Goal: Task Accomplishment & Management: Complete application form

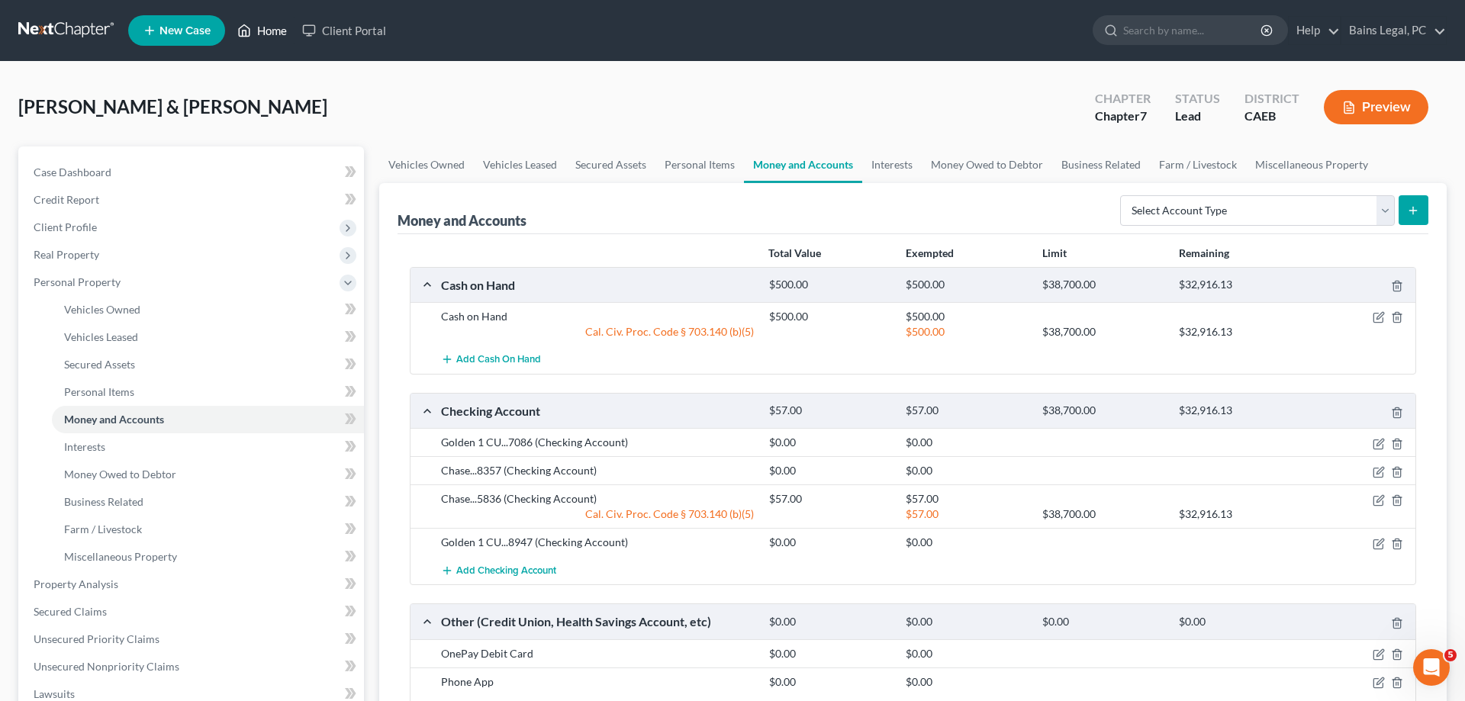
click at [279, 34] on link "Home" at bounding box center [262, 30] width 65 height 27
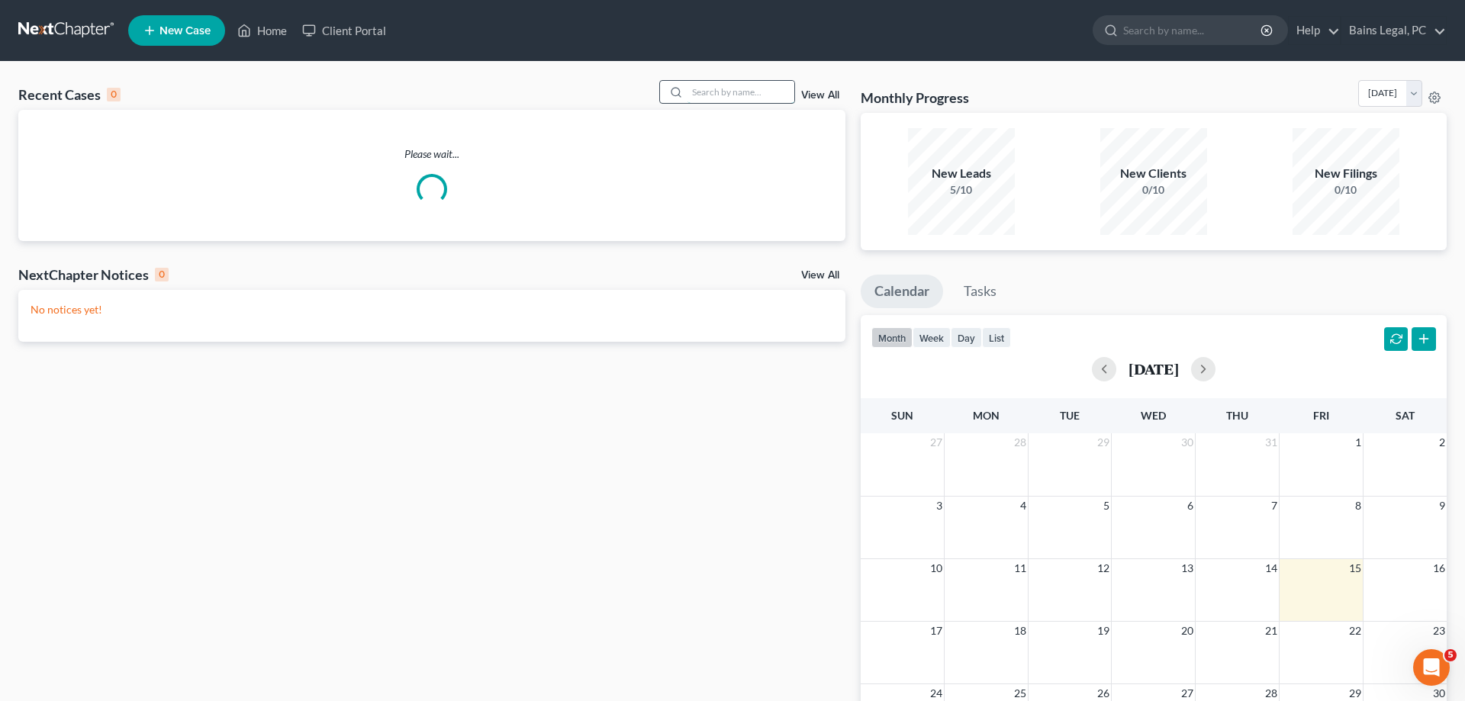
click at [687, 88] on input "search" at bounding box center [740, 92] width 107 height 22
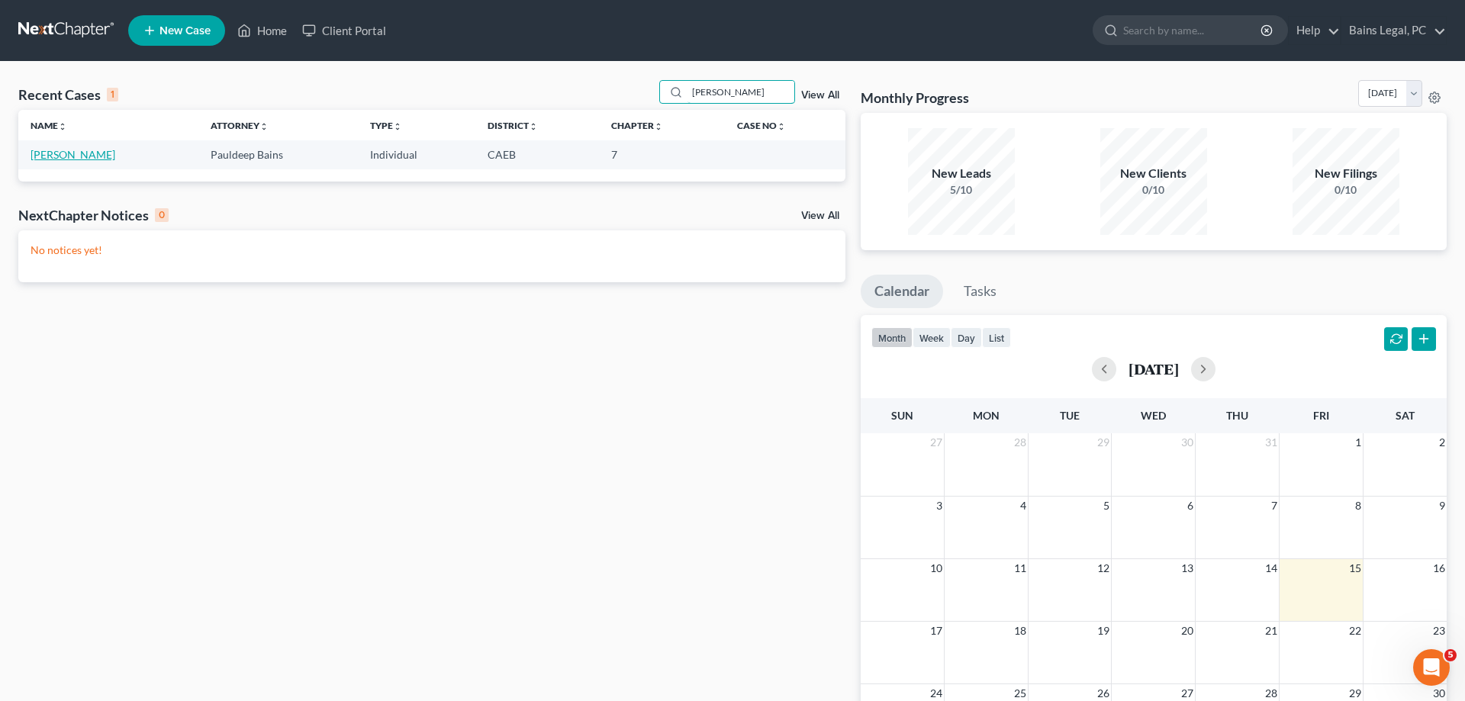
type input "[PERSON_NAME]"
click at [88, 161] on link "[PERSON_NAME]" at bounding box center [73, 154] width 85 height 13
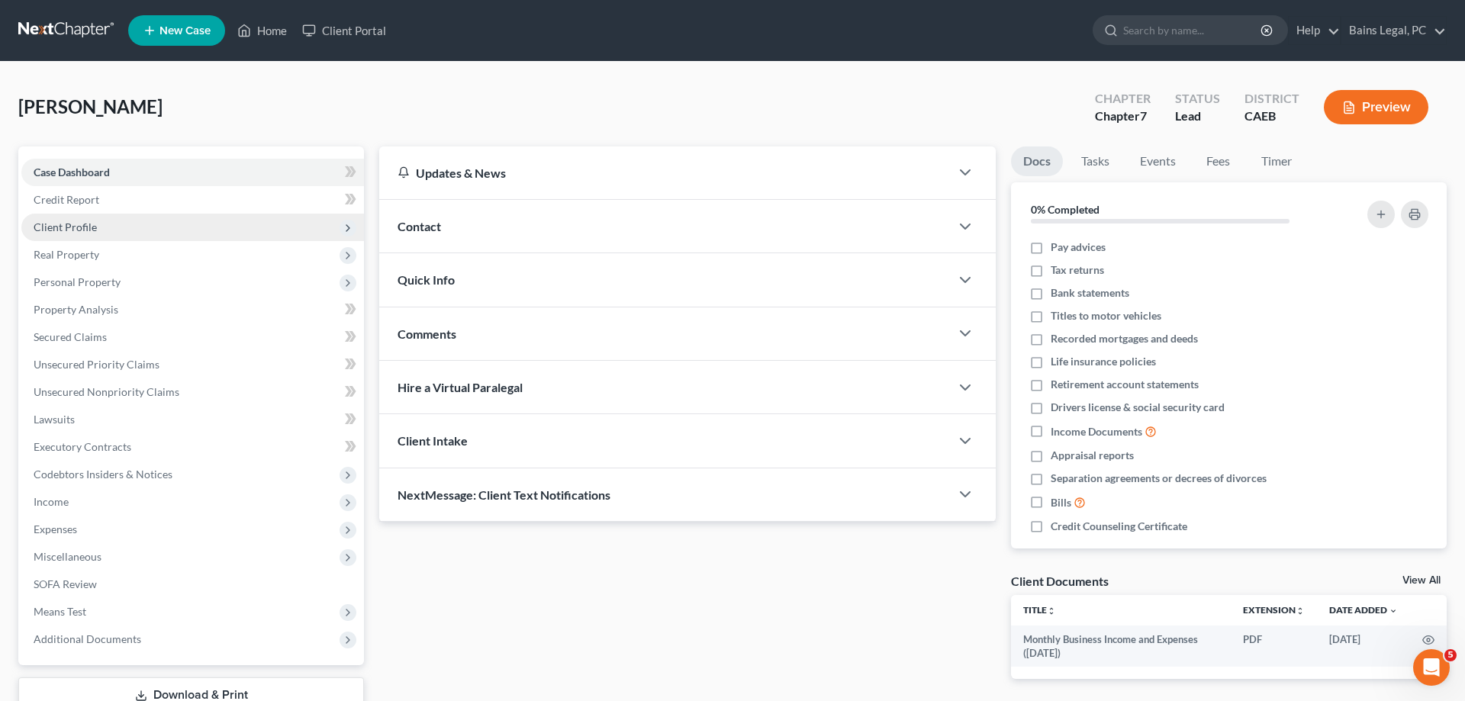
click at [107, 234] on span "Client Profile" at bounding box center [192, 227] width 343 height 27
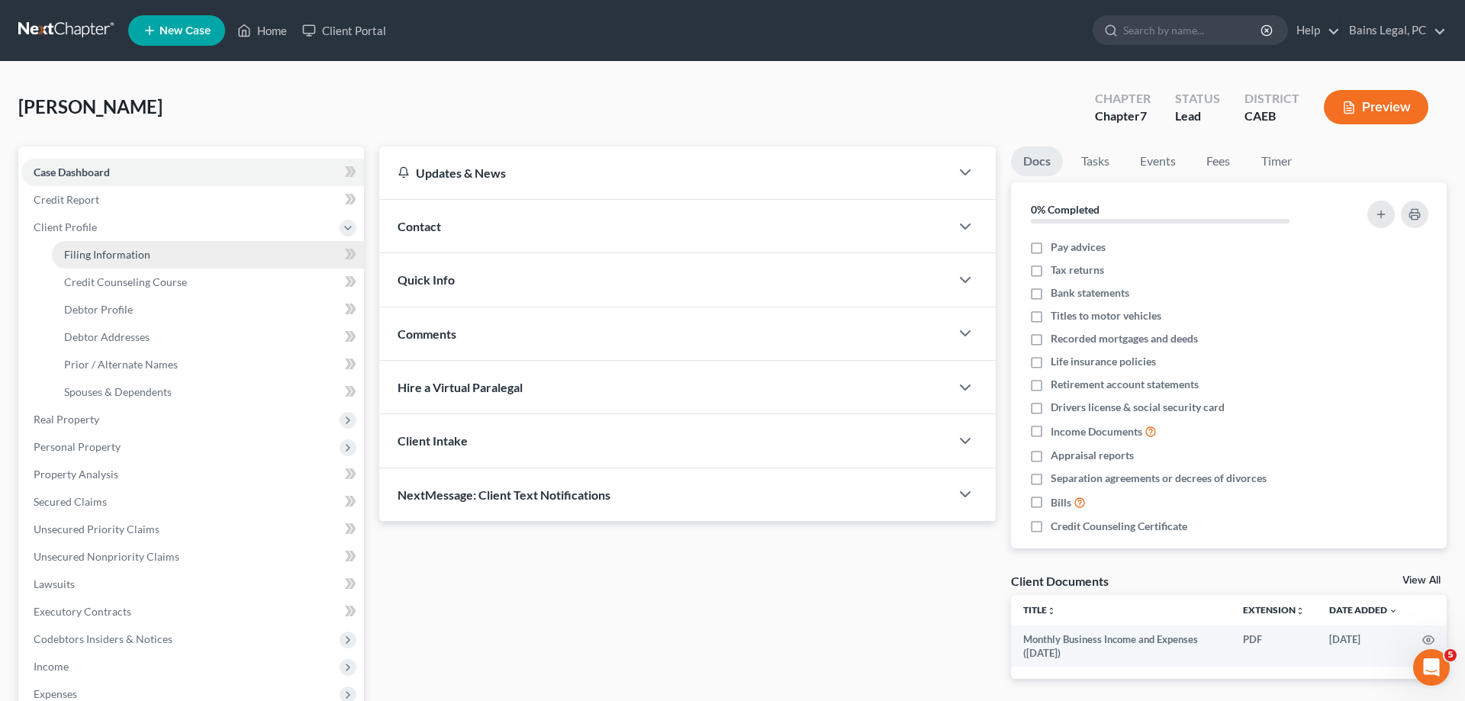
click at [112, 258] on span "Filing Information" at bounding box center [107, 254] width 86 height 13
select select "1"
select select "0"
select select "4"
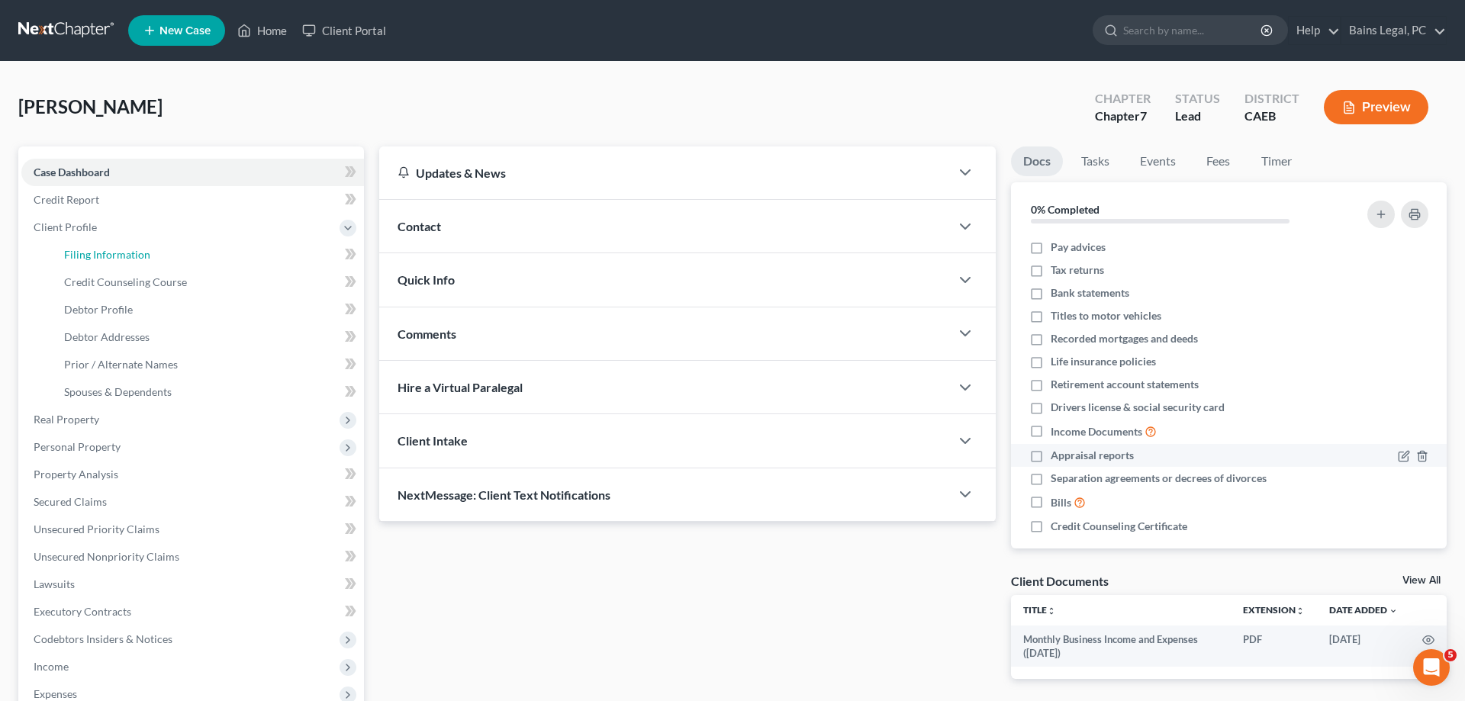
select select "1"
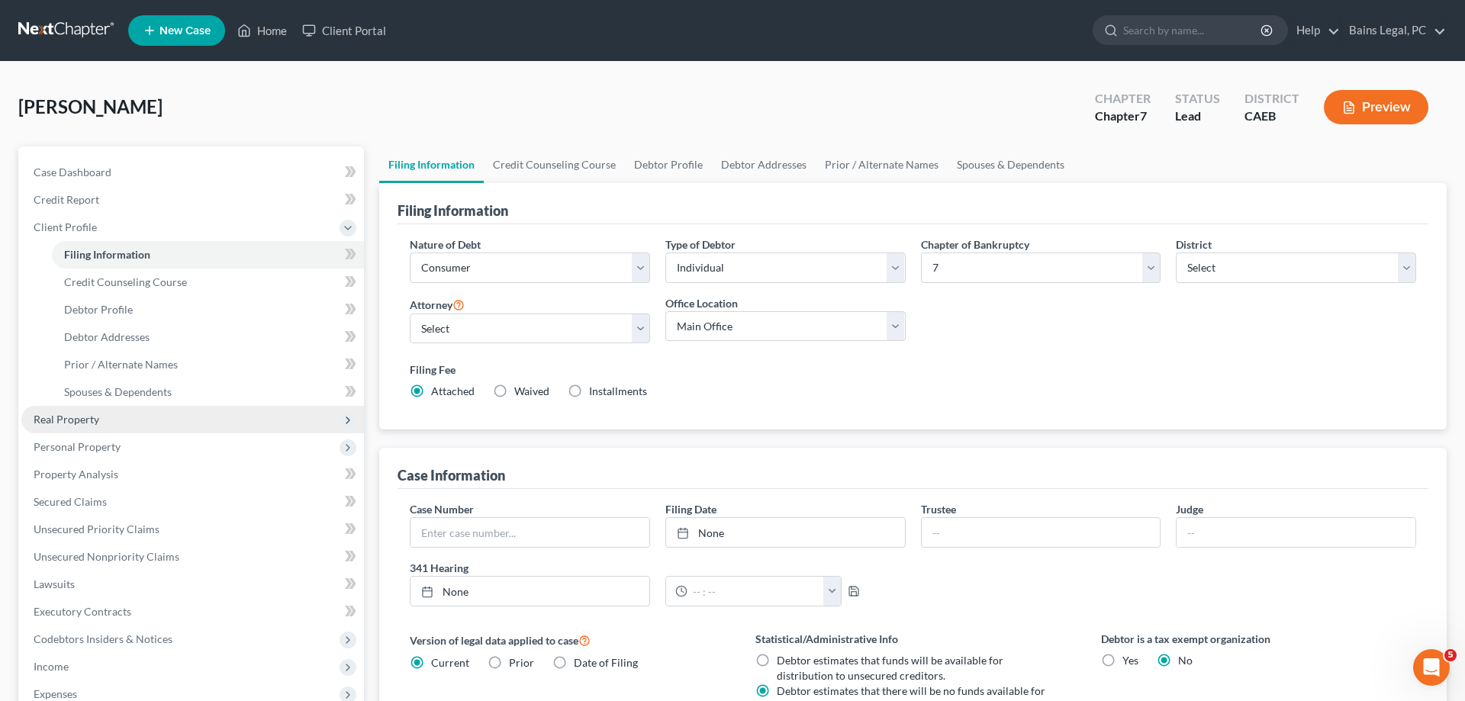
click at [108, 425] on span "Real Property" at bounding box center [192, 419] width 343 height 27
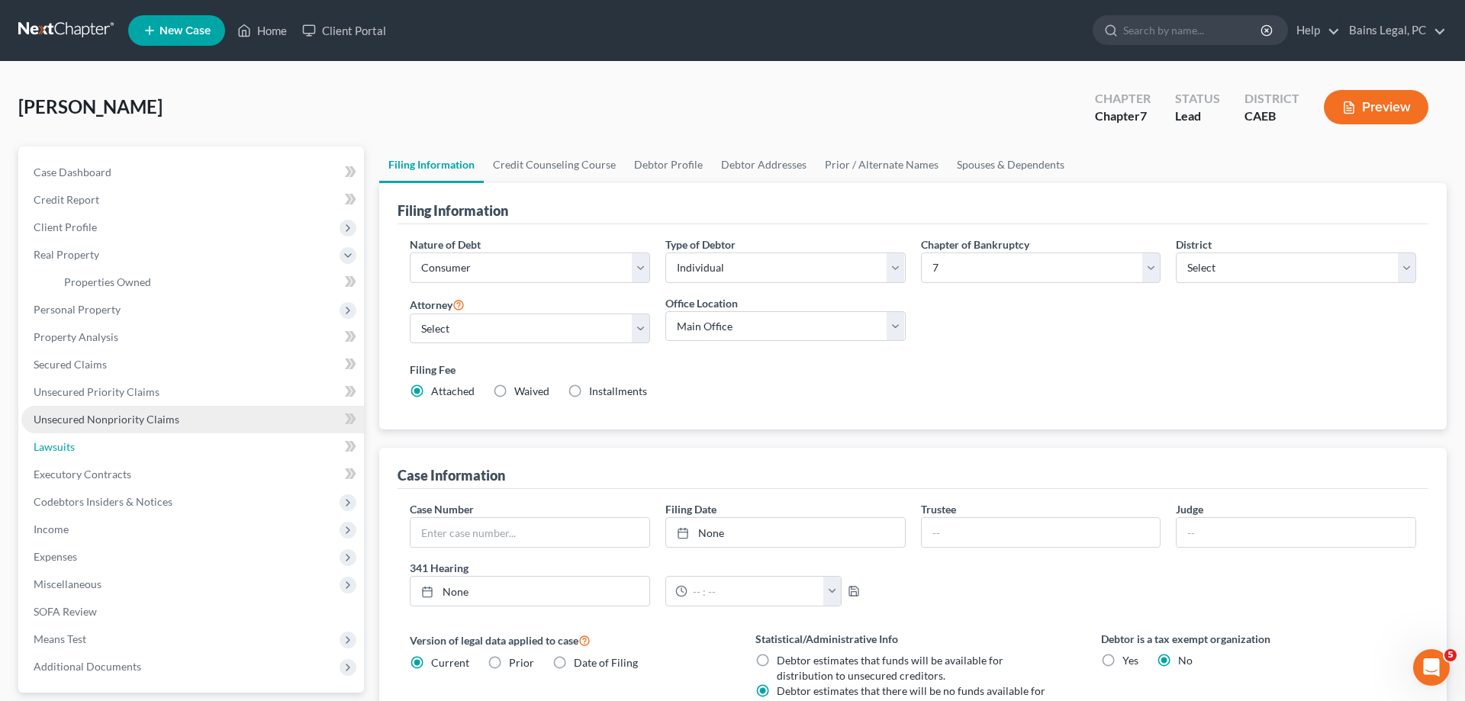
click at [116, 447] on link "Lawsuits" at bounding box center [192, 446] width 343 height 27
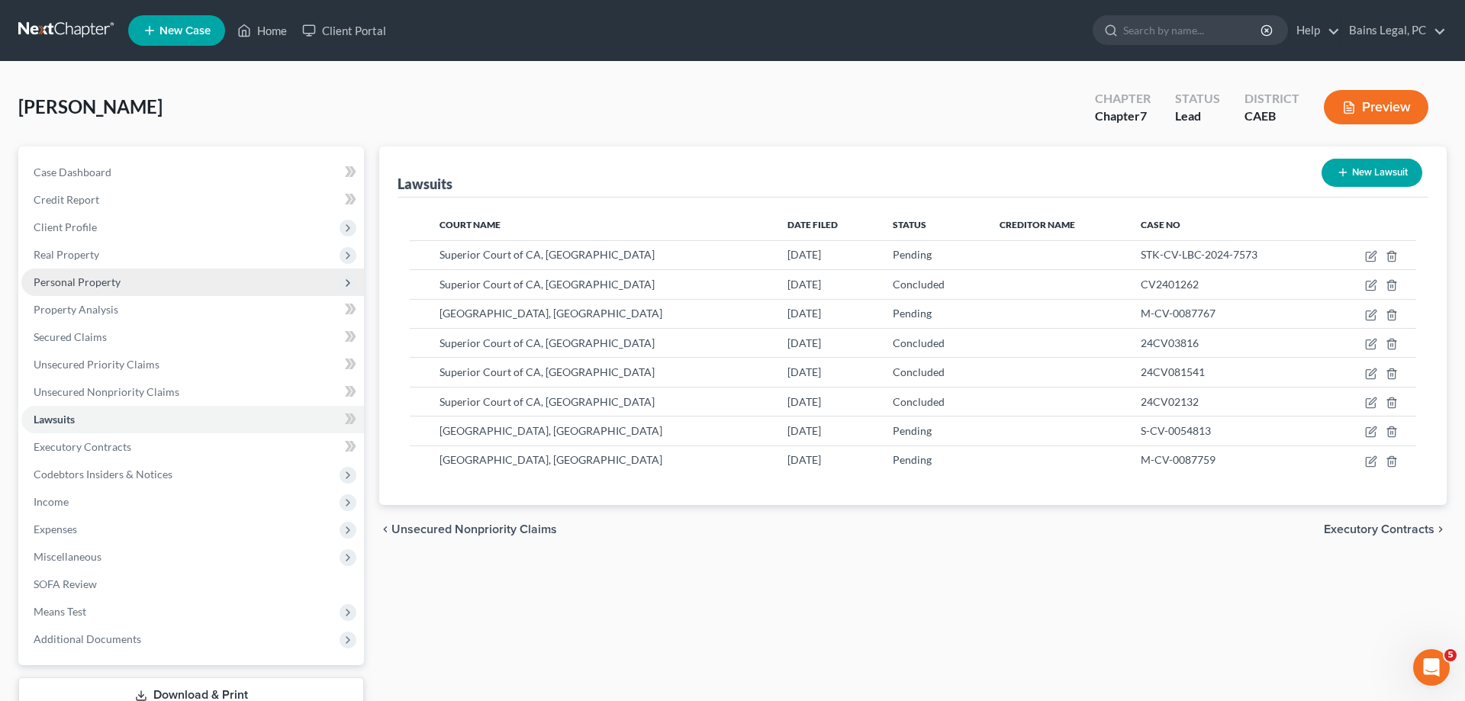
click at [144, 286] on span "Personal Property" at bounding box center [192, 282] width 343 height 27
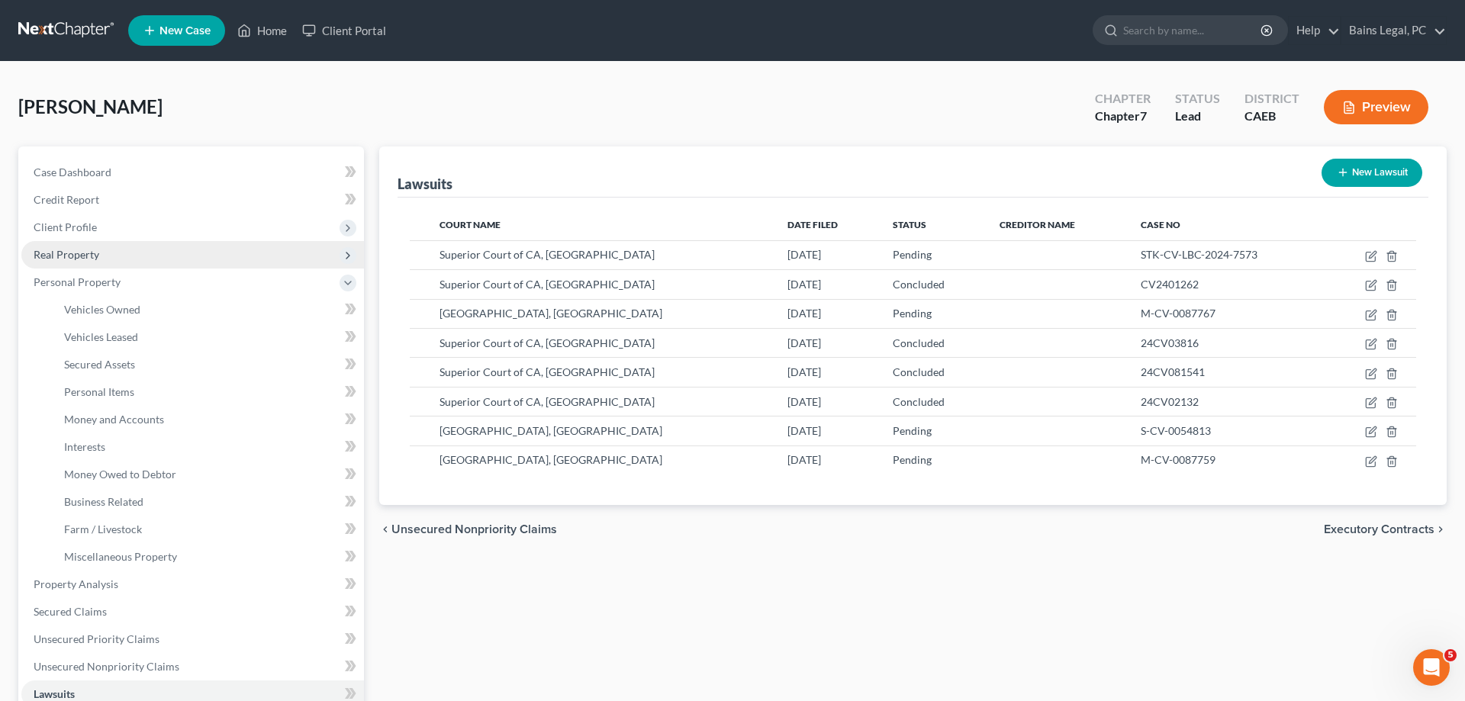
drag, startPoint x: 83, startPoint y: 250, endPoint x: 85, endPoint y: 259, distance: 8.7
click at [83, 252] on span "Real Property" at bounding box center [67, 254] width 66 height 13
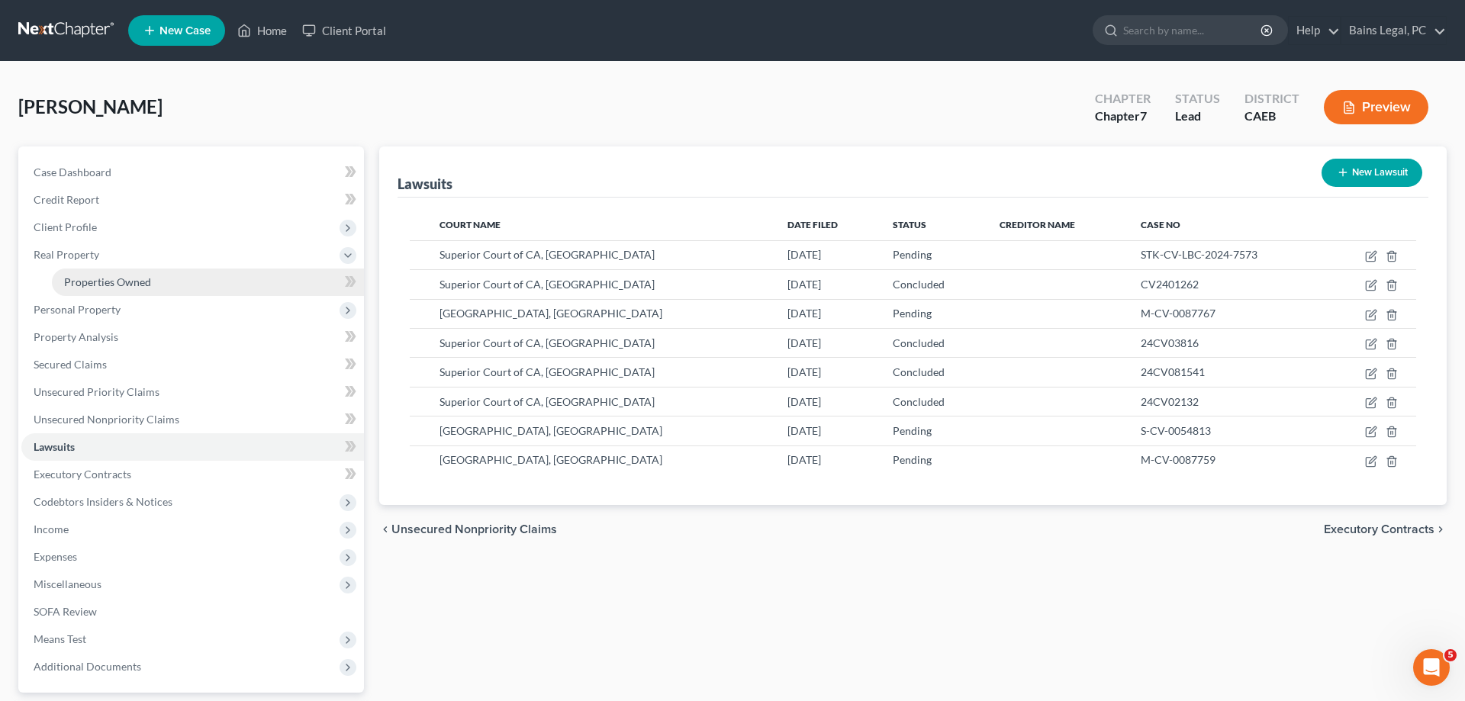
click at [94, 279] on span "Properties Owned" at bounding box center [107, 281] width 87 height 13
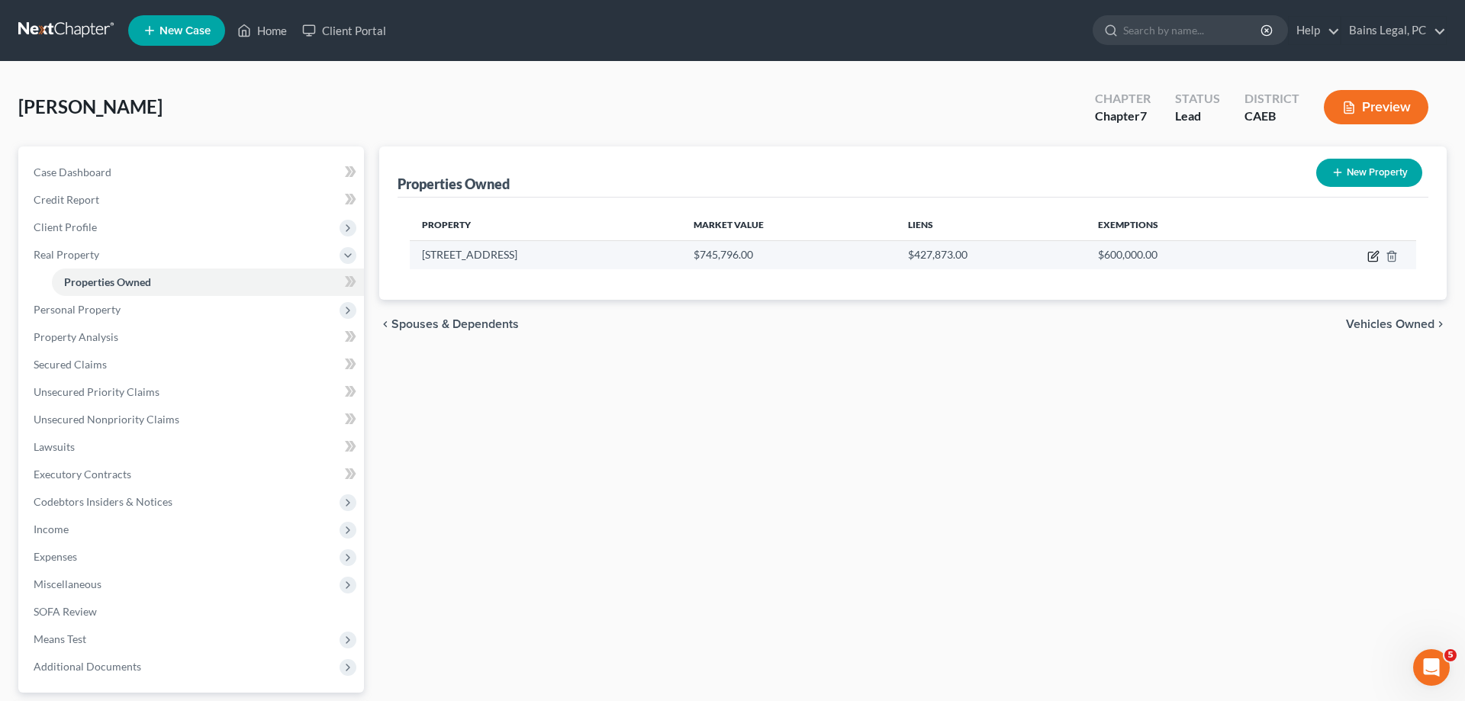
click at [1373, 258] on icon "button" at bounding box center [1374, 254] width 7 height 7
select select "4"
select select "1"
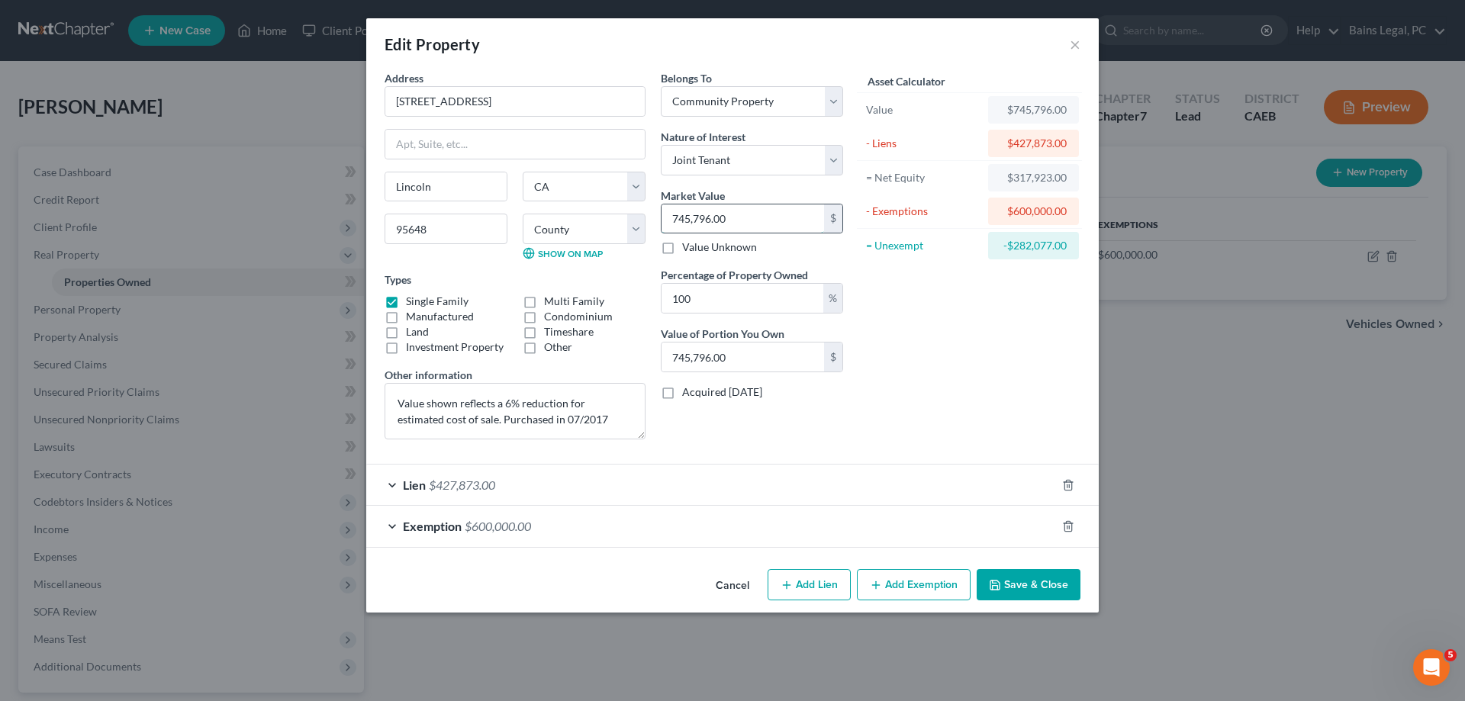
click at [732, 215] on input "745,796.00" at bounding box center [743, 218] width 163 height 29
type input "7"
type input "7.00"
type input "72"
type input "72.00"
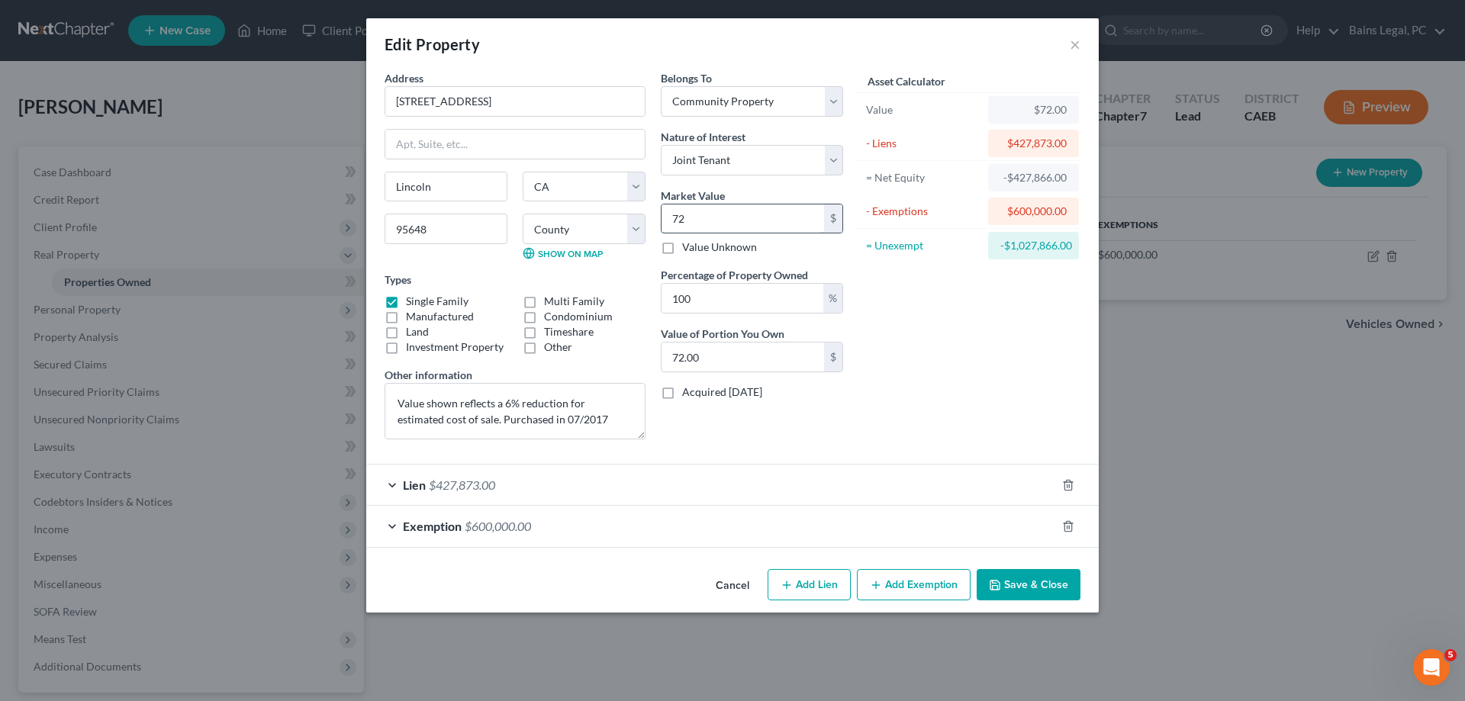
type input "727"
type input "727.00"
type input "7277"
type input "7,277.00"
type input "7,2774"
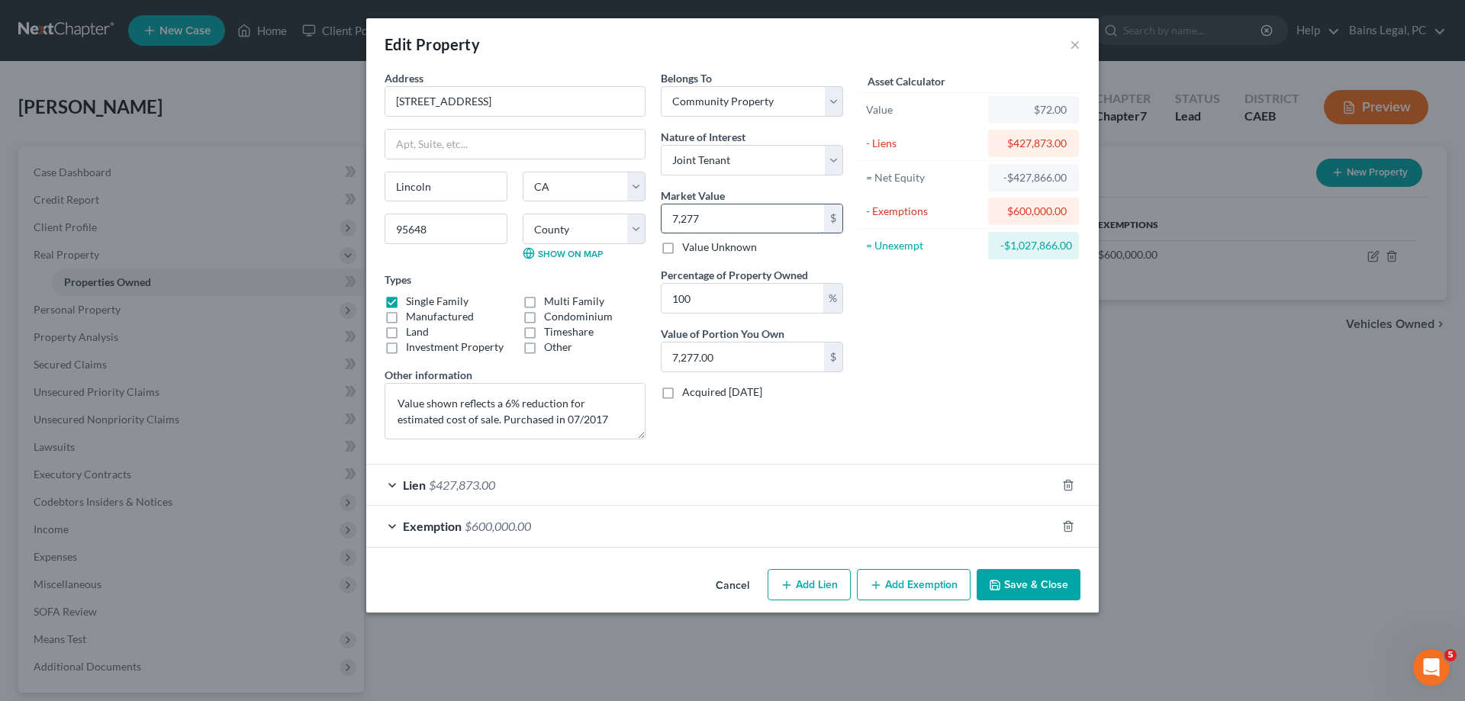
type input "72,774.00"
type input "7,27748"
type input "727,748.00"
type input "727,748"
drag, startPoint x: 1032, startPoint y: 588, endPoint x: 1045, endPoint y: 591, distance: 13.9
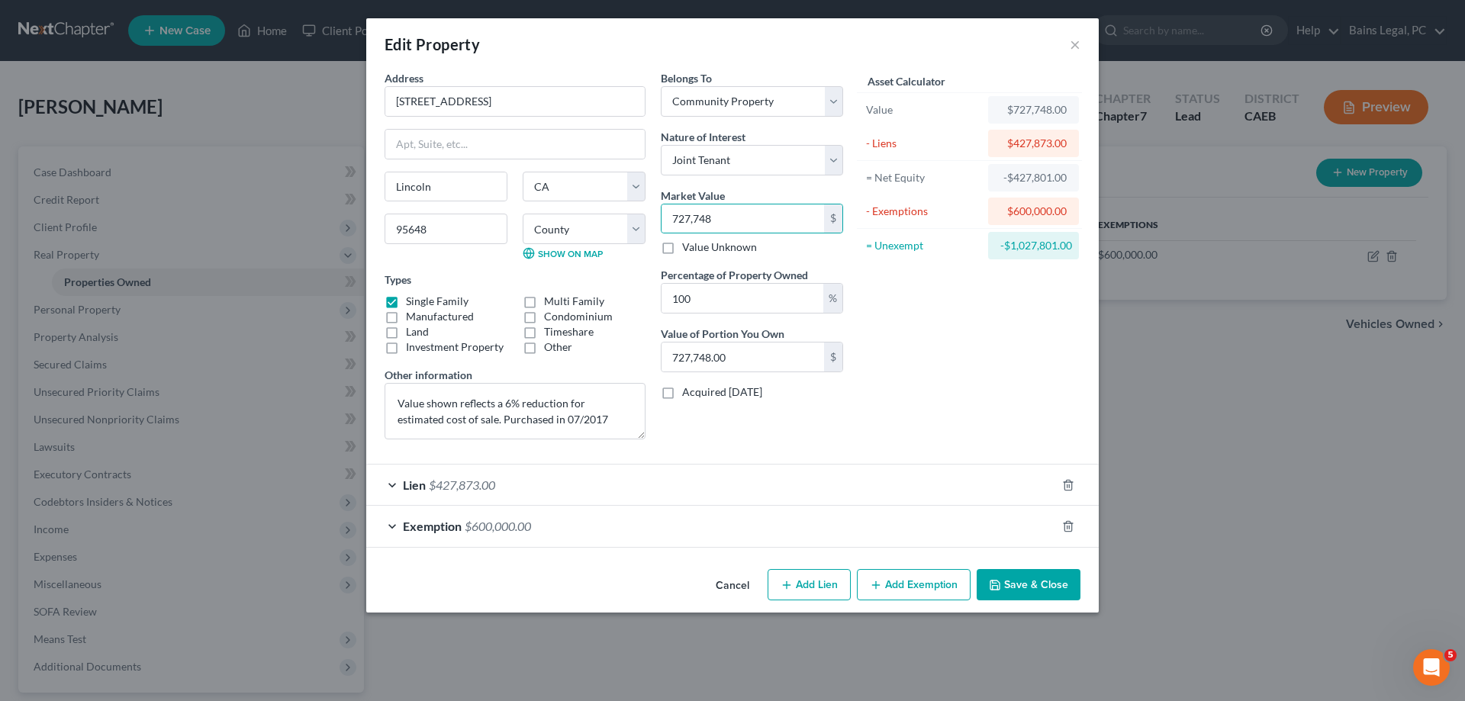
click at [1032, 588] on button "Save & Close" at bounding box center [1029, 585] width 104 height 32
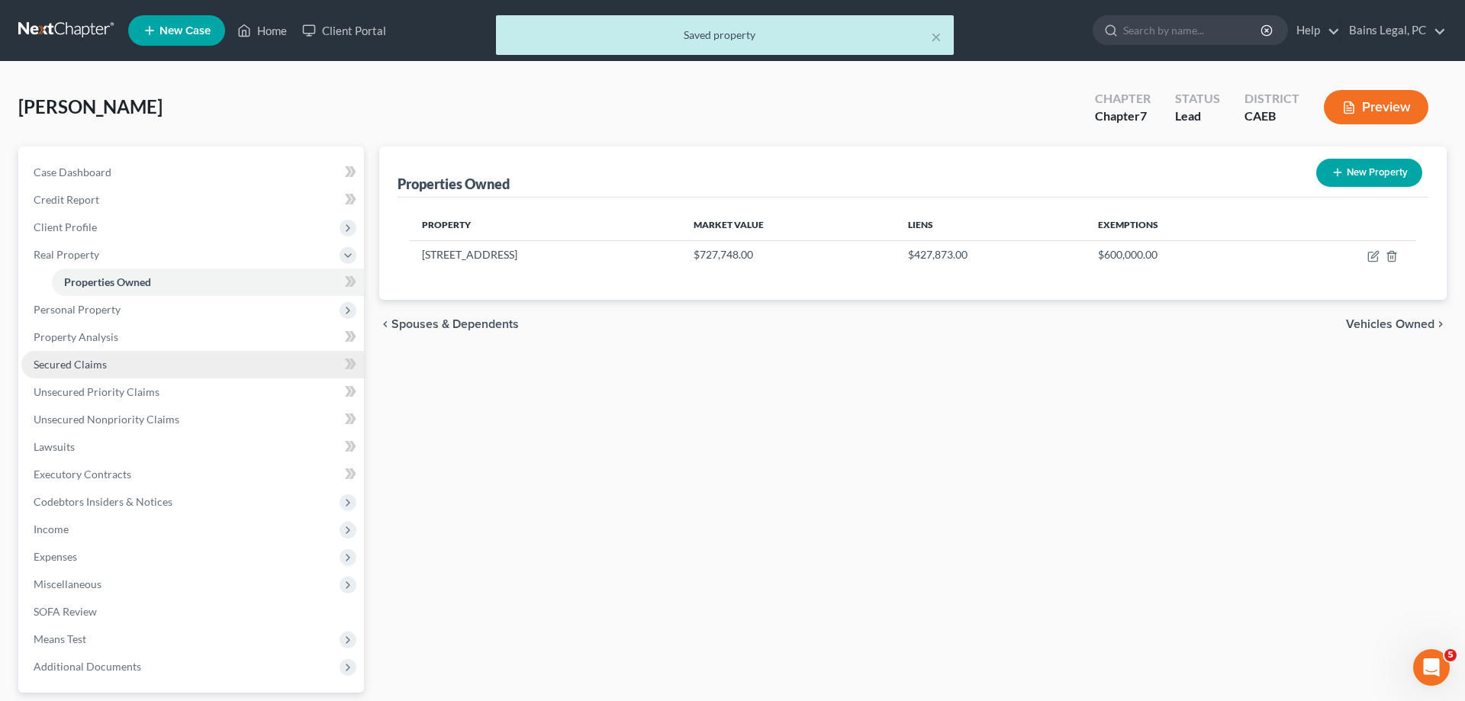
click at [68, 366] on span "Secured Claims" at bounding box center [70, 364] width 73 height 13
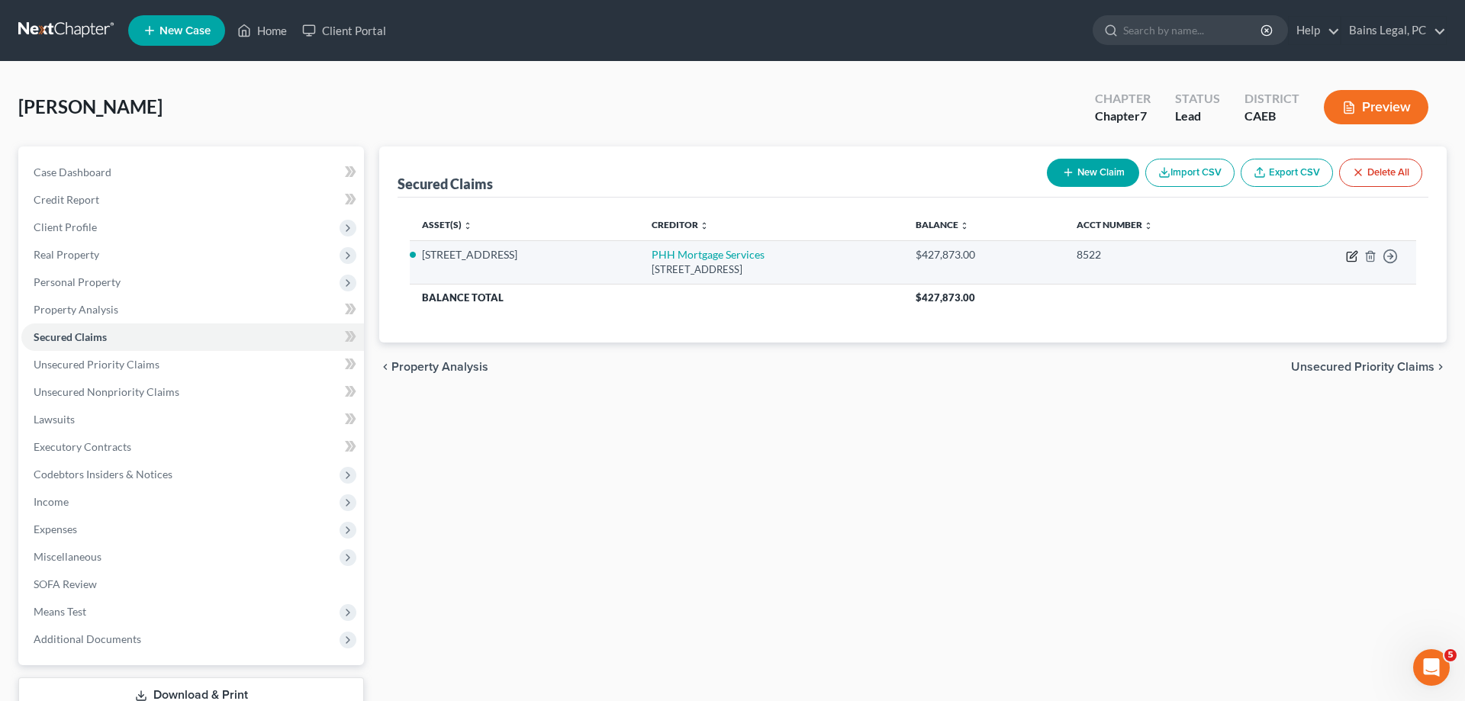
click at [1348, 253] on icon "button" at bounding box center [1351, 257] width 9 height 9
select select "14"
select select "3"
select select "4"
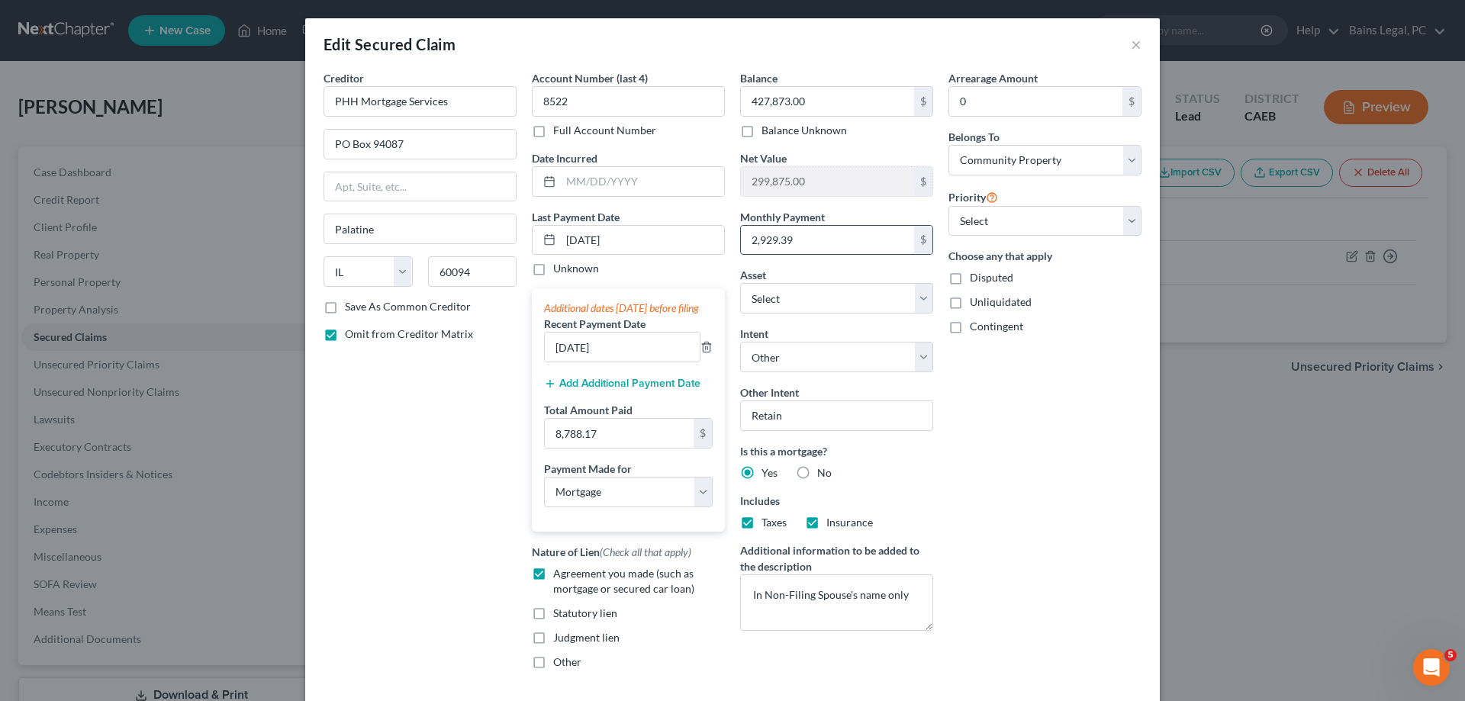
click at [865, 249] on input "2,929.39" at bounding box center [827, 240] width 173 height 29
click at [831, 95] on input "427,873.00" at bounding box center [827, 101] width 173 height 29
type input "423,706.90"
click at [869, 240] on input "2,929.39" at bounding box center [827, 240] width 173 height 29
type input "2,802.49"
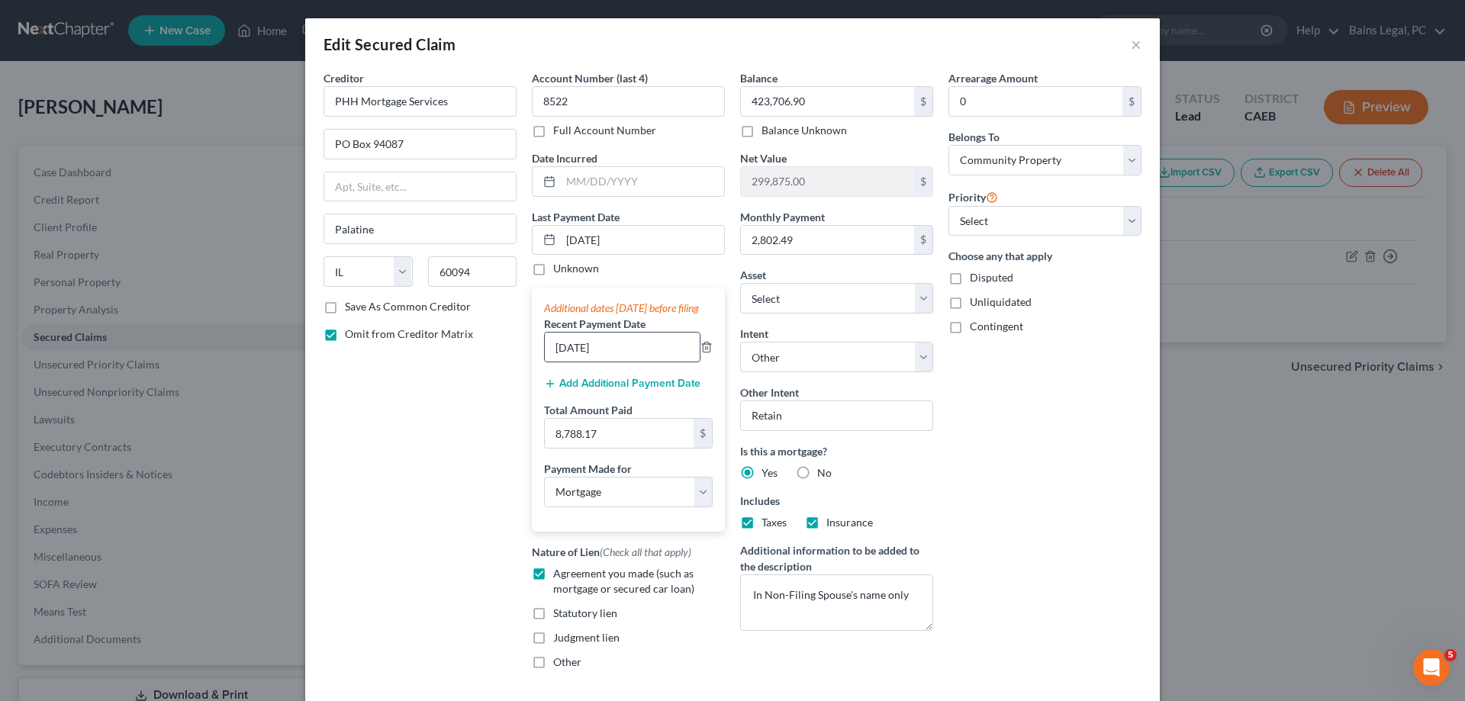
drag, startPoint x: 626, startPoint y: 366, endPoint x: 501, endPoint y: 359, distance: 125.3
click at [545, 359] on input "[DATE]" at bounding box center [622, 347] width 155 height 29
type input "[DATE]"
click at [652, 448] on input "8,788.17" at bounding box center [619, 433] width 149 height 29
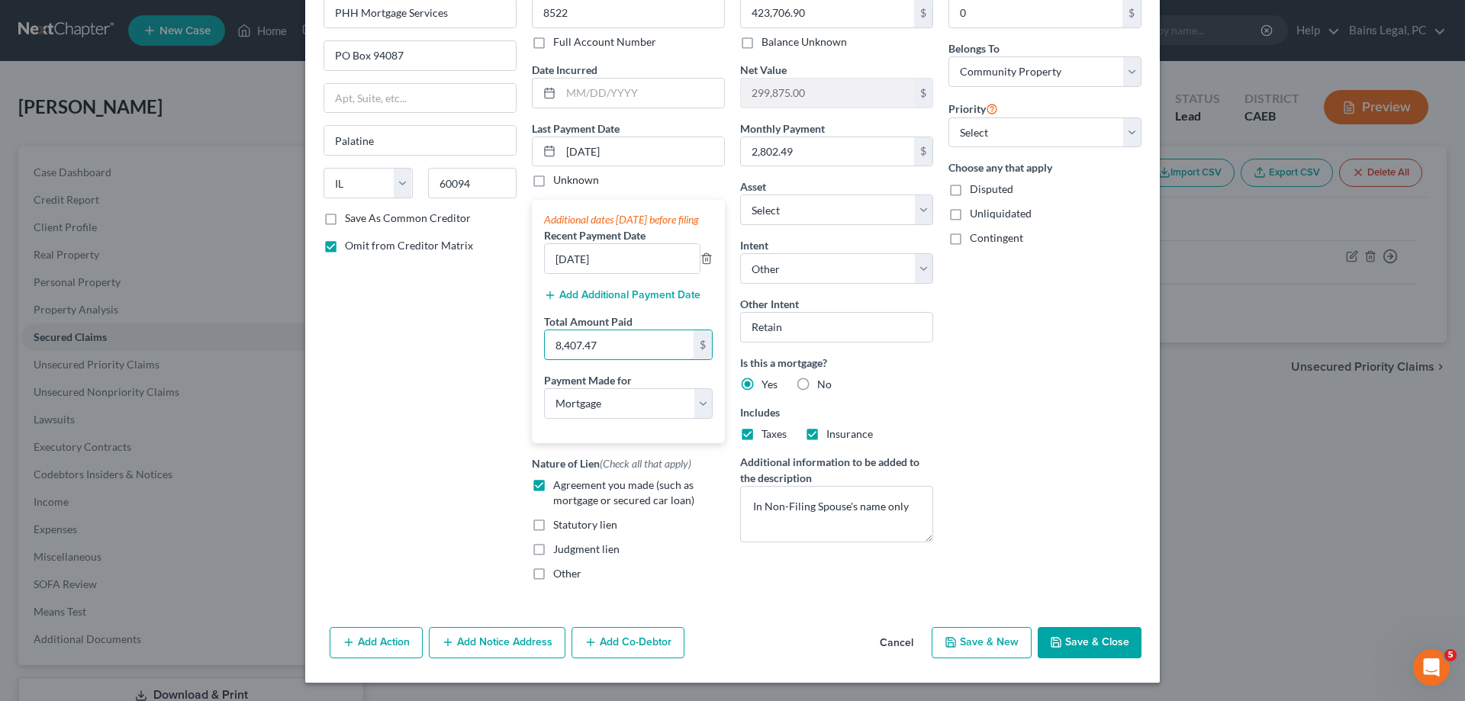
scroll to position [104, 0]
type input "8,407.47"
click at [1068, 639] on button "Save & Close" at bounding box center [1090, 643] width 104 height 32
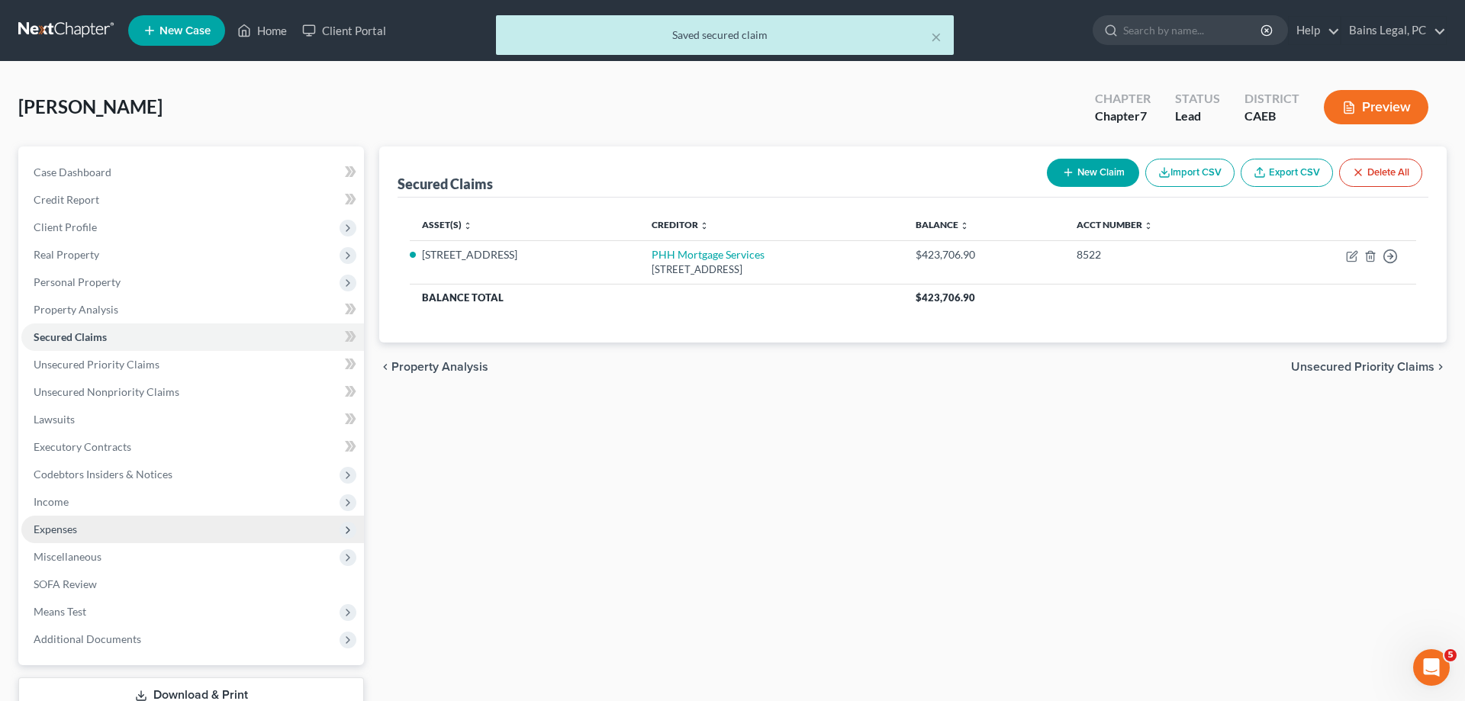
click at [93, 538] on span "Expenses" at bounding box center [192, 529] width 343 height 27
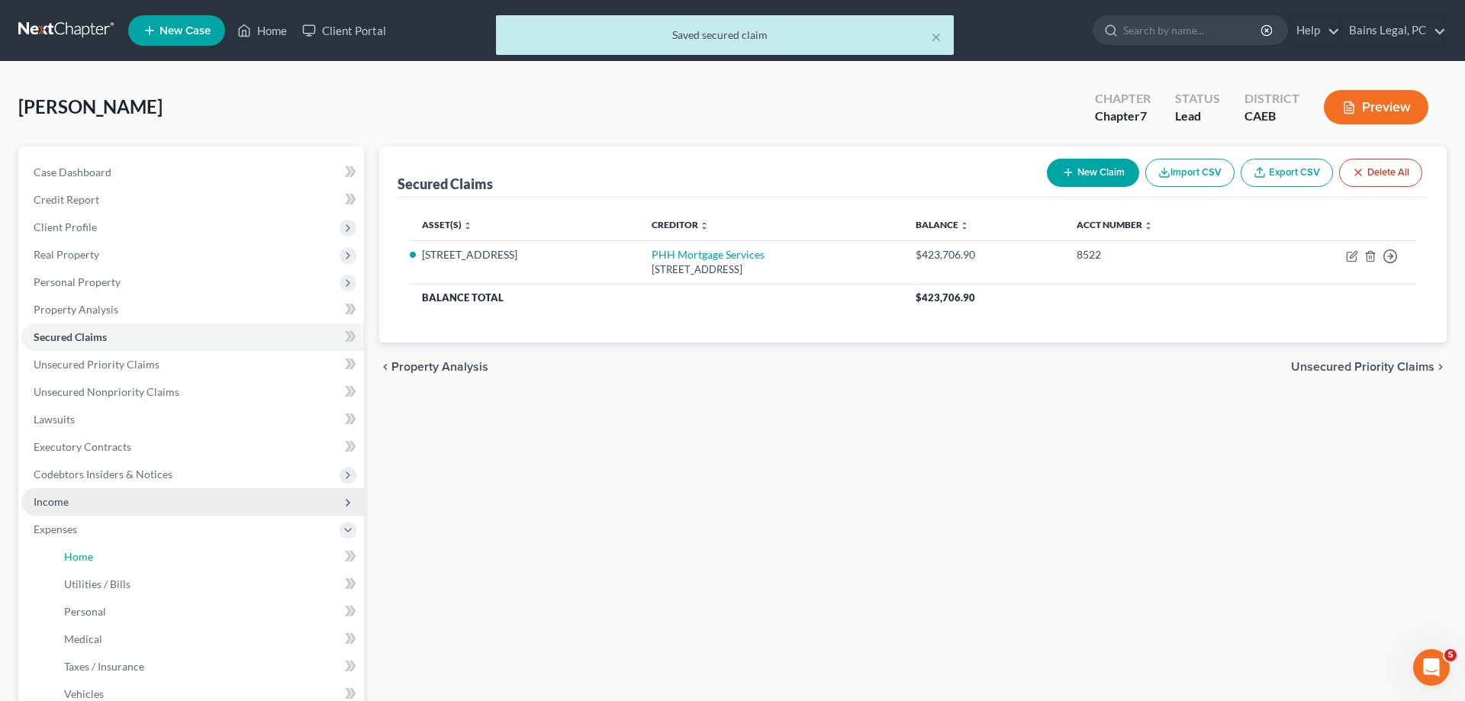
drag, startPoint x: 101, startPoint y: 550, endPoint x: 327, endPoint y: 494, distance: 232.6
click at [104, 550] on link "Home" at bounding box center [208, 556] width 312 height 27
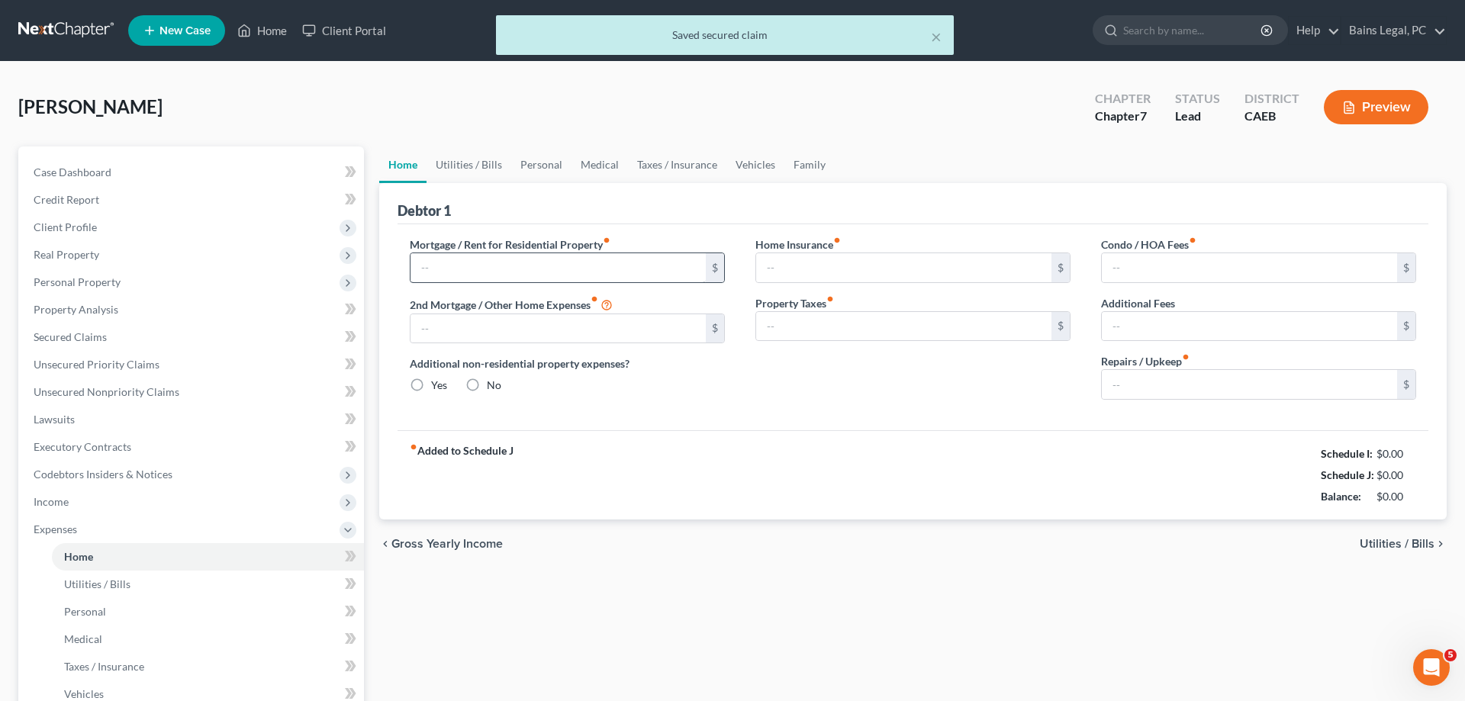
type input "2,929.39"
type input "0.00"
radio input "true"
type input "0.00"
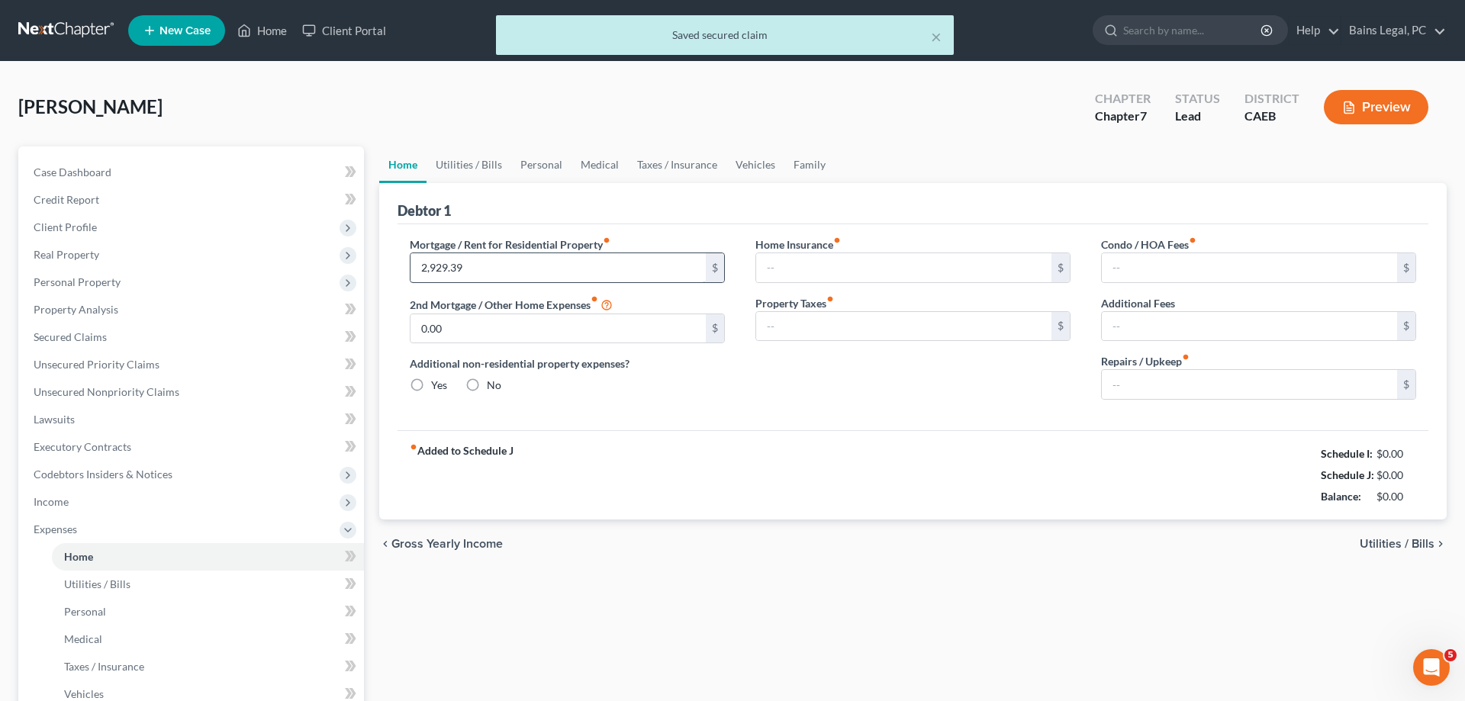
type input "0.00"
type input "300.00"
click at [530, 269] on input "2,929.39" at bounding box center [558, 267] width 295 height 29
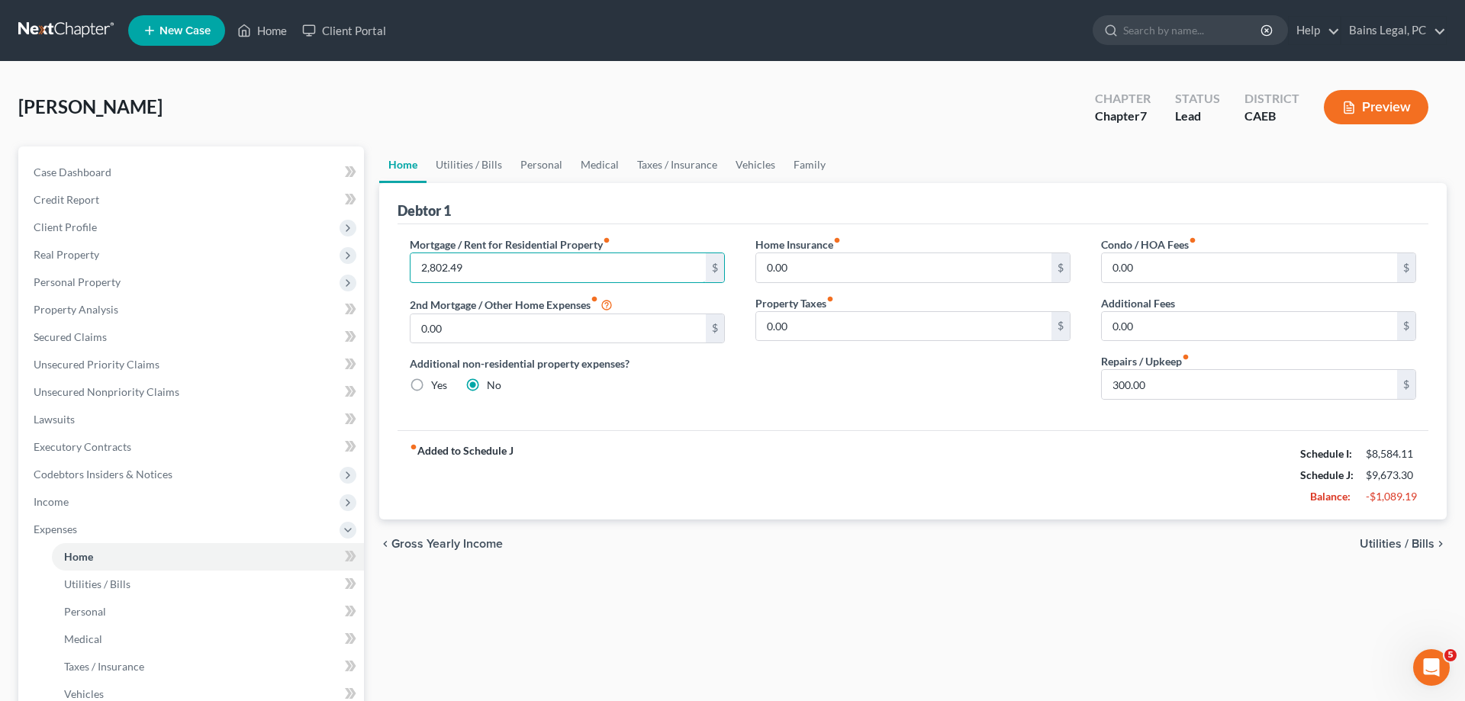
type input "2,802.49"
drag, startPoint x: 711, startPoint y: 404, endPoint x: 958, endPoint y: 390, distance: 246.9
click at [734, 400] on div "Mortgage / Rent for Residential Property fiber_manual_record 2,802.49 $ 2nd Mor…" at bounding box center [567, 324] width 346 height 175
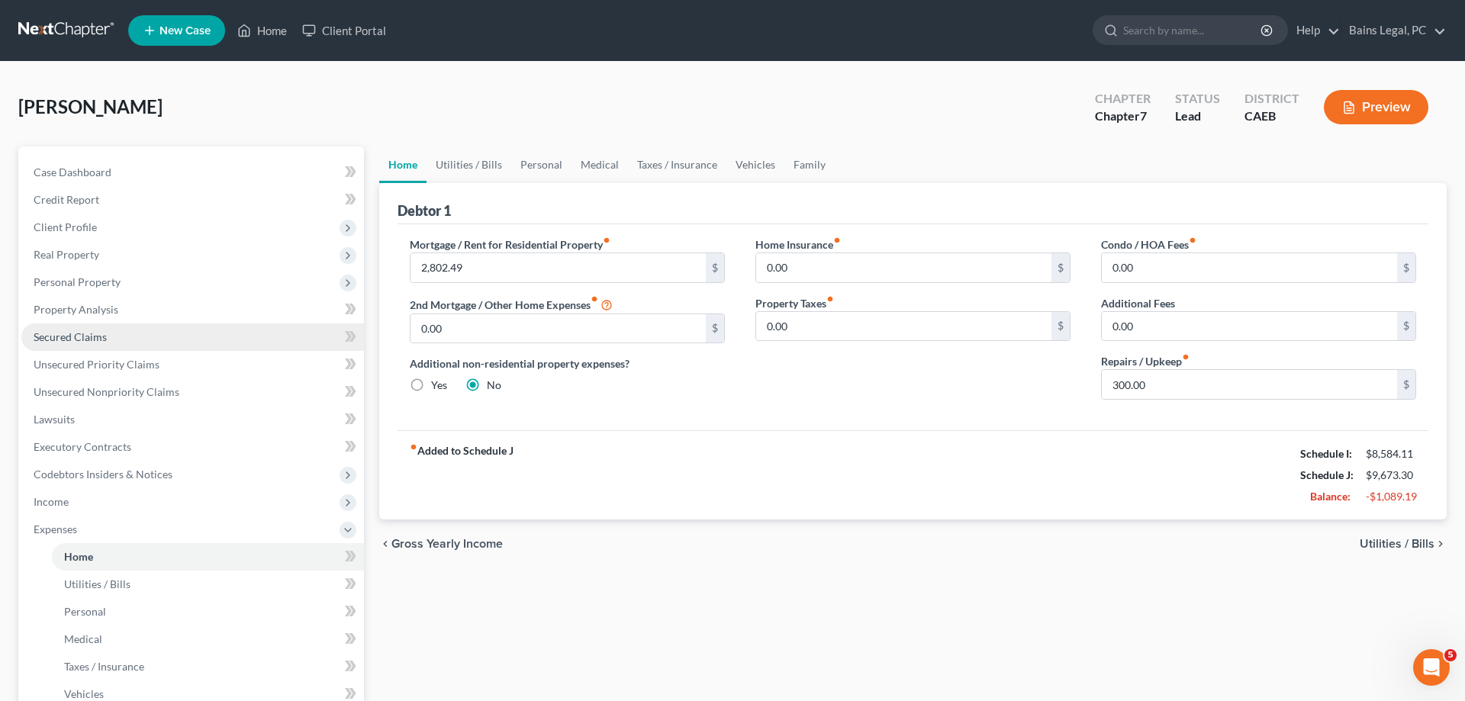
click at [95, 338] on span "Secured Claims" at bounding box center [70, 336] width 73 height 13
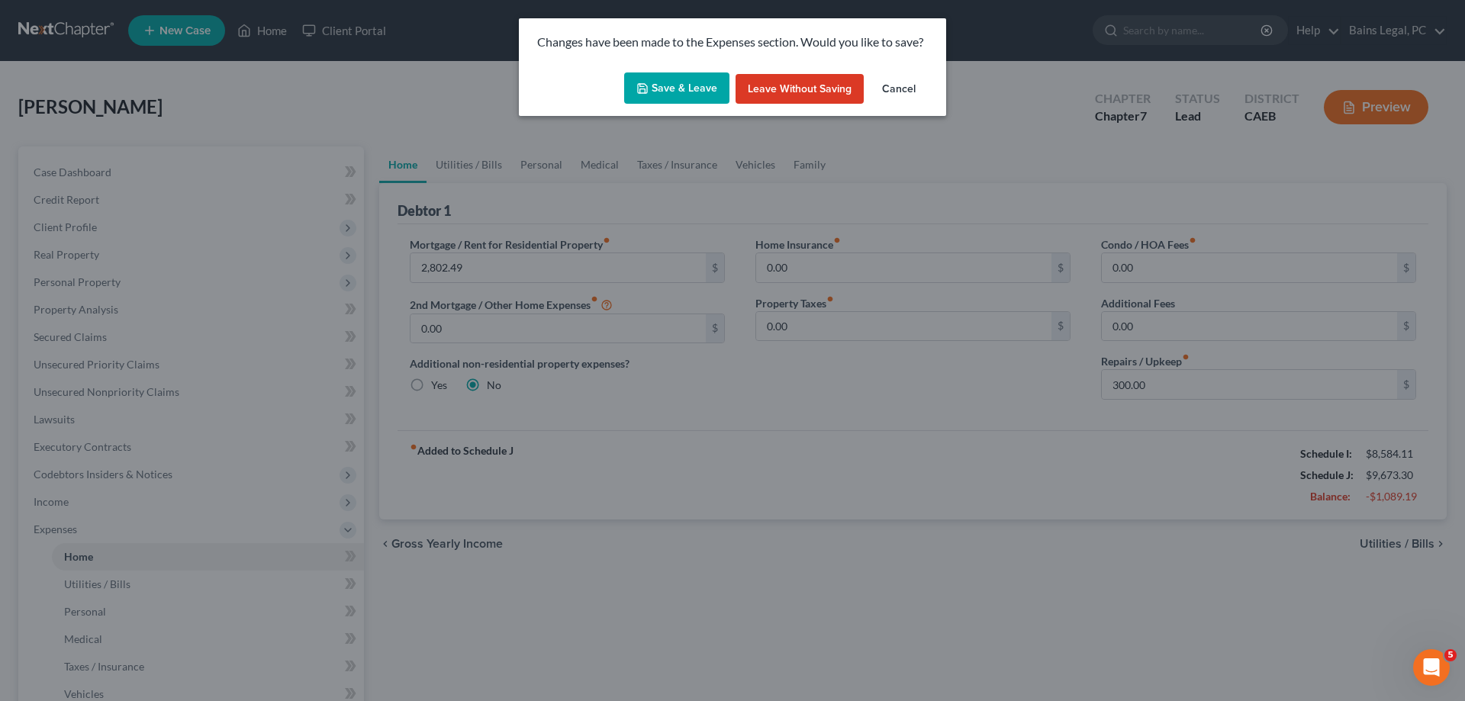
click at [665, 95] on button "Save & Leave" at bounding box center [676, 88] width 105 height 32
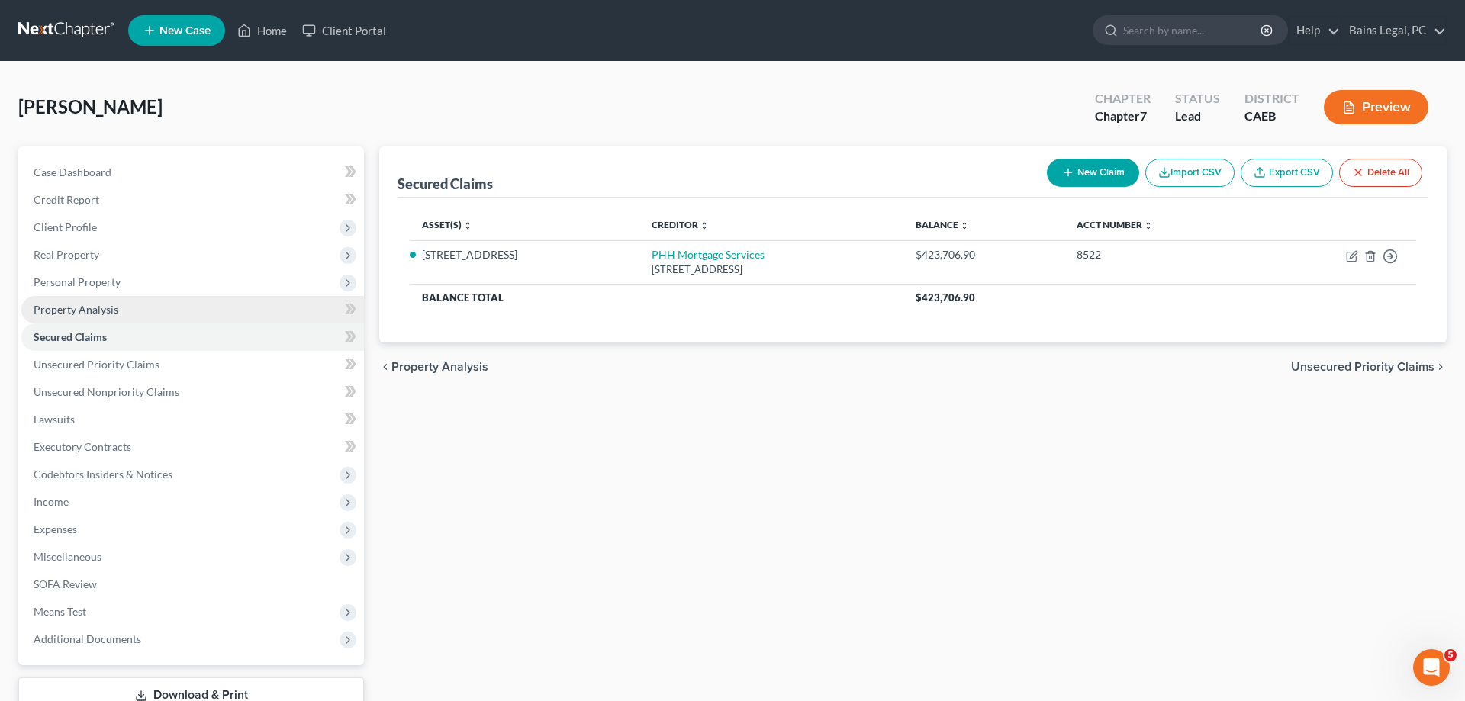
click at [125, 289] on span "Personal Property" at bounding box center [192, 282] width 343 height 27
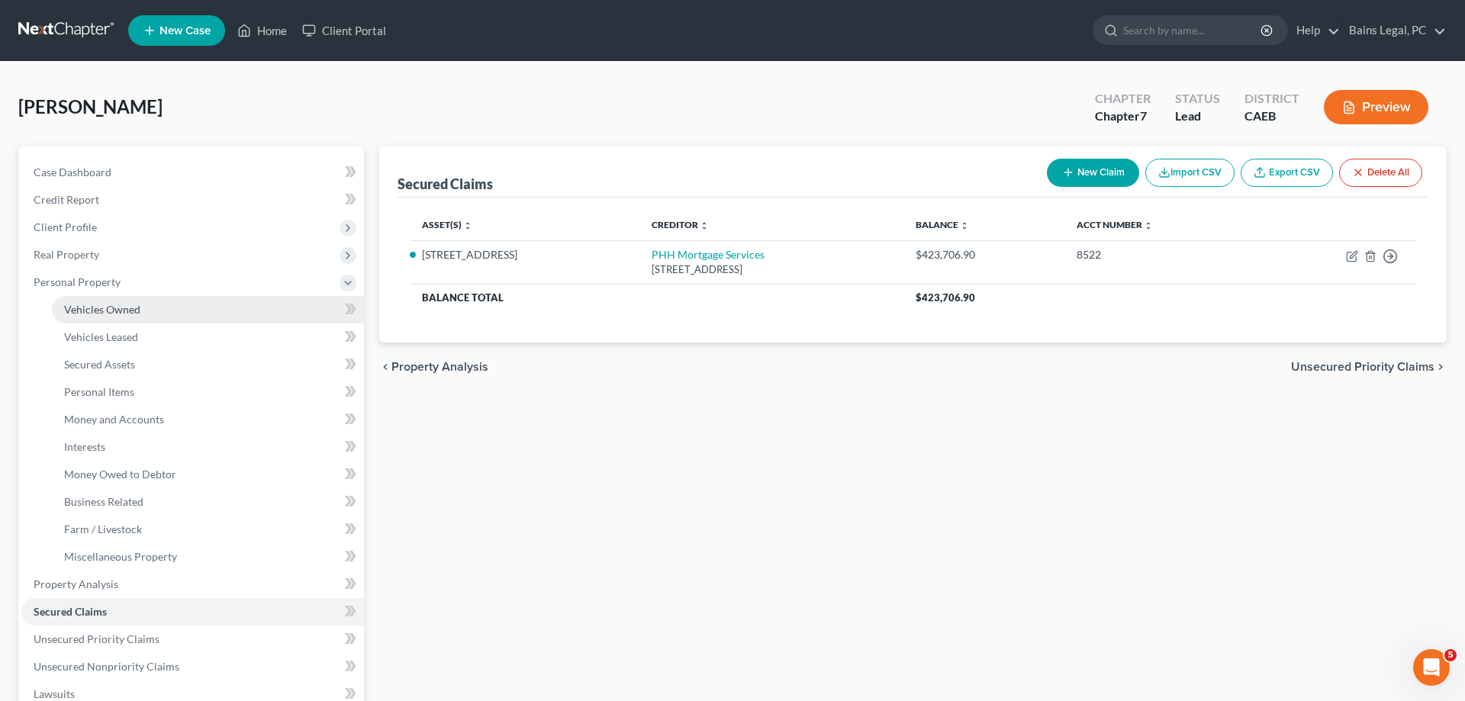
click at [129, 306] on span "Vehicles Owned" at bounding box center [102, 309] width 76 height 13
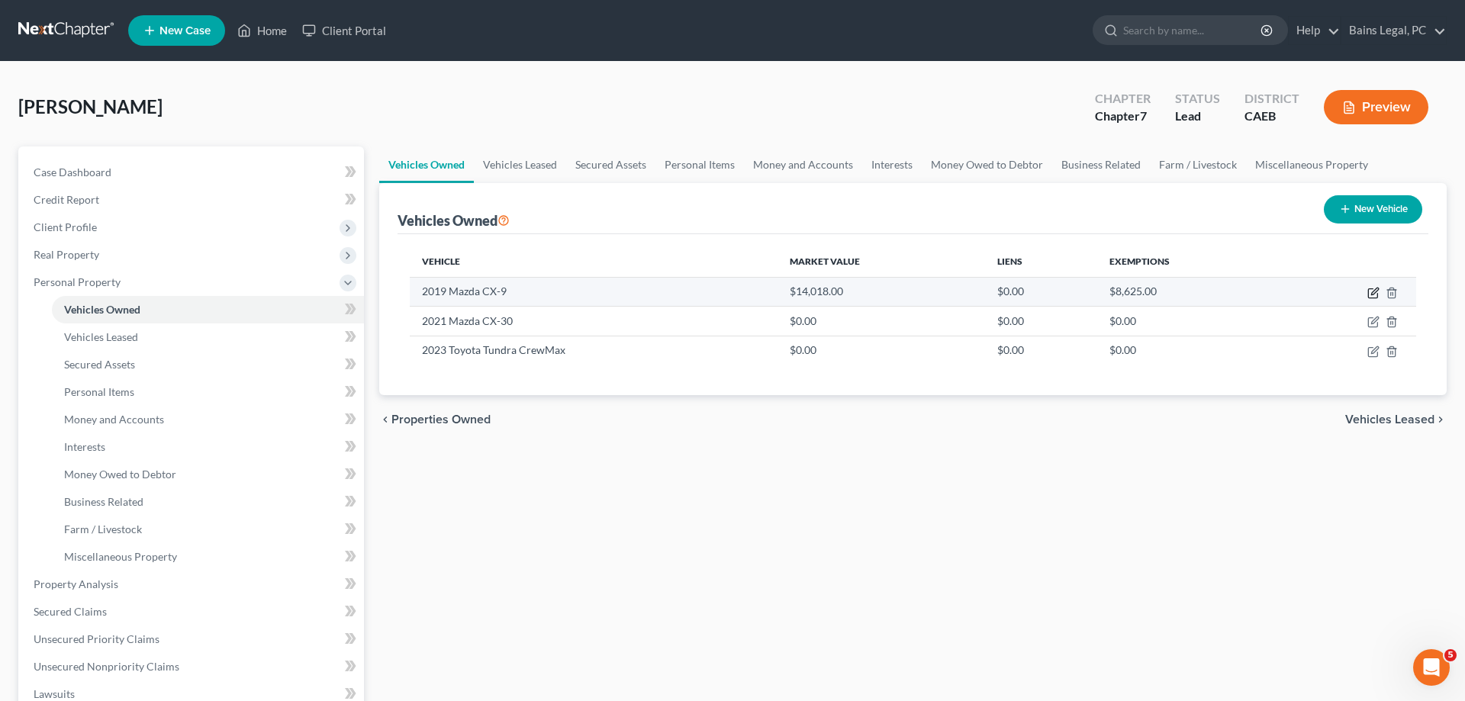
click at [1370, 295] on icon "button" at bounding box center [1373, 293] width 12 height 12
select select "0"
select select "7"
select select "3"
select select "4"
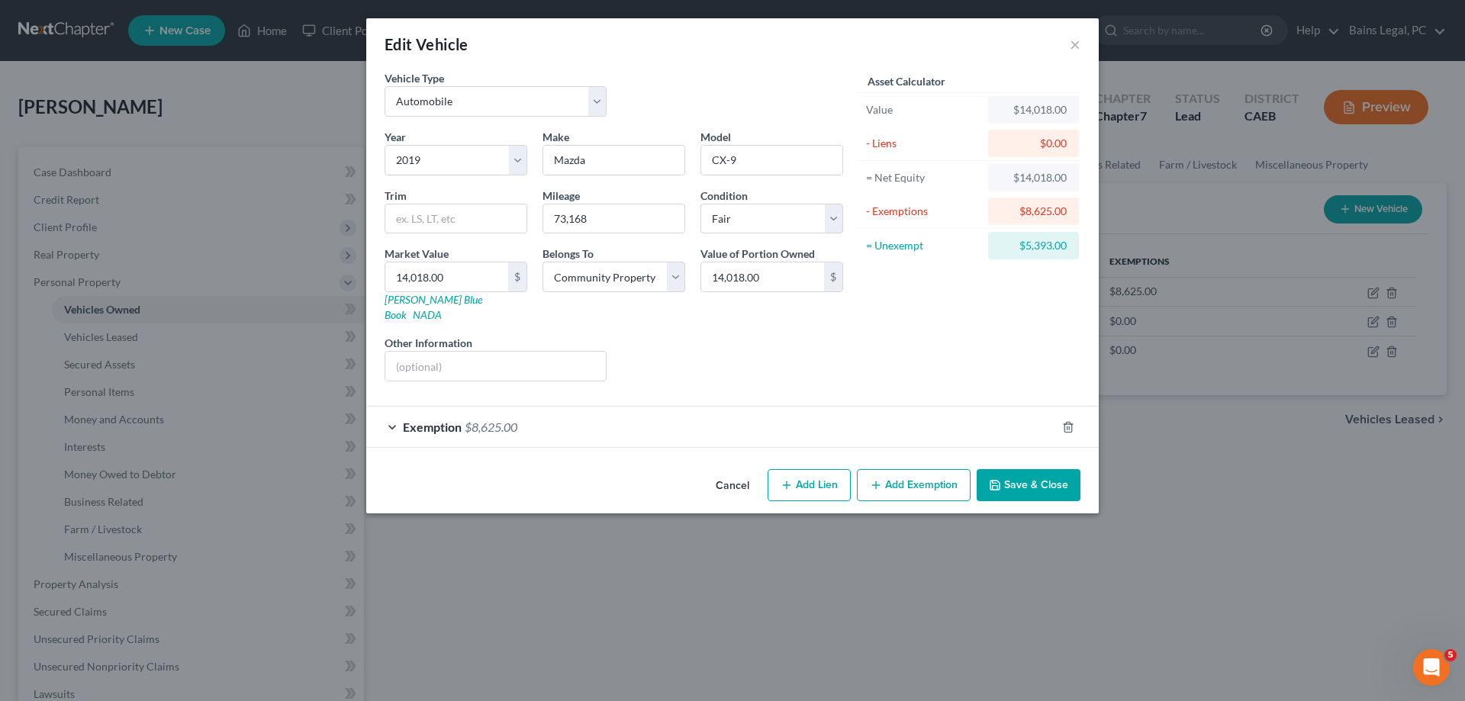
click at [1032, 472] on button "Save & Close" at bounding box center [1029, 485] width 104 height 32
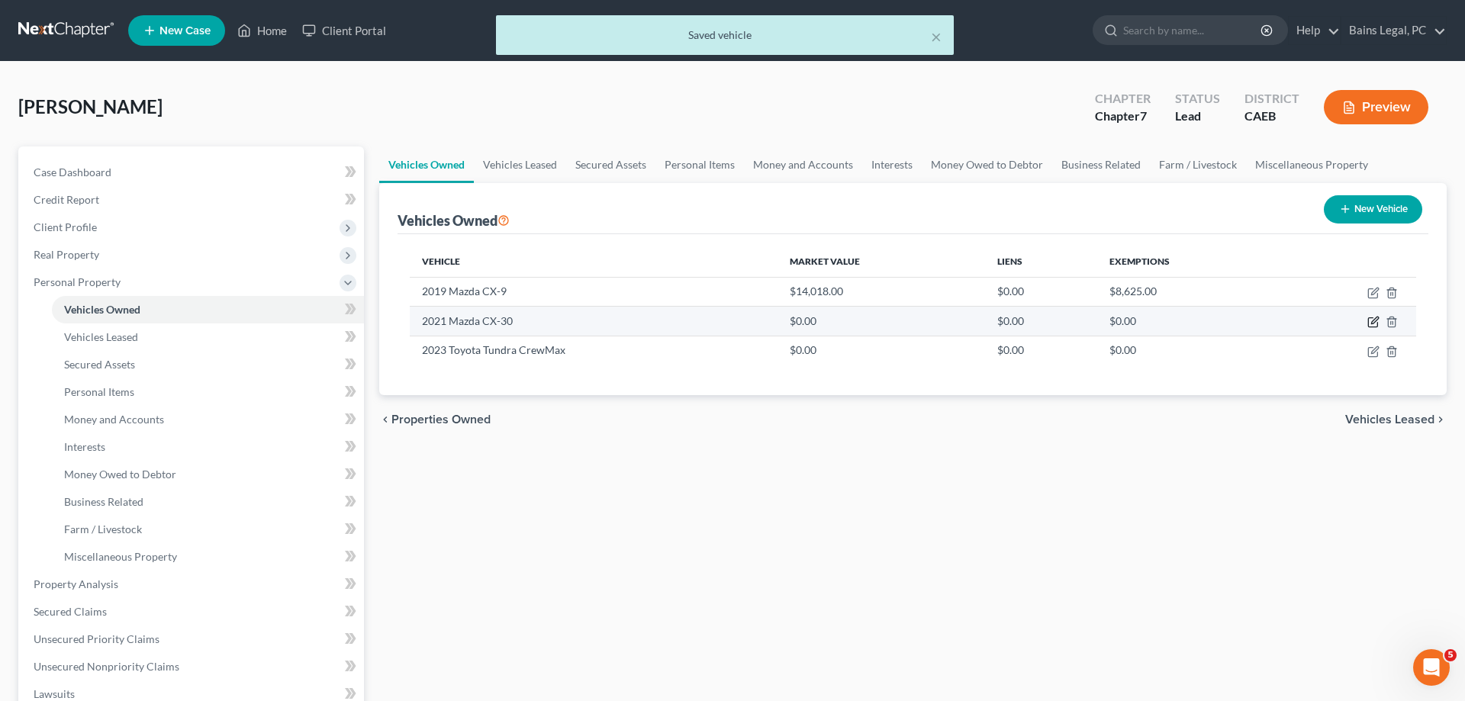
click at [1373, 319] on icon "button" at bounding box center [1373, 322] width 12 height 12
select select "0"
select select "5"
select select "2"
select select "4"
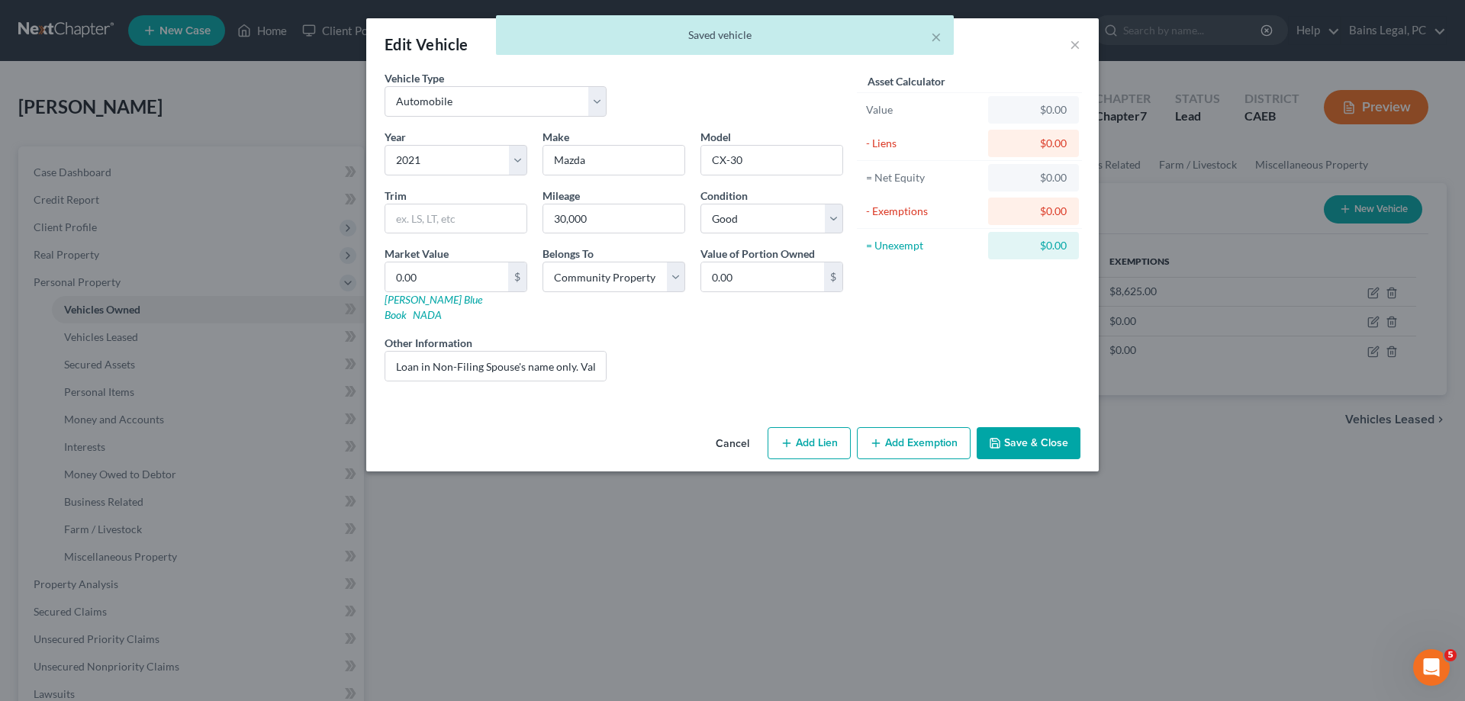
drag, startPoint x: 1023, startPoint y: 428, endPoint x: 1275, endPoint y: 407, distance: 252.6
click at [1024, 429] on button "Save & Close" at bounding box center [1029, 443] width 104 height 32
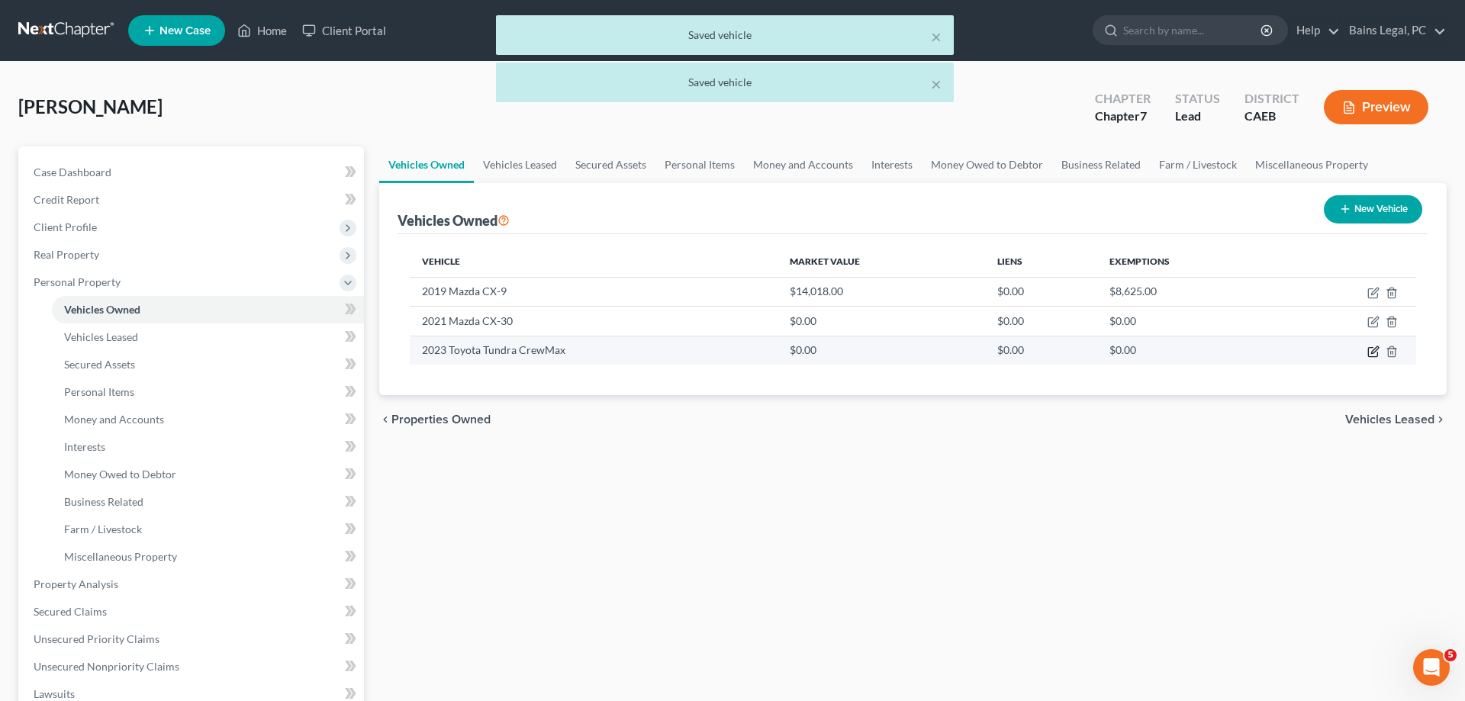
click at [1369, 349] on icon "button" at bounding box center [1372, 351] width 9 height 9
select select "0"
select select "3"
select select "2"
select select "4"
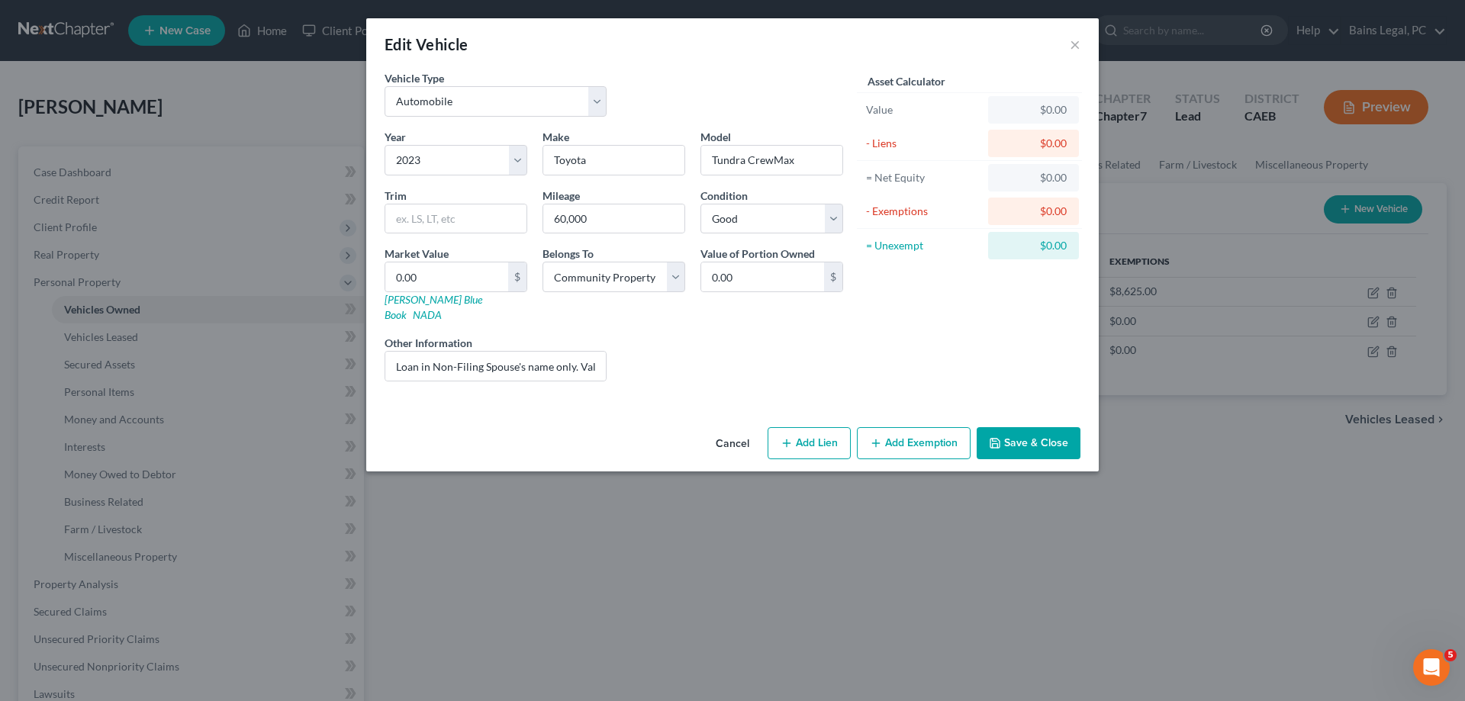
click at [1016, 427] on button "Save & Close" at bounding box center [1029, 443] width 104 height 32
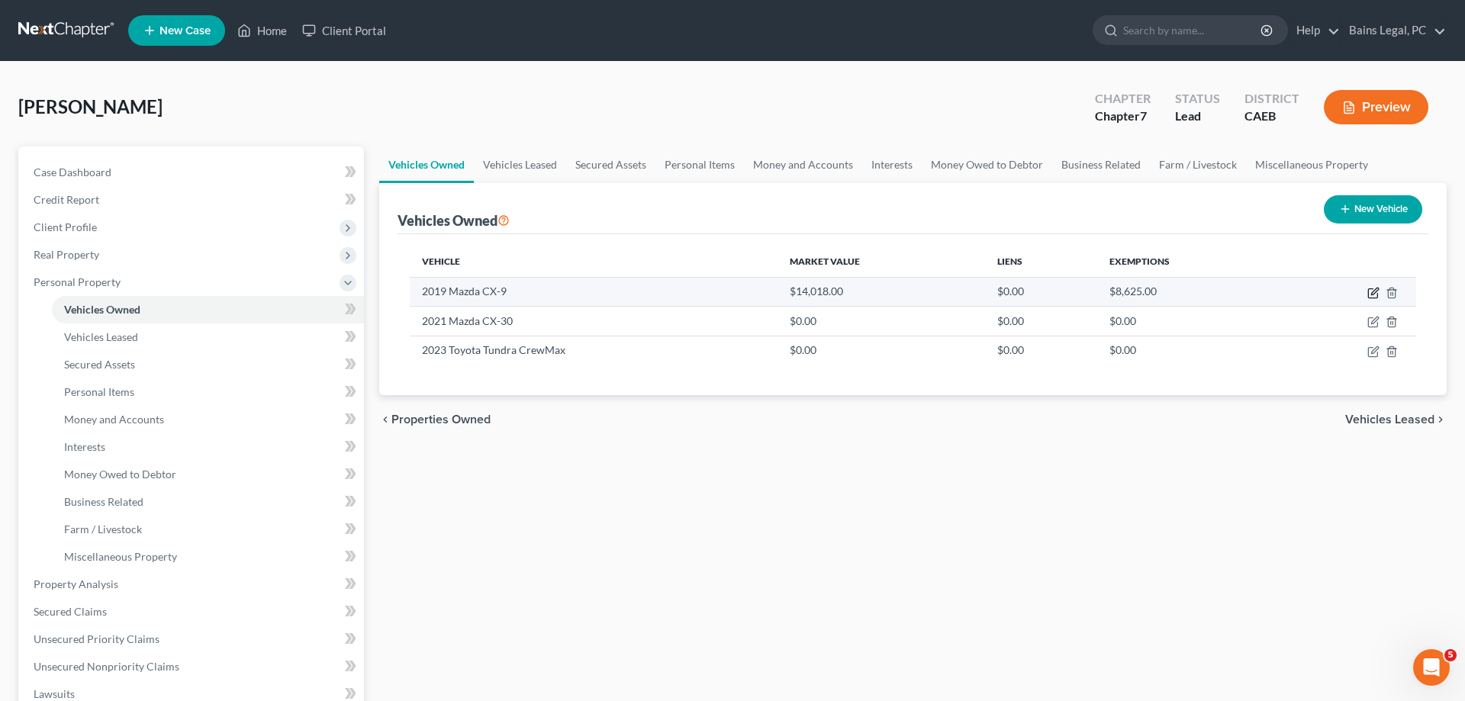
click at [1373, 290] on icon "button" at bounding box center [1373, 293] width 12 height 12
select select "0"
select select "7"
select select "3"
select select "4"
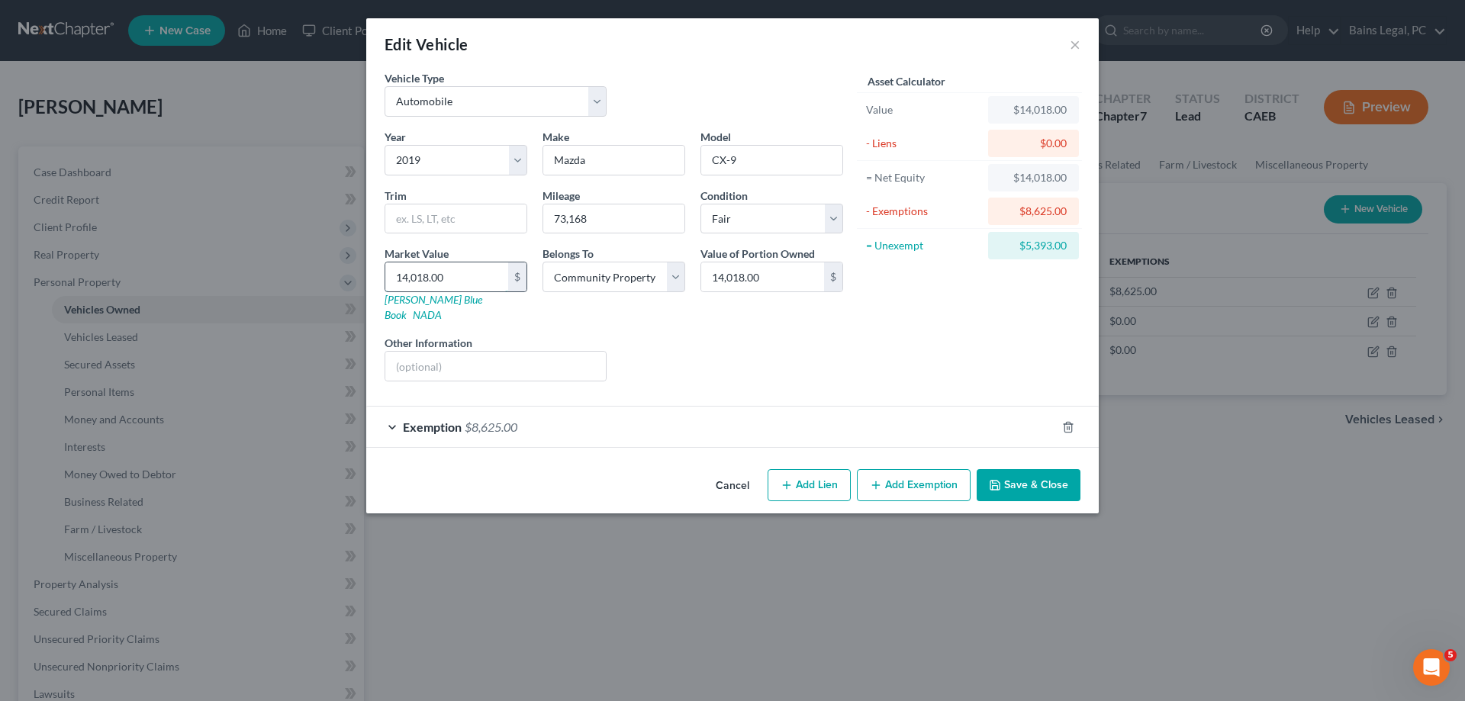
click at [478, 276] on input "14,018.00" at bounding box center [446, 276] width 123 height 29
type input "1"
type input "1.00"
type input "14"
type input "14.00"
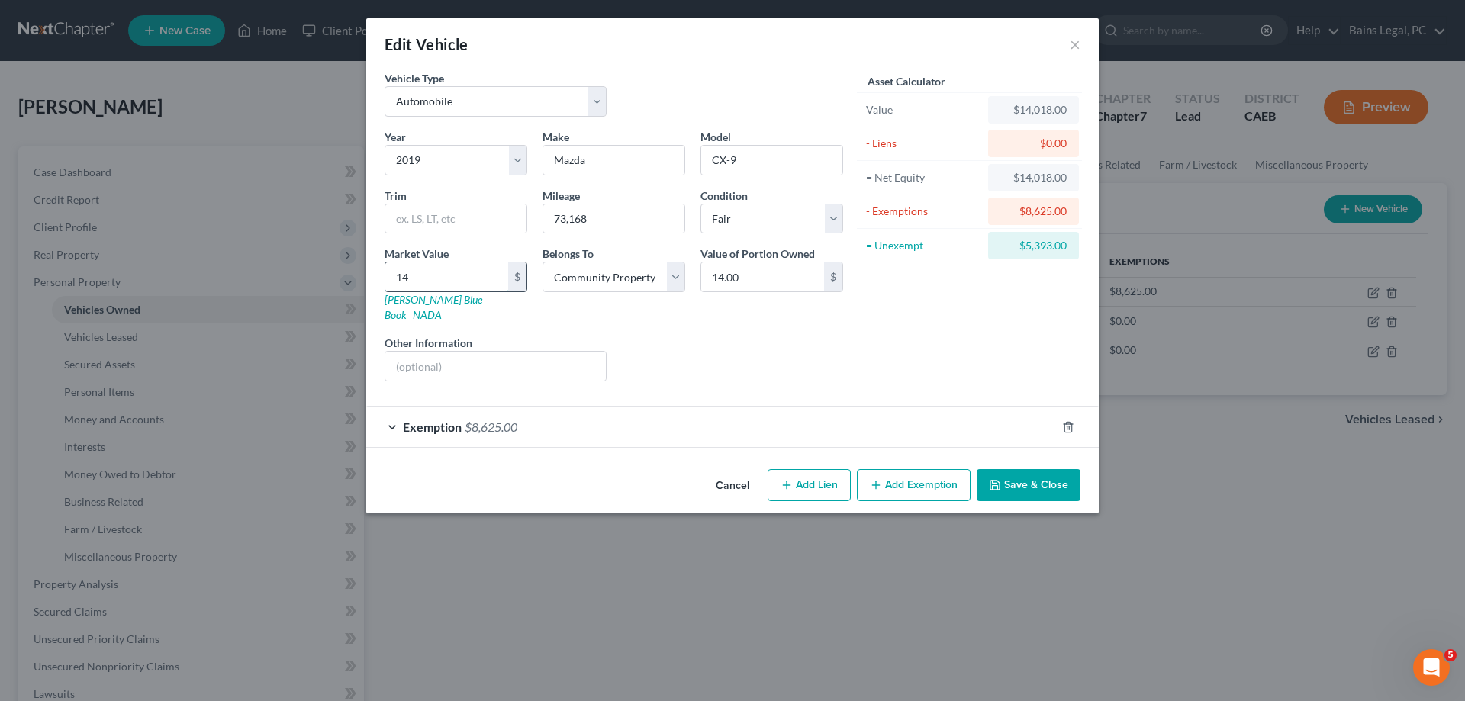
type input "141"
type input "141.00"
type input "1410"
type input "1,410.00"
type input "1,4101"
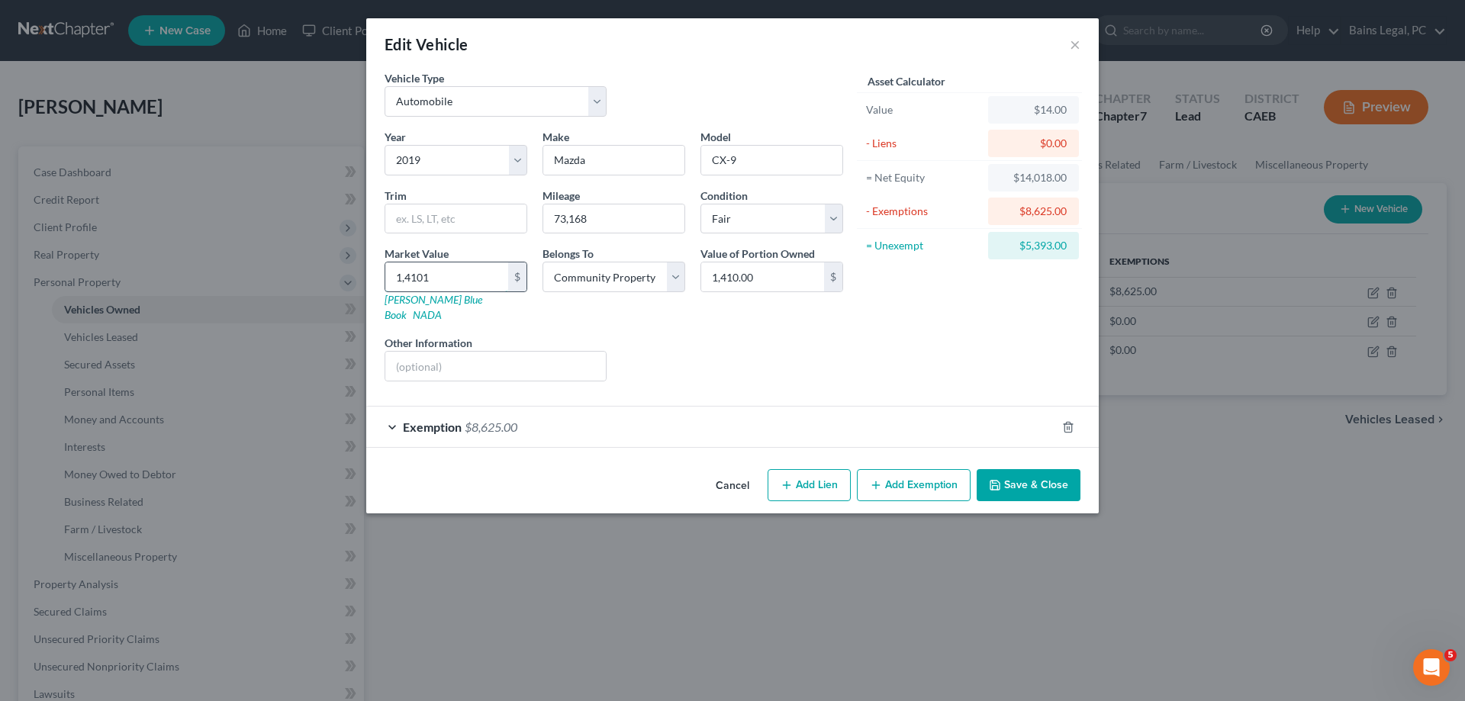
type input "14,101.00"
type input "14,101"
drag, startPoint x: 626, startPoint y: 217, endPoint x: 461, endPoint y: 224, distance: 165.0
click at [543, 224] on input "73,168" at bounding box center [613, 218] width 141 height 29
type input "75,212"
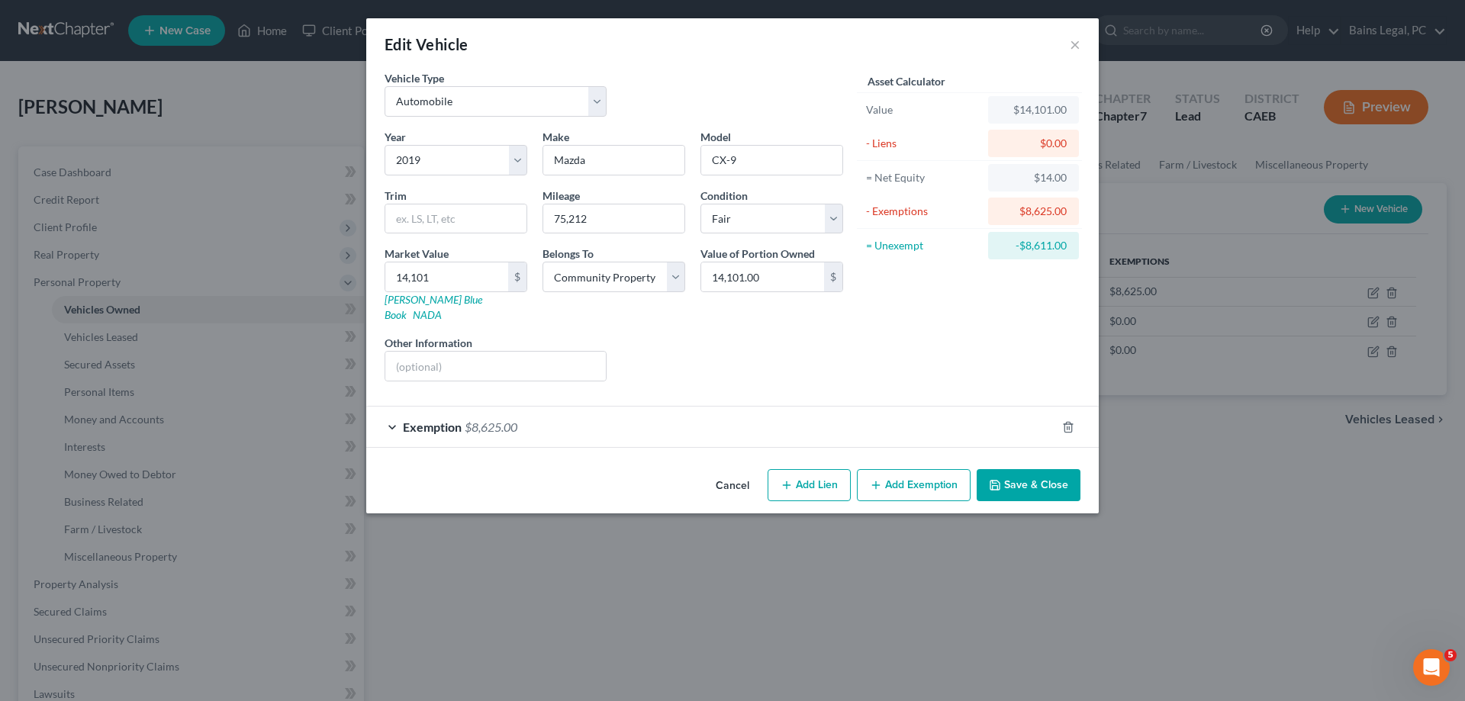
click at [1028, 469] on button "Save & Close" at bounding box center [1029, 485] width 104 height 32
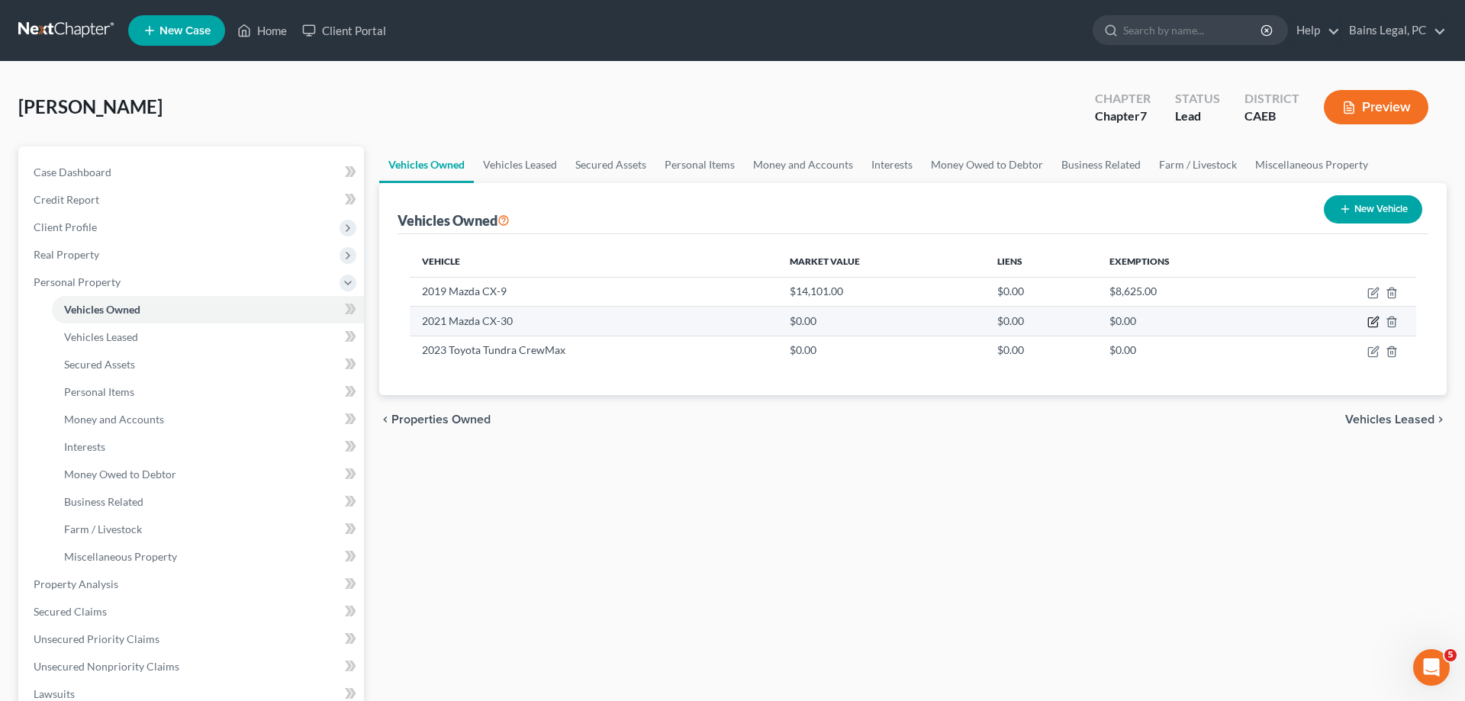
click at [1370, 318] on icon "button" at bounding box center [1372, 322] width 9 height 9
select select "0"
select select "5"
select select "2"
select select "4"
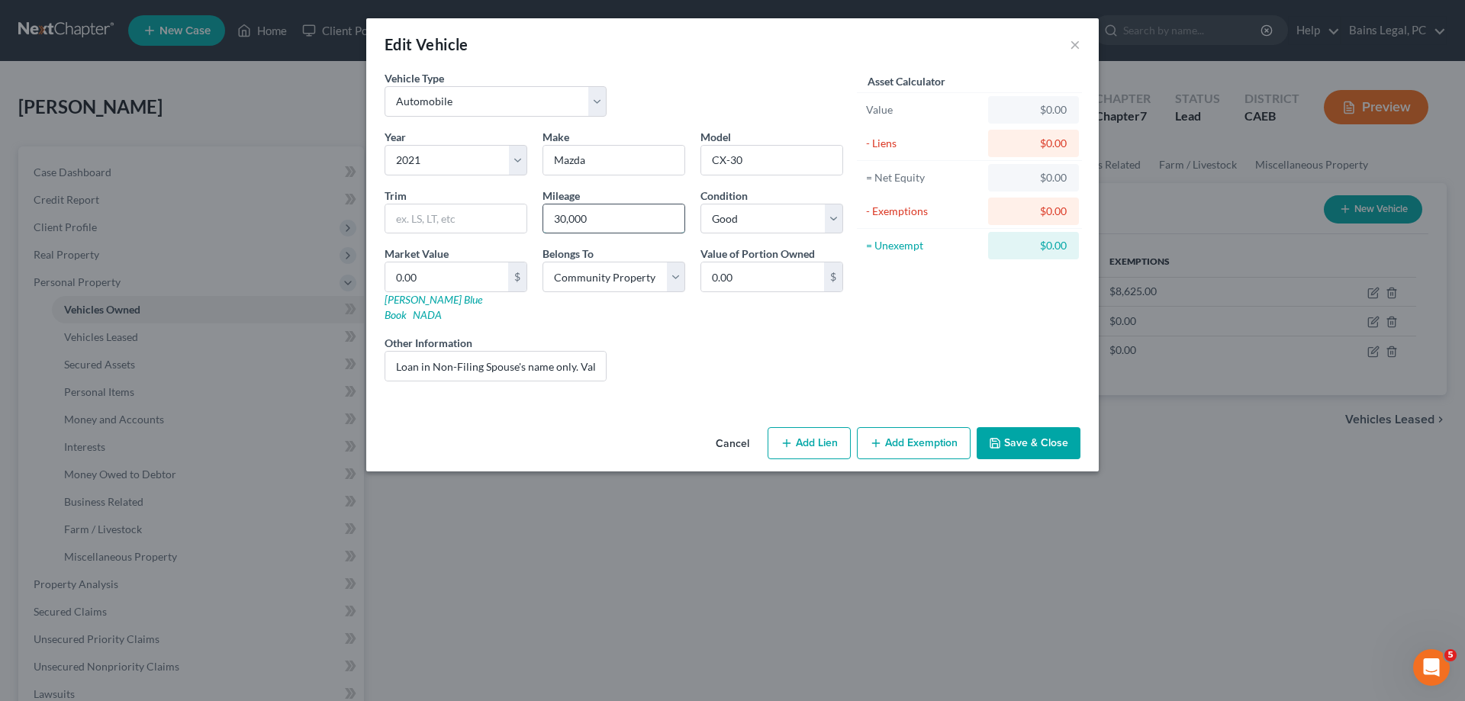
click at [594, 221] on input "30,000" at bounding box center [613, 218] width 141 height 29
type input "3"
type input "36,134"
type input "1"
type input "1.00"
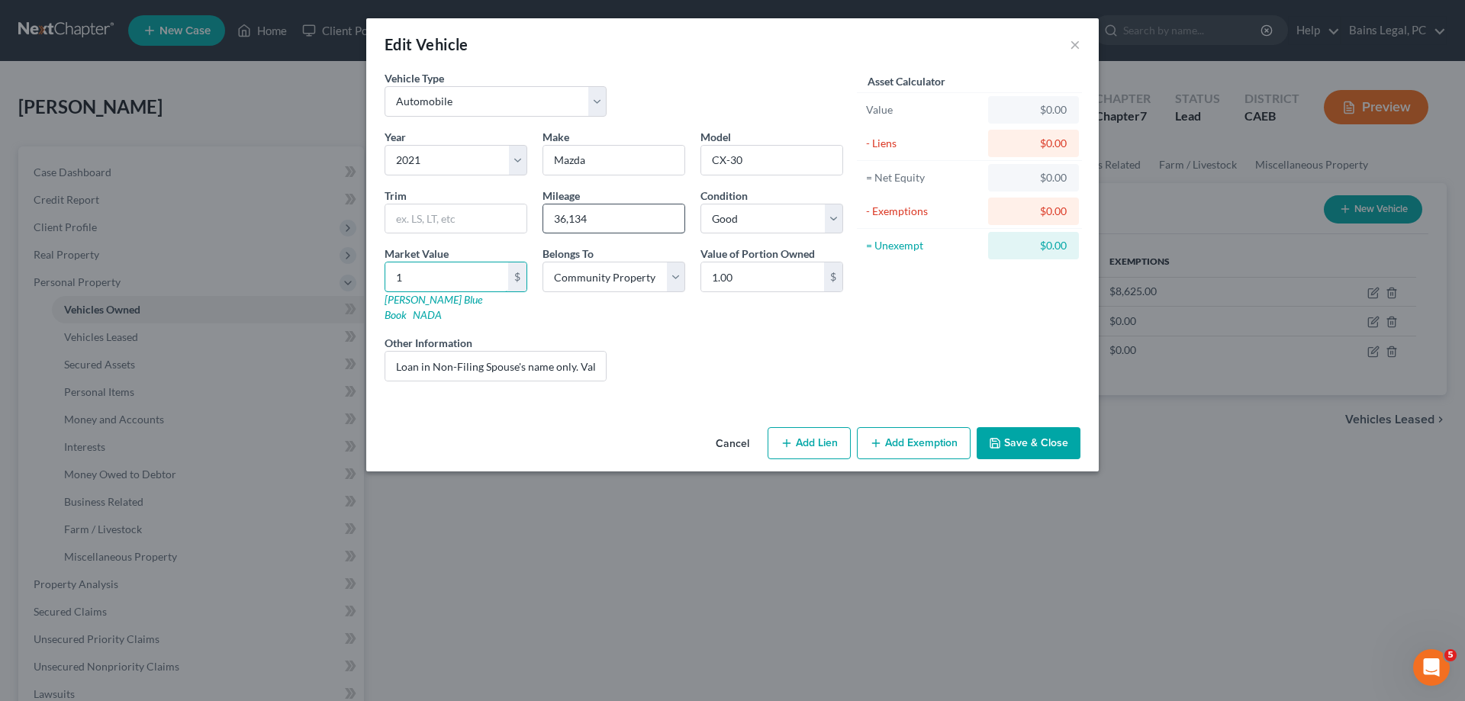
type input "16"
type input "16.00"
type input "162"
type input "162.00"
type input "1628"
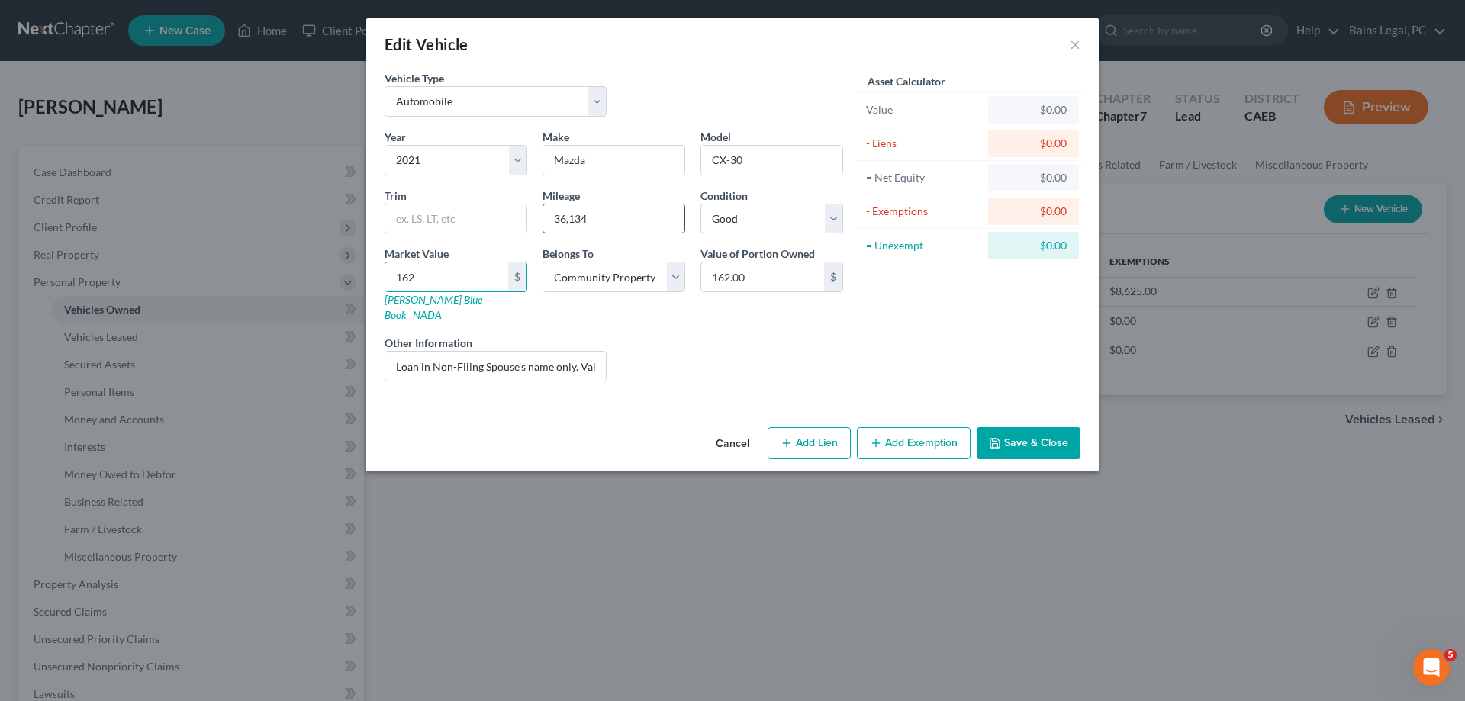
type input "1,628.00"
type input "1,6281"
type input "16,281.00"
type input "16,281"
click at [1004, 438] on button "Save & Close" at bounding box center [1029, 443] width 104 height 32
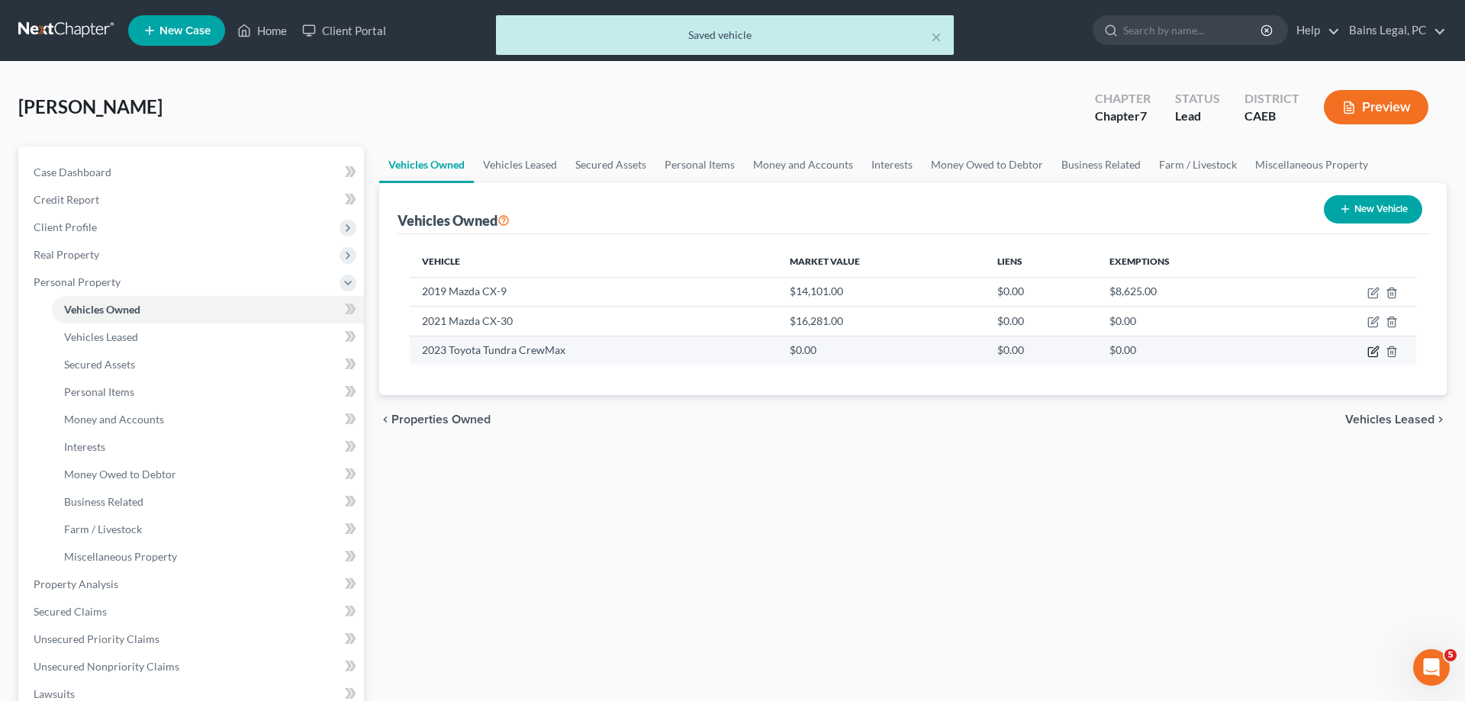
click at [1369, 349] on icon "button" at bounding box center [1372, 351] width 9 height 9
select select "0"
select select "3"
select select "2"
select select "4"
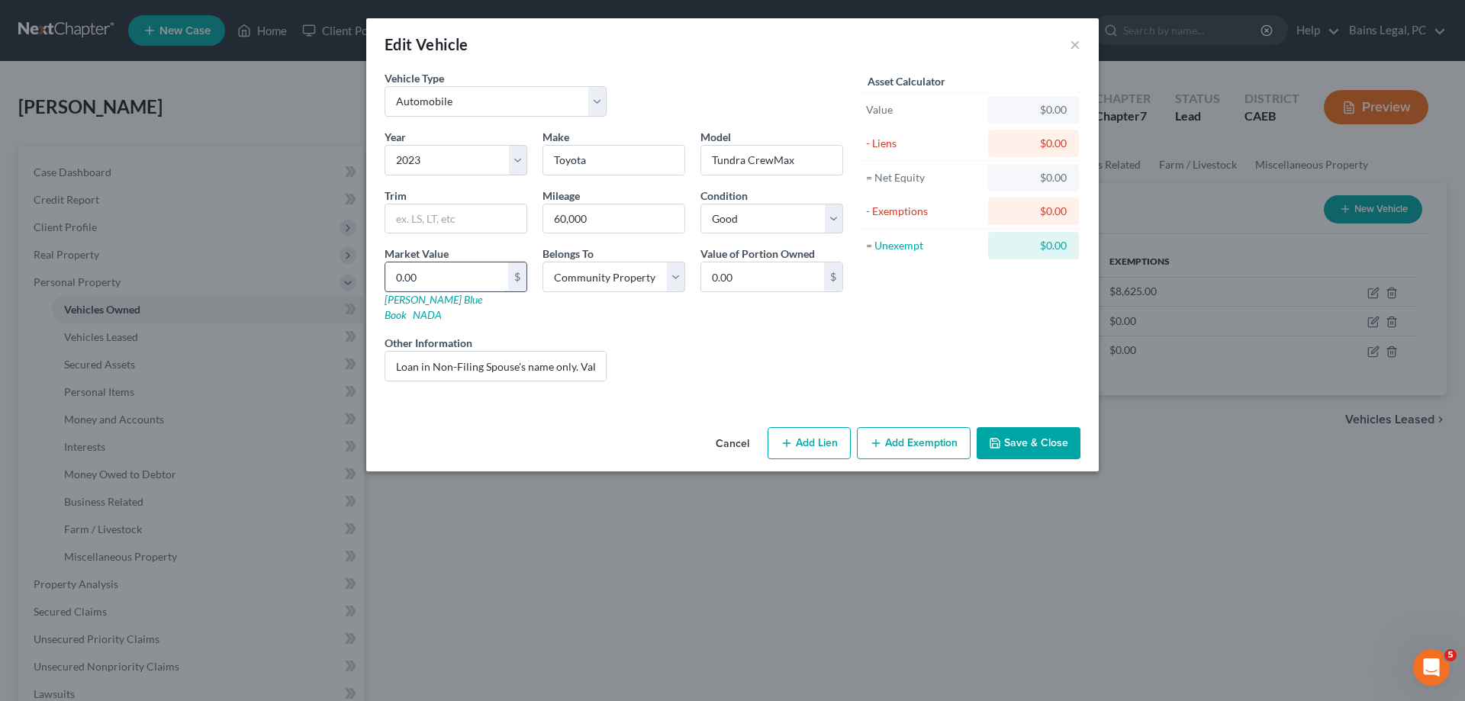
click at [484, 275] on input "0.00" at bounding box center [446, 276] width 123 height 29
type input "4"
type input "4.00"
type input "41"
type input "41.00"
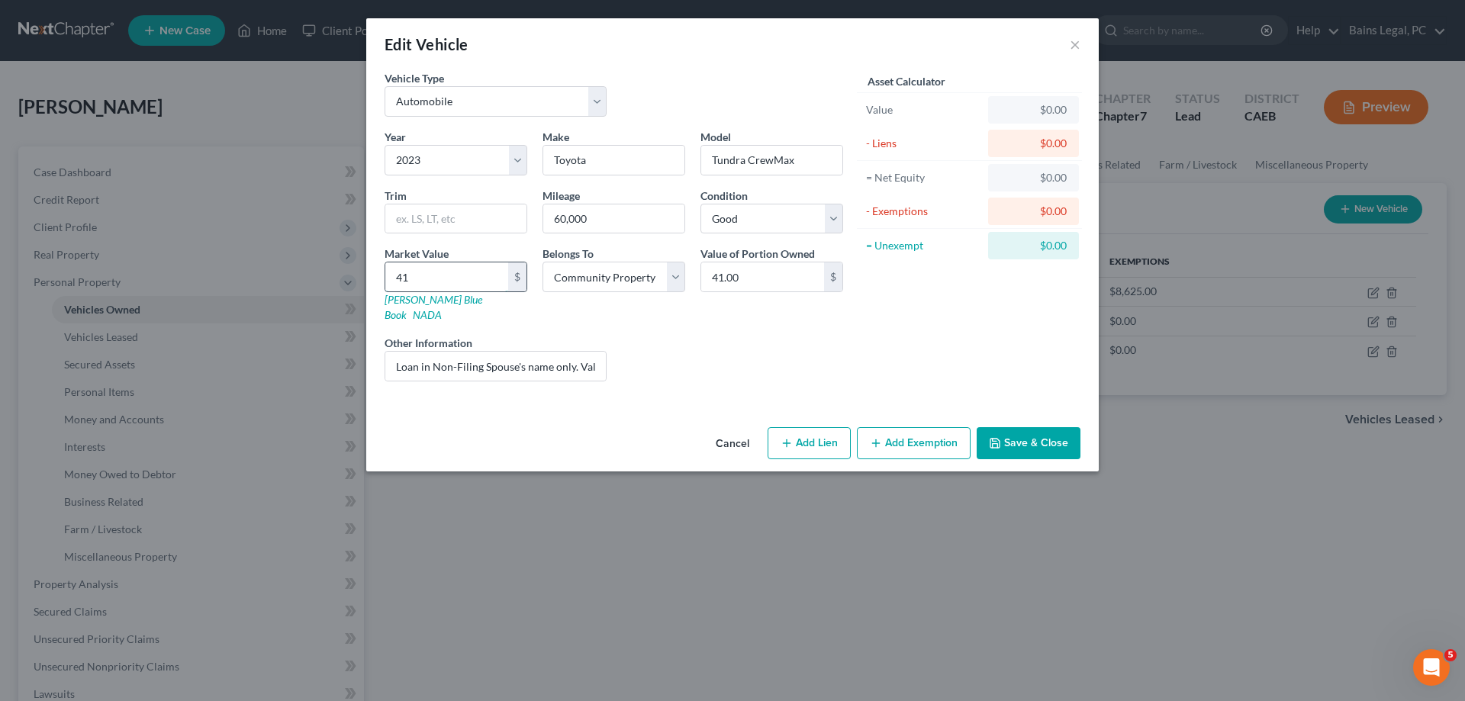
type input "415"
type input "415.00"
type input "4150"
type input "4,150.00"
type input "4,1509"
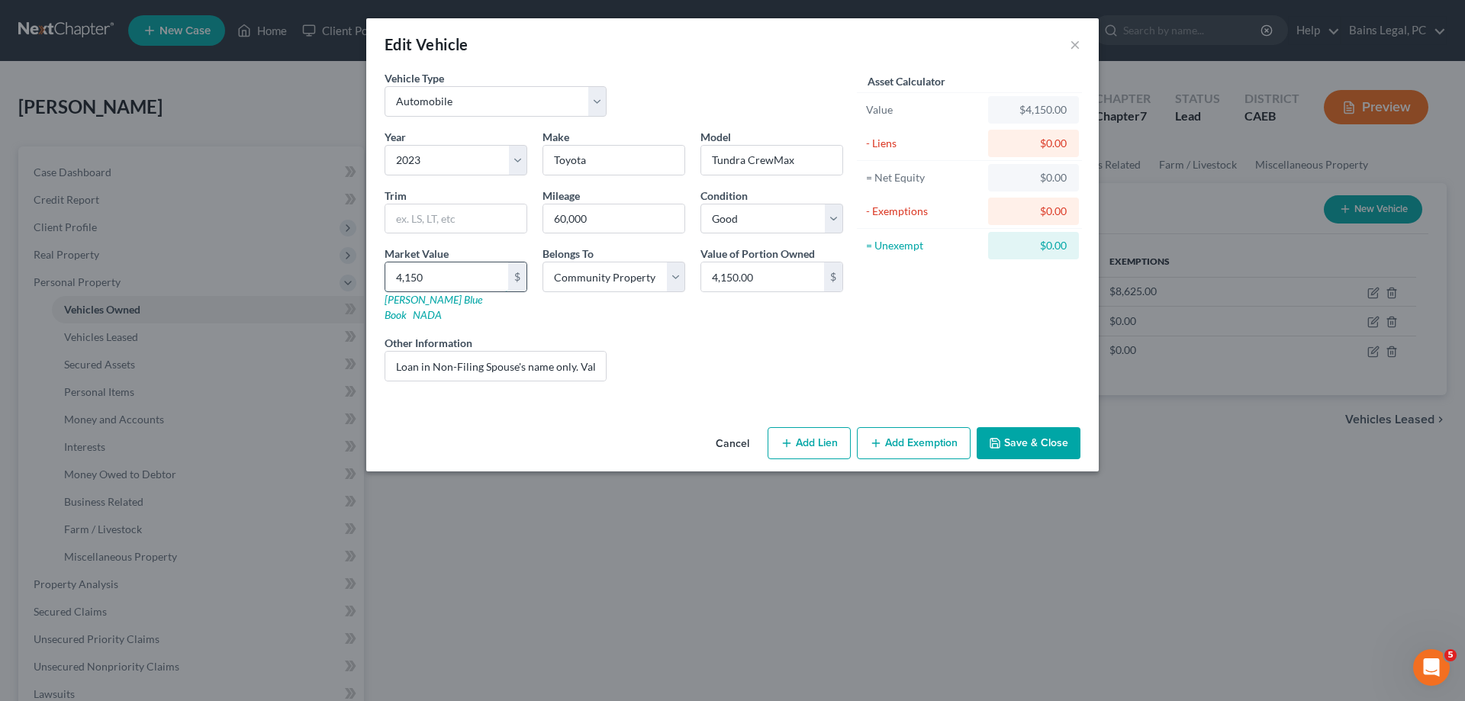
type input "41,509.00"
type input "41,509"
drag, startPoint x: 1003, startPoint y: 443, endPoint x: 1460, endPoint y: 241, distance: 500.5
click at [1015, 434] on button "Save & Close" at bounding box center [1029, 443] width 104 height 32
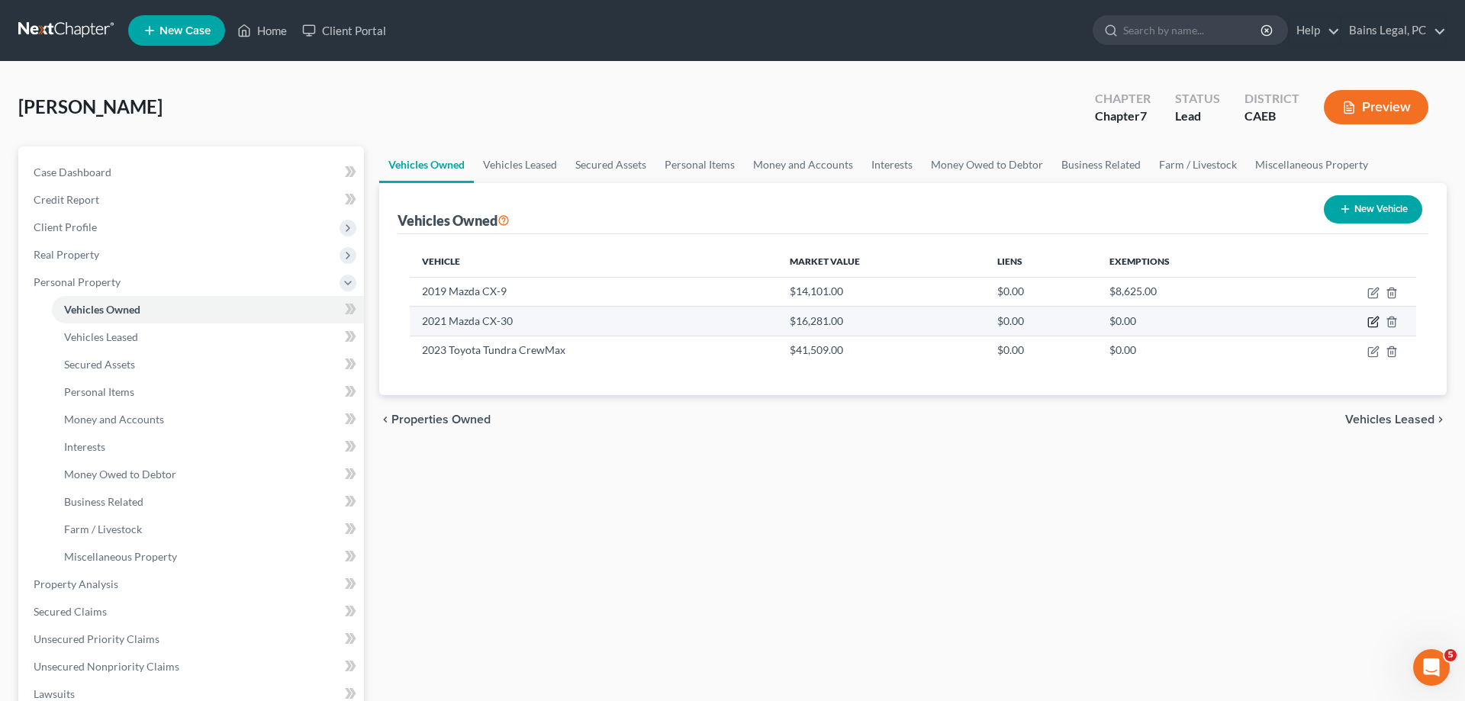
click at [1372, 322] on icon "button" at bounding box center [1374, 320] width 7 height 7
select select "0"
select select "5"
select select "2"
select select "4"
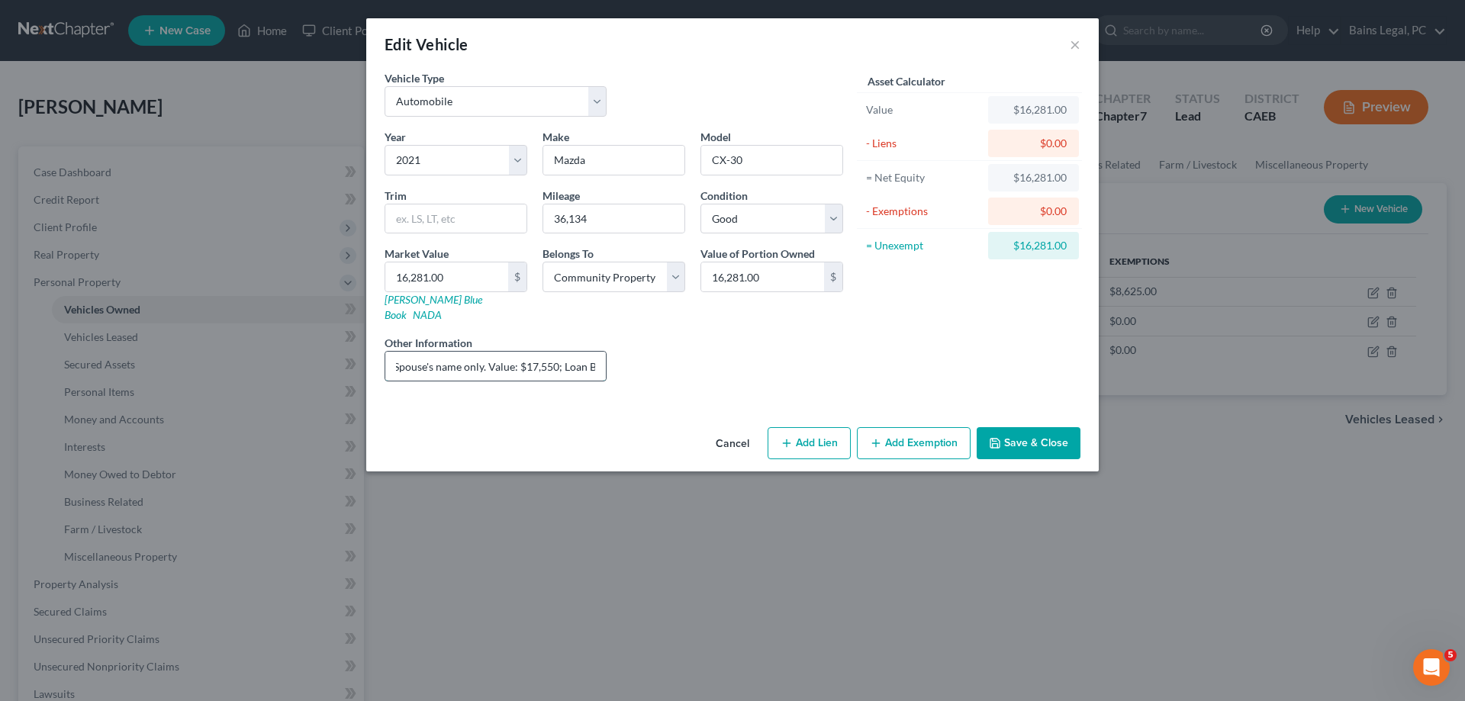
drag, startPoint x: 497, startPoint y: 359, endPoint x: 610, endPoint y: 353, distance: 113.1
click at [606, 353] on input "Loan in Non-Filing Spouse's name only. Value: $17,550; Loan Balance: $20,000; E…" at bounding box center [495, 366] width 221 height 29
click at [475, 352] on input "Loan in Non-Filing Spouse's name only. Value: $17,550; Loan Balance: $20,000; E…" at bounding box center [495, 366] width 221 height 29
drag, startPoint x: 477, startPoint y: 349, endPoint x: 507, endPoint y: 351, distance: 29.8
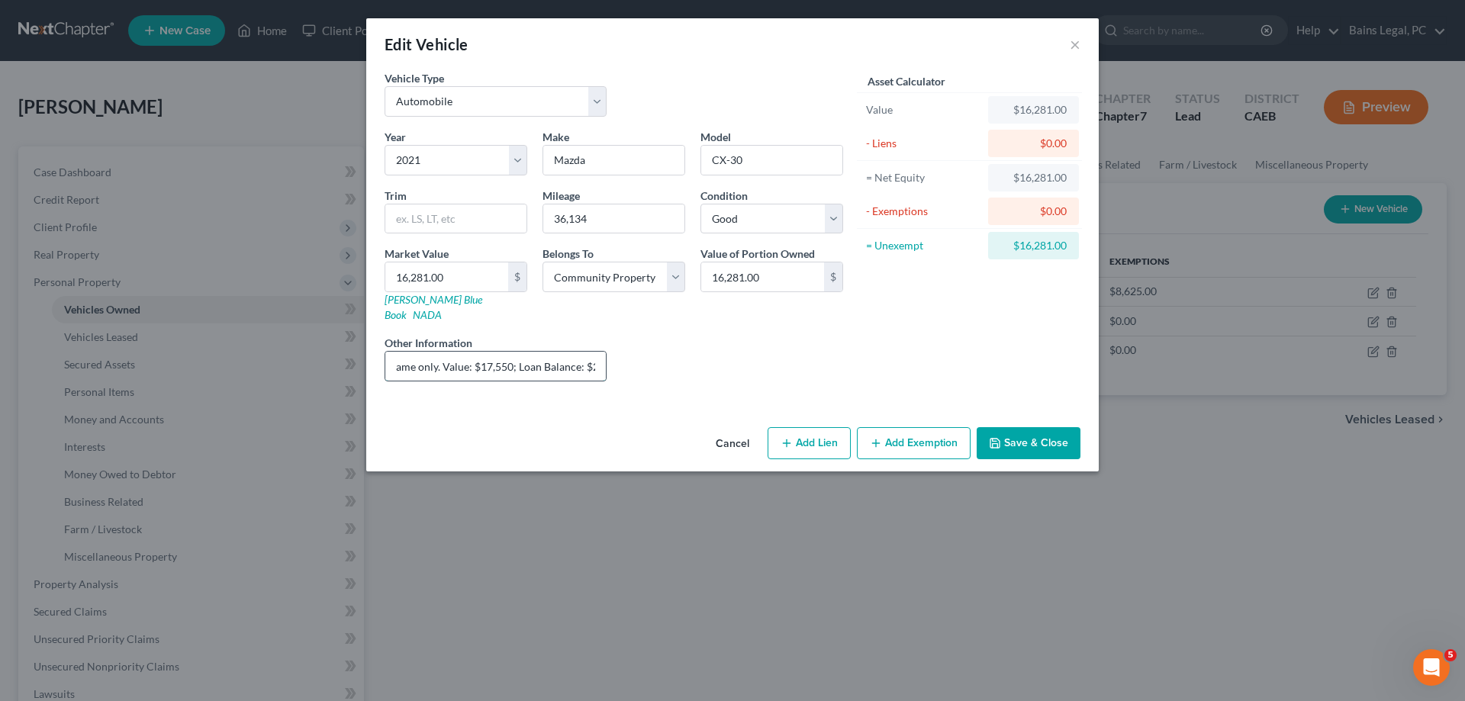
click at [507, 352] on input "Loan in Non-Filing Spouse's name only. Value: $17,550; Loan Balance: $20,000; E…" at bounding box center [495, 366] width 221 height 29
drag, startPoint x: 585, startPoint y: 349, endPoint x: 625, endPoint y: 355, distance: 40.0
click at [606, 355] on input "Loan in Non-Filing Spouse's name only. Value: $16,281; Loan Balance: $20,000; E…" at bounding box center [495, 366] width 221 height 29
click at [535, 352] on input "Loan in Non-Filing Spouse's name only. Value: $16,281; Loan Balance: $20,000; E…" at bounding box center [495, 366] width 221 height 29
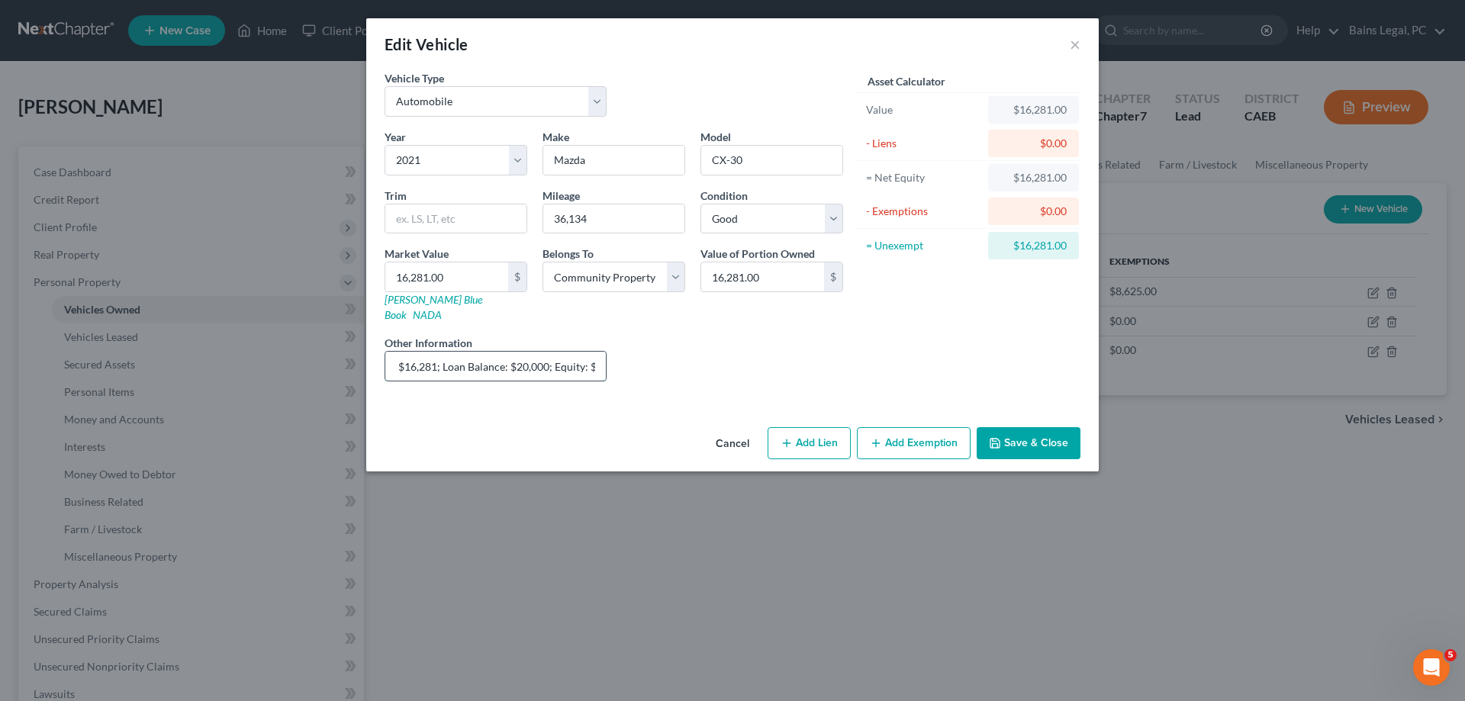
click at [544, 352] on input "Loan in Non-Filing Spouse's name only. Value: $16,281; Loan Balance: $20,000; E…" at bounding box center [495, 366] width 221 height 29
type input "Loan in Non-Filing Spouse's name only. Value: $16,281; Loan Balance: $19,814.46…"
click at [458, 269] on input "16,281.00" at bounding box center [446, 276] width 123 height 29
type input "0"
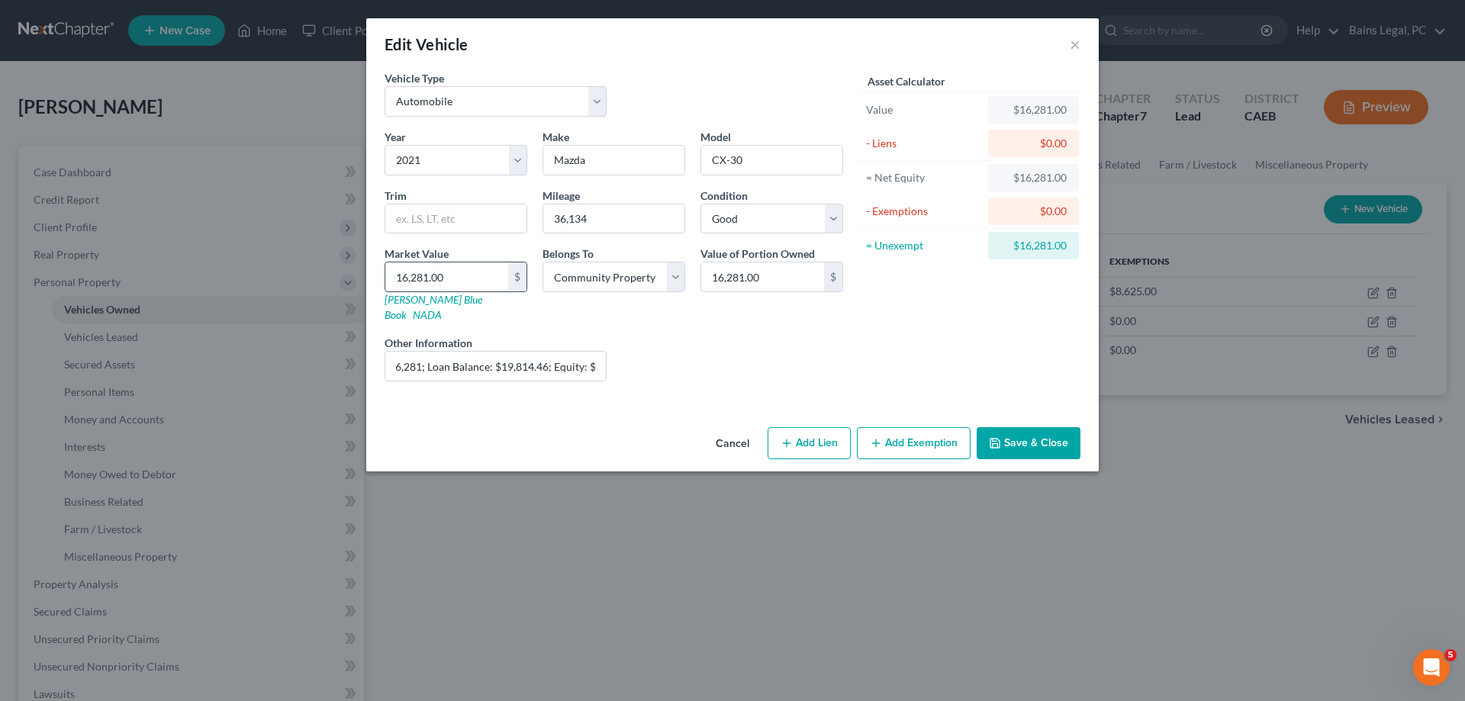
type input "0.00"
type input "0"
click at [1035, 430] on button "Save & Close" at bounding box center [1029, 443] width 104 height 32
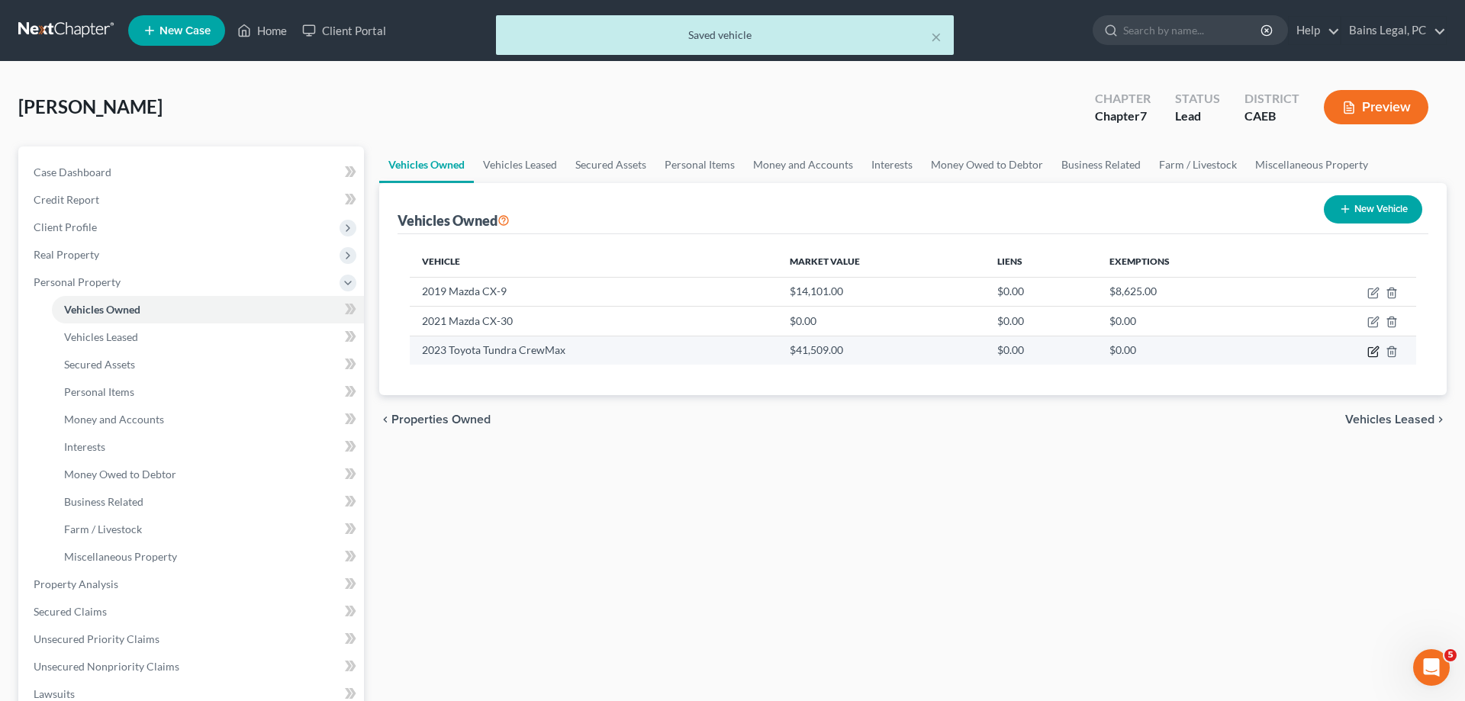
click at [1370, 351] on icon "button" at bounding box center [1373, 352] width 12 height 12
select select "0"
select select "3"
select select "2"
select select "4"
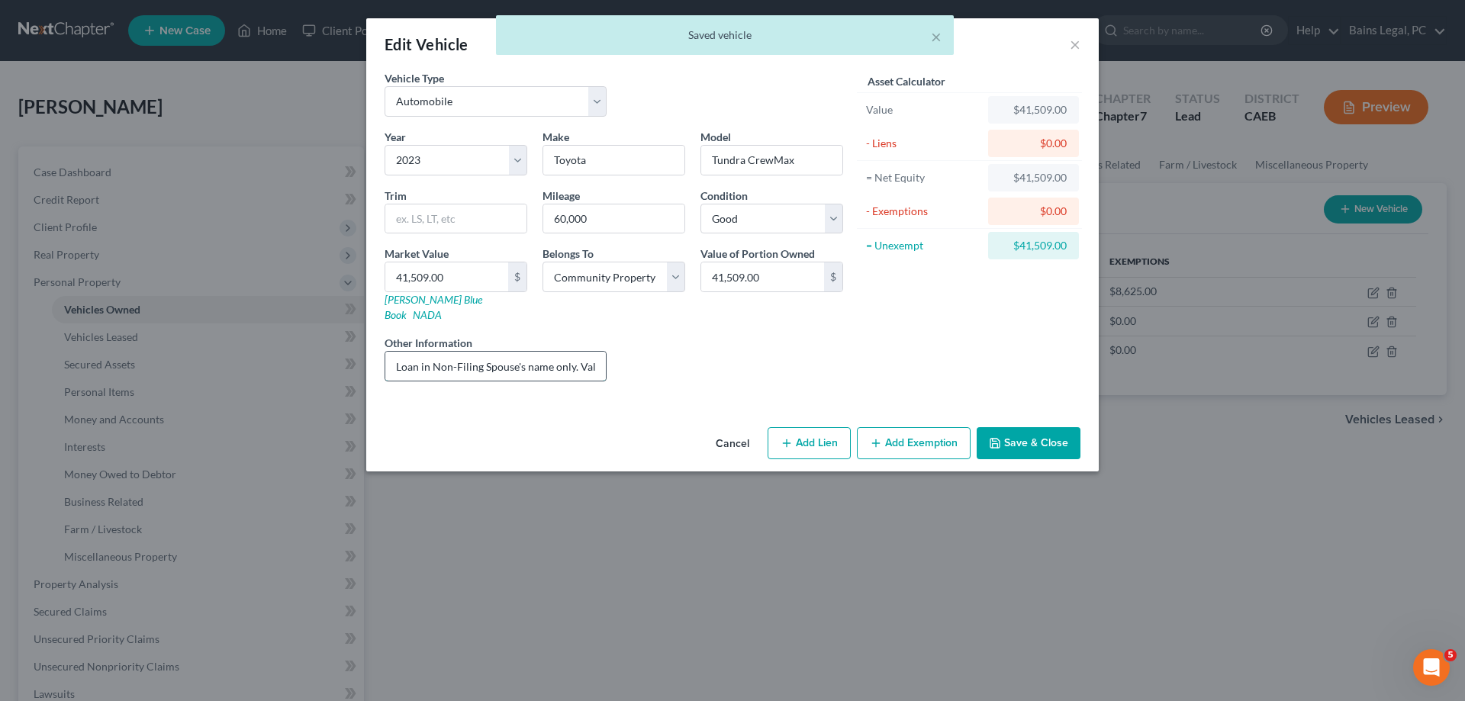
click at [469, 359] on input "Loan in Non-Filing Spouse's name only. Value: $44,124; Loan Balance: $45,000; E…" at bounding box center [495, 366] width 221 height 29
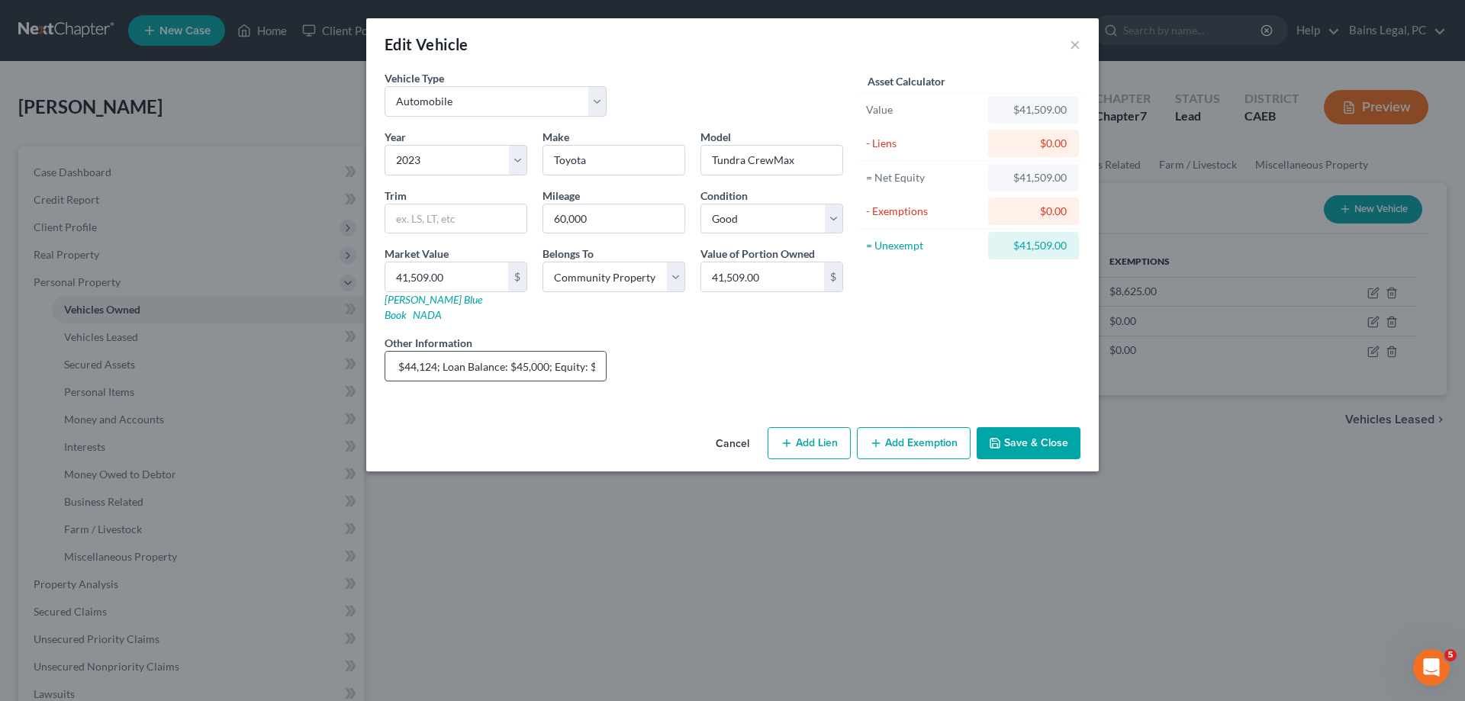
drag, startPoint x: 568, startPoint y: 350, endPoint x: 549, endPoint y: 355, distance: 19.6
click at [606, 354] on input "Loan in Non-Filing Spouse's name only. Value: $44,124; Loan Balance: $45,000; E…" at bounding box center [495, 366] width 221 height 29
click at [539, 354] on input "Loan in Non-Filing Spouse's name only. Value: $44,124; Loan Balance: $45,000; E…" at bounding box center [495, 366] width 221 height 29
drag, startPoint x: 388, startPoint y: 349, endPoint x: 404, endPoint y: 349, distance: 15.3
click at [404, 352] on input "Loan in Non-Filing Spouse's name only. Value: $44,124; Loan Balance: $45,000; E…" at bounding box center [495, 366] width 221 height 29
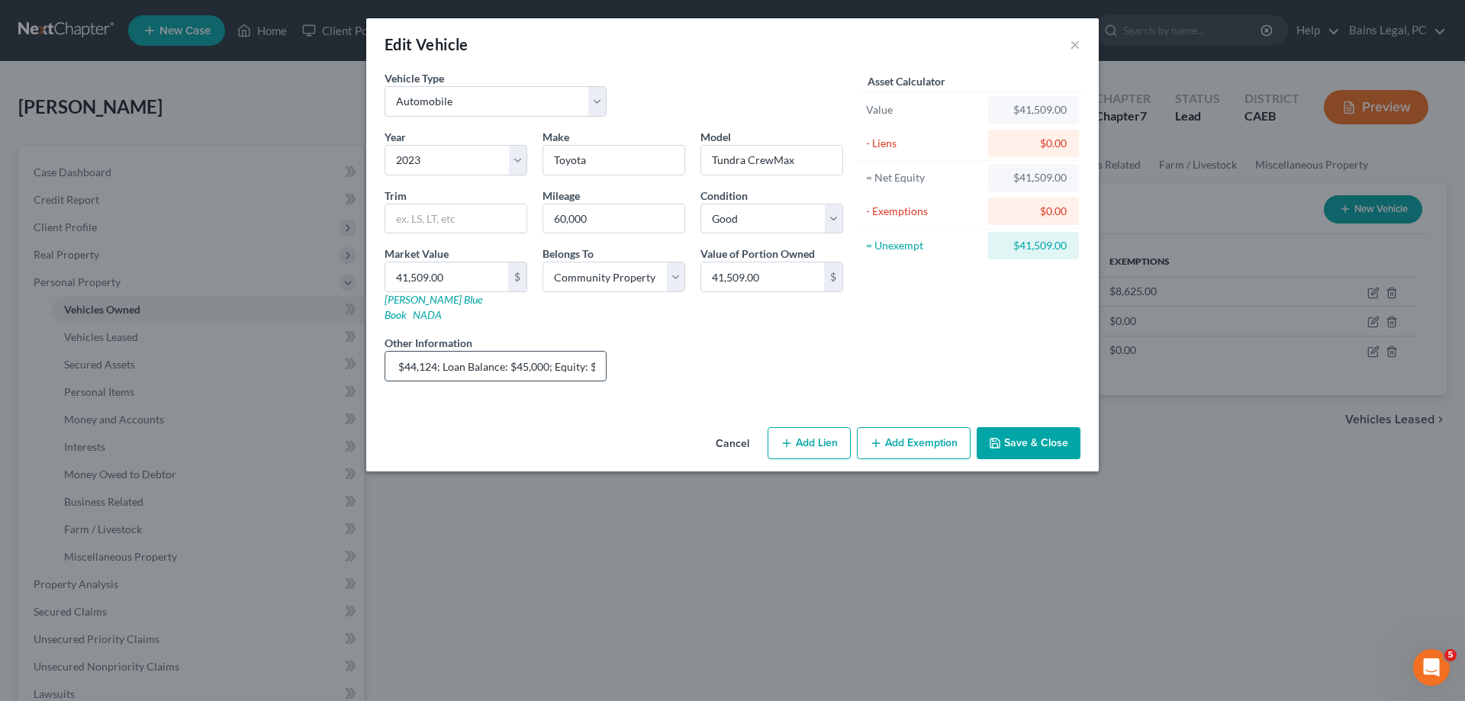
click at [404, 352] on input "Loan in Non-Filing Spouse's name only. Value: $44,124; Loan Balance: $45,000; E…" at bounding box center [495, 366] width 221 height 29
drag, startPoint x: 403, startPoint y: 351, endPoint x: 433, endPoint y: 349, distance: 29.8
click at [433, 352] on input "Loan in Non-Filing Spouse's name only. Value: $44,124; Loan Balance: $45,000; E…" at bounding box center [495, 366] width 221 height 29
drag, startPoint x: 542, startPoint y: 353, endPoint x: 570, endPoint y: 349, distance: 28.5
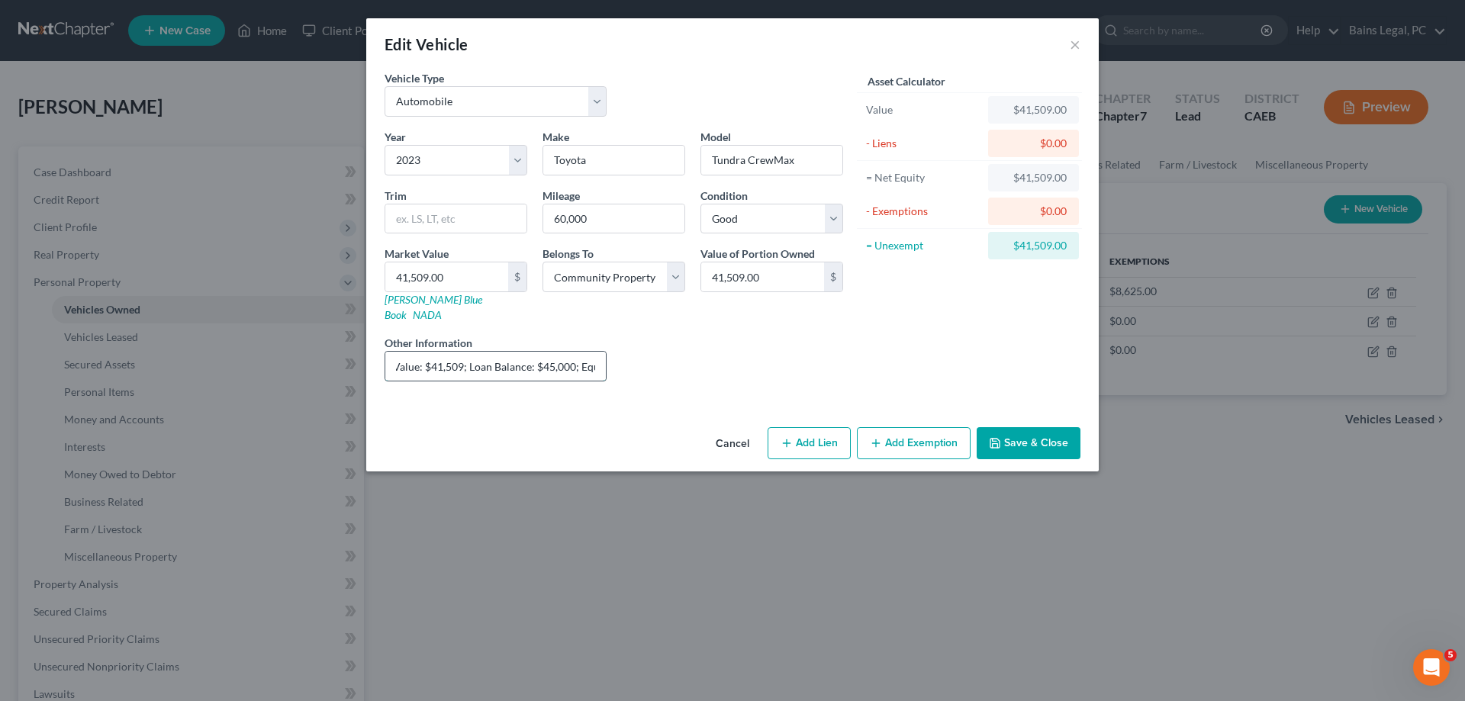
click at [570, 352] on input "Loan in Non-Filing Spouse's name only. Value: $41,509; Loan Balance: $45,000; E…" at bounding box center [495, 366] width 221 height 29
type input "Loan in Non-Filing Spouse's name only. Value: $41,509; Loan Balance: $44,914.90…"
click at [489, 279] on input "41,509.00" at bounding box center [446, 276] width 123 height 29
type input "0"
type input "0.00"
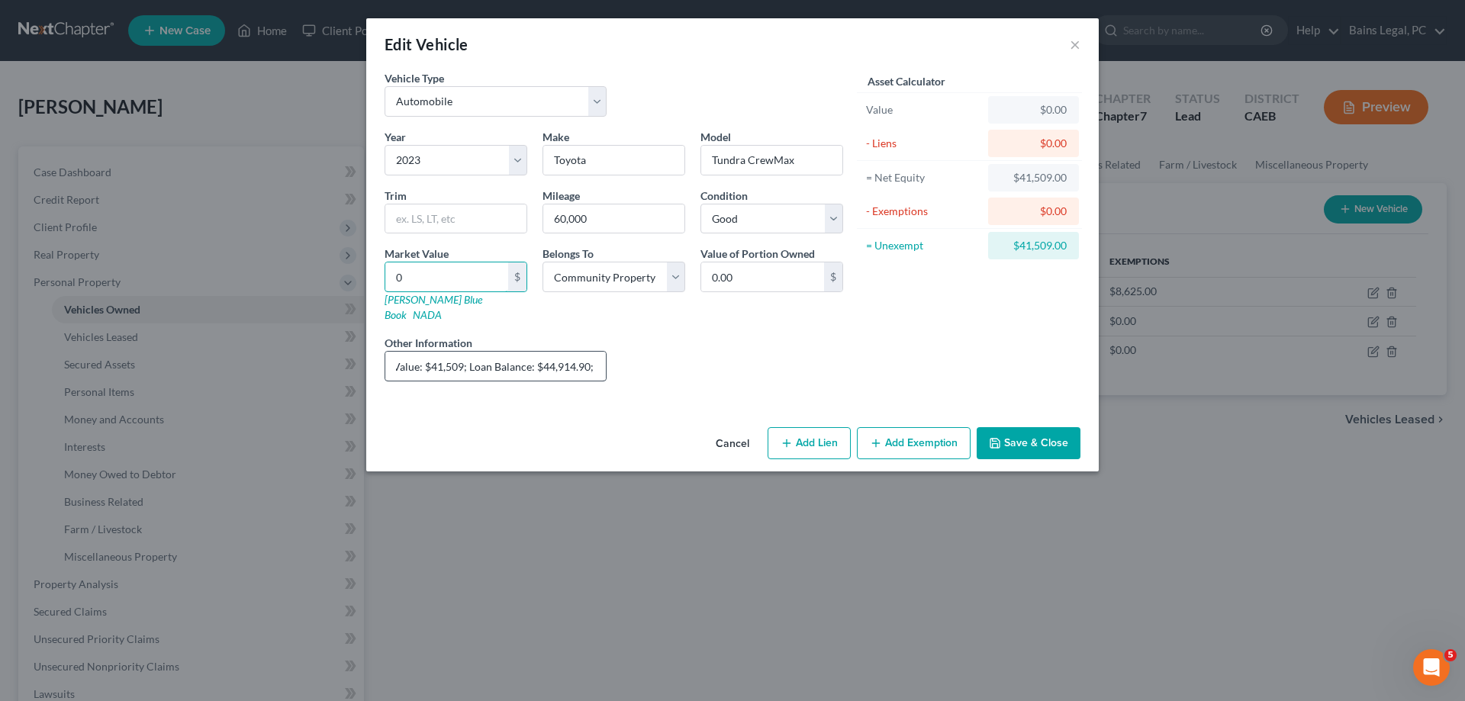
type input "0"
drag, startPoint x: 555, startPoint y: 352, endPoint x: 941, endPoint y: 411, distance: 389.9
click at [606, 368] on input "Loan in Non-Filing Spouse's name only. Value: $41,509; Loan Balance: $44,914.90…" at bounding box center [495, 366] width 221 height 29
drag, startPoint x: 1028, startPoint y: 430, endPoint x: 1245, endPoint y: 420, distance: 216.9
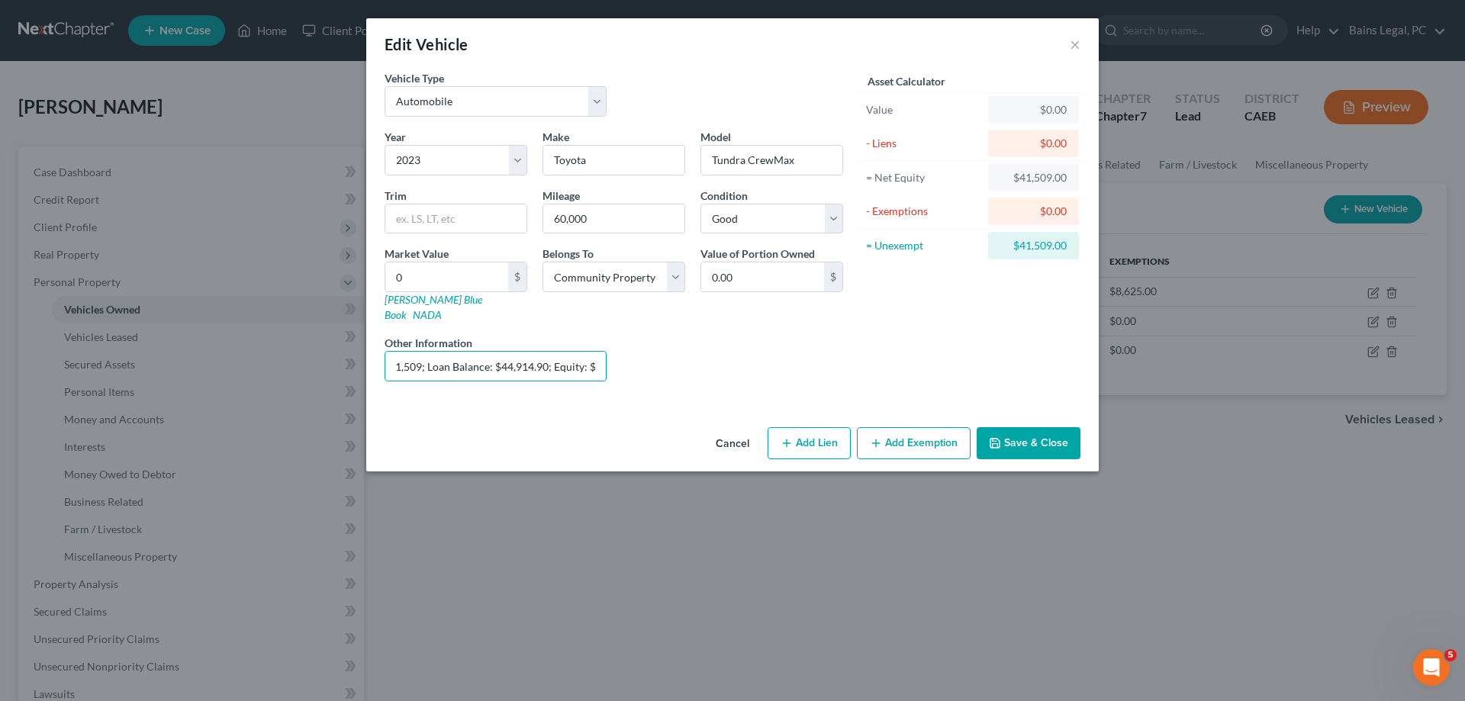
click at [1037, 427] on button "Save & Close" at bounding box center [1029, 443] width 104 height 32
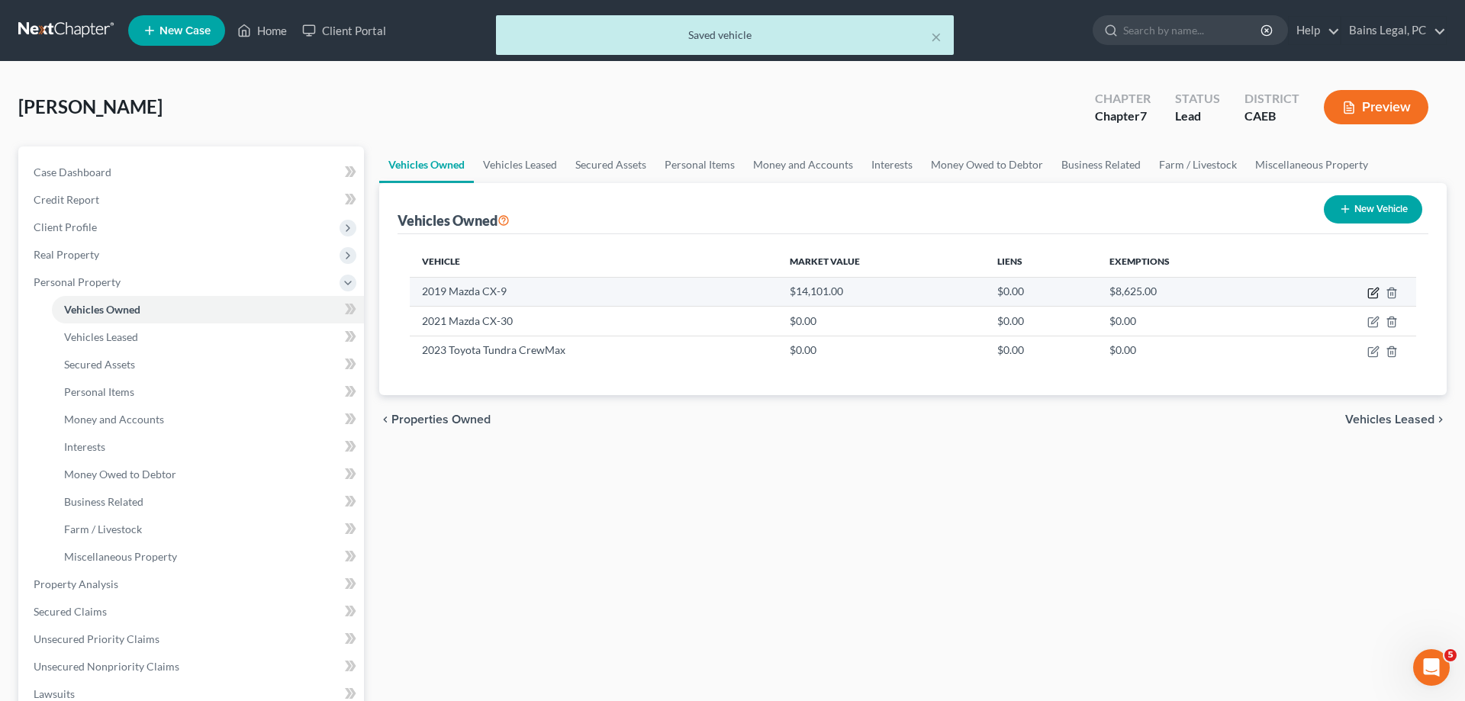
click at [1373, 291] on icon "button" at bounding box center [1373, 293] width 12 height 12
select select "0"
select select "7"
select select "3"
select select "4"
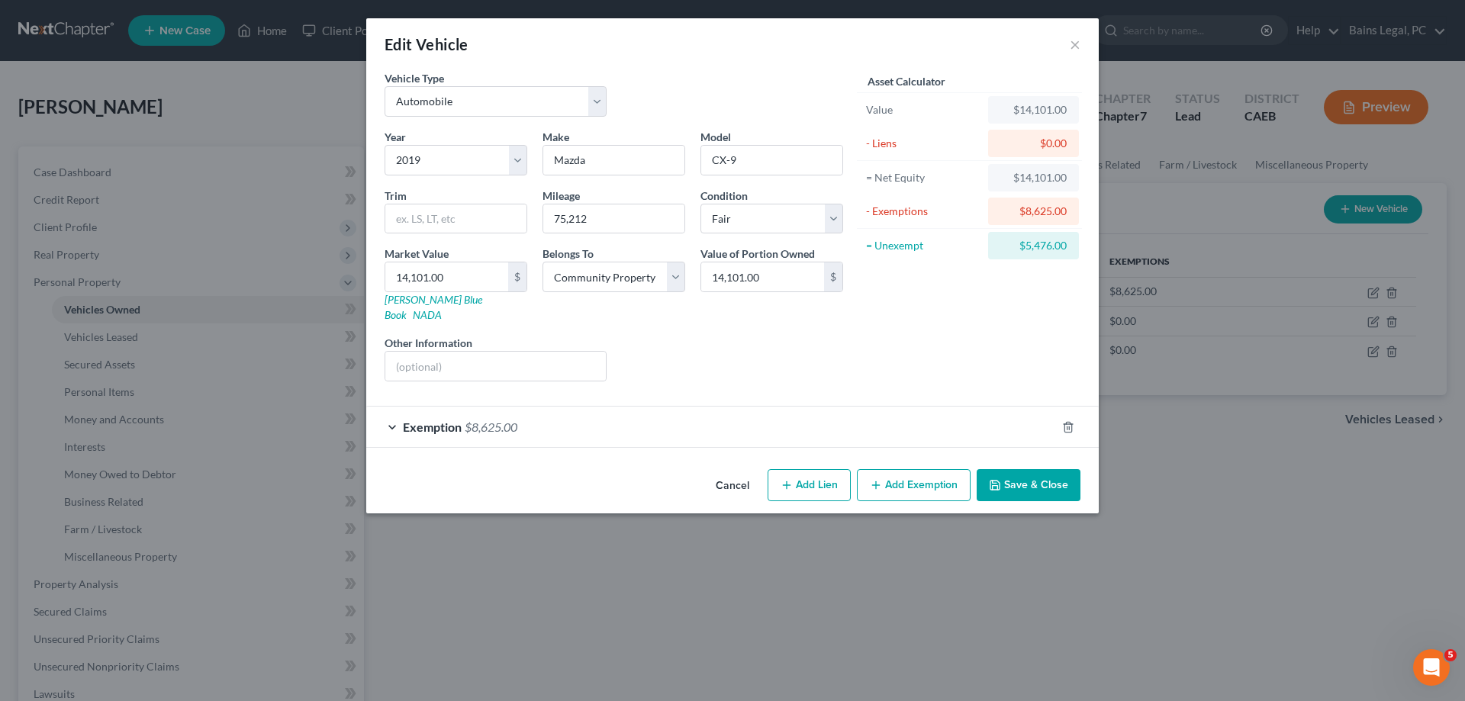
click at [1047, 469] on button "Save & Close" at bounding box center [1029, 485] width 104 height 32
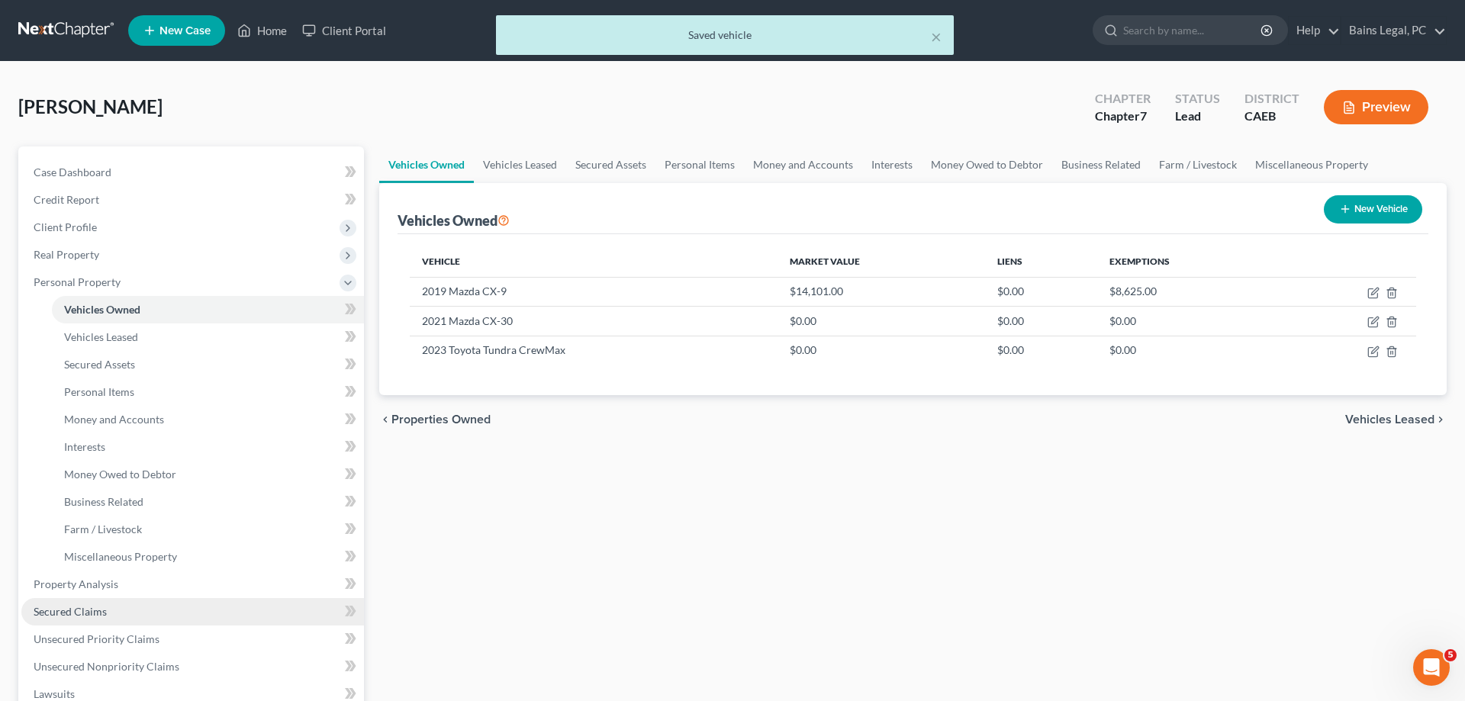
click at [150, 610] on link "Secured Claims" at bounding box center [192, 611] width 343 height 27
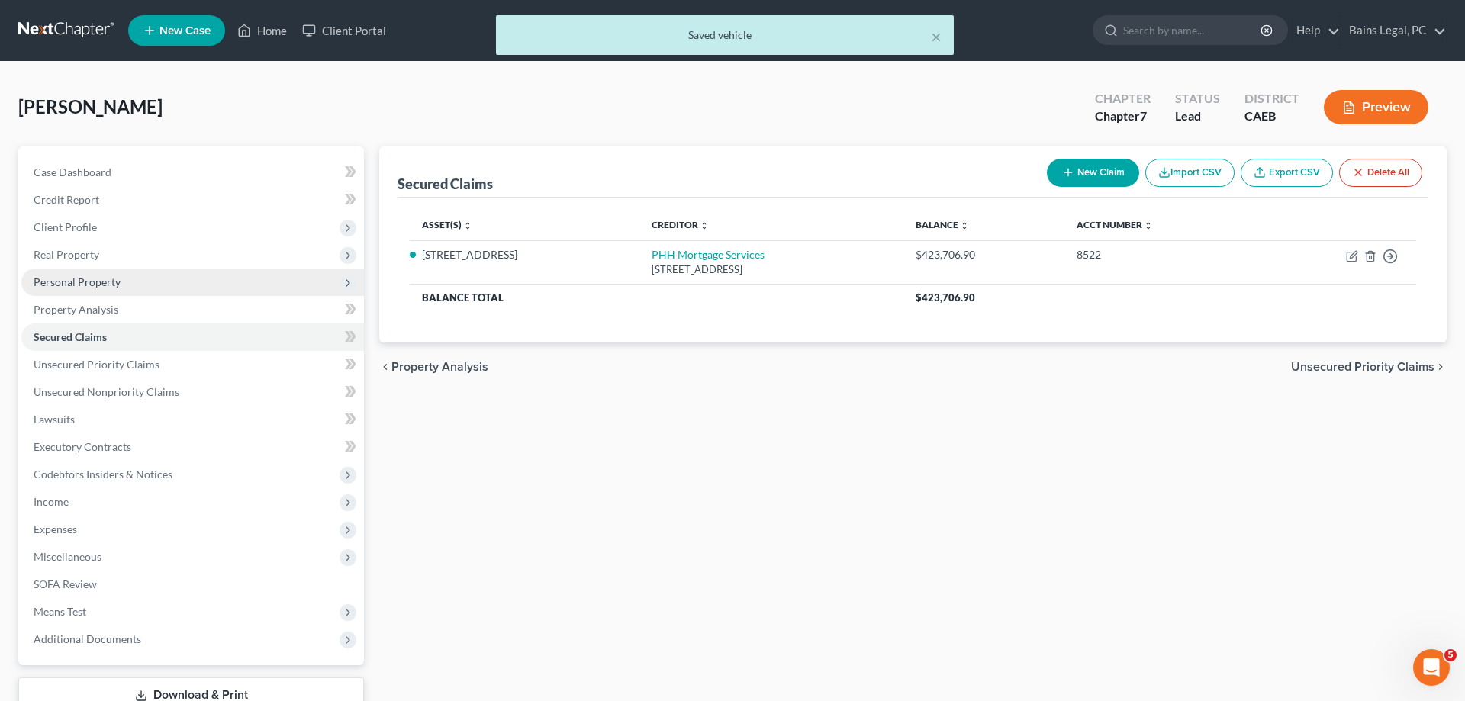
click at [163, 288] on span "Personal Property" at bounding box center [192, 282] width 343 height 27
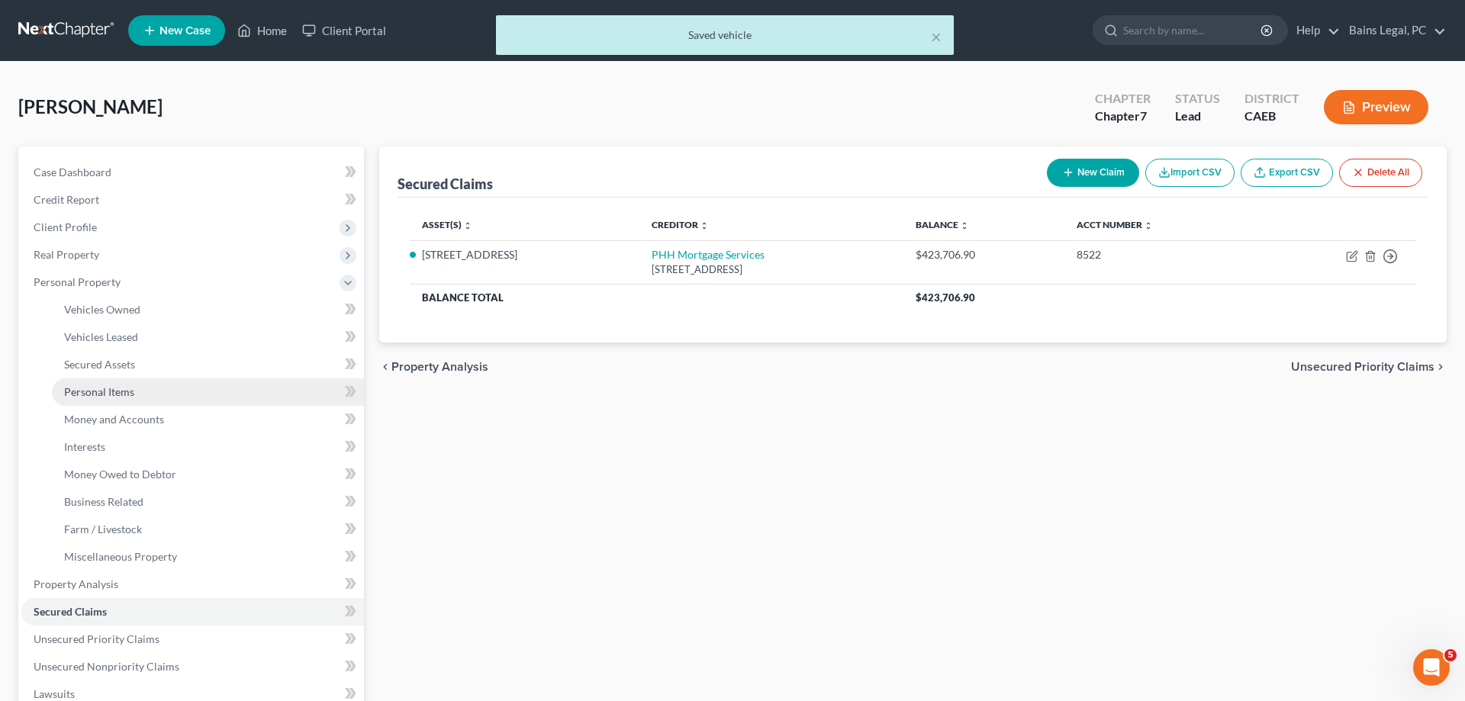
click at [140, 398] on link "Personal Items" at bounding box center [208, 391] width 312 height 27
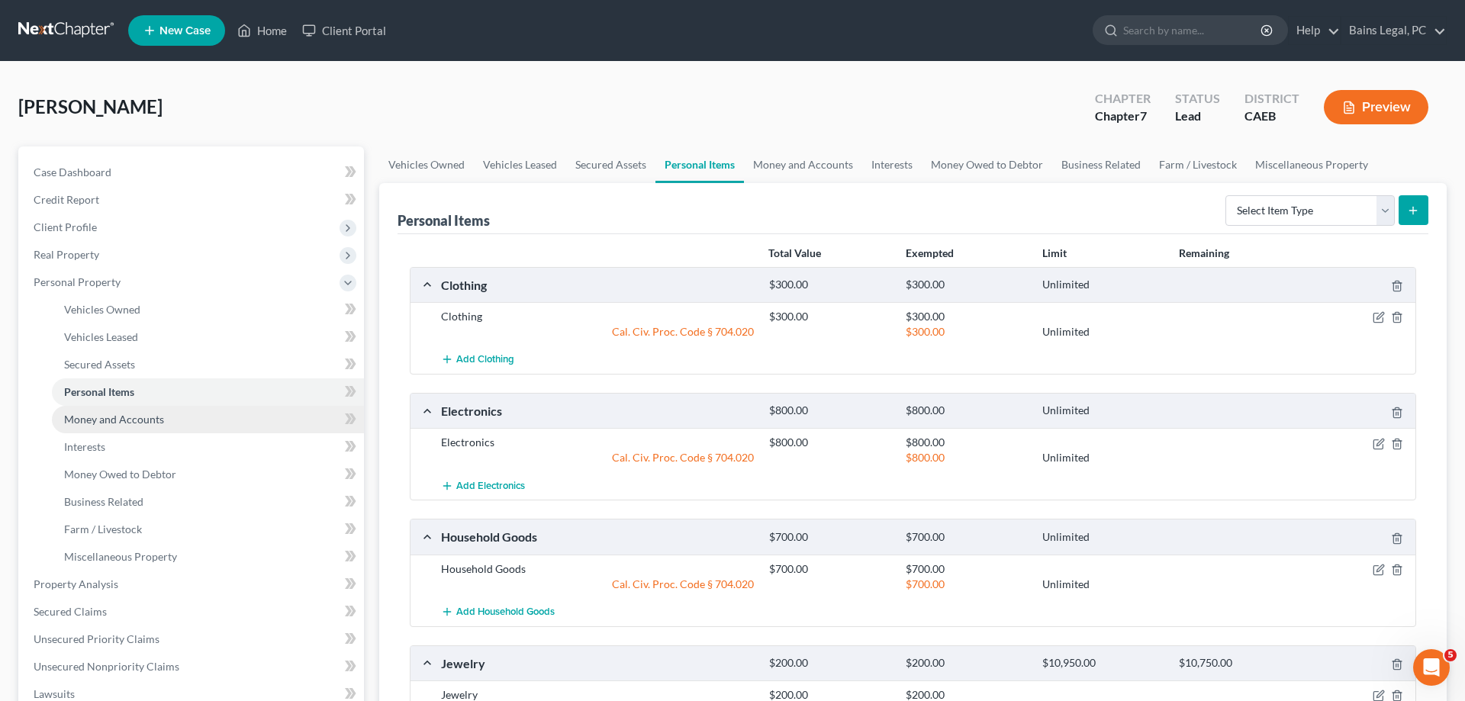
click at [164, 423] on link "Money and Accounts" at bounding box center [208, 419] width 312 height 27
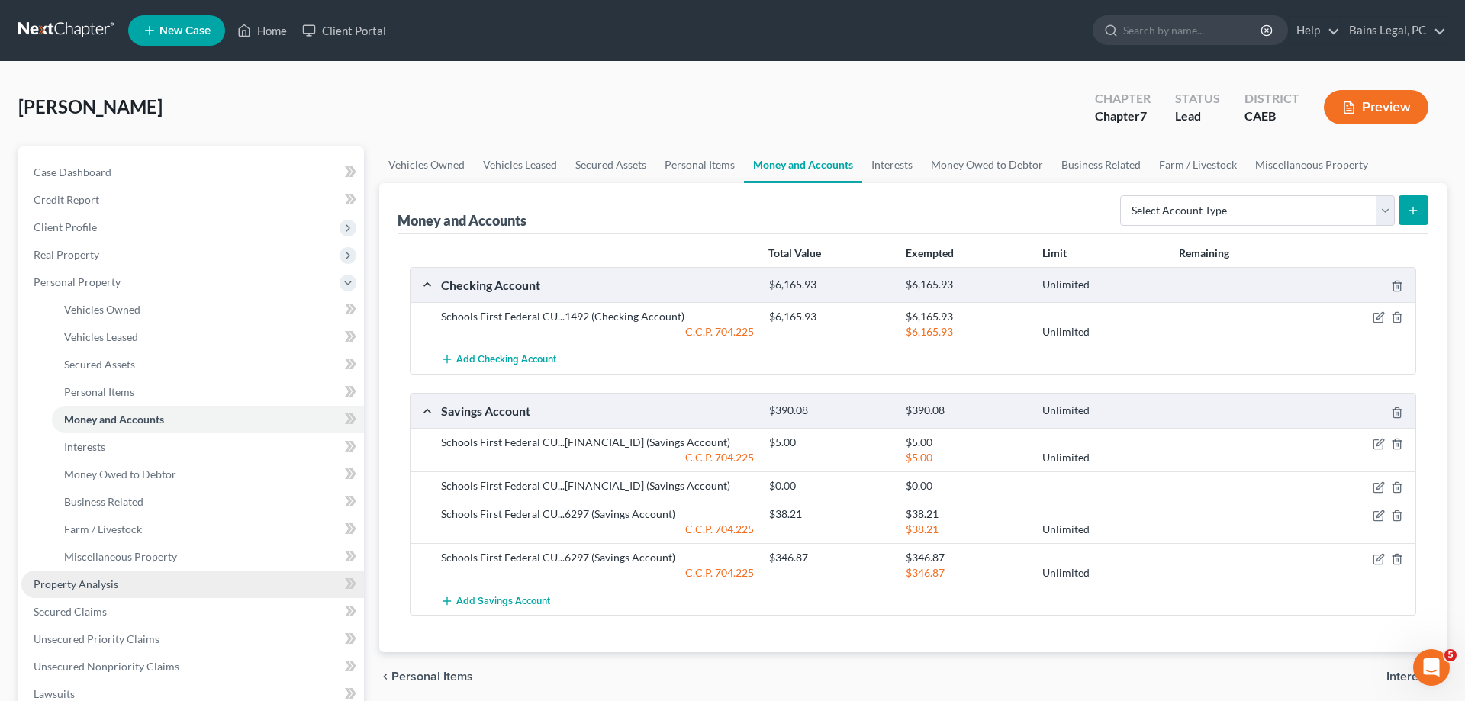
click at [111, 581] on span "Property Analysis" at bounding box center [76, 584] width 85 height 13
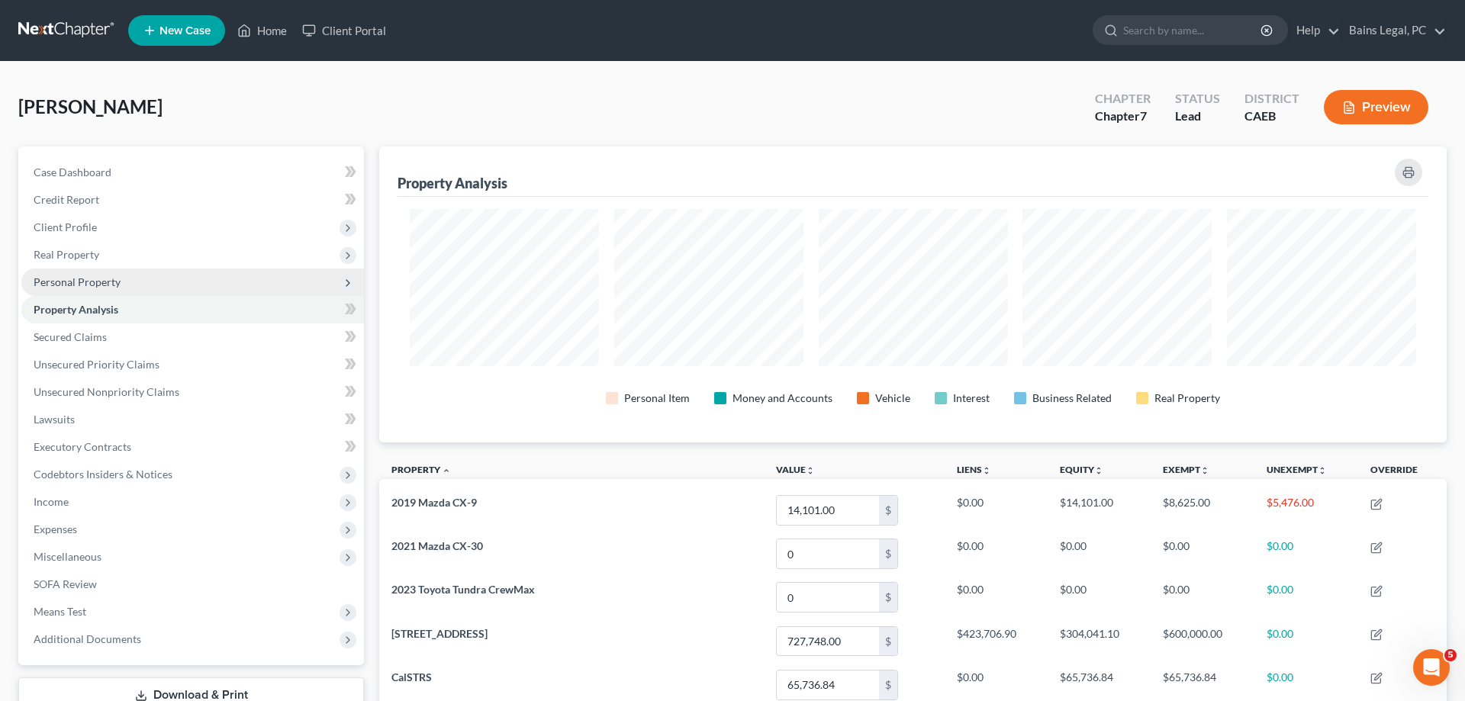
click at [120, 275] on span "Personal Property" at bounding box center [192, 282] width 343 height 27
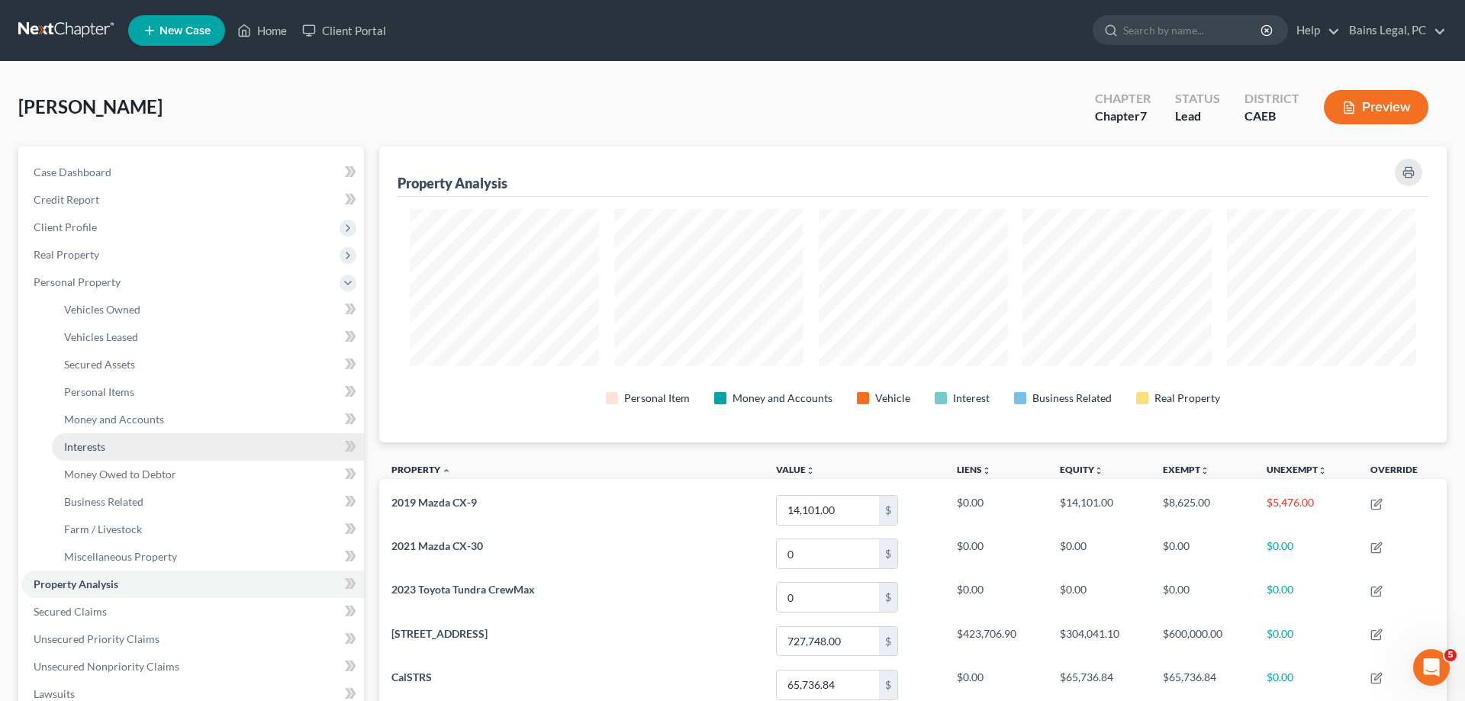
click at [124, 445] on link "Interests" at bounding box center [208, 446] width 312 height 27
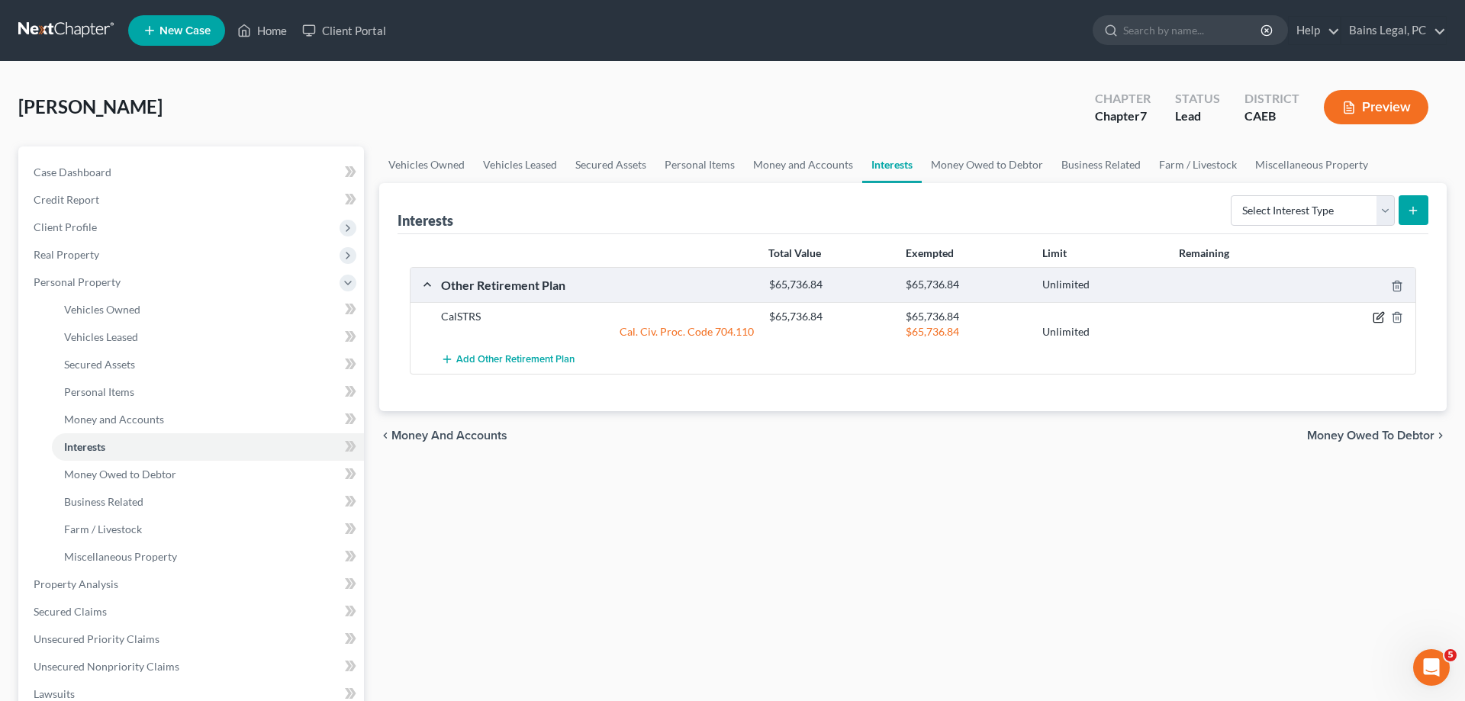
click at [1378, 314] on icon "button" at bounding box center [1377, 318] width 9 height 9
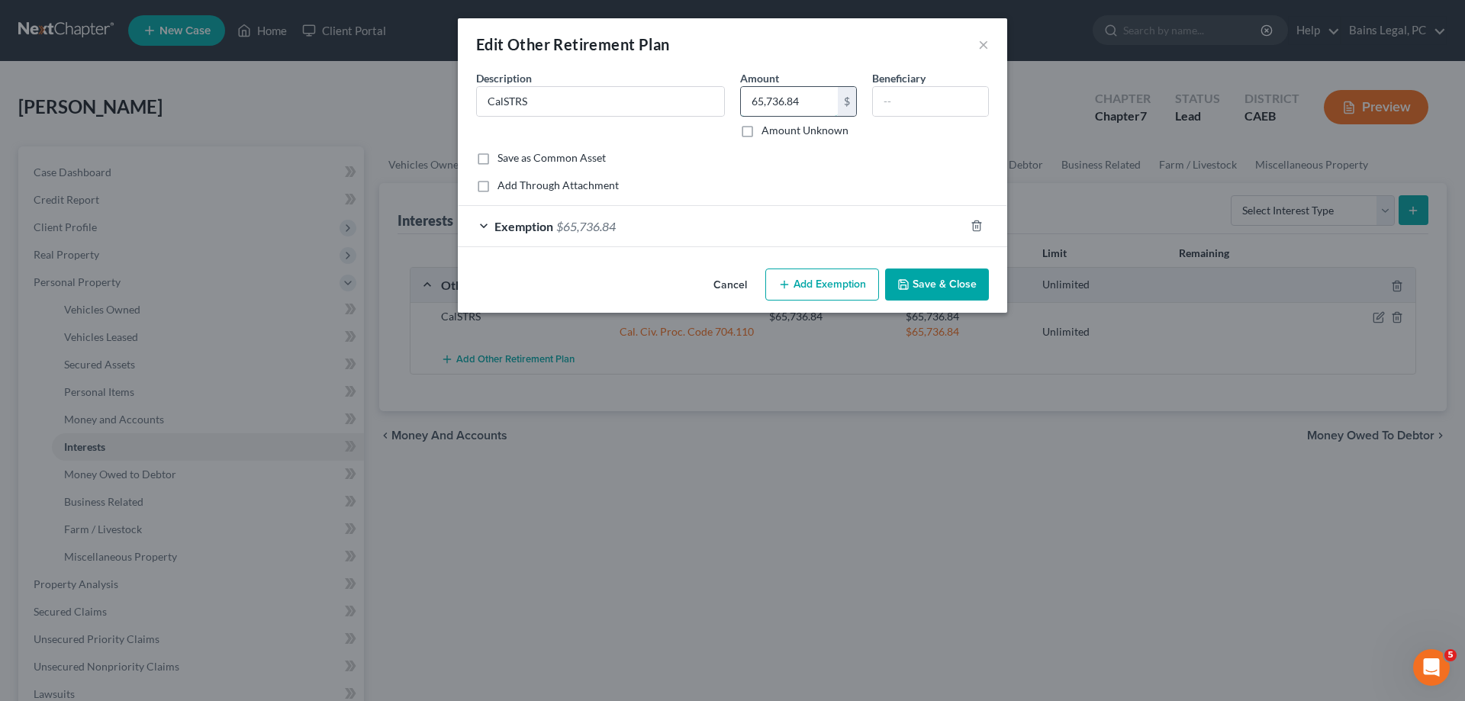
click at [815, 101] on input "65,736.84" at bounding box center [789, 101] width 97 height 29
type input "69,277.21"
click at [780, 237] on div "Exemption $65,736.84" at bounding box center [711, 226] width 507 height 40
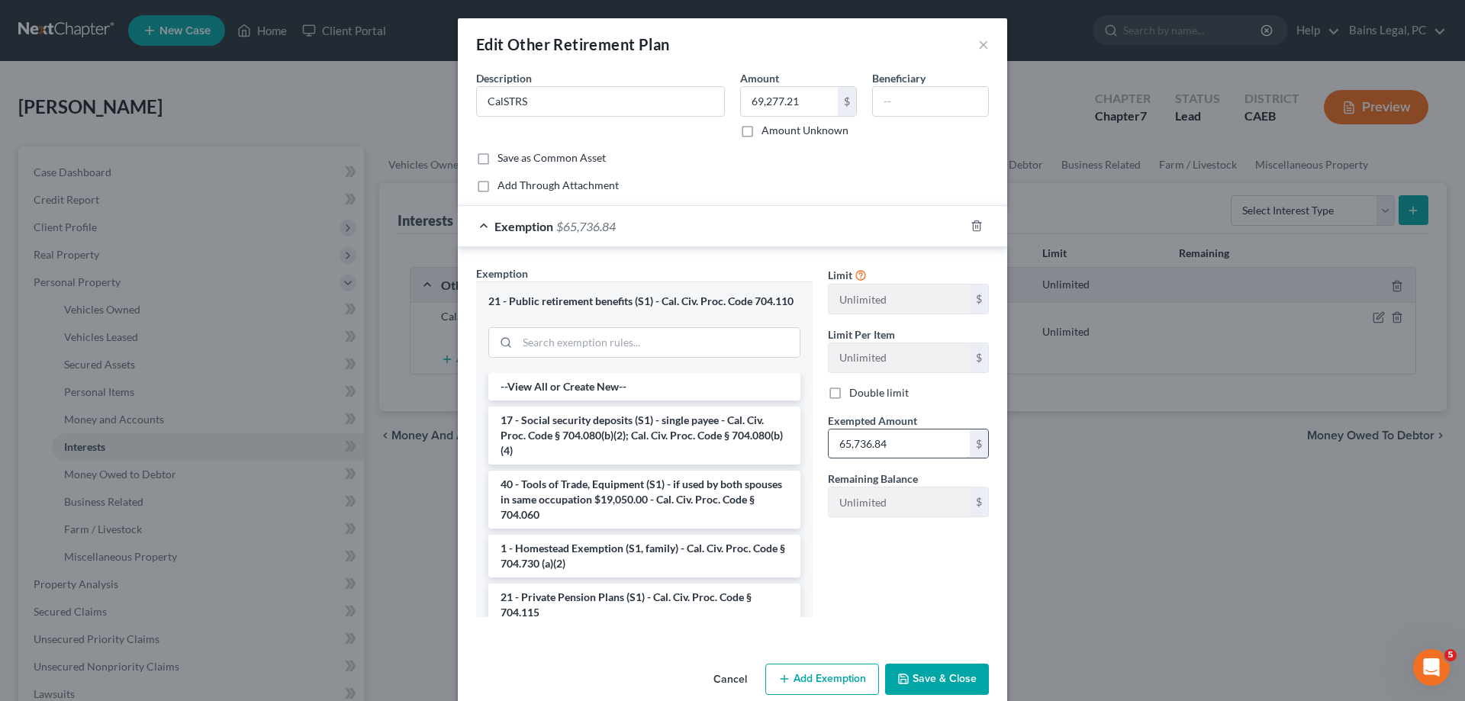
click at [929, 444] on input "65,736.84" at bounding box center [899, 444] width 141 height 29
type input "69,277.21"
click at [930, 683] on button "Save & Close" at bounding box center [937, 680] width 104 height 32
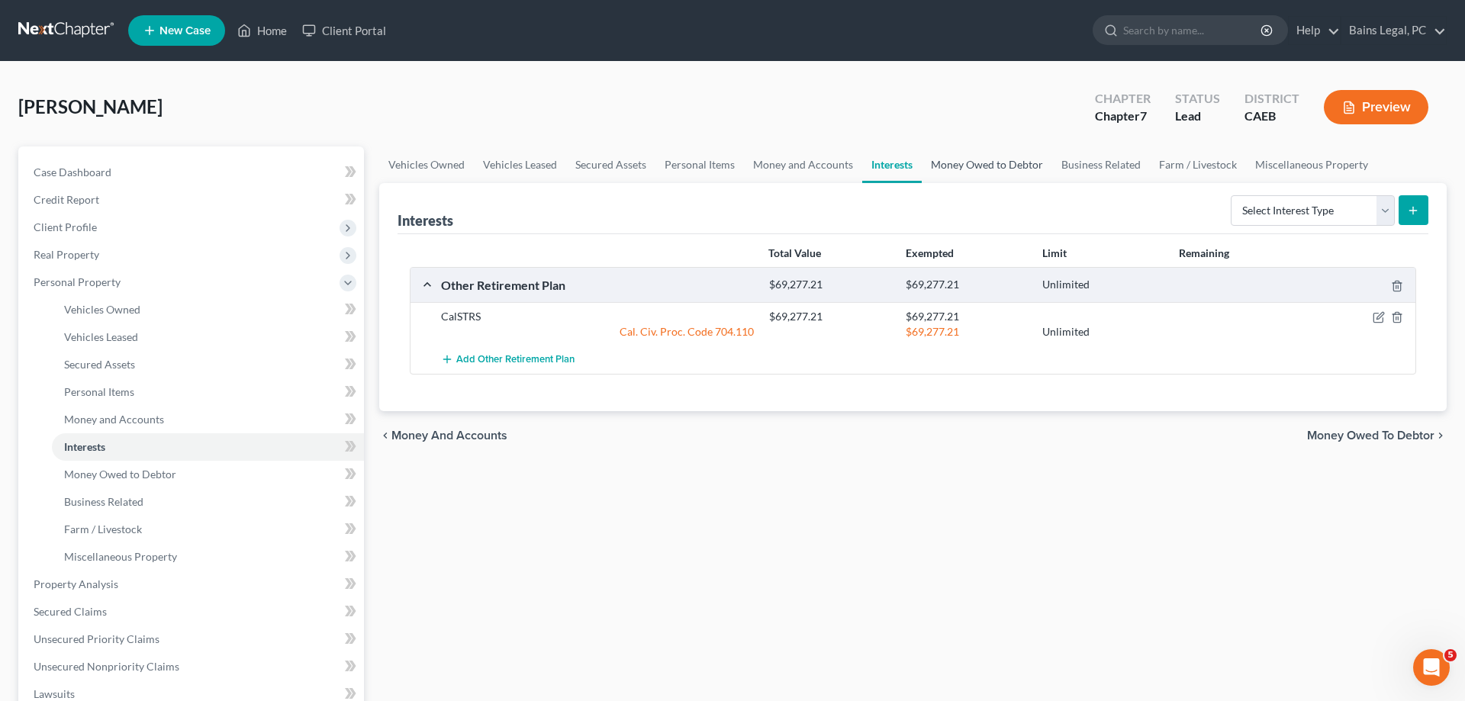
click at [1010, 176] on link "Money Owed to Debtor" at bounding box center [987, 165] width 130 height 37
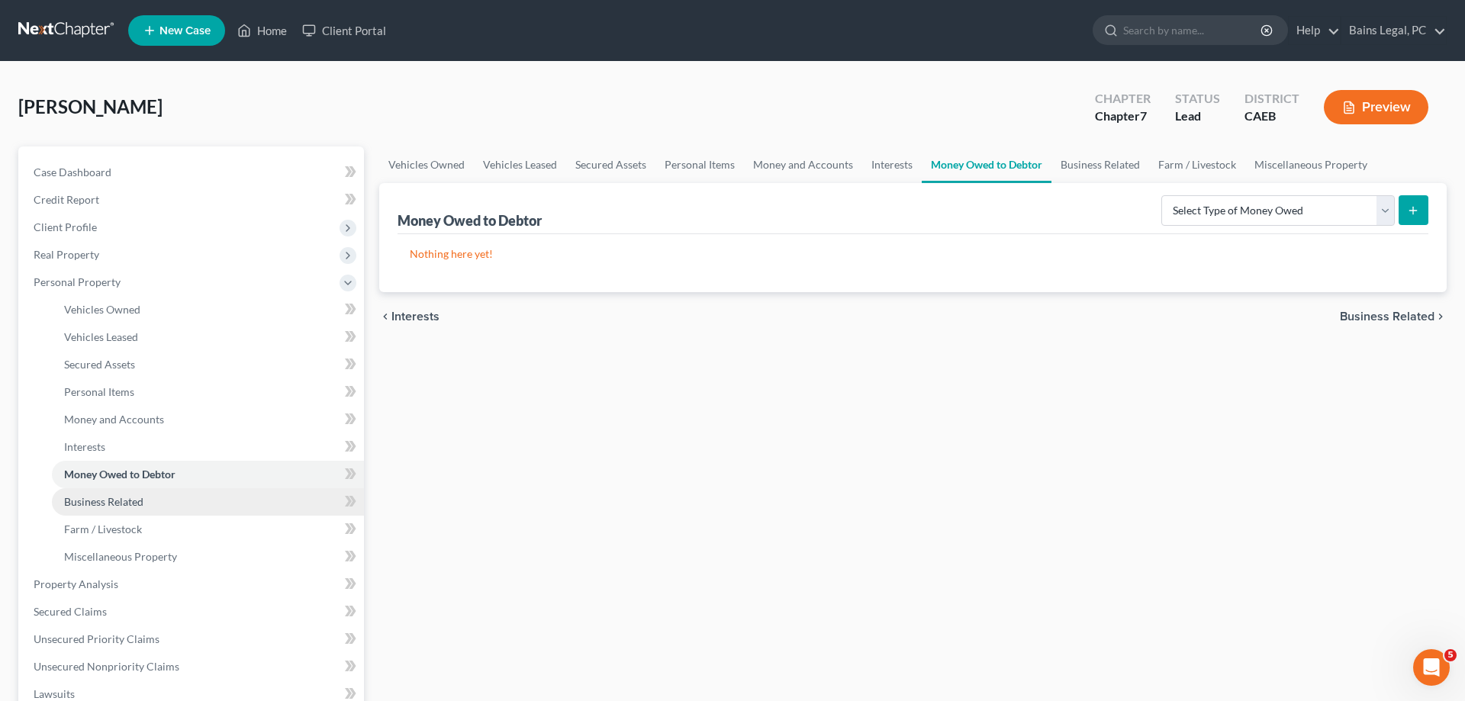
scroll to position [233, 0]
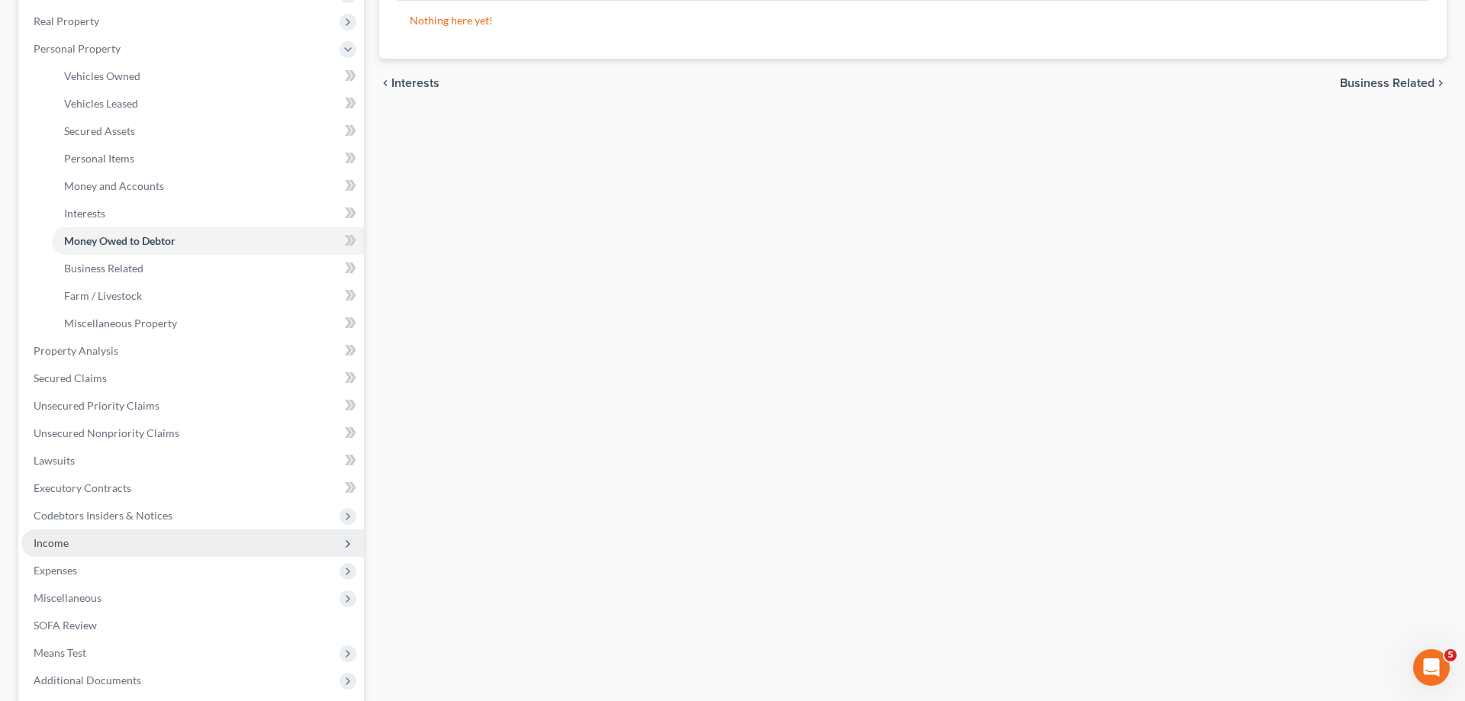
click at [143, 552] on span "Income" at bounding box center [192, 543] width 343 height 27
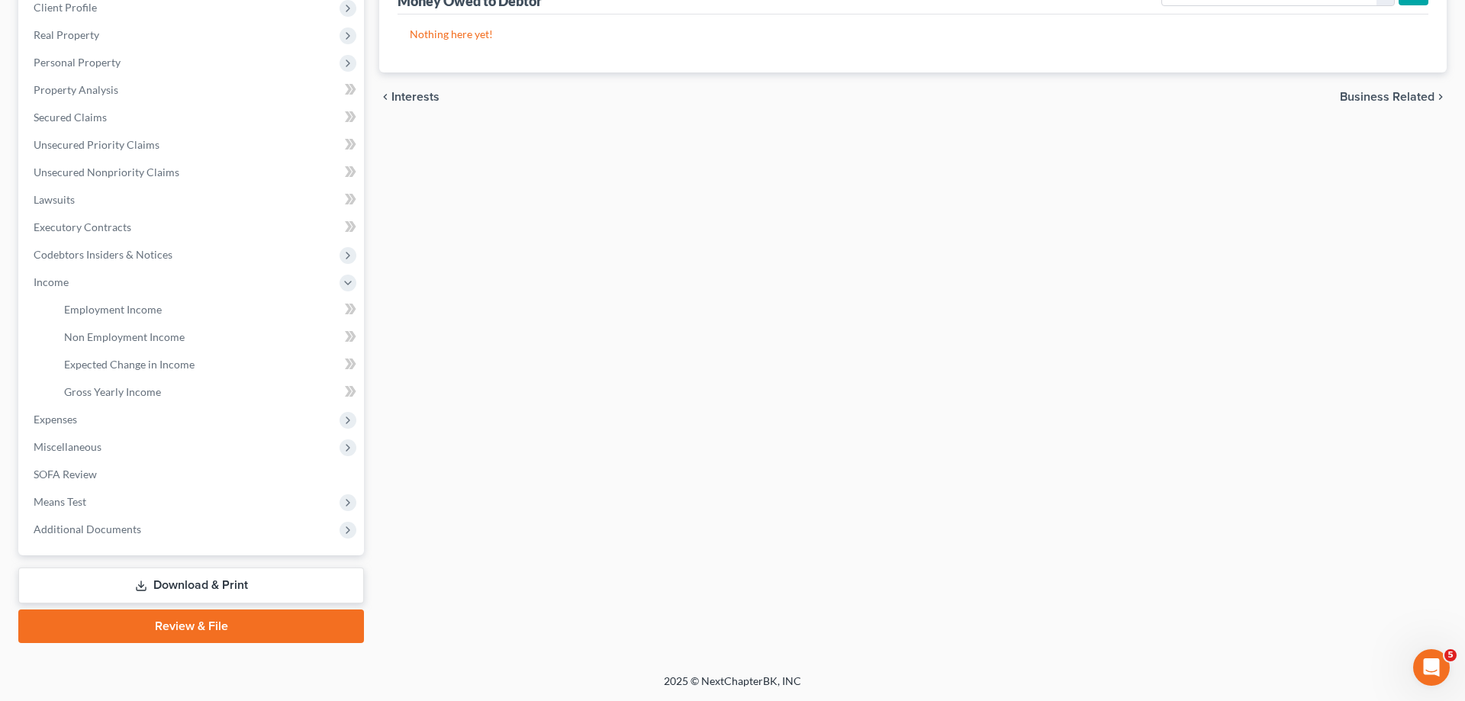
scroll to position [218, 0]
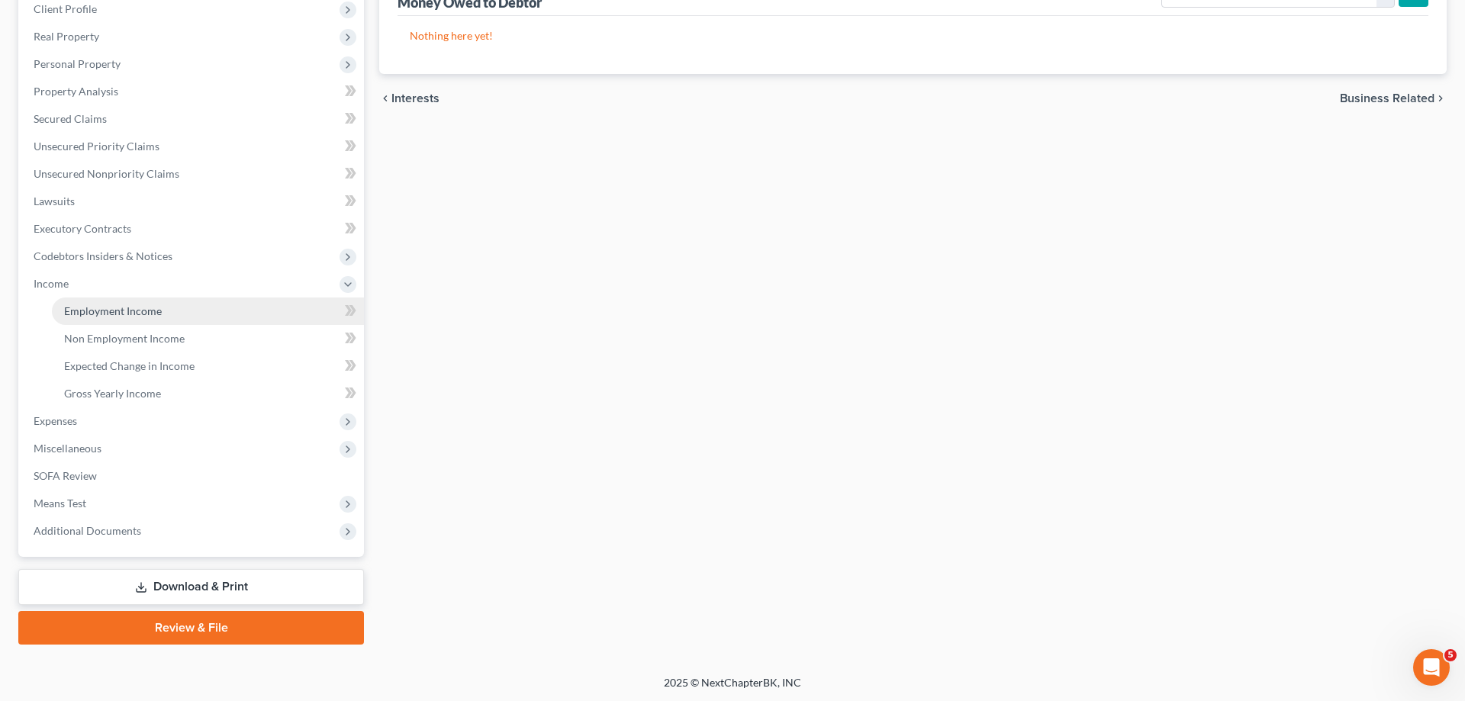
click at [156, 312] on span "Employment Income" at bounding box center [113, 310] width 98 height 13
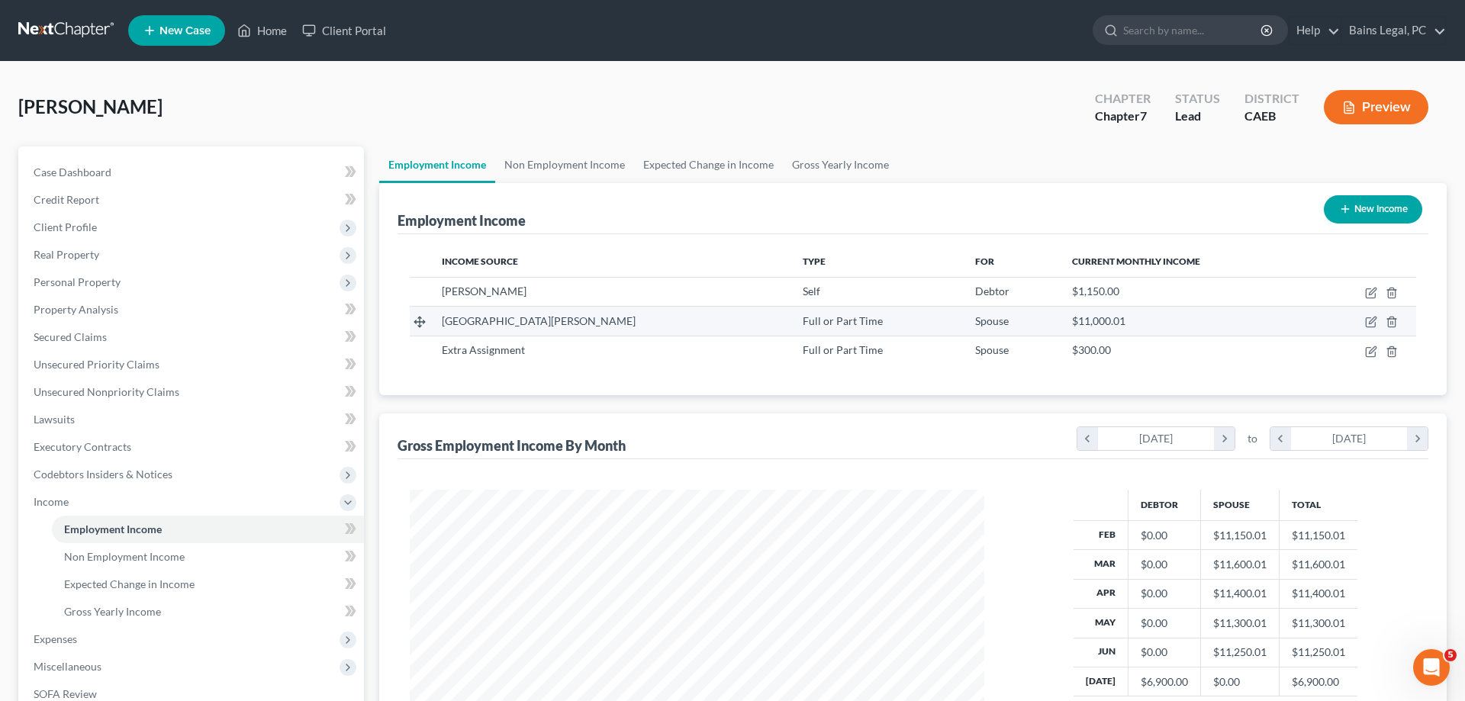
scroll to position [287, 605]
click at [1368, 325] on icon "button" at bounding box center [1371, 322] width 12 height 12
select select "0"
select select "4"
select select "0"
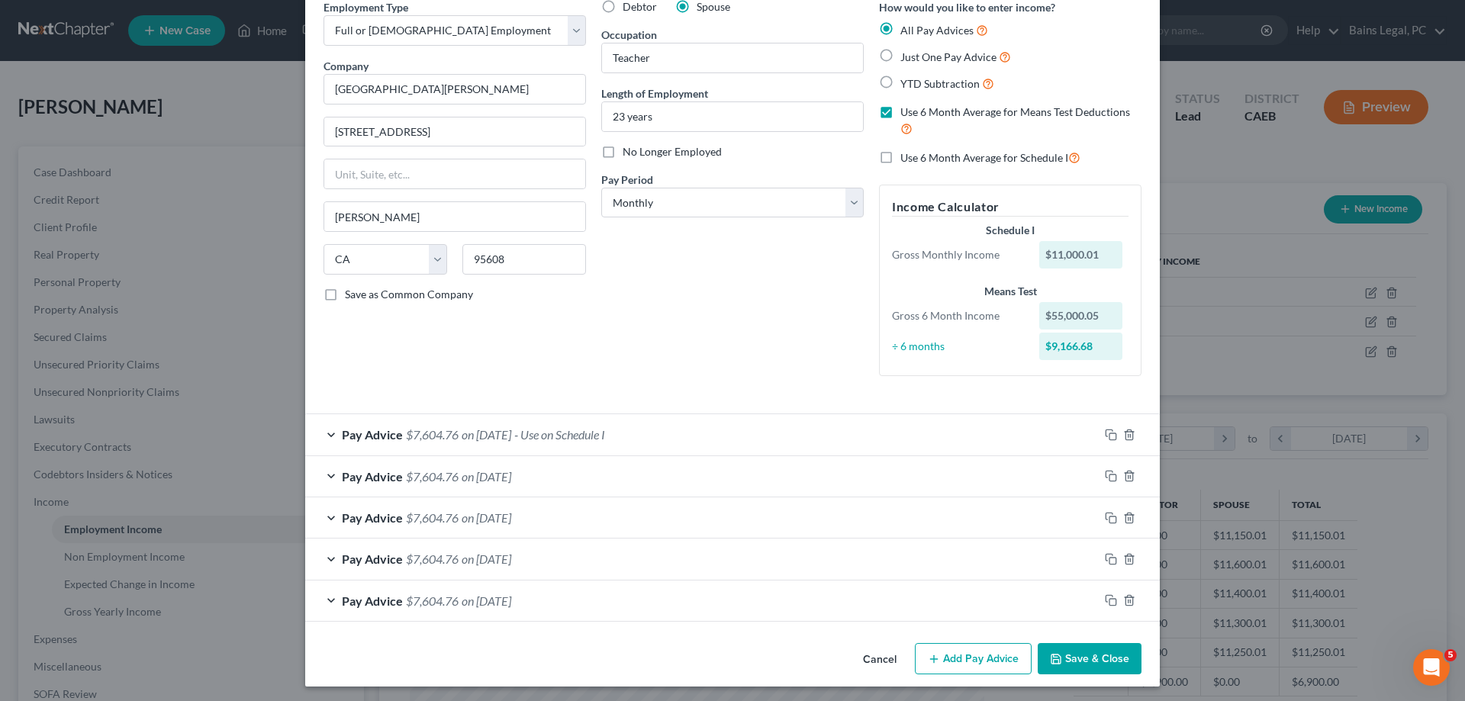
scroll to position [76, 0]
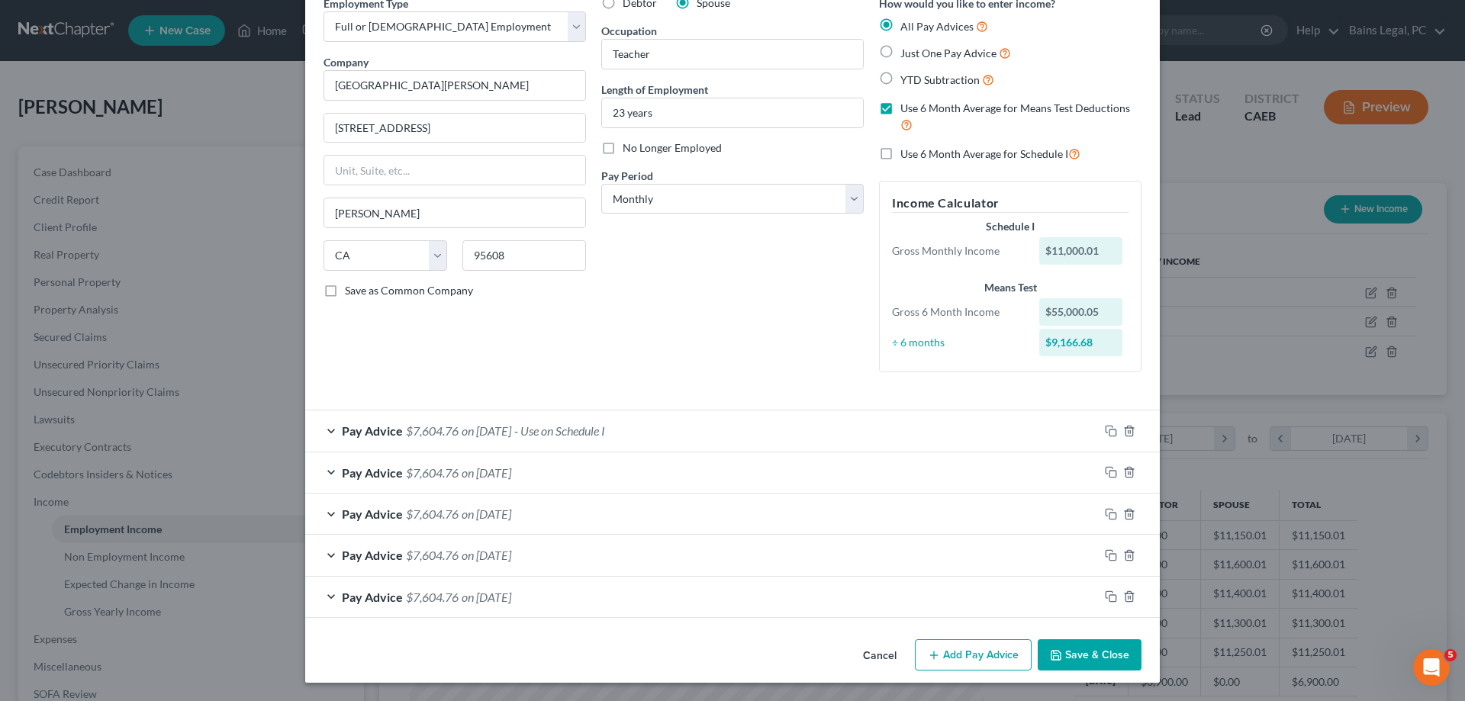
click at [1066, 649] on button "Save & Close" at bounding box center [1090, 655] width 104 height 32
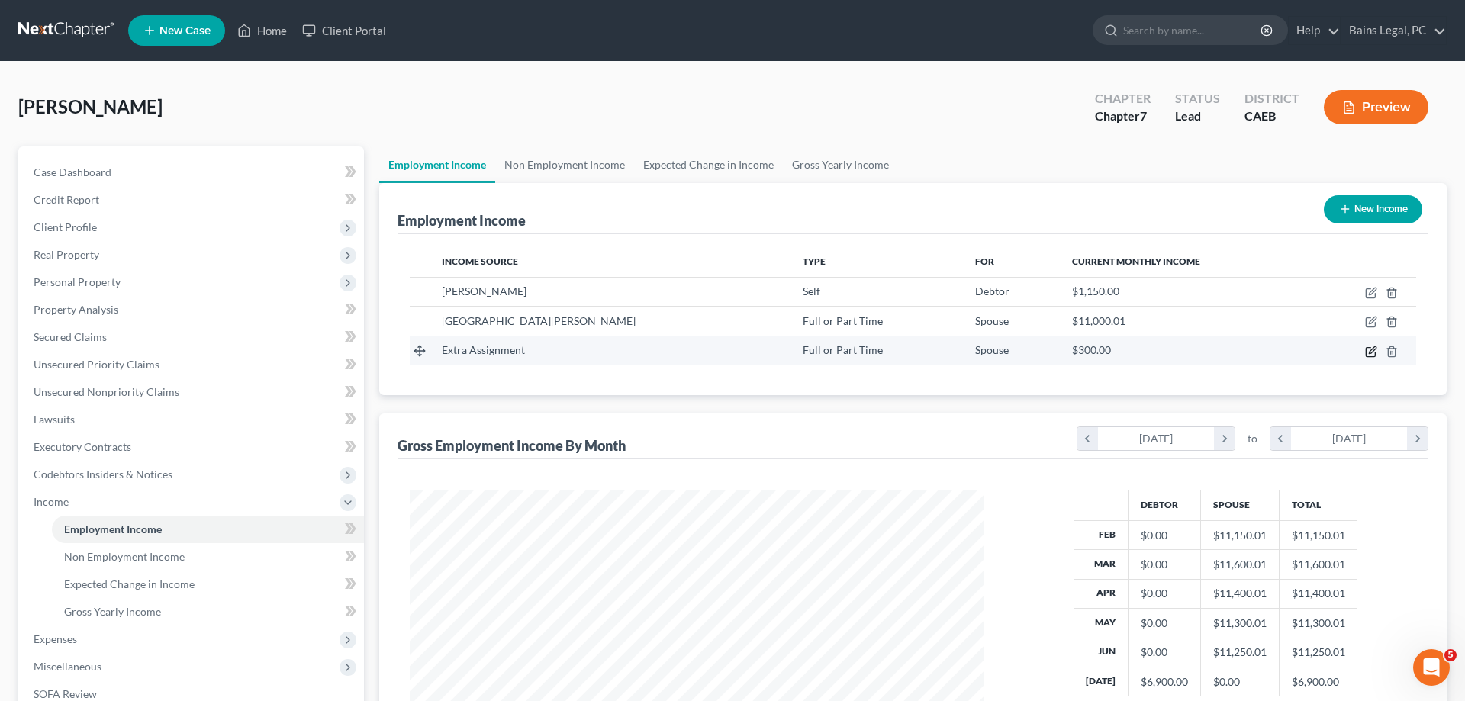
click at [1369, 351] on icon "button" at bounding box center [1371, 352] width 12 height 12
select select "0"
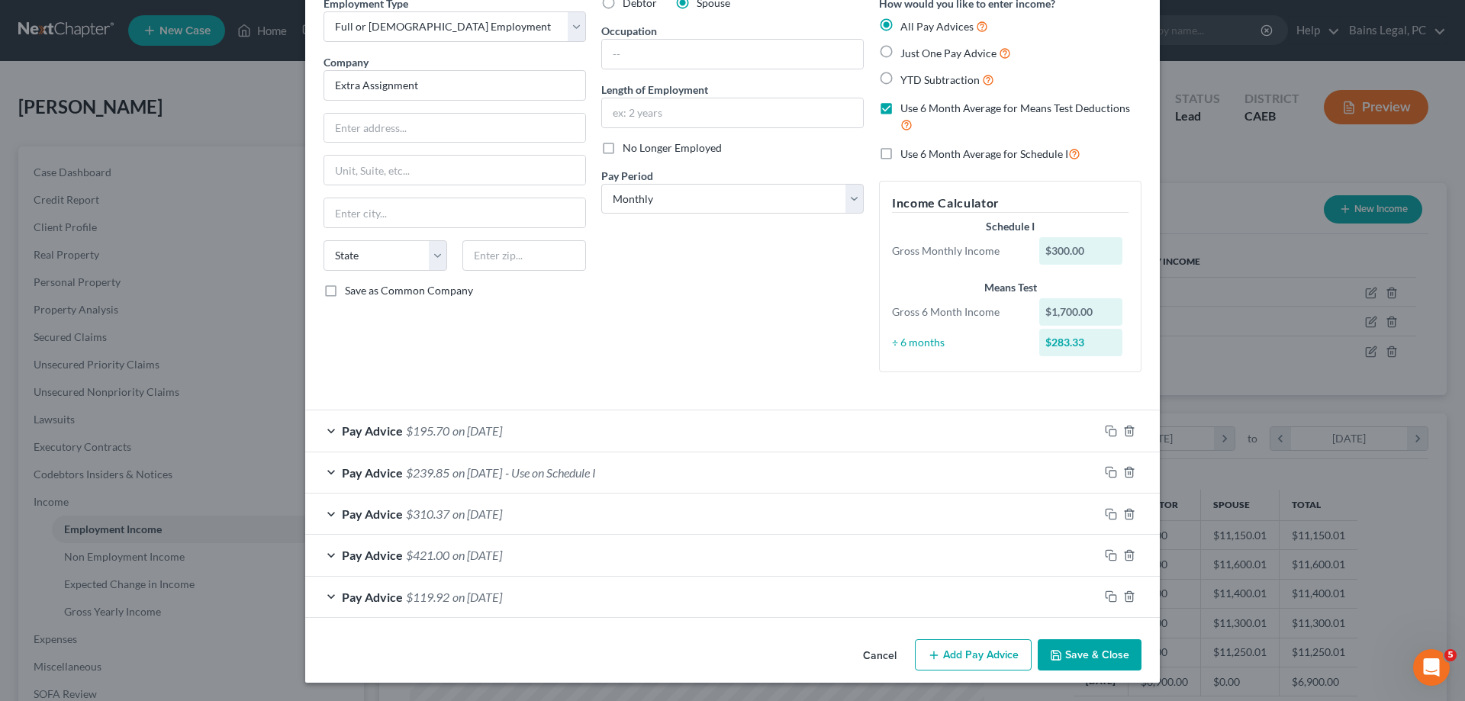
click at [1089, 662] on button "Save & Close" at bounding box center [1090, 655] width 104 height 32
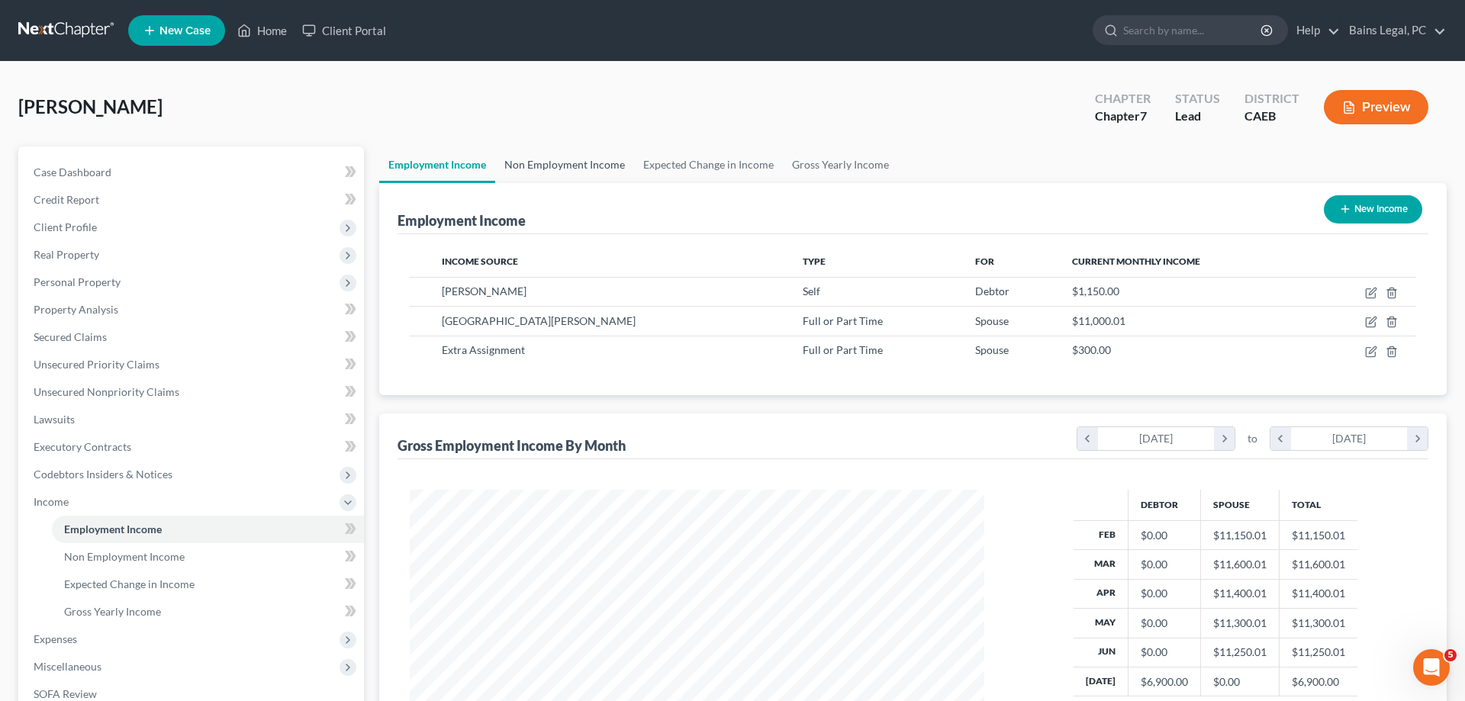
click at [562, 169] on link "Non Employment Income" at bounding box center [564, 165] width 139 height 37
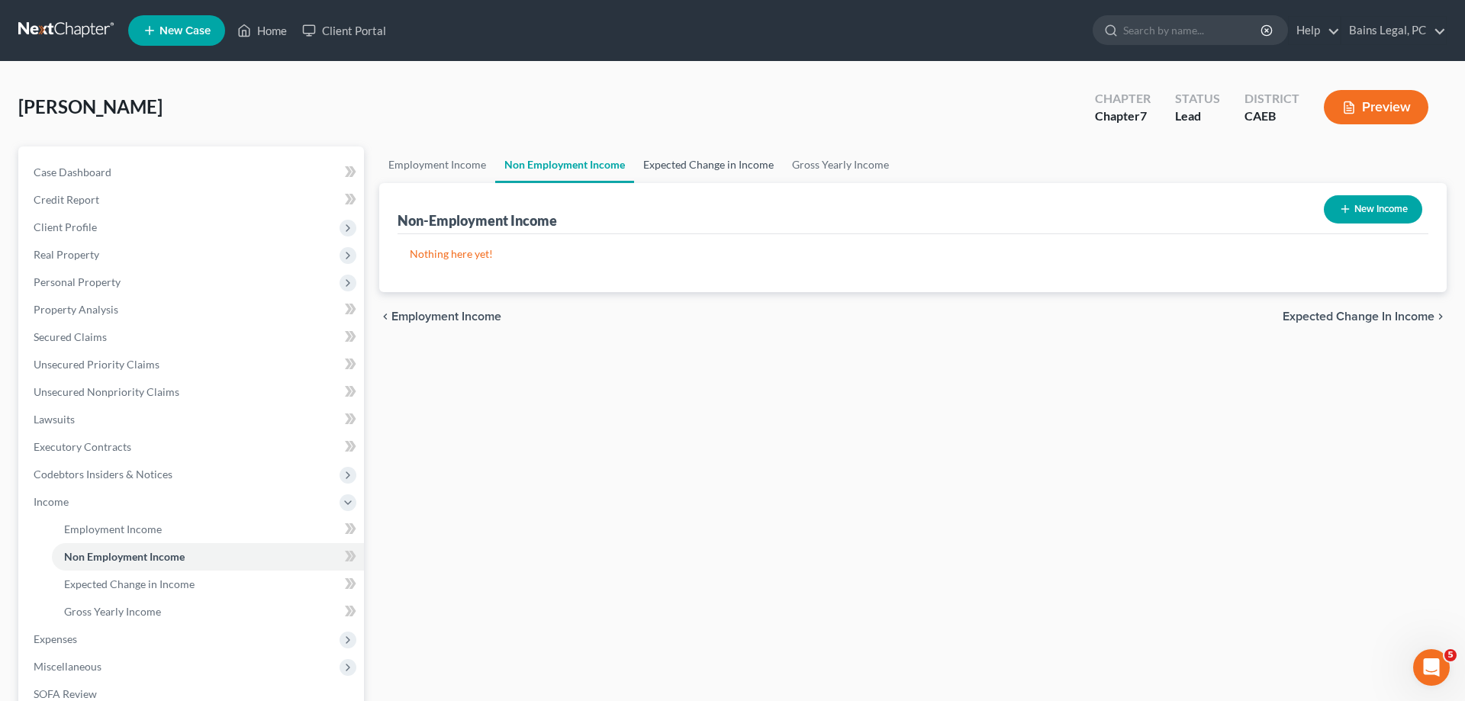
click at [690, 162] on link "Expected Change in Income" at bounding box center [708, 165] width 149 height 37
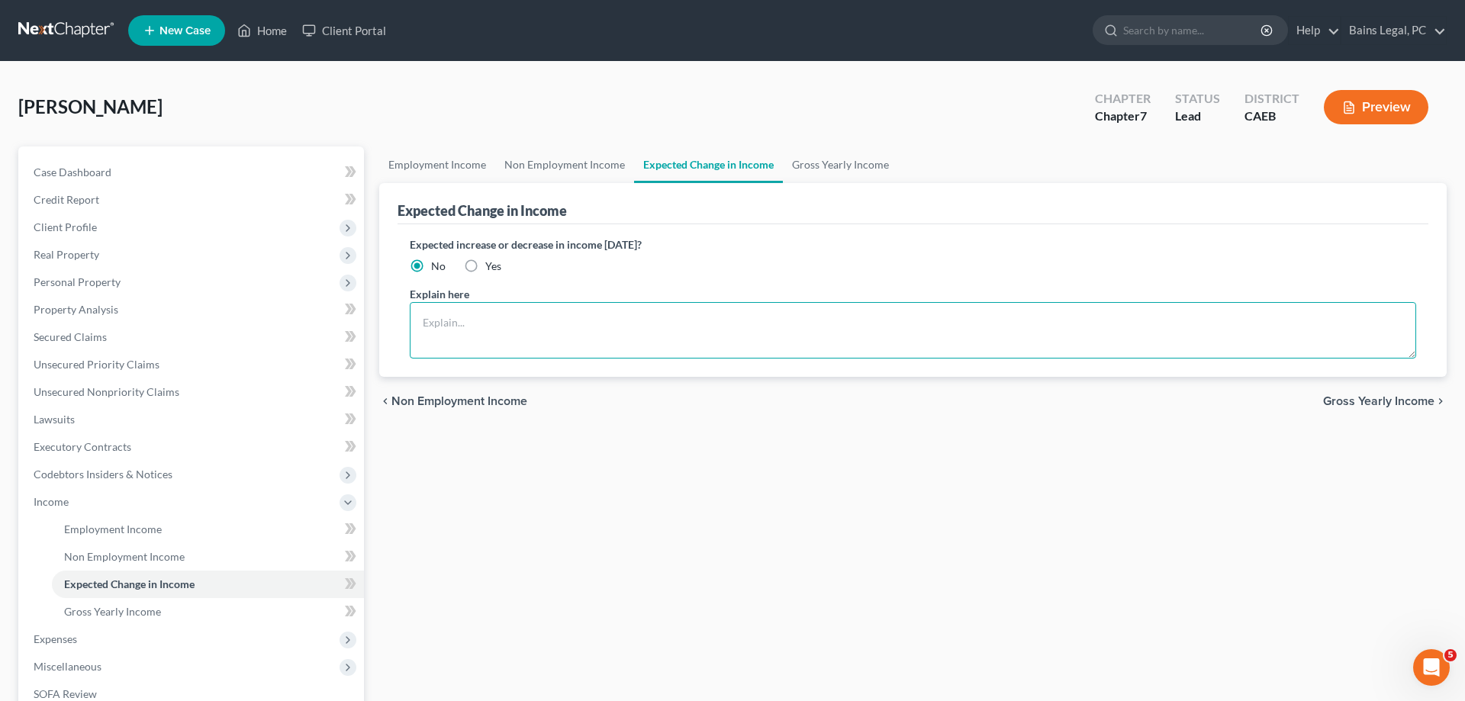
click at [564, 349] on textarea at bounding box center [913, 330] width 1006 height 56
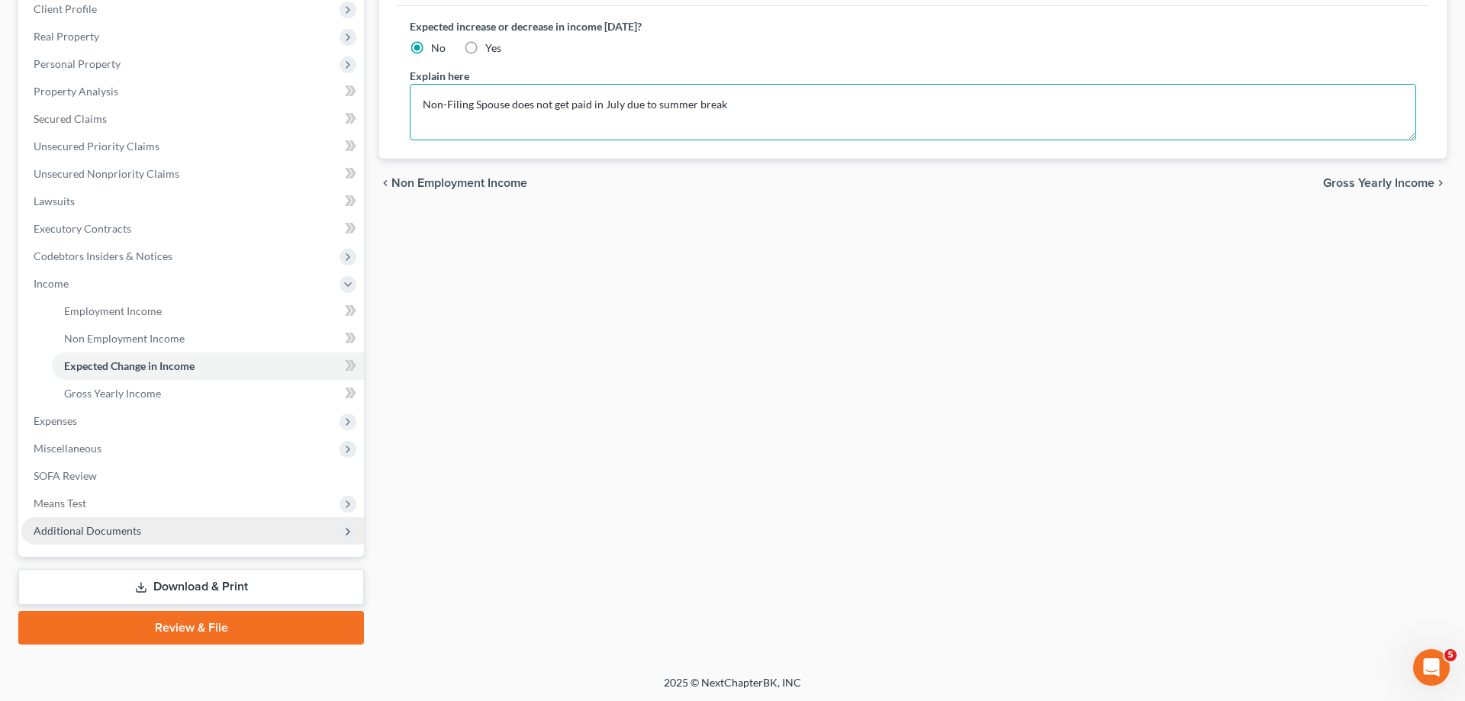
type textarea "Non-Filing Spouse does not get paid in July due to summer break"
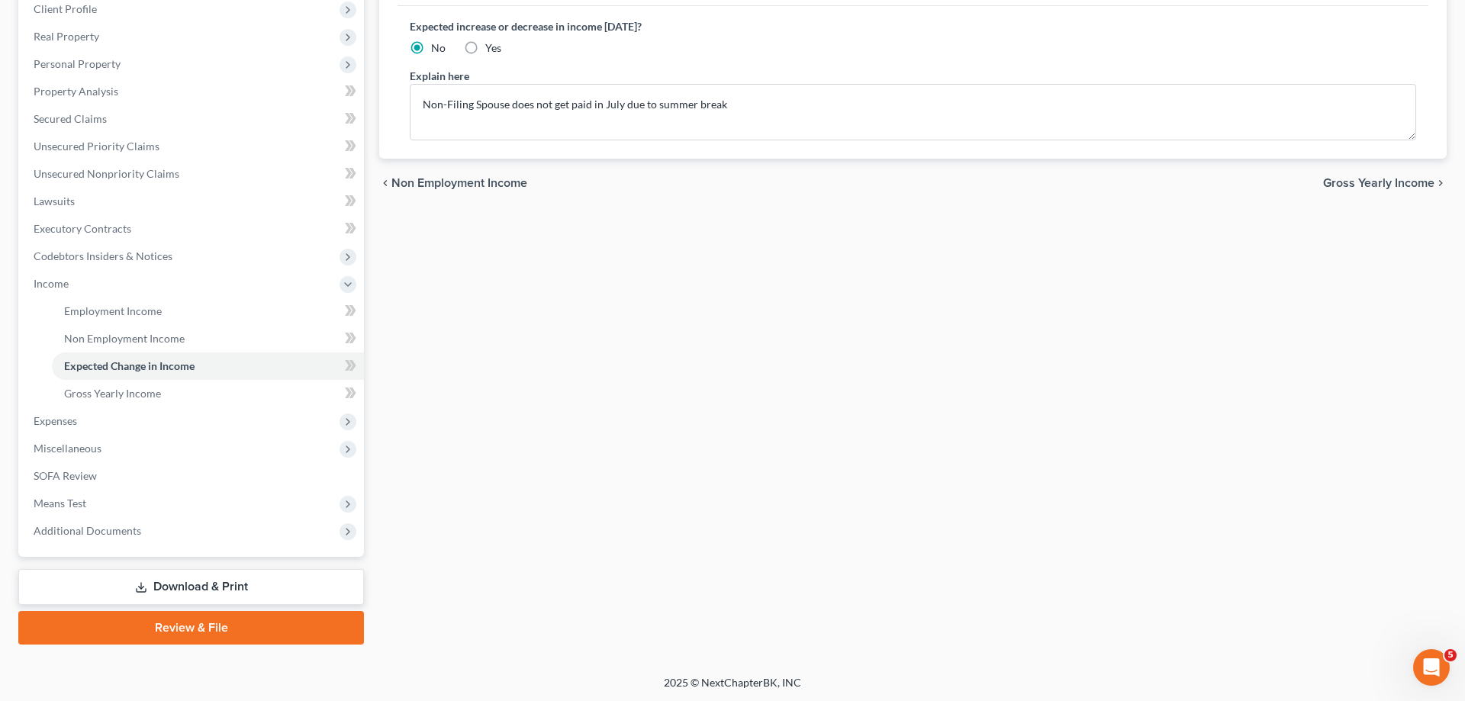
drag, startPoint x: 105, startPoint y: 530, endPoint x: 136, endPoint y: 551, distance: 37.9
click at [107, 533] on span "Additional Documents" at bounding box center [88, 530] width 108 height 13
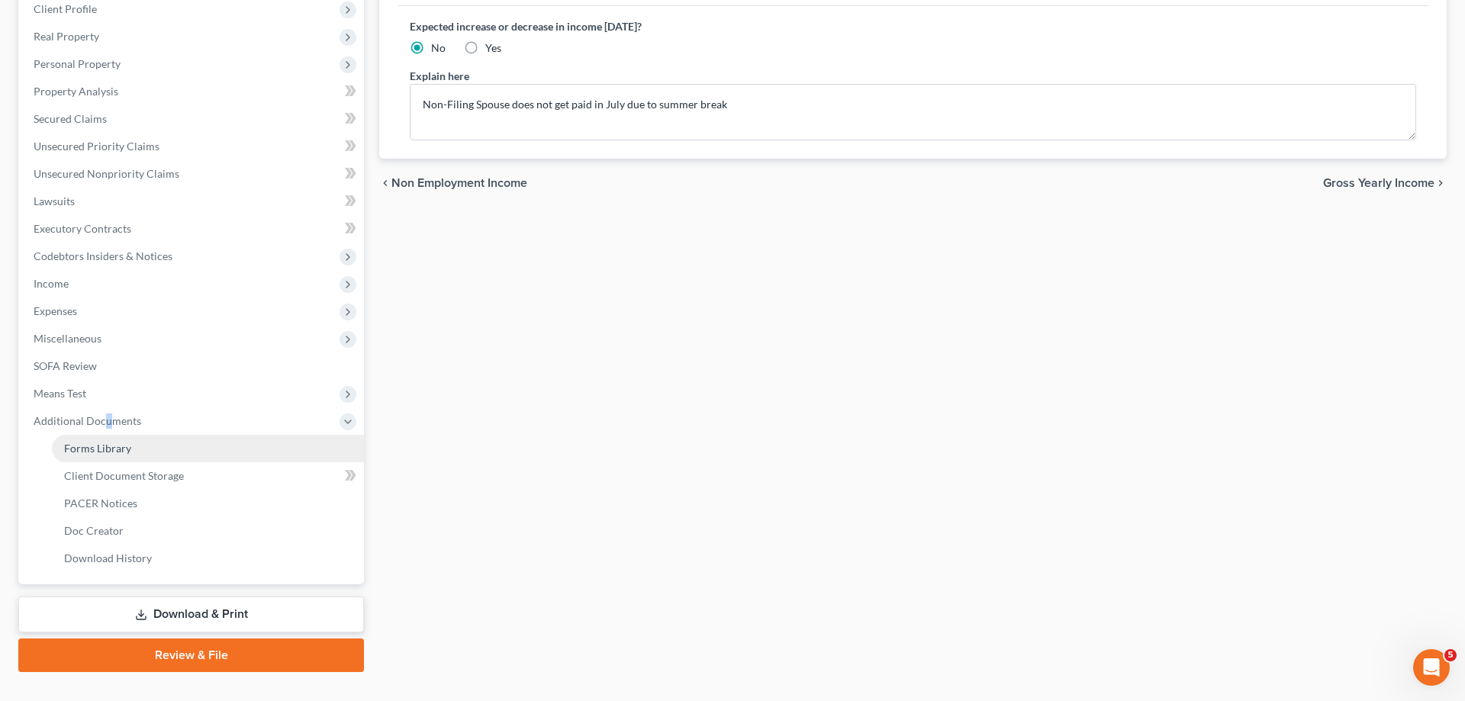
click at [144, 449] on link "Forms Library" at bounding box center [208, 448] width 312 height 27
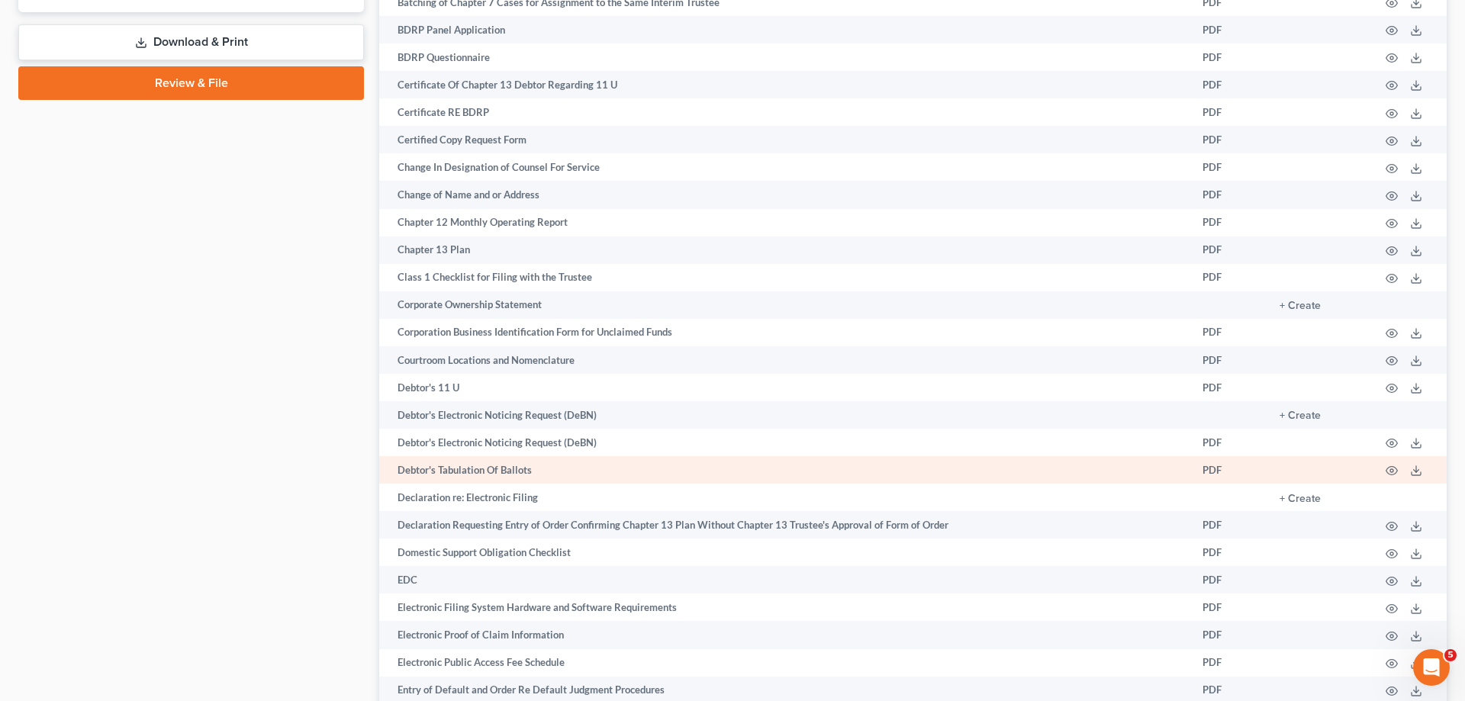
scroll to position [1335, 0]
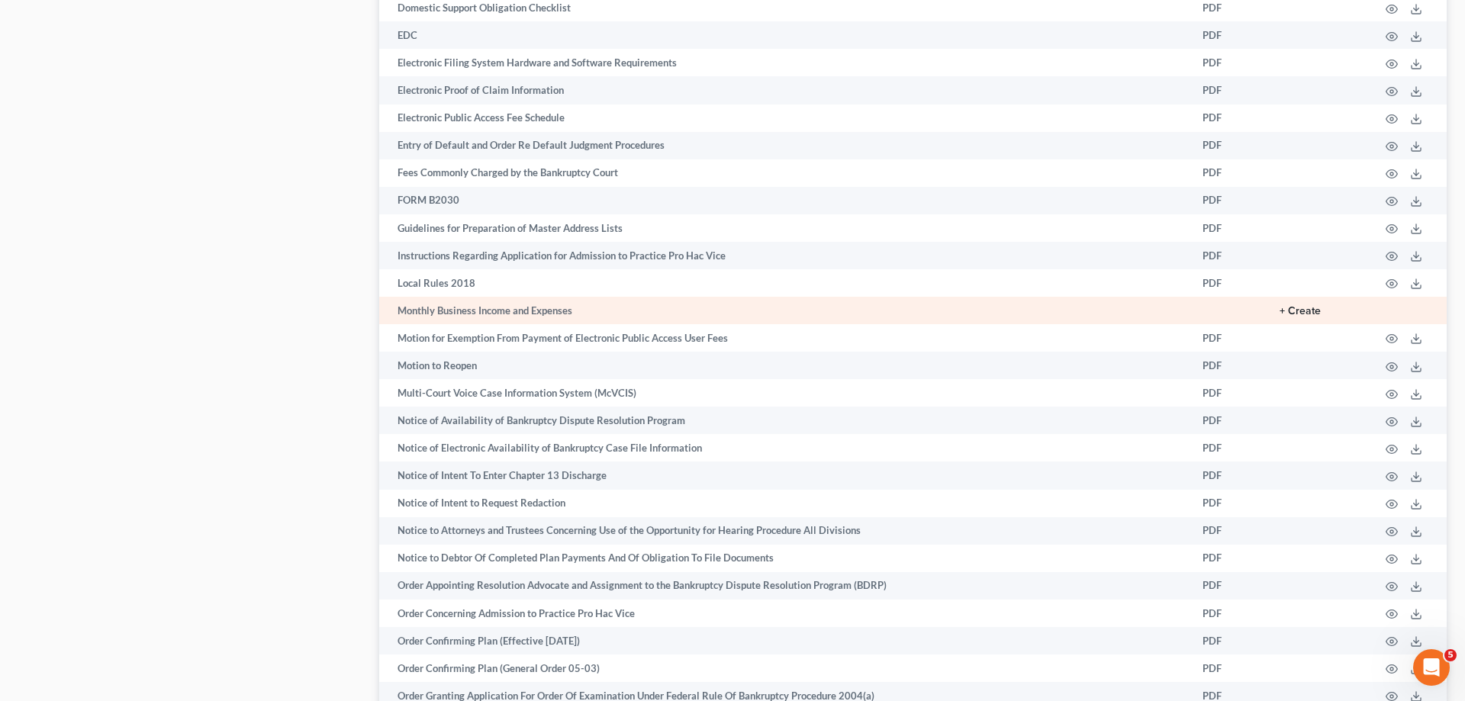
drag, startPoint x: 1305, startPoint y: 320, endPoint x: 1448, endPoint y: 328, distance: 143.7
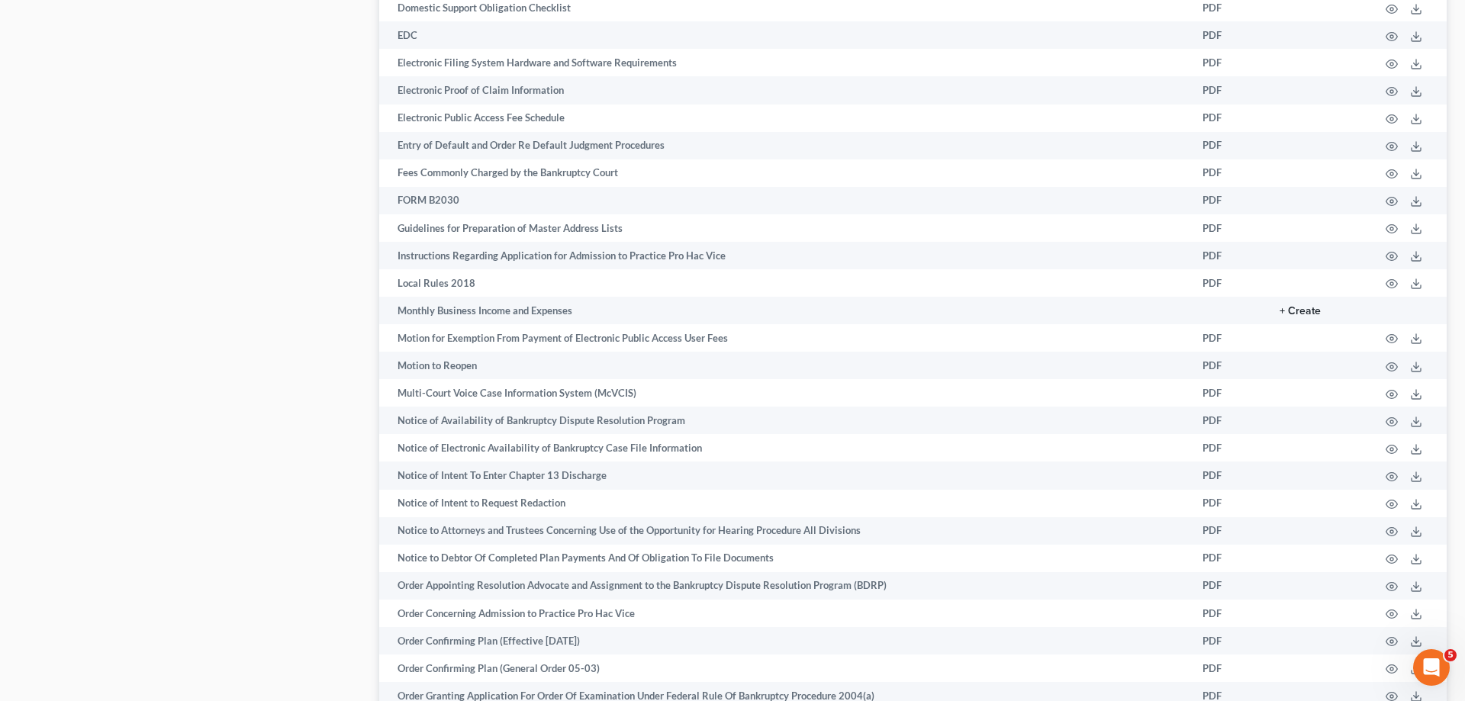
click at [1305, 317] on button "+ Create" at bounding box center [1300, 311] width 41 height 11
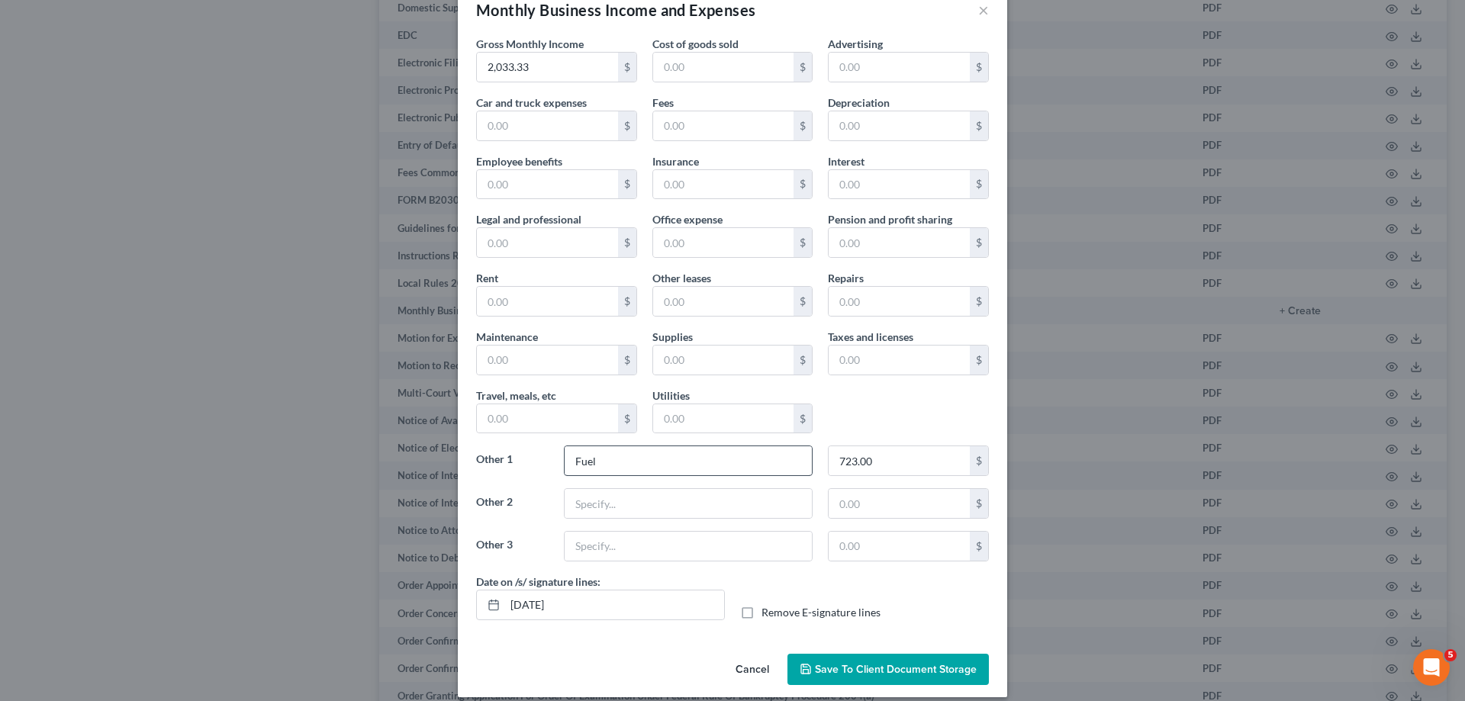
scroll to position [49, 0]
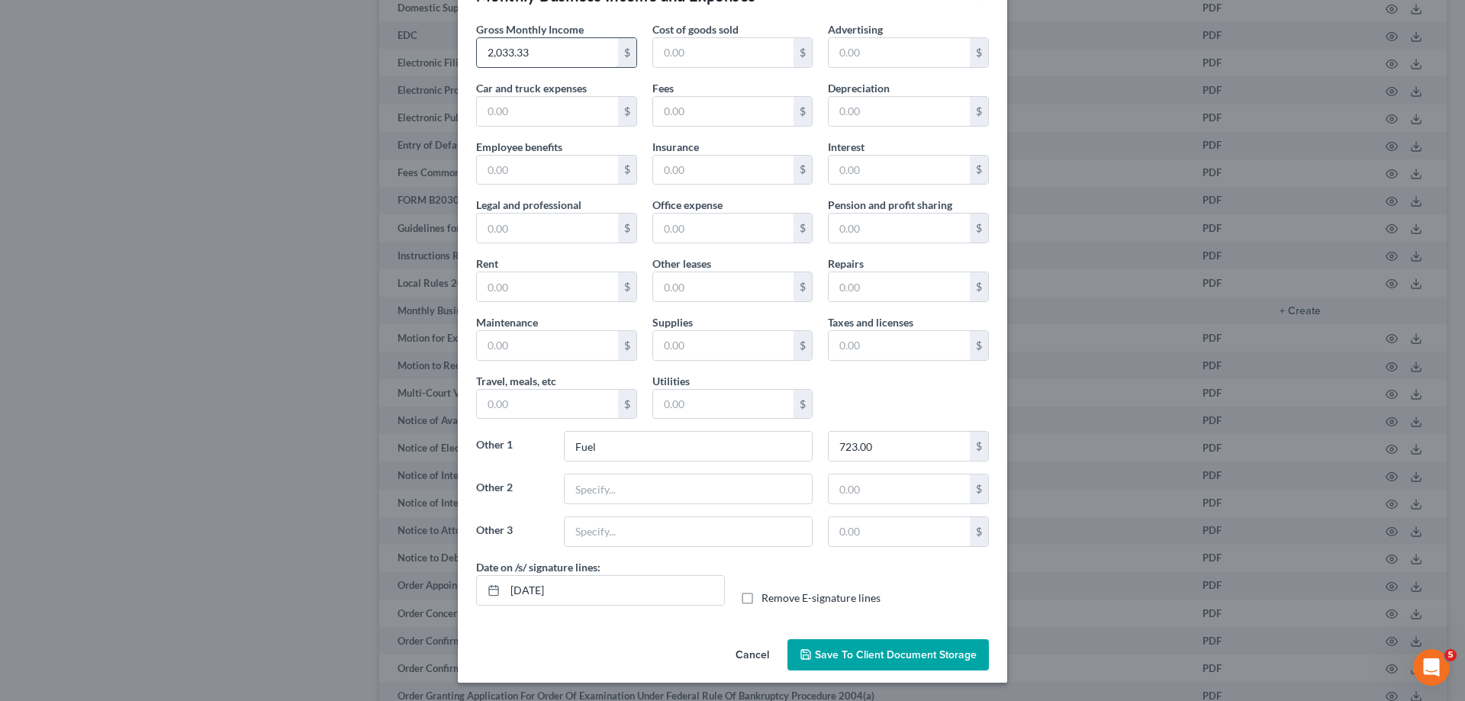
click at [584, 54] on input "2,033.33" at bounding box center [547, 52] width 141 height 29
type input "1,150"
click at [935, 458] on input "723.00" at bounding box center [899, 446] width 141 height 29
type input "410.50"
click at [926, 659] on span "Save to Client Document Storage" at bounding box center [896, 655] width 162 height 13
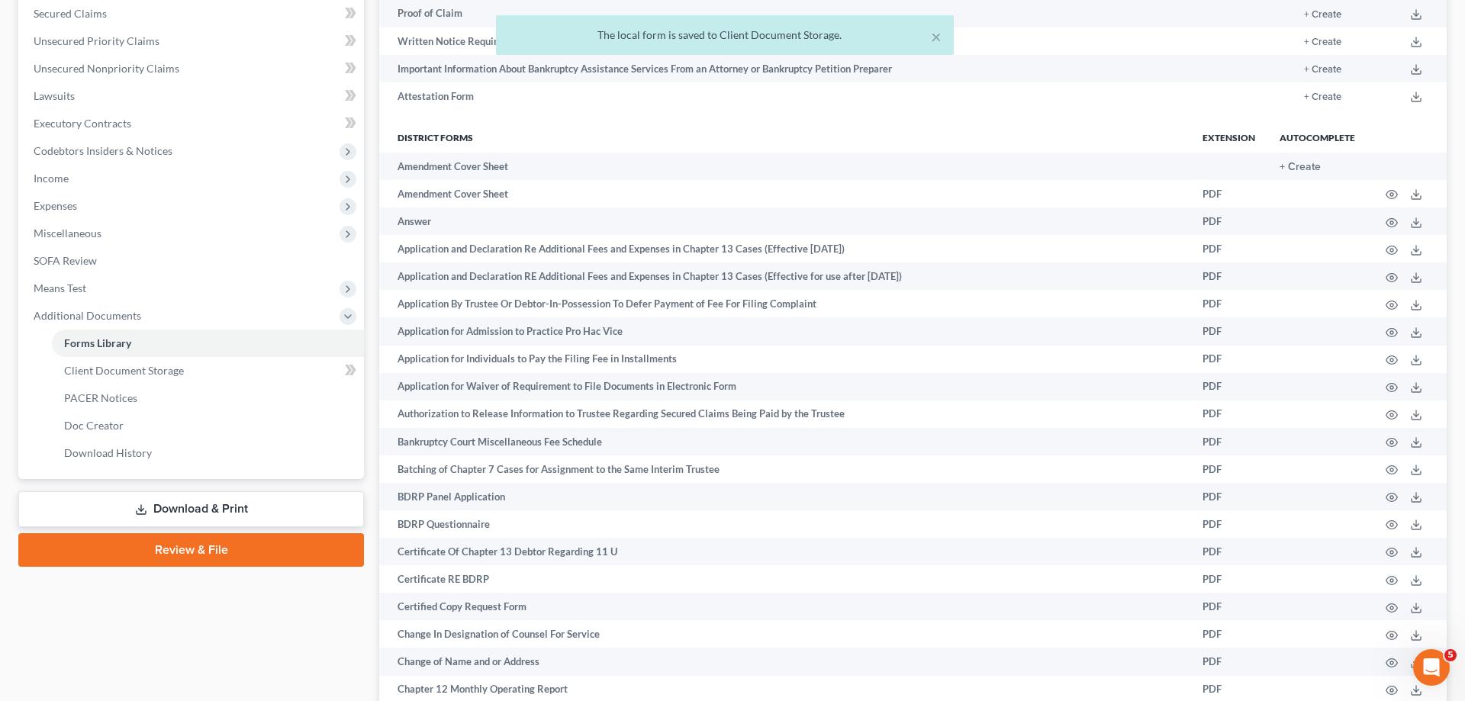
scroll to position [90, 0]
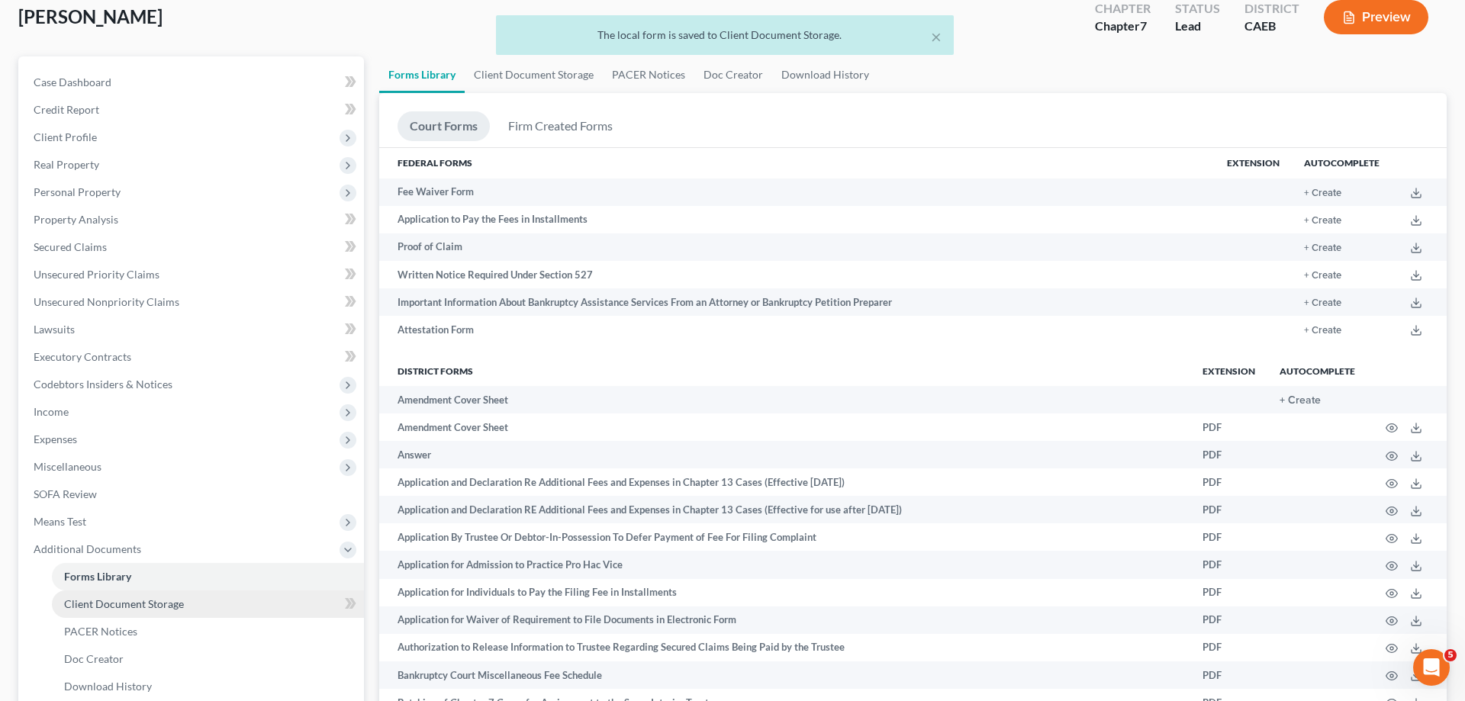
drag, startPoint x: 214, startPoint y: 595, endPoint x: 232, endPoint y: 597, distance: 17.6
click at [214, 594] on link "Client Document Storage" at bounding box center [208, 604] width 312 height 27
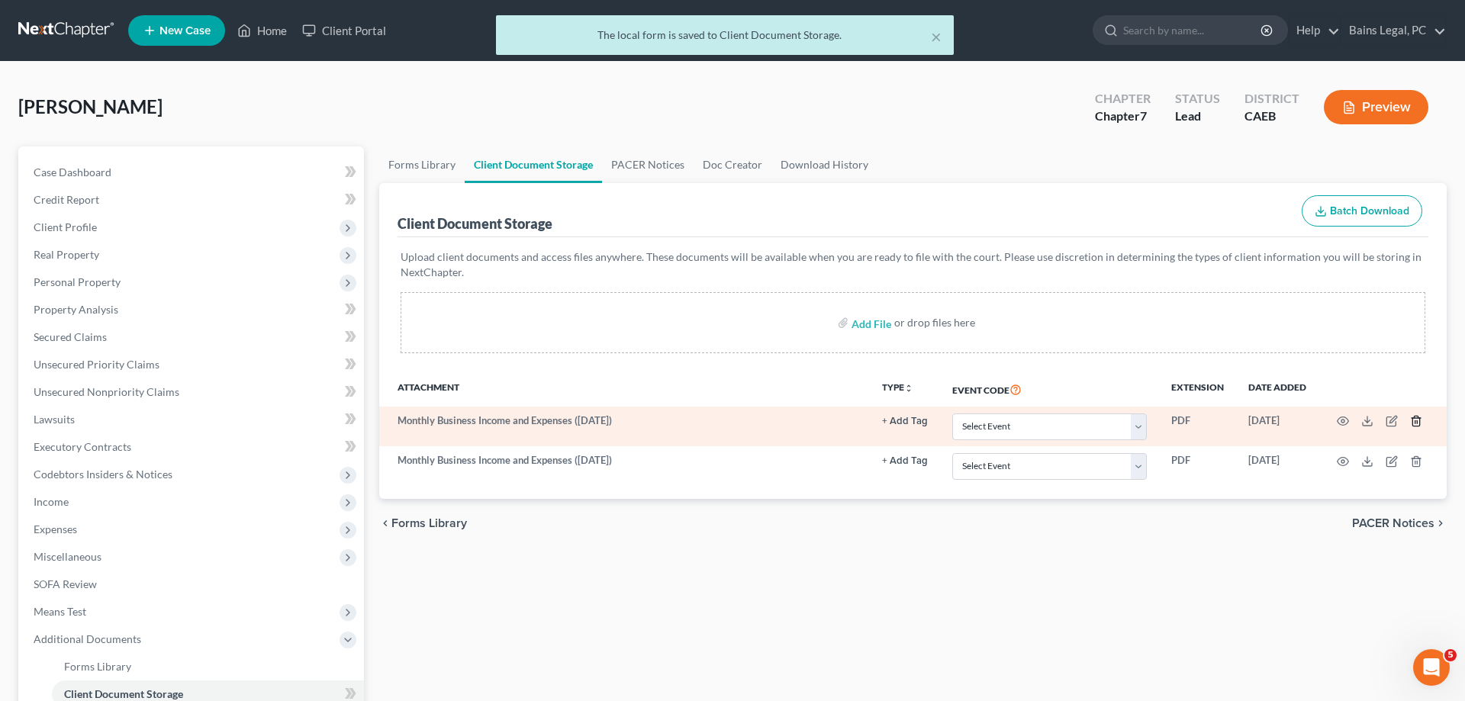
click at [1417, 420] on icon "button" at bounding box center [1416, 421] width 12 height 12
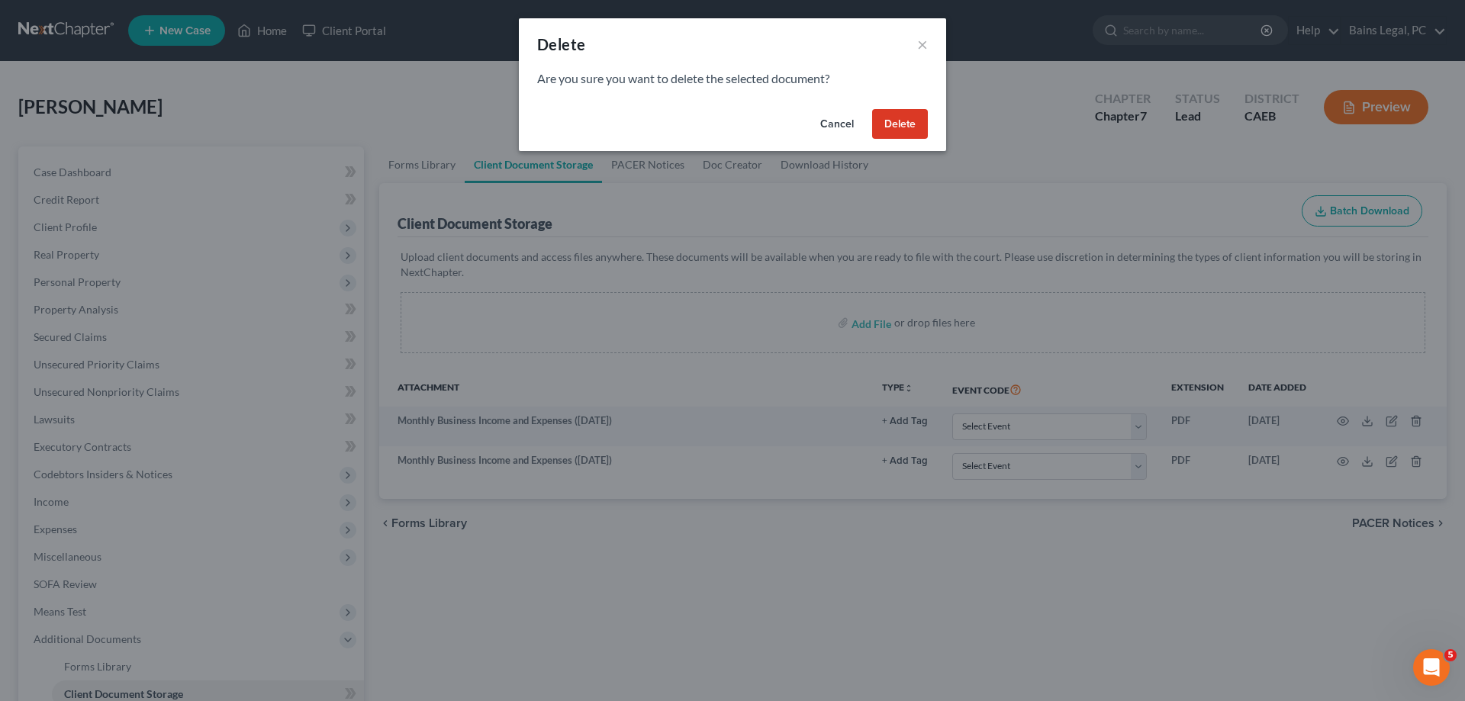
click at [909, 120] on button "Delete" at bounding box center [900, 124] width 56 height 31
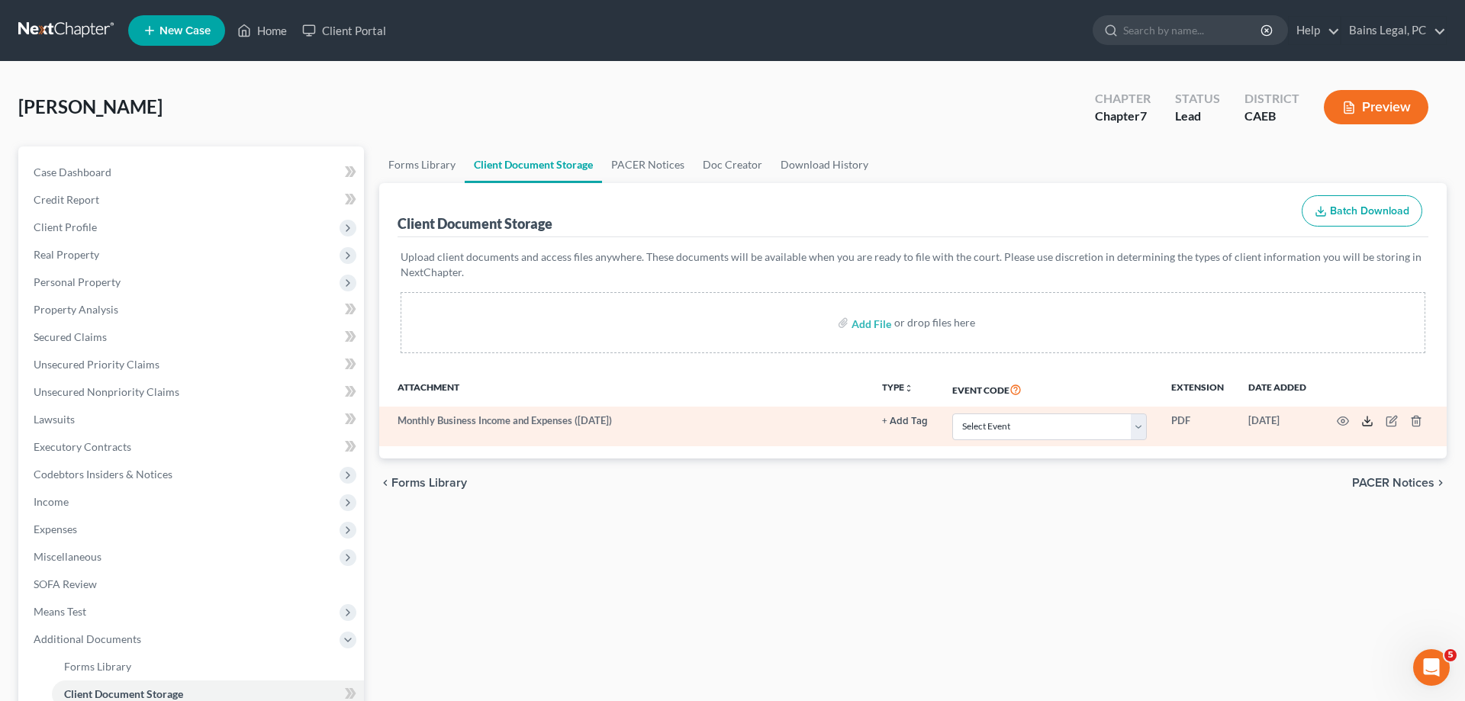
click at [1364, 418] on icon at bounding box center [1367, 421] width 12 height 12
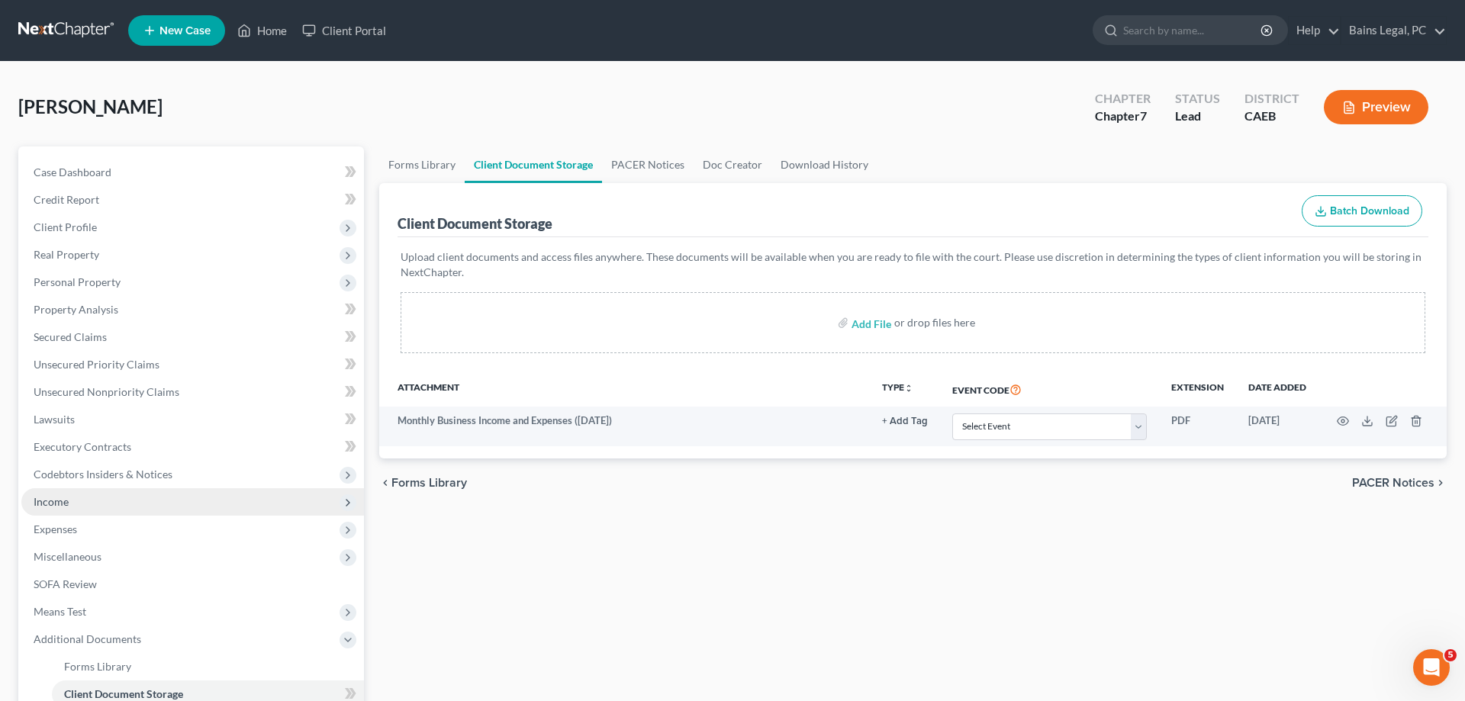
click at [98, 502] on span "Income" at bounding box center [192, 501] width 343 height 27
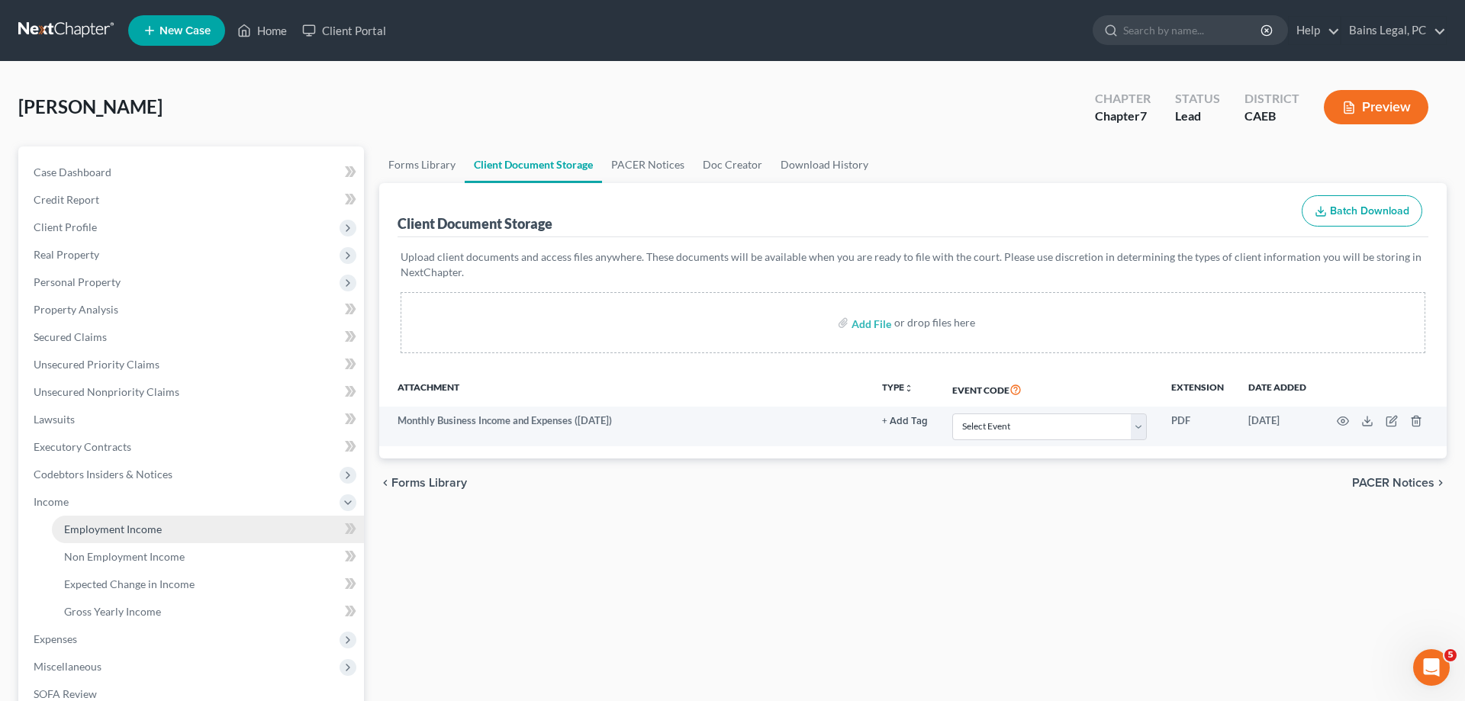
click at [166, 530] on link "Employment Income" at bounding box center [208, 529] width 312 height 27
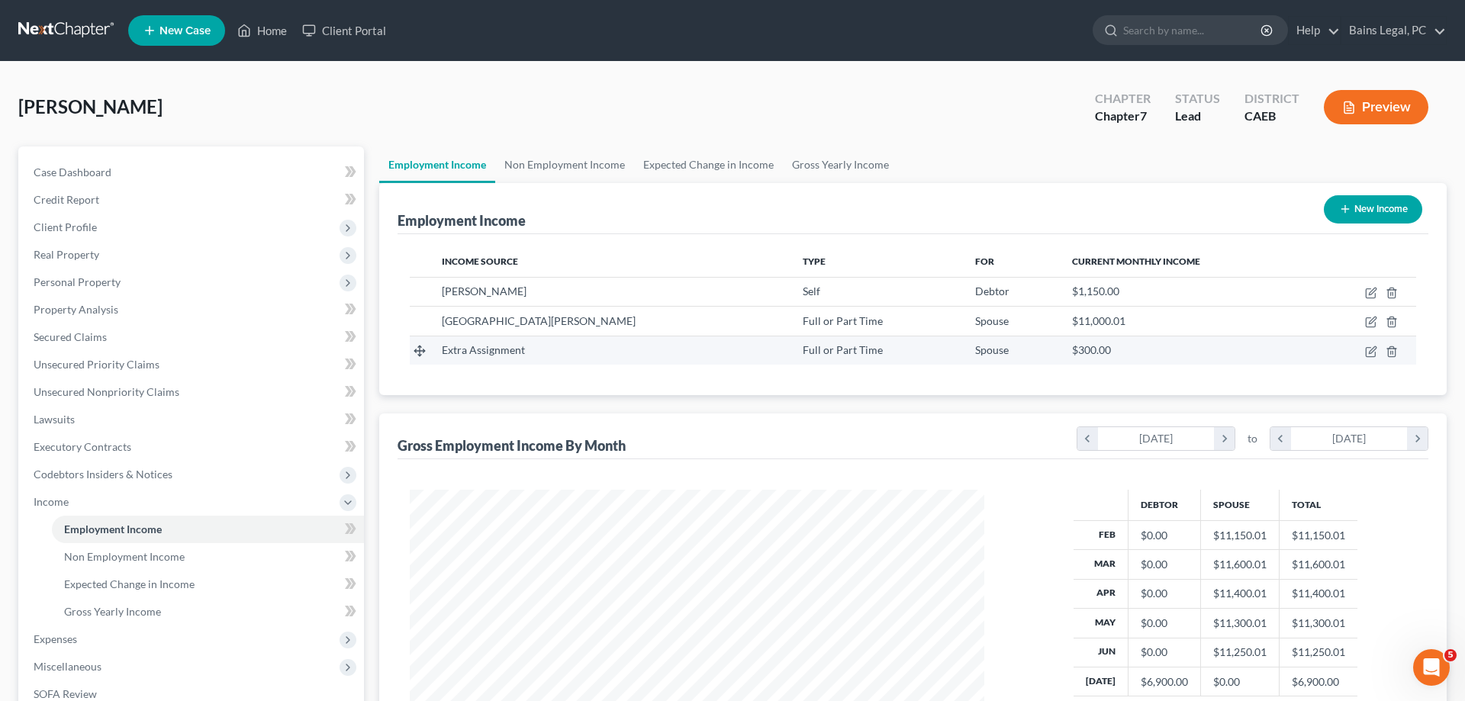
scroll to position [287, 605]
click at [1368, 324] on icon "button" at bounding box center [1371, 322] width 12 height 12
select select "0"
select select "4"
select select "0"
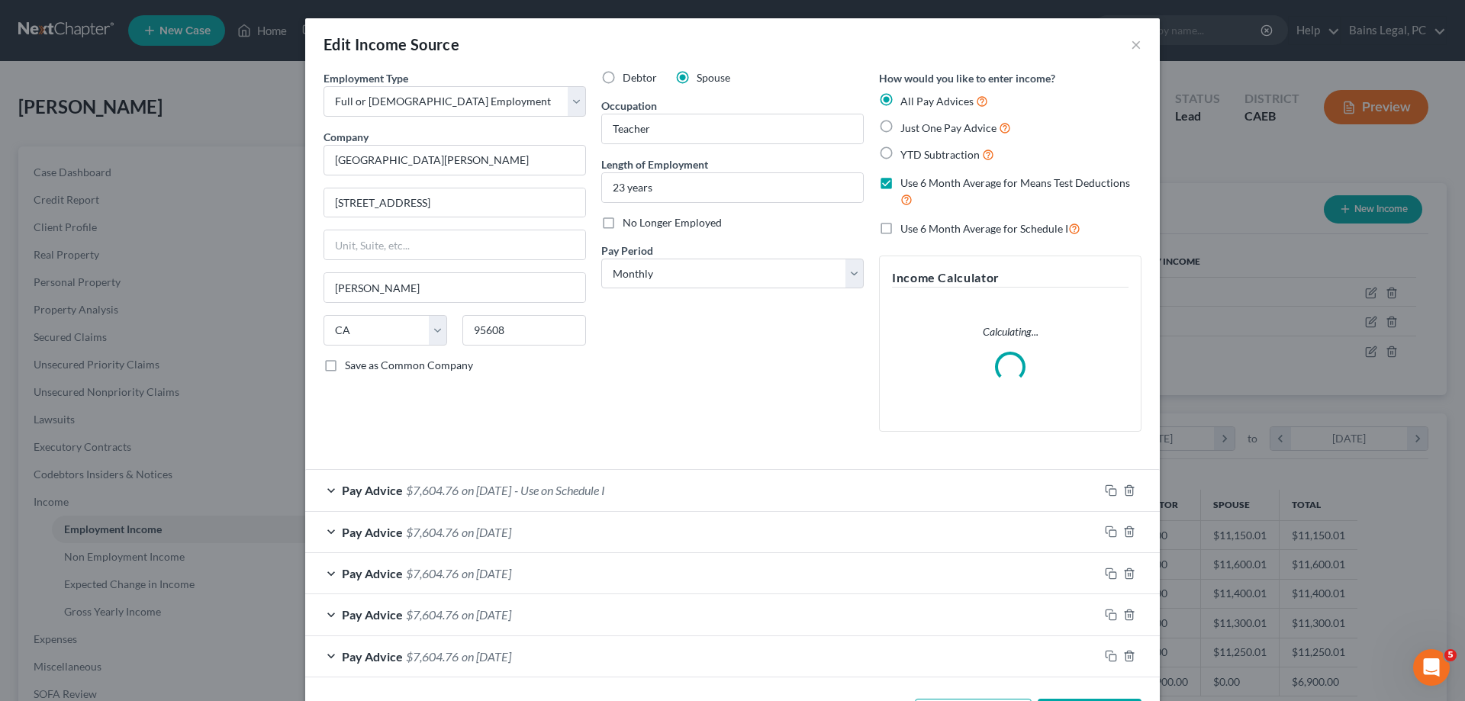
scroll to position [60, 0]
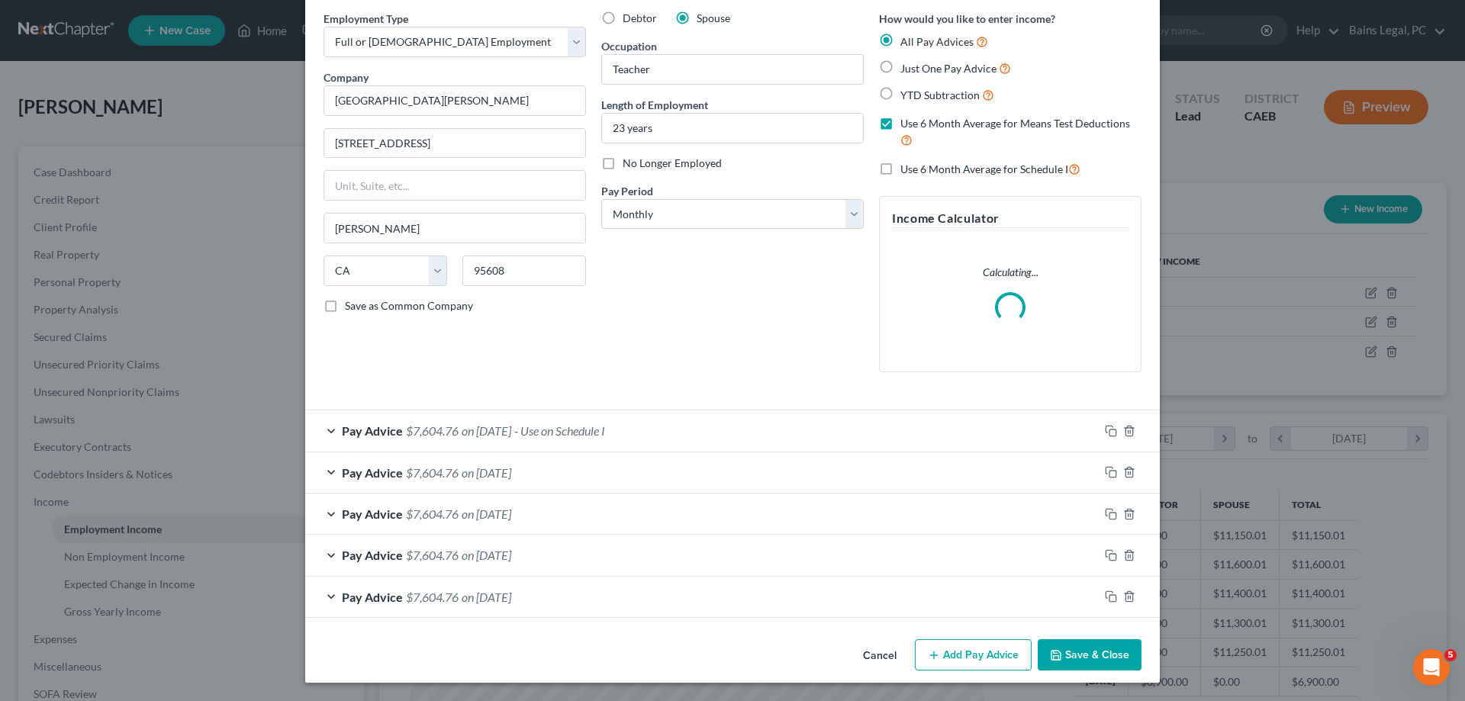
click at [1121, 646] on button "Save & Close" at bounding box center [1090, 655] width 104 height 32
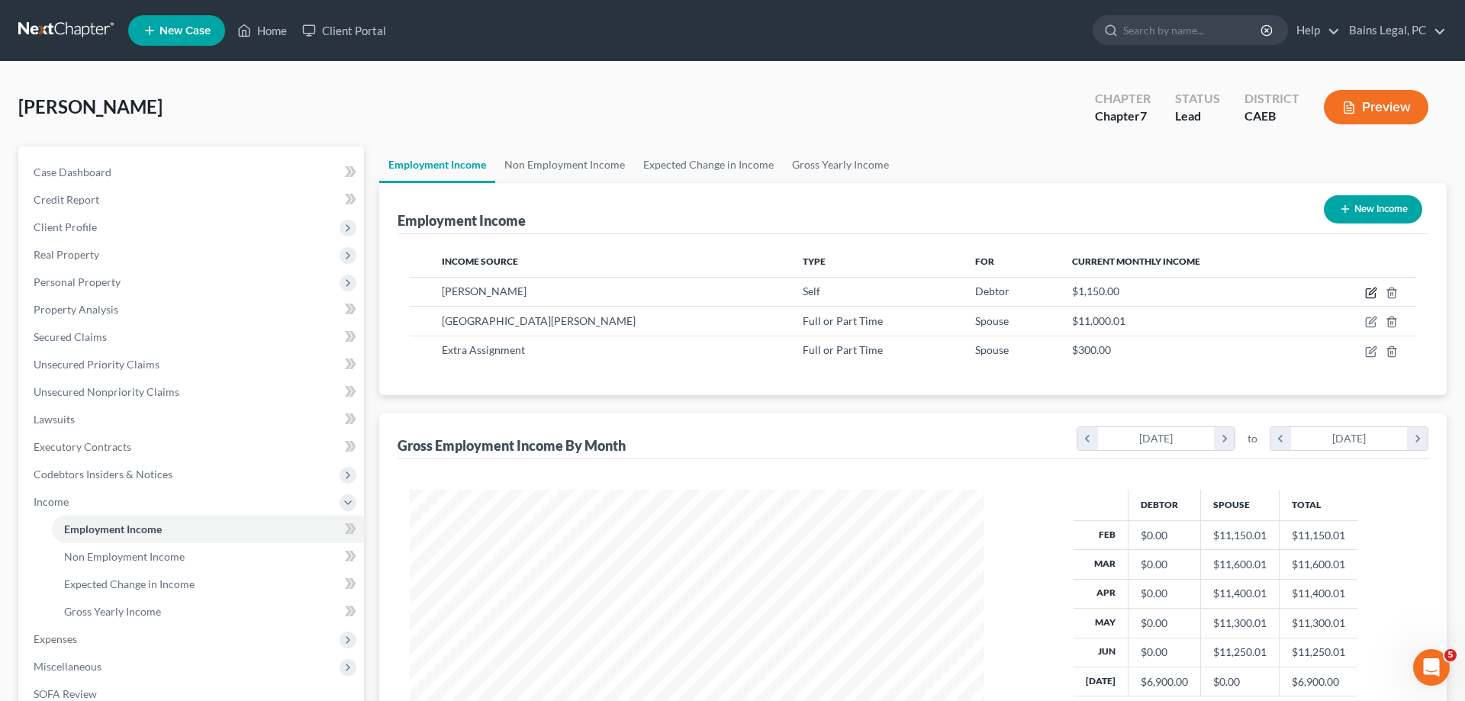
click at [1372, 291] on icon "button" at bounding box center [1371, 293] width 12 height 12
select select "1"
select select "4"
select select "0"
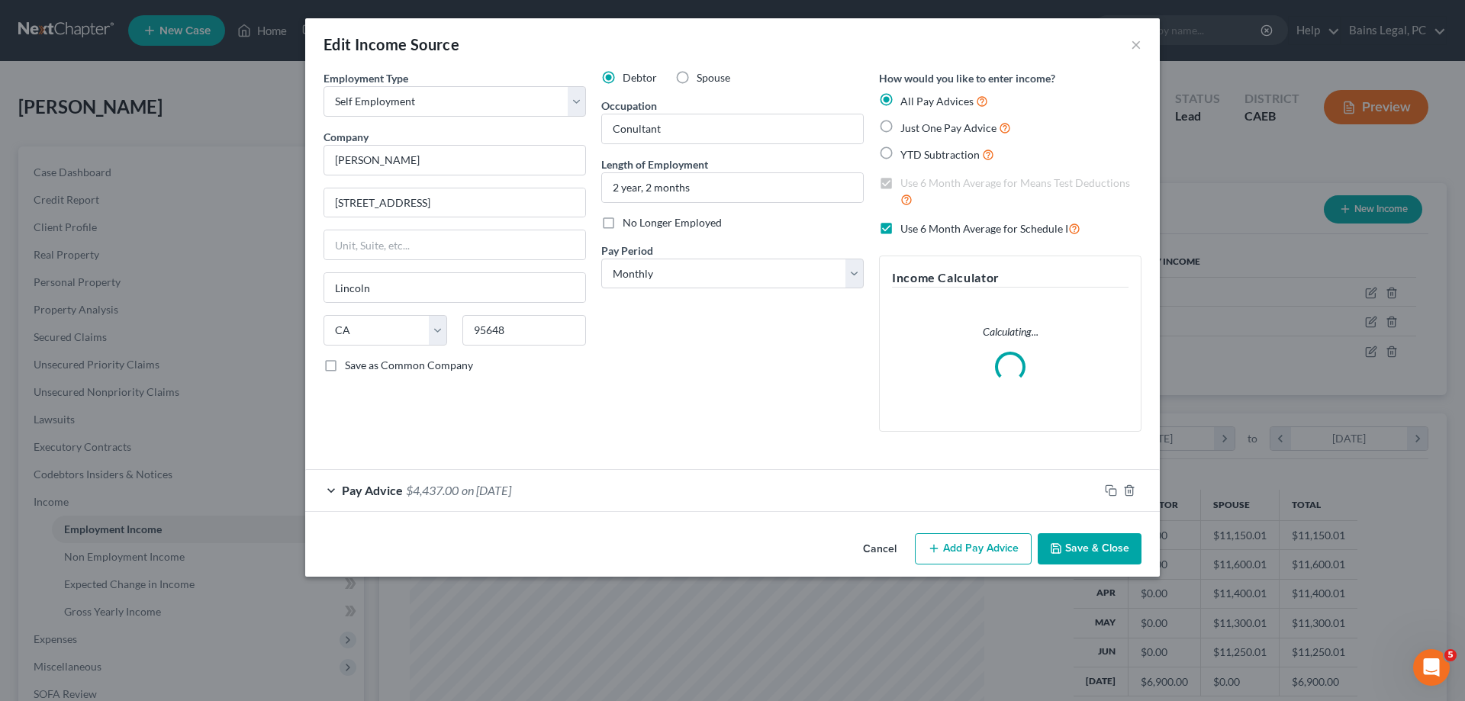
drag, startPoint x: 713, startPoint y: 497, endPoint x: 491, endPoint y: 567, distance: 232.9
click at [713, 497] on div "Pay Advice $4,437.00 on [DATE]" at bounding box center [702, 490] width 794 height 40
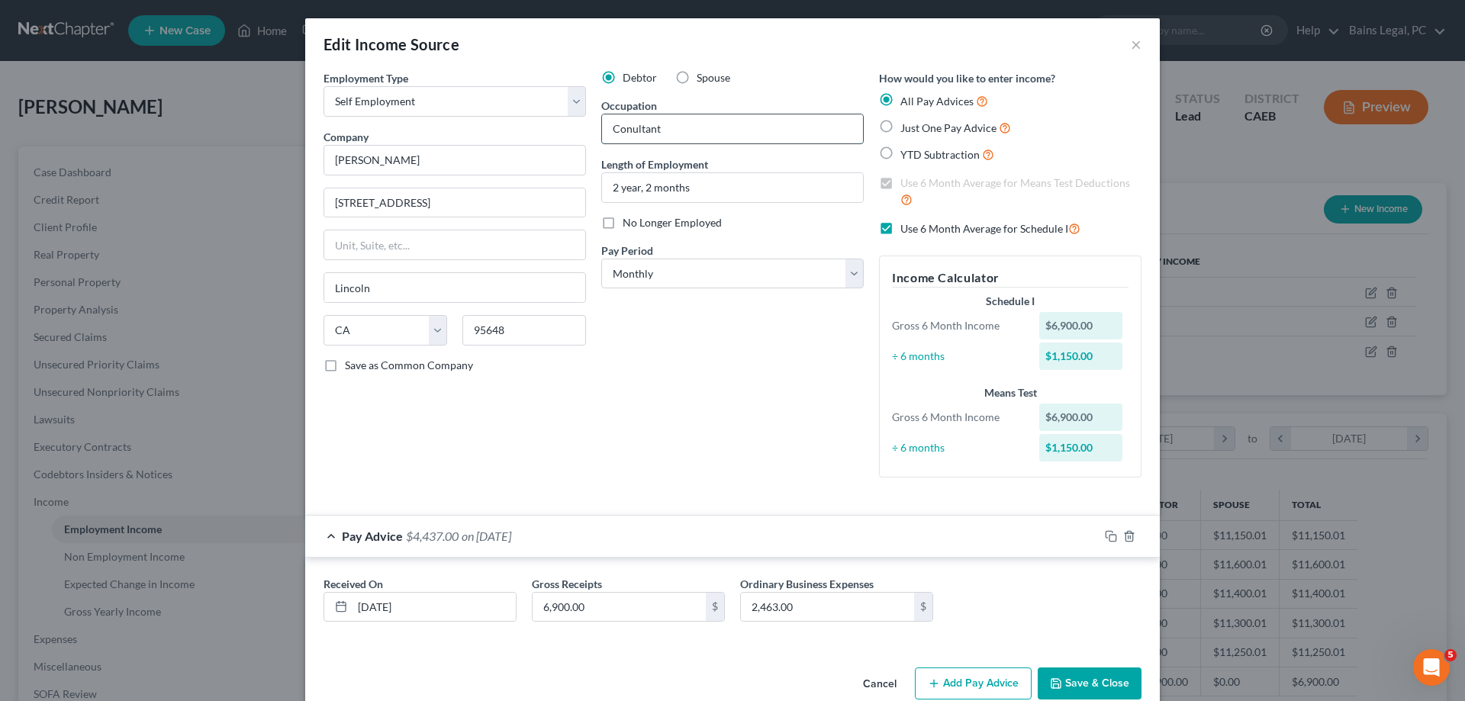
click at [630, 130] on input "Conultant" at bounding box center [732, 128] width 261 height 29
type input "Consultant"
click at [646, 191] on input "2 year, 2 months" at bounding box center [732, 187] width 261 height 29
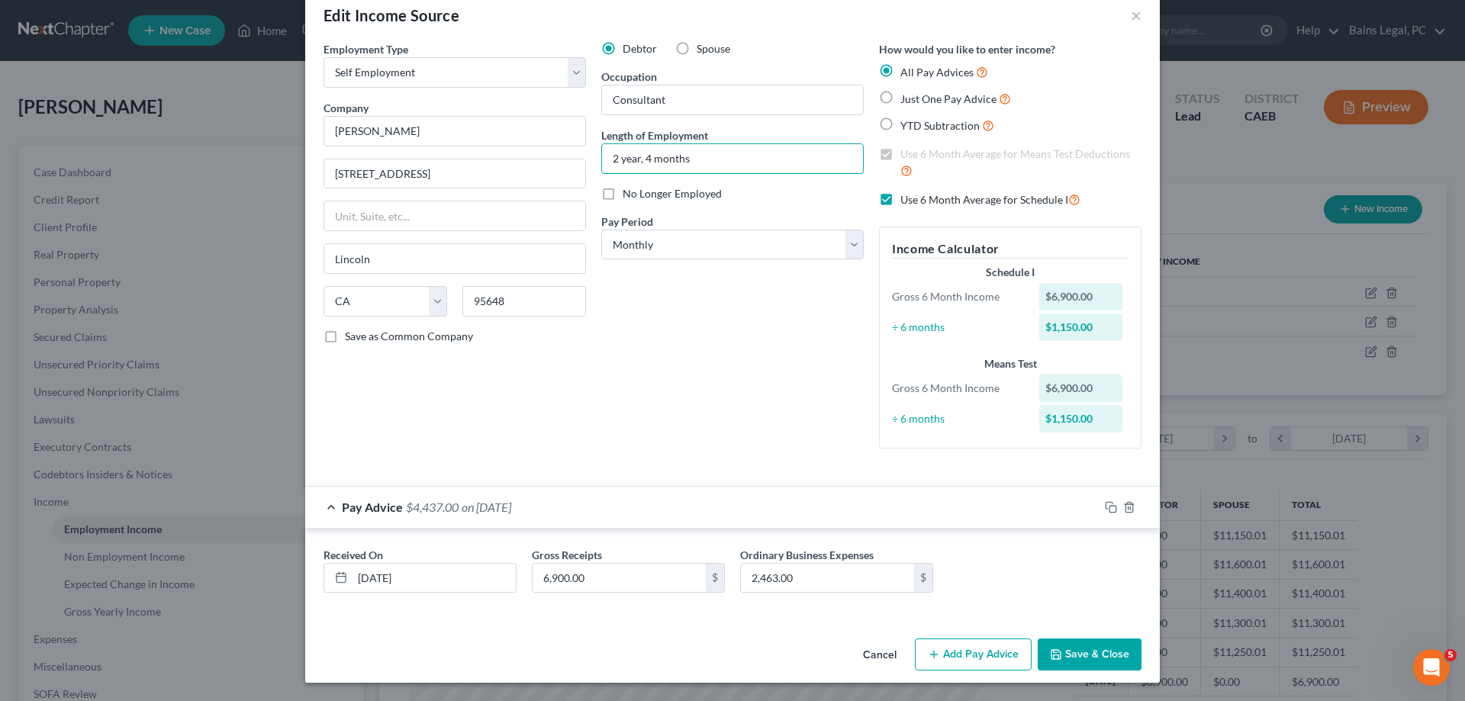
type input "2 year, 4 months"
click at [1064, 655] on button "Save & Close" at bounding box center [1090, 655] width 104 height 32
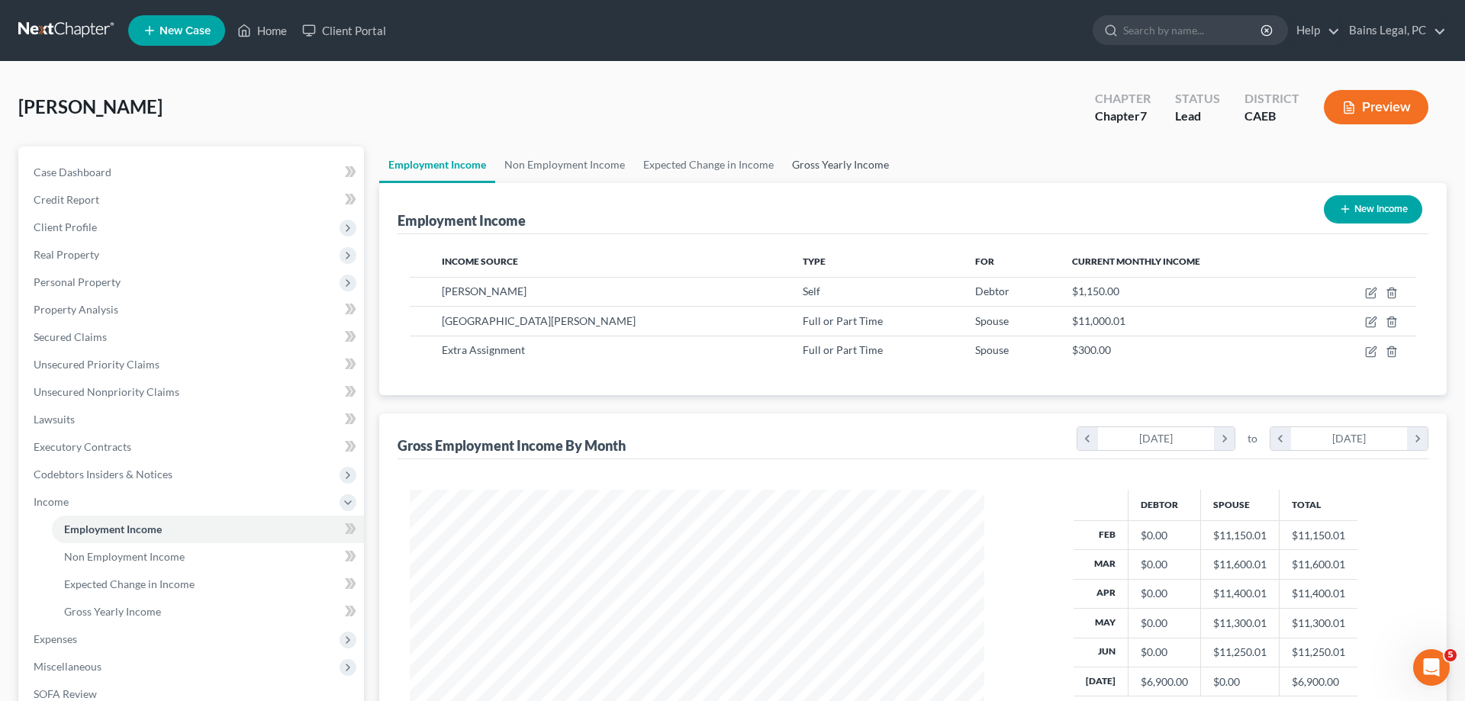
click at [852, 170] on link "Gross Yearly Income" at bounding box center [840, 165] width 115 height 37
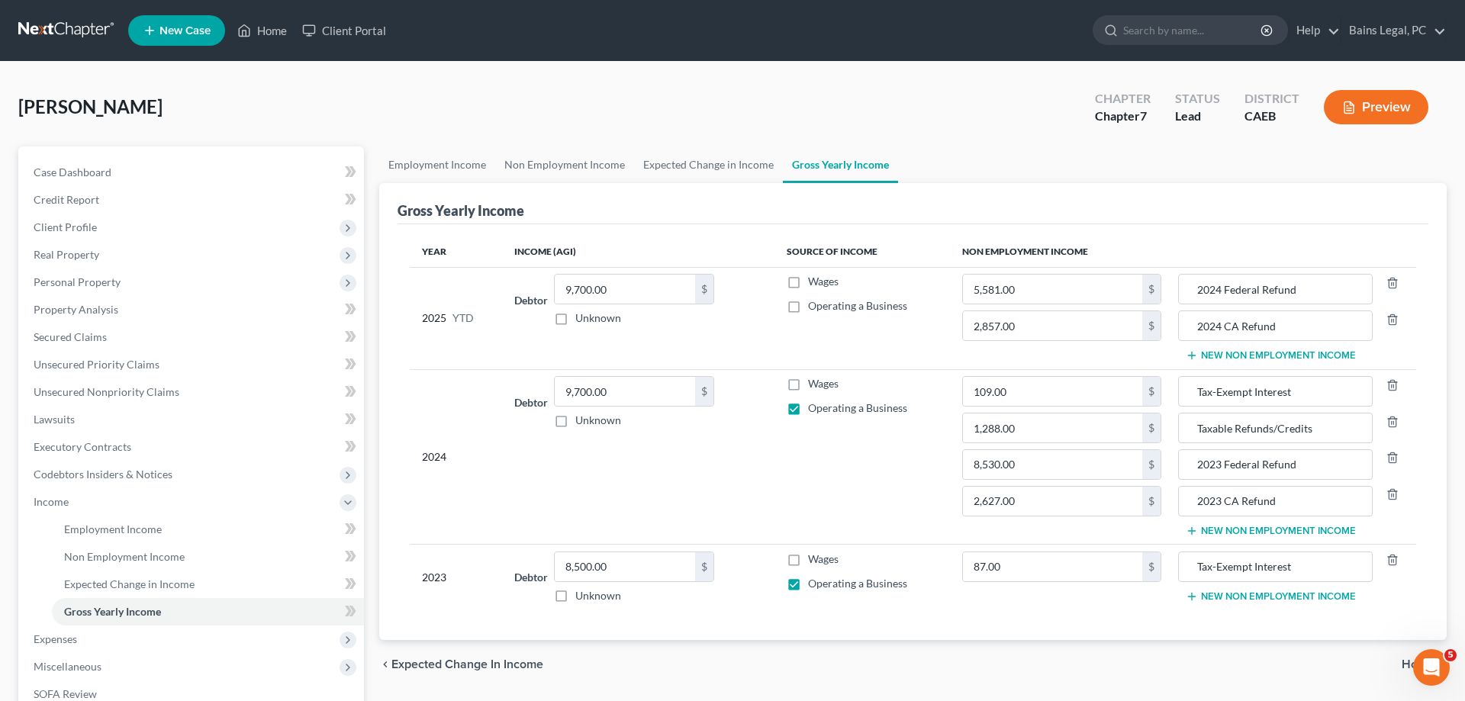
click at [808, 308] on label "Operating a Business" at bounding box center [857, 305] width 99 height 15
click at [814, 308] on input "Operating a Business" at bounding box center [819, 303] width 10 height 10
checkbox input "true"
click at [604, 284] on input "9,700.00" at bounding box center [625, 289] width 140 height 29
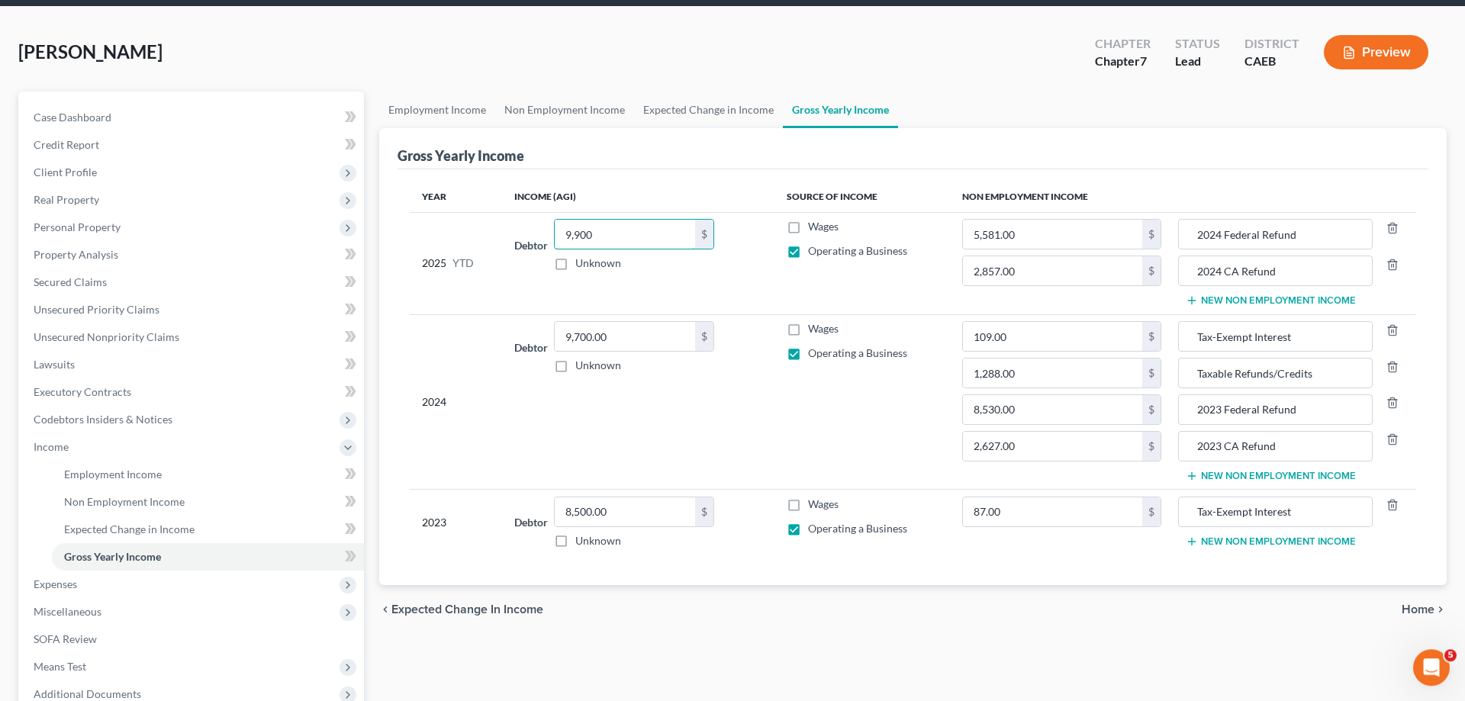
scroll to position [78, 0]
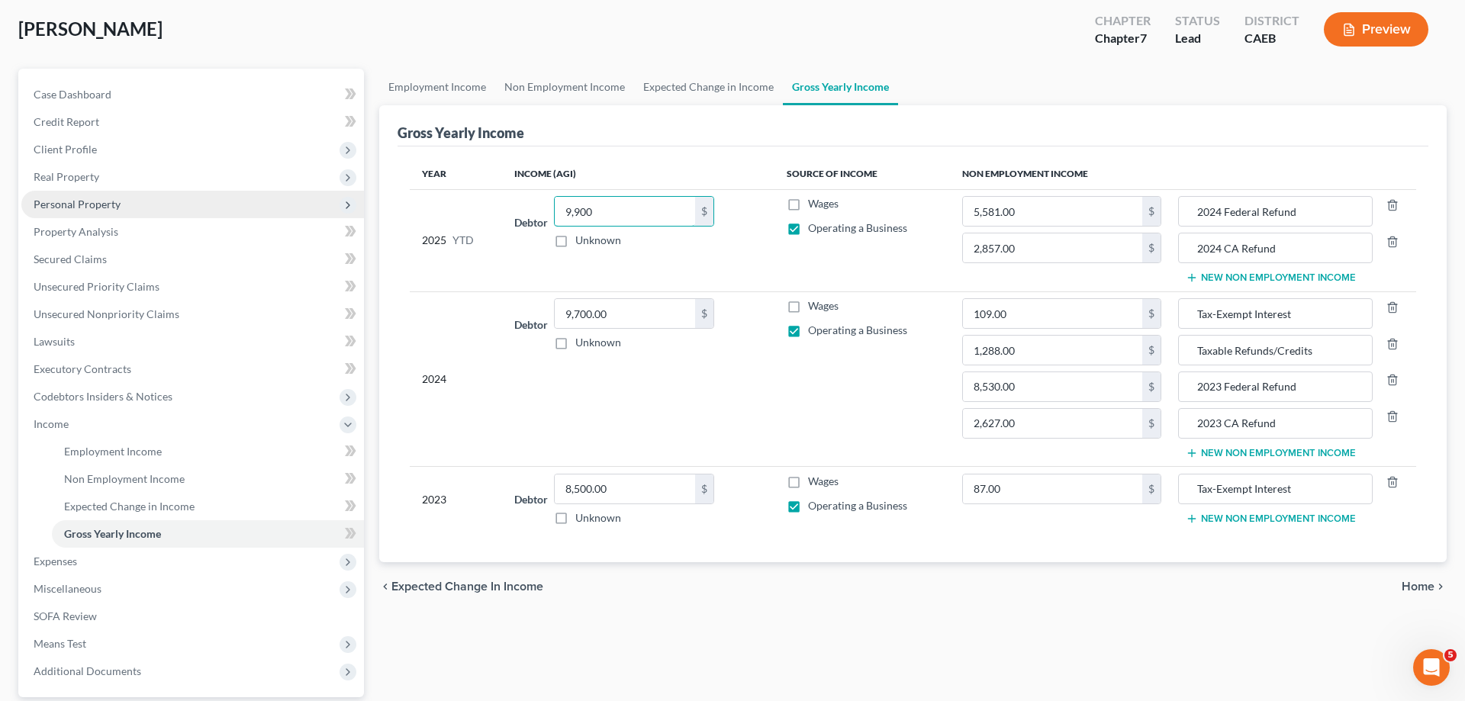
type input "9,900"
click at [166, 207] on span "Personal Property" at bounding box center [192, 204] width 343 height 27
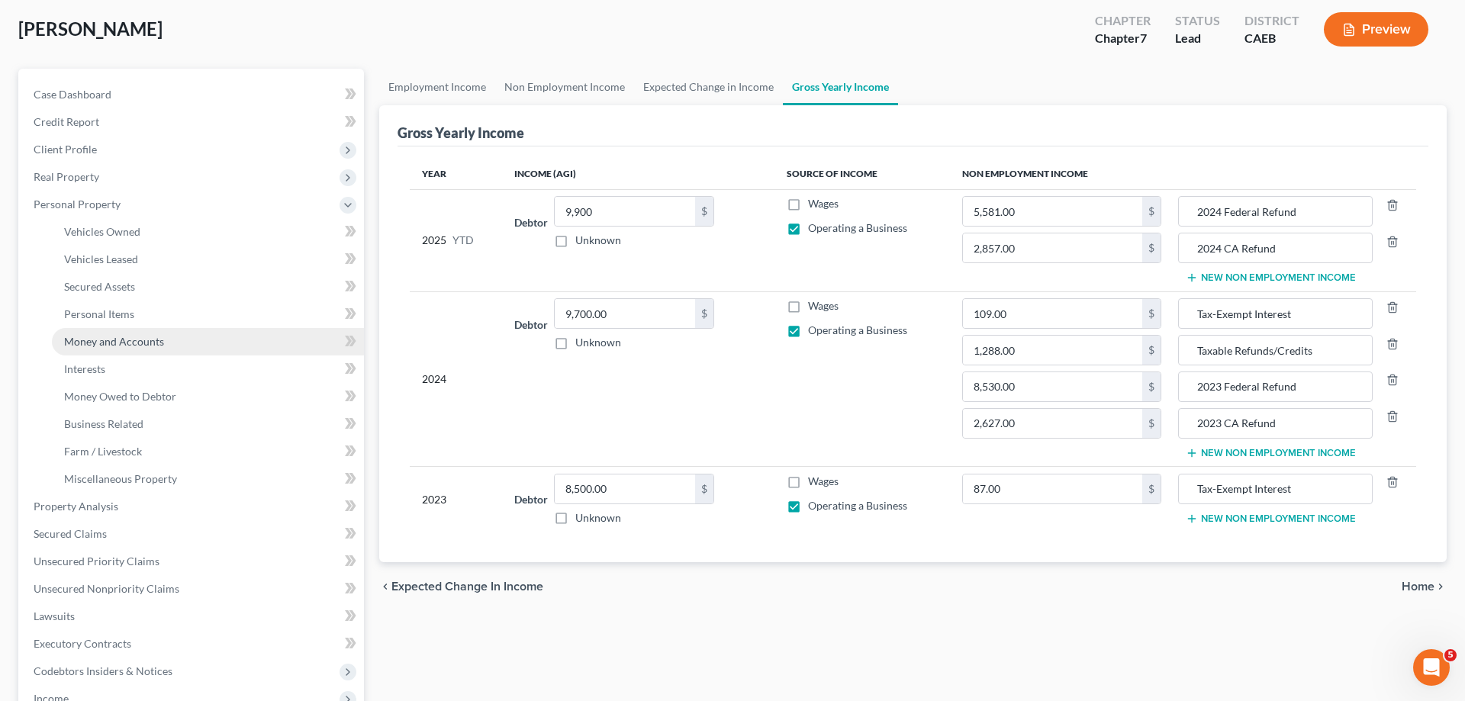
click at [171, 340] on link "Money and Accounts" at bounding box center [208, 341] width 312 height 27
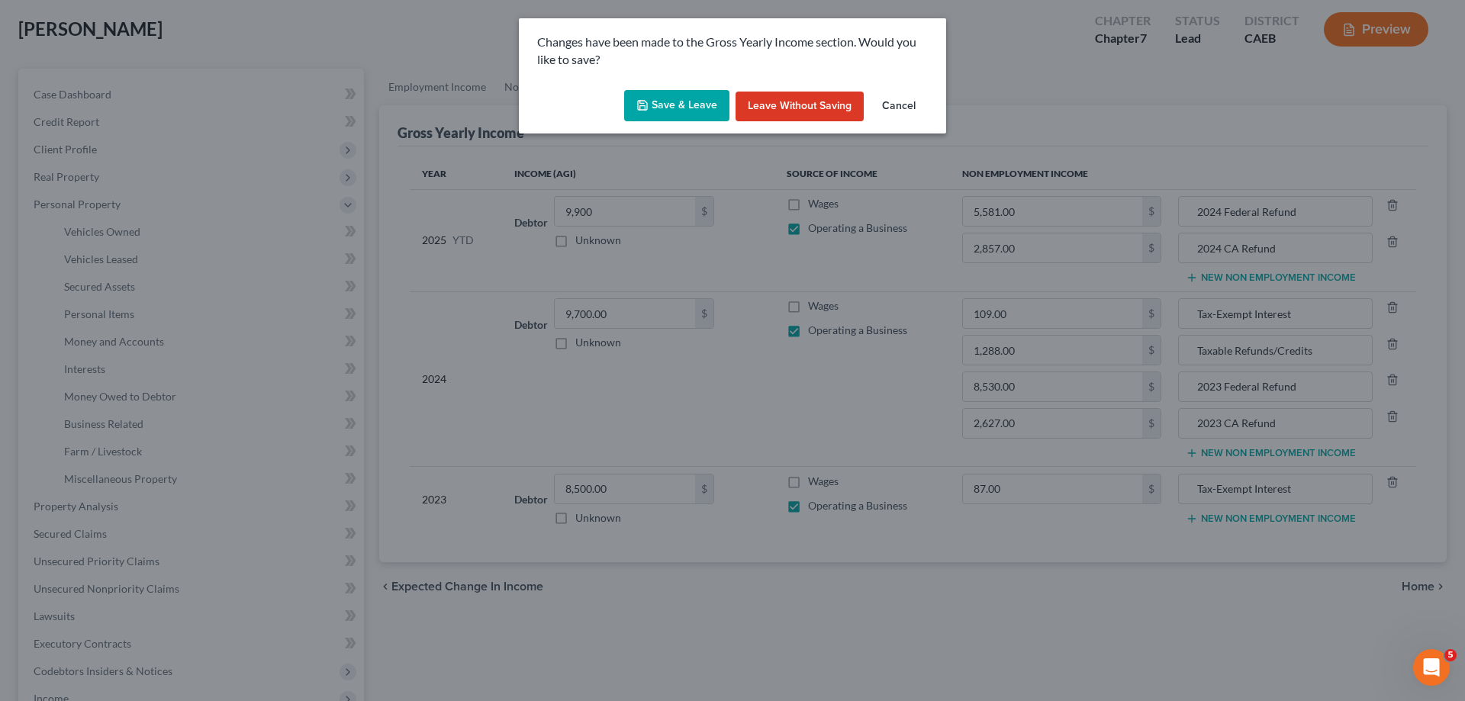
click at [701, 106] on button "Save & Leave" at bounding box center [676, 106] width 105 height 32
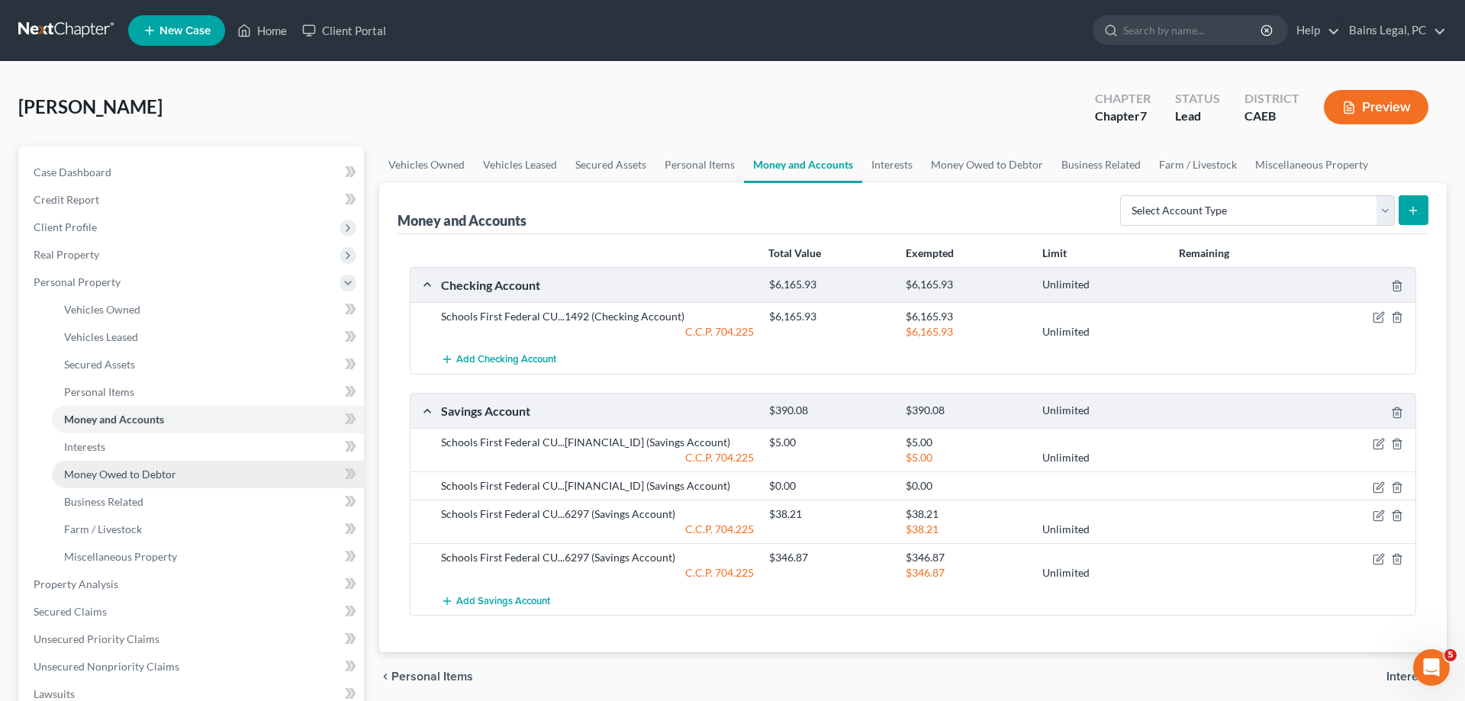
click at [130, 475] on span "Money Owed to Debtor" at bounding box center [120, 474] width 112 height 13
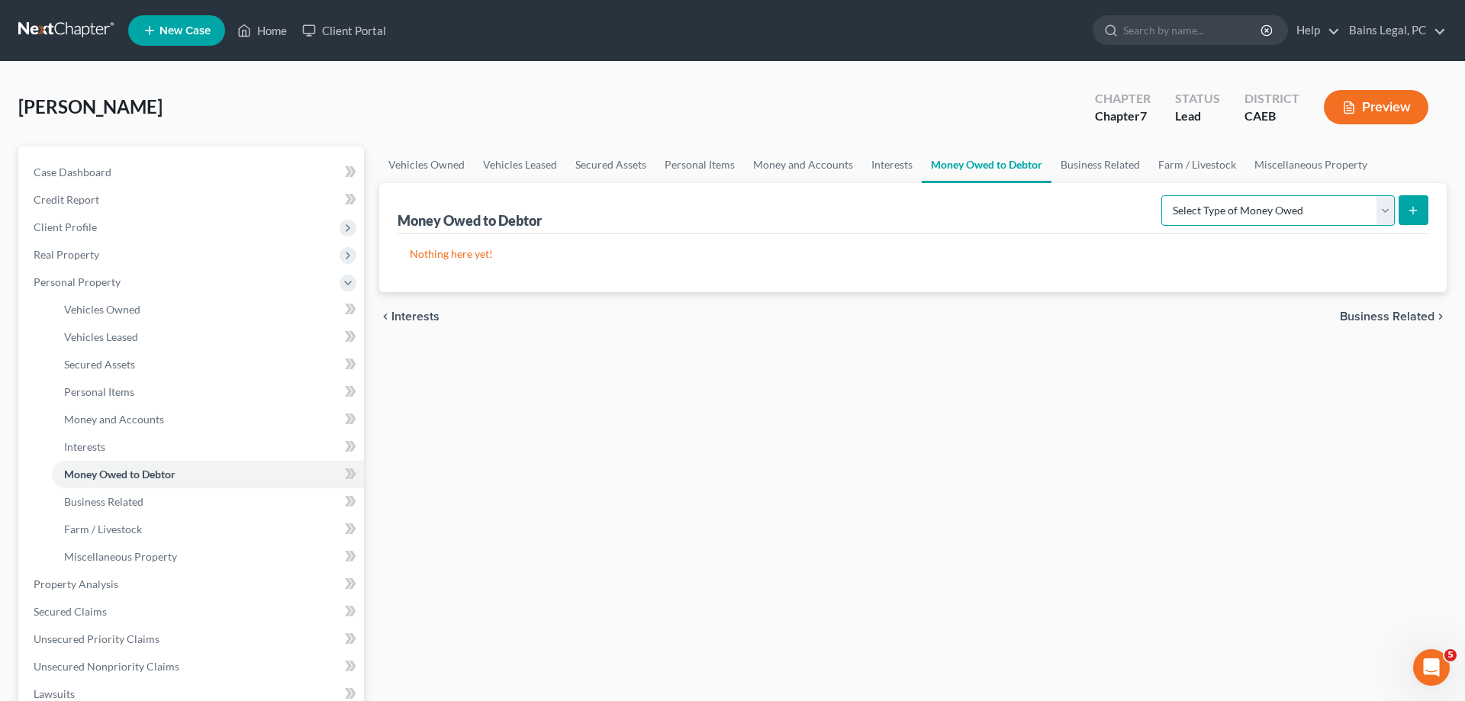
click at [1161, 195] on select "Select Type of Money Owed Accounts Receivable Alimony Child Support Claims Agai…" at bounding box center [1277, 210] width 233 height 31
select select "expected_tax_refund"
click option "Expected Tax Refund and Unused NOLs" at bounding box center [0, 0] width 0 height 0
click at [1418, 207] on icon "submit" at bounding box center [1413, 210] width 12 height 12
select select "0"
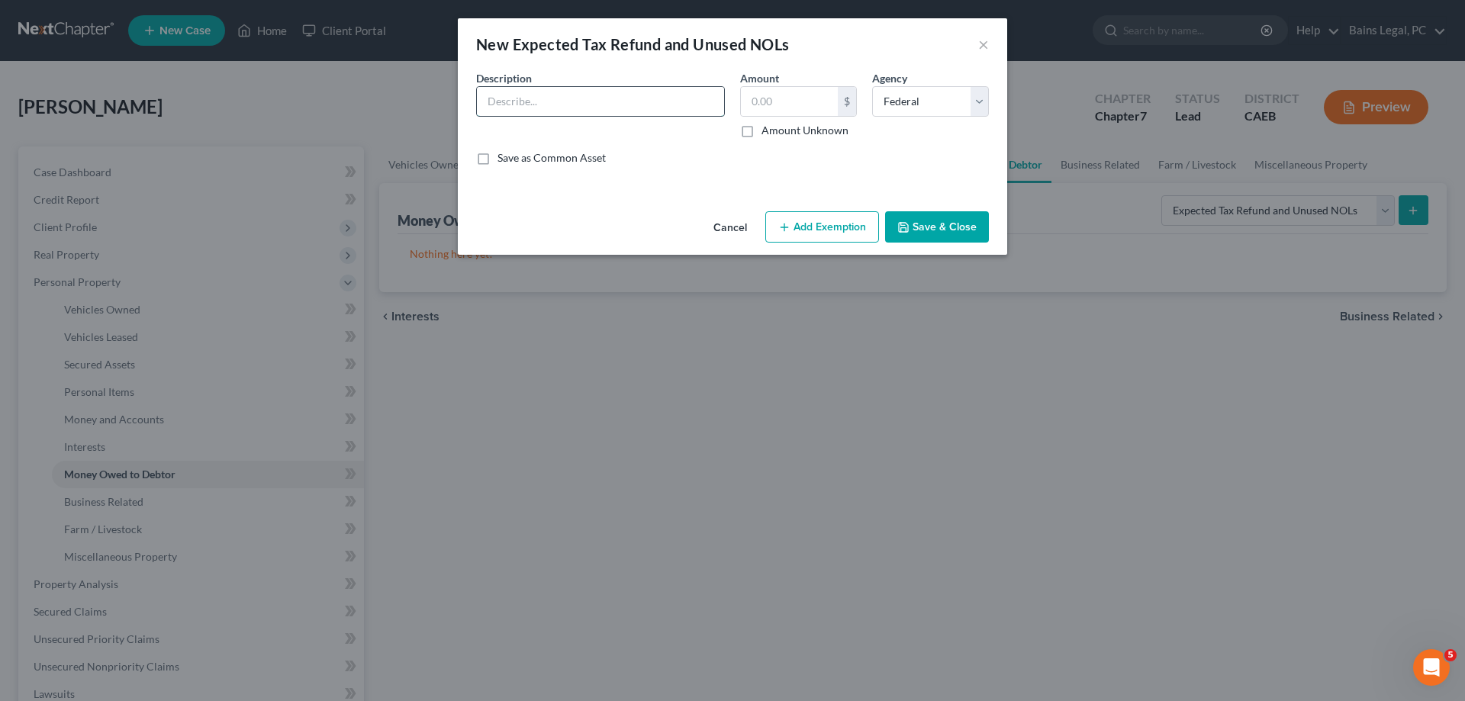
click at [556, 109] on input "text" at bounding box center [600, 101] width 247 height 29
type input "Estimated 2025 Federal Refund (8/12)"
type input "3,721"
click at [965, 227] on button "Save & Close" at bounding box center [937, 227] width 104 height 32
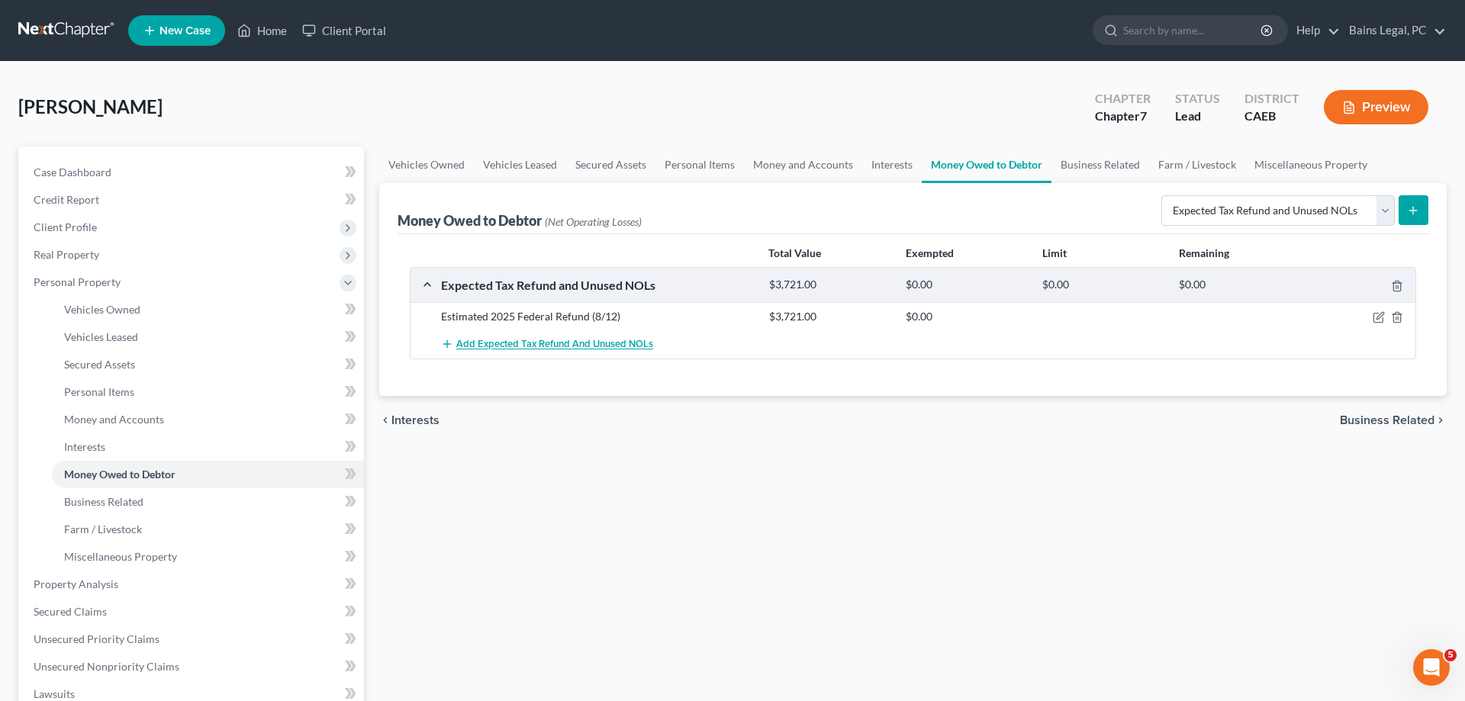
click at [526, 352] on button "Add Expected Tax Refund and Unused NOLs" at bounding box center [547, 344] width 212 height 28
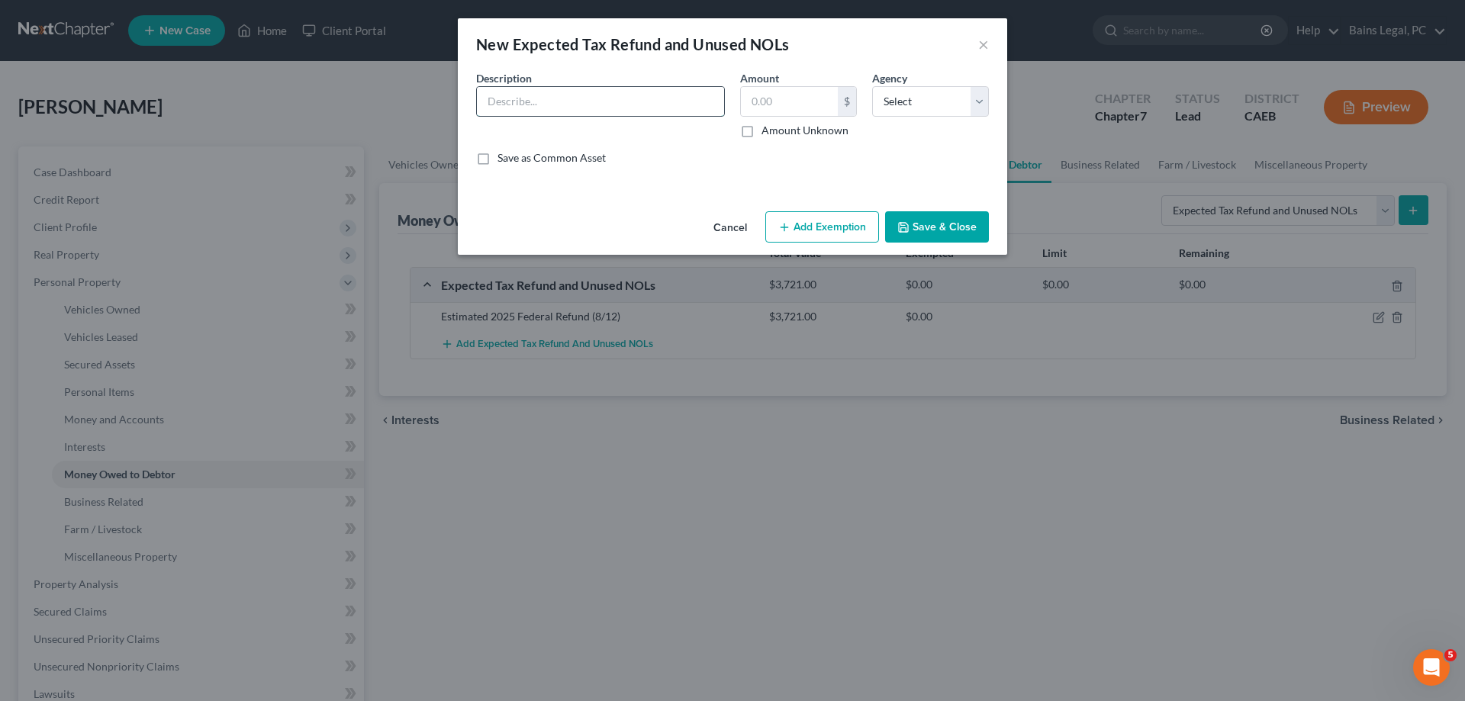
click at [666, 105] on input "text" at bounding box center [600, 101] width 247 height 29
type input "Estimated 2025 CA Refund (8/12)"
type input "1,905"
click at [872, 86] on select "Select Federal State Local" at bounding box center [930, 101] width 117 height 31
select select "1"
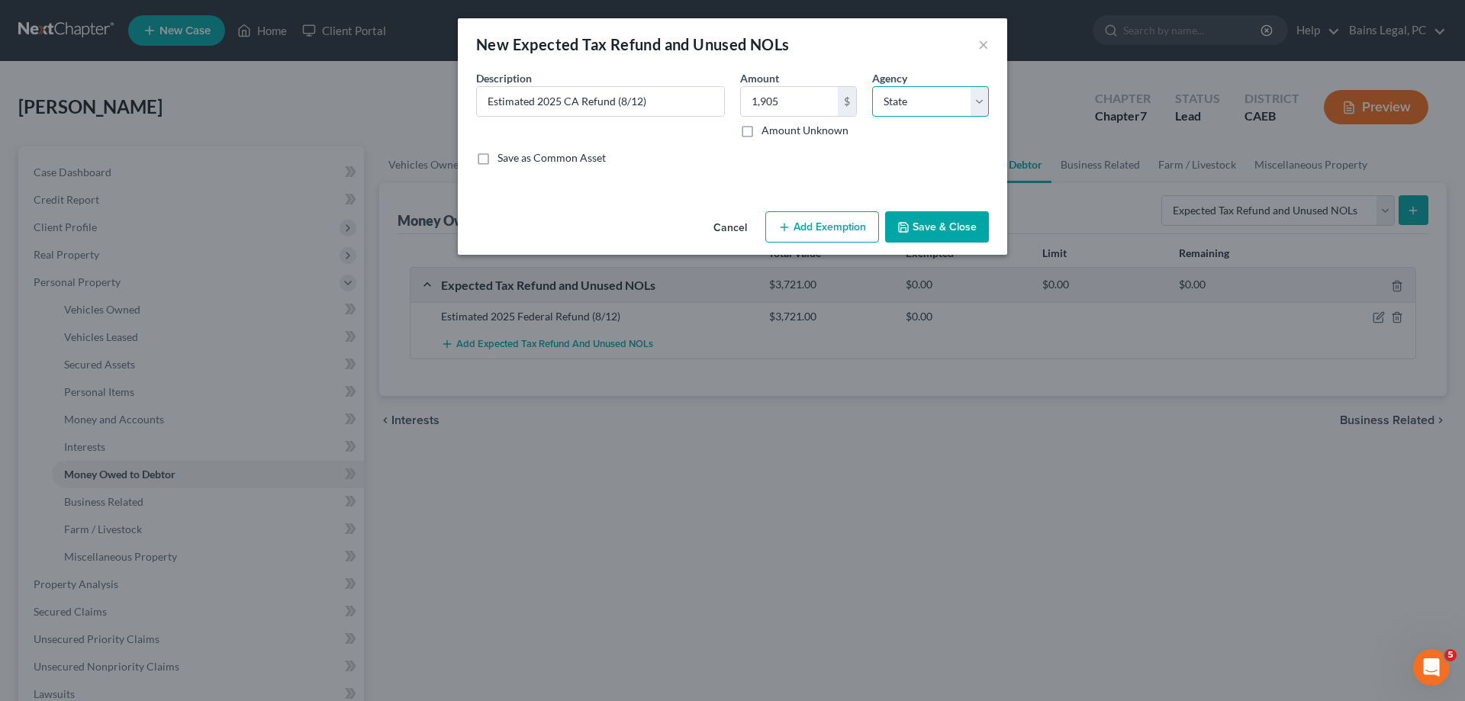
click option "State" at bounding box center [0, 0] width 0 height 0
drag, startPoint x: 932, startPoint y: 224, endPoint x: 1281, endPoint y: 284, distance: 354.6
click at [934, 224] on button "Save & Close" at bounding box center [937, 227] width 104 height 32
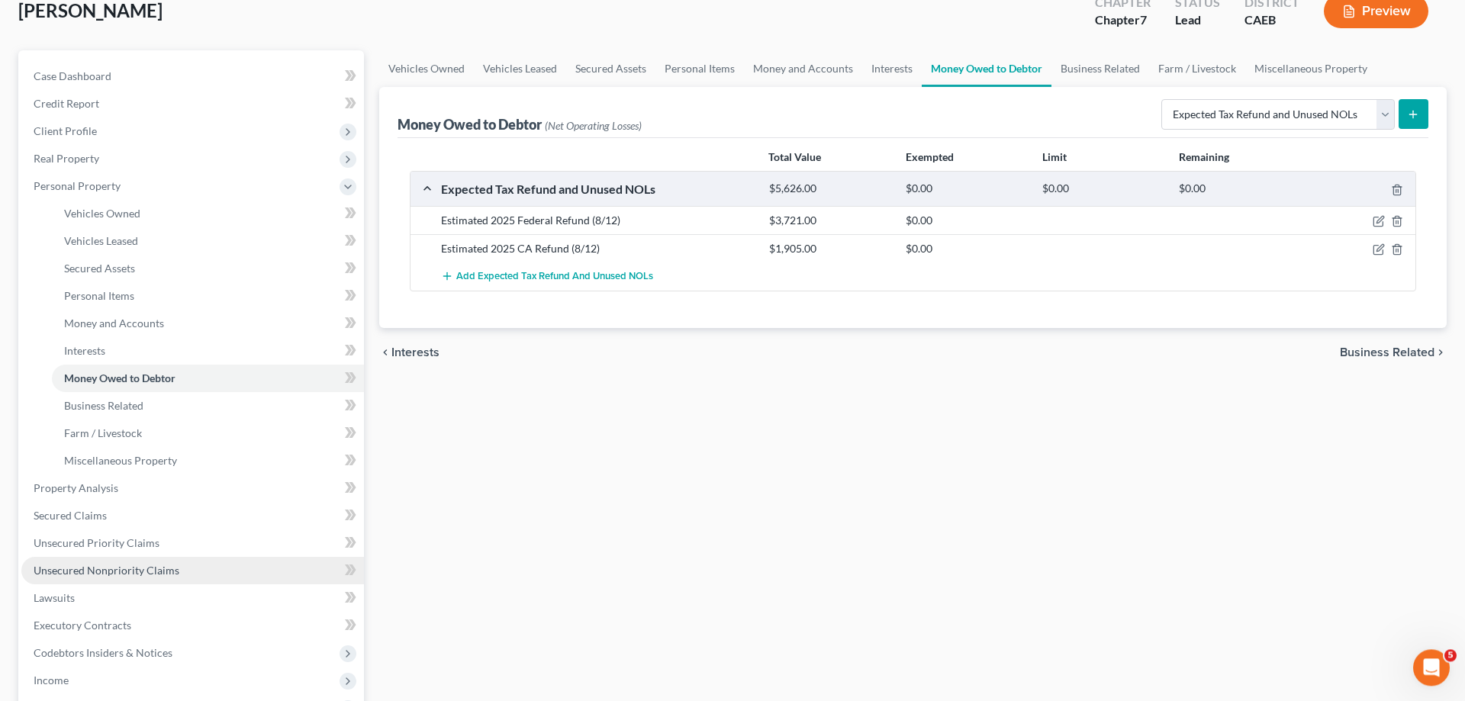
scroll to position [233, 0]
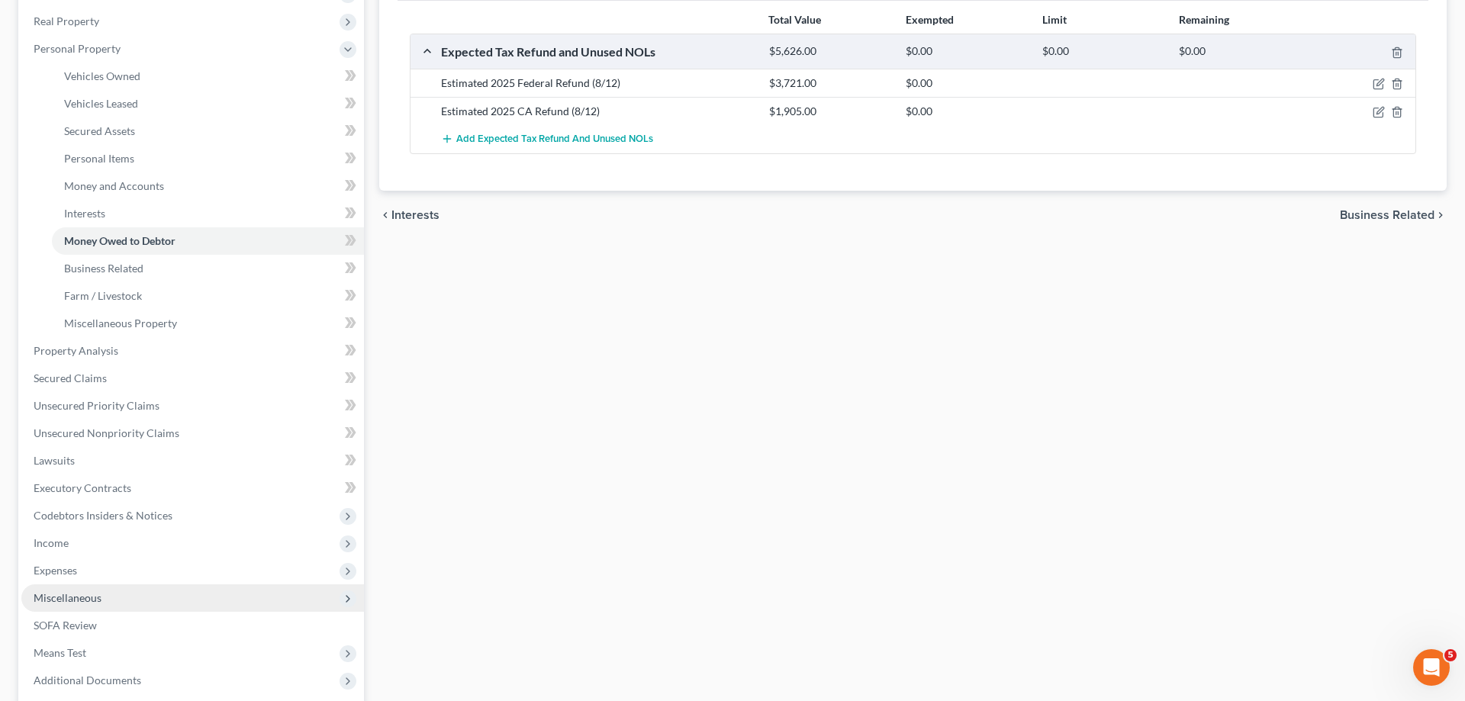
drag, startPoint x: 95, startPoint y: 565, endPoint x: 148, endPoint y: 587, distance: 57.1
click at [95, 565] on span "Expenses" at bounding box center [192, 570] width 343 height 27
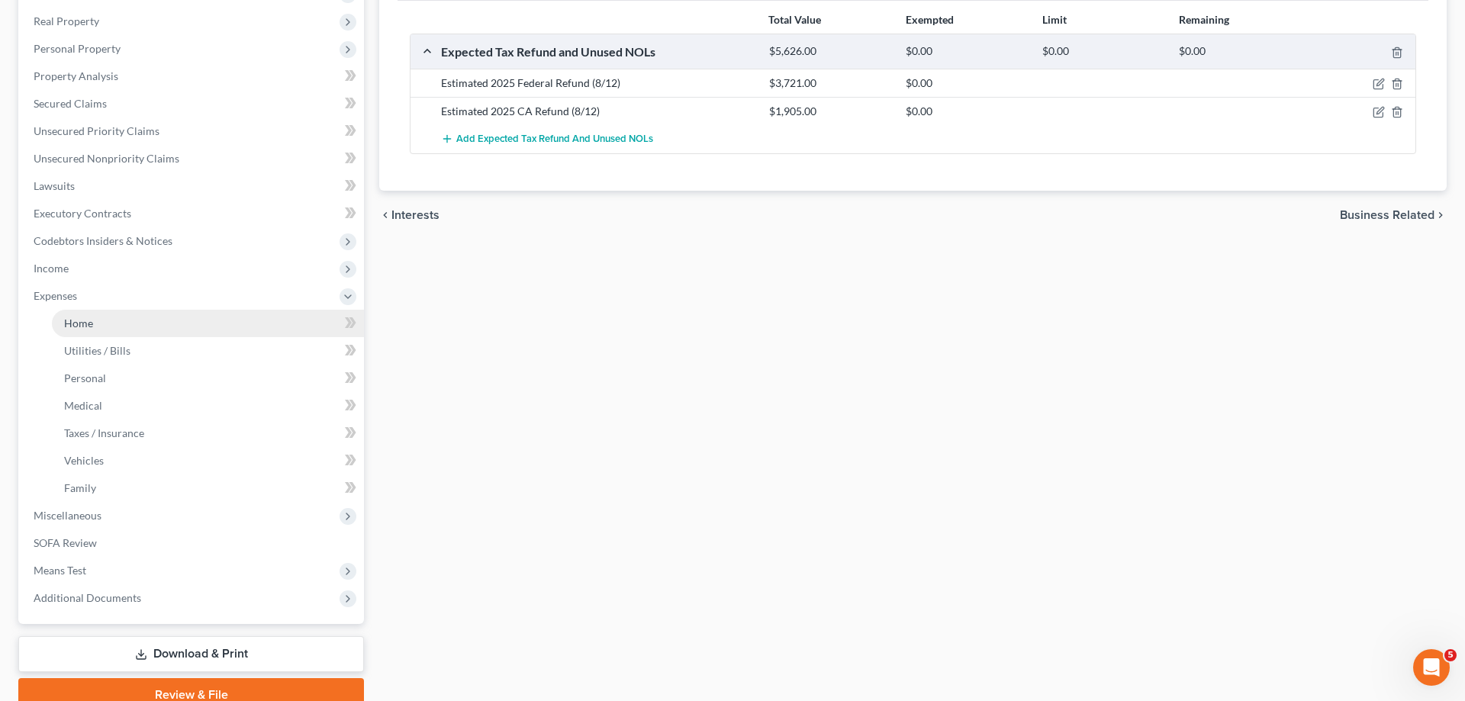
click at [102, 322] on link "Home" at bounding box center [208, 323] width 312 height 27
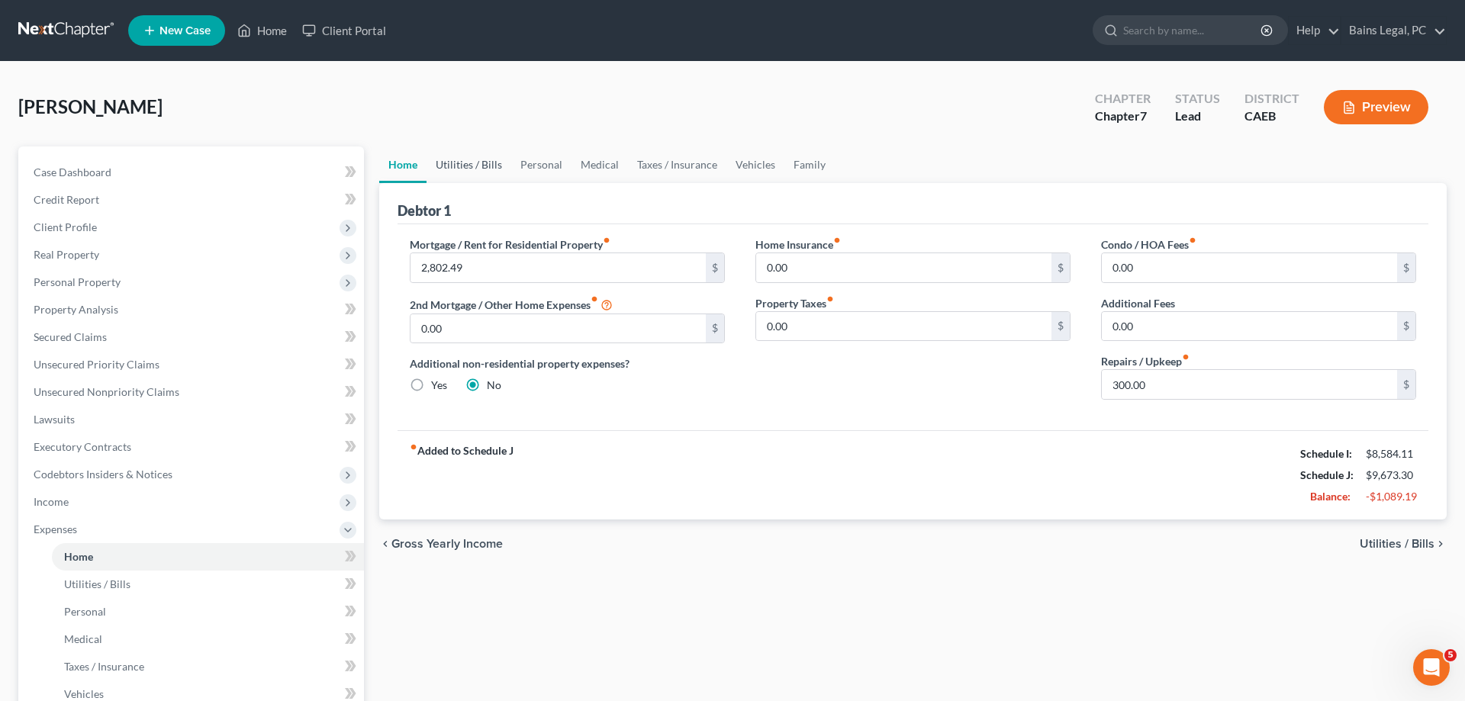
click at [472, 159] on link "Utilities / Bills" at bounding box center [469, 165] width 85 height 37
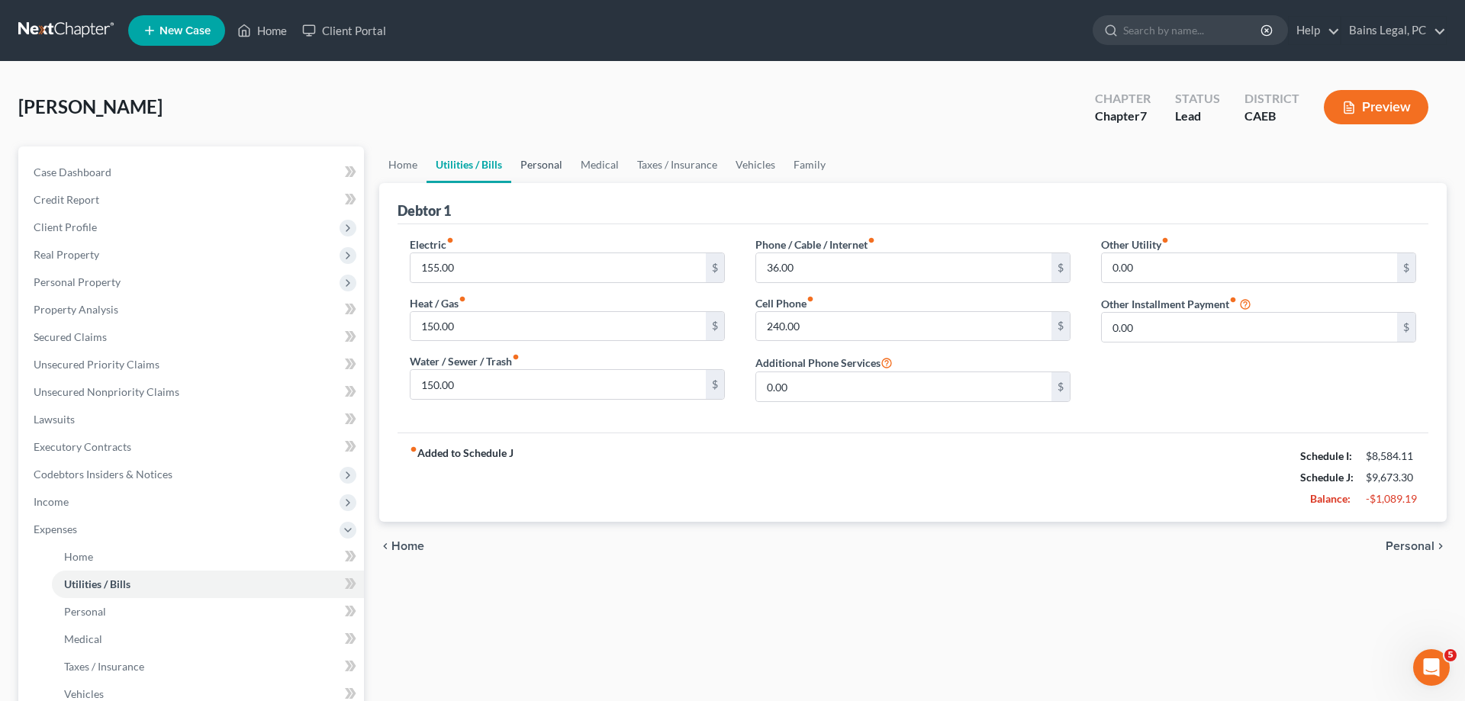
click at [535, 161] on link "Personal" at bounding box center [541, 165] width 60 height 37
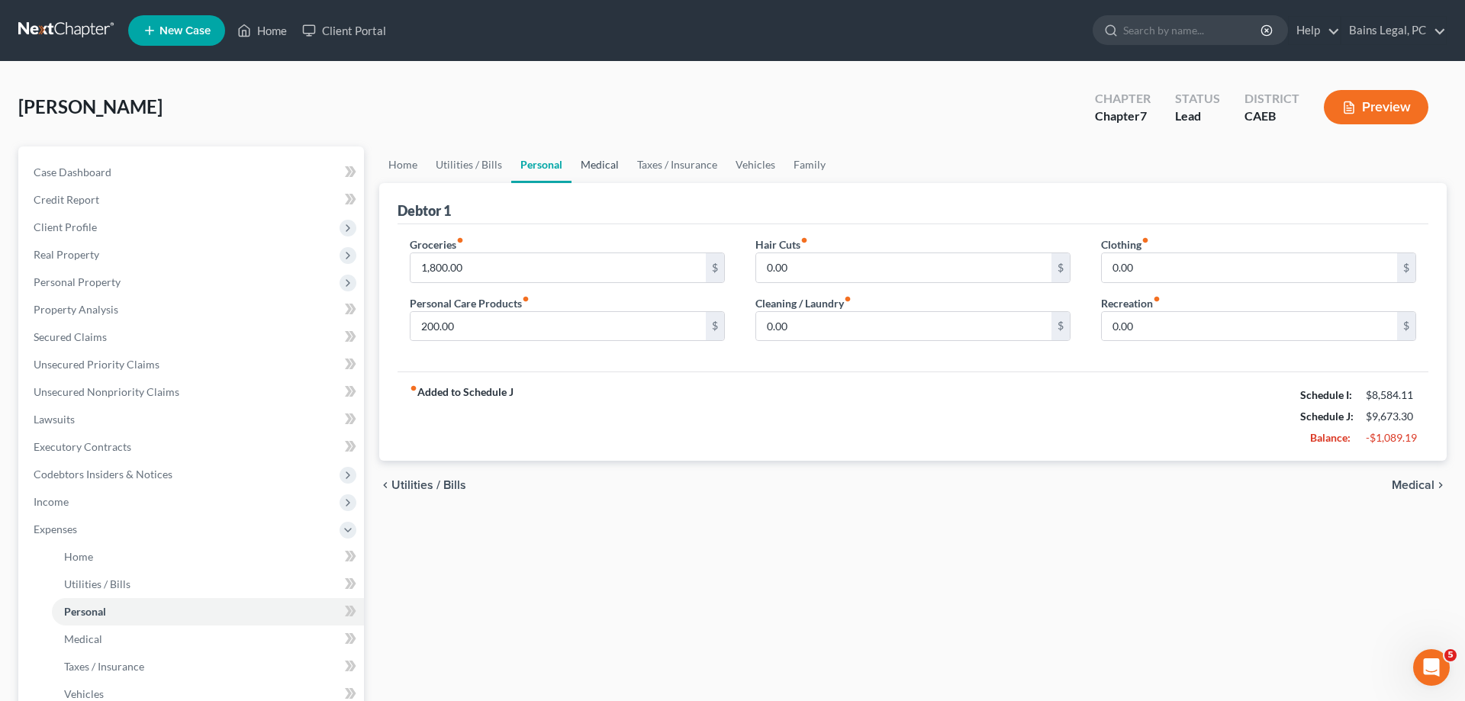
click at [584, 163] on link "Medical" at bounding box center [600, 165] width 56 height 37
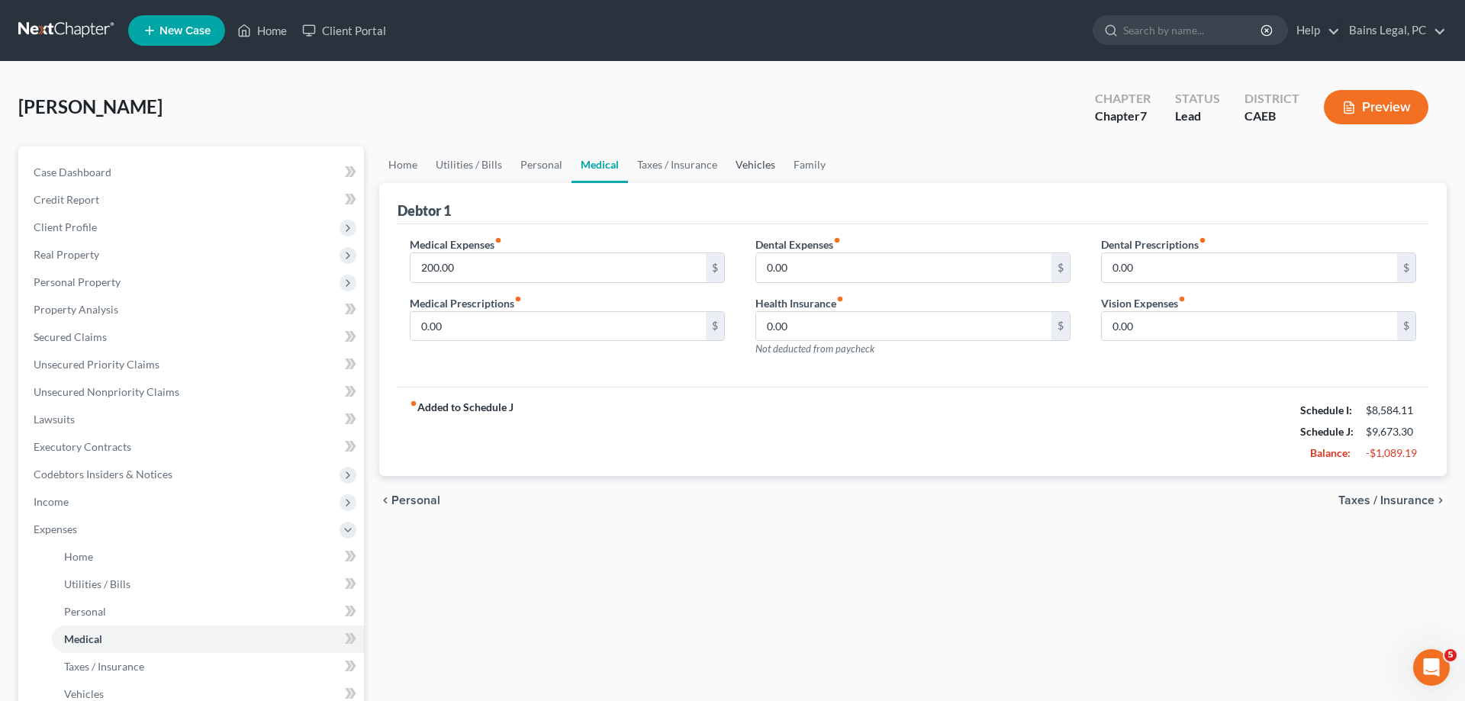
click at [749, 160] on link "Vehicles" at bounding box center [755, 165] width 58 height 37
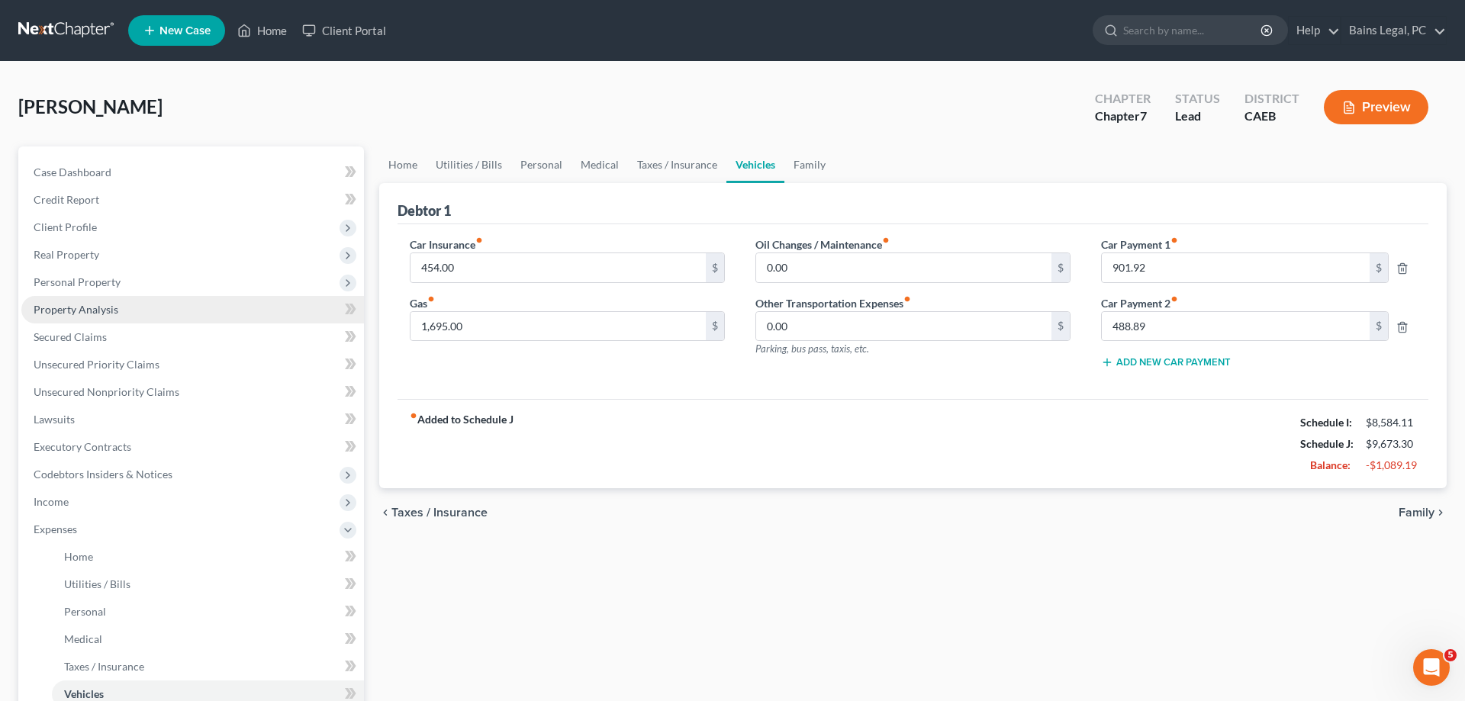
drag, startPoint x: 70, startPoint y: 229, endPoint x: 143, endPoint y: 306, distance: 105.8
click at [71, 229] on span "Client Profile" at bounding box center [65, 227] width 63 height 13
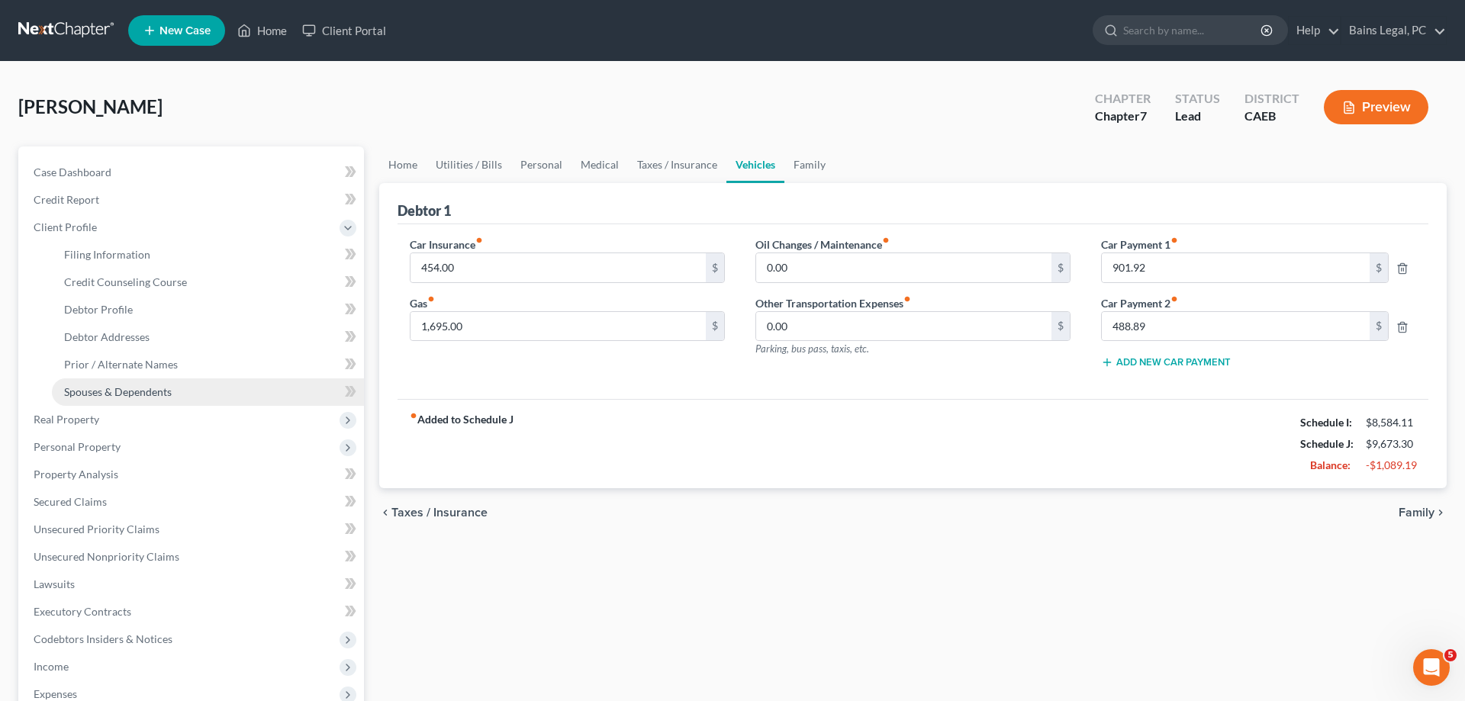
click at [144, 402] on link "Spouses & Dependents" at bounding box center [208, 391] width 312 height 27
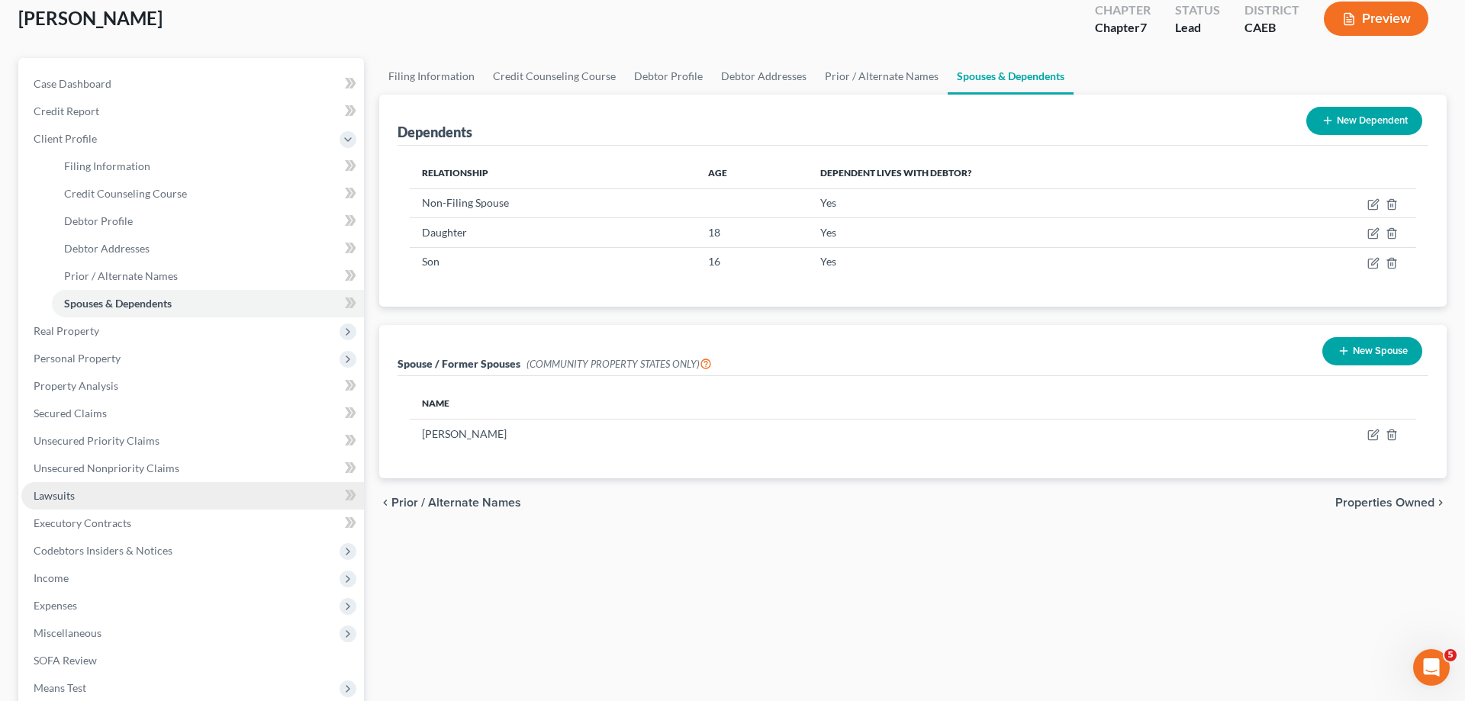
scroll to position [156, 0]
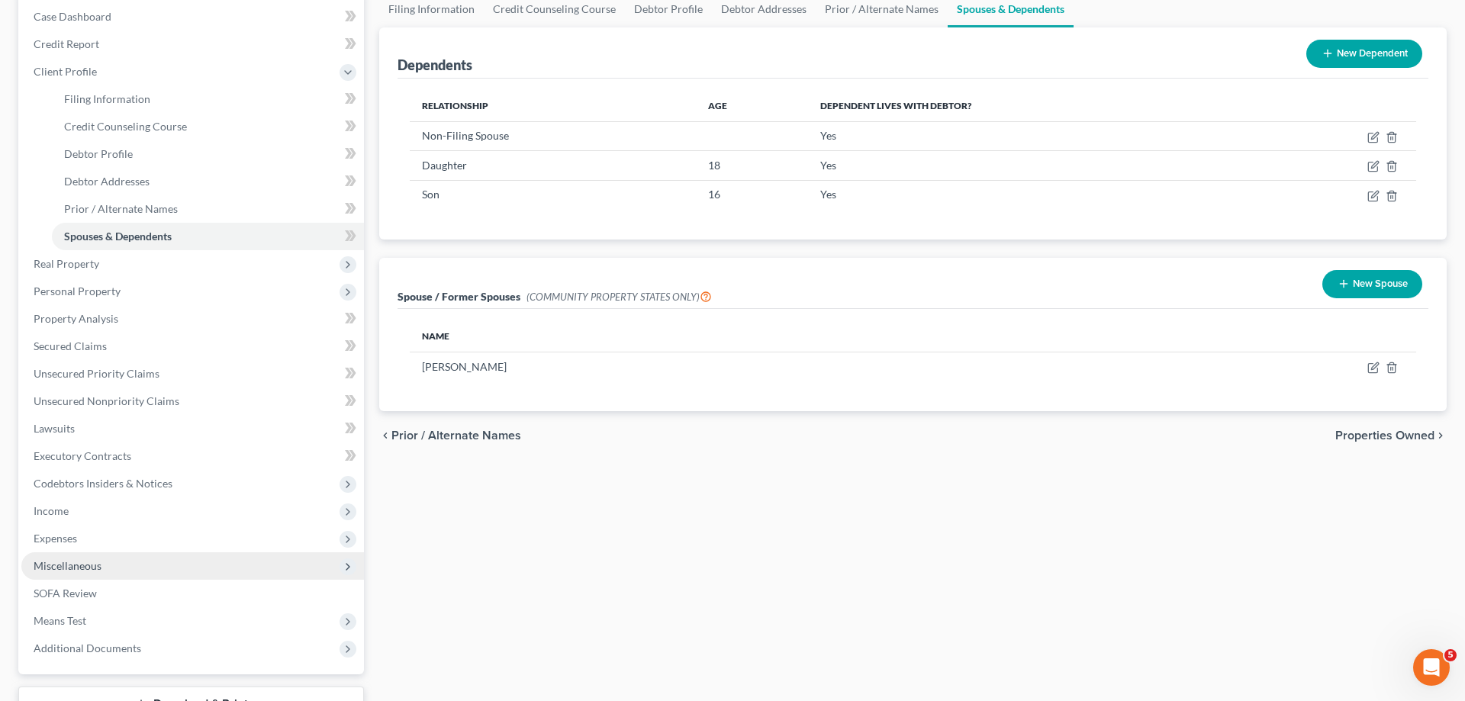
drag, startPoint x: 110, startPoint y: 559, endPoint x: 166, endPoint y: 573, distance: 58.3
click at [110, 562] on span "Miscellaneous" at bounding box center [192, 565] width 343 height 27
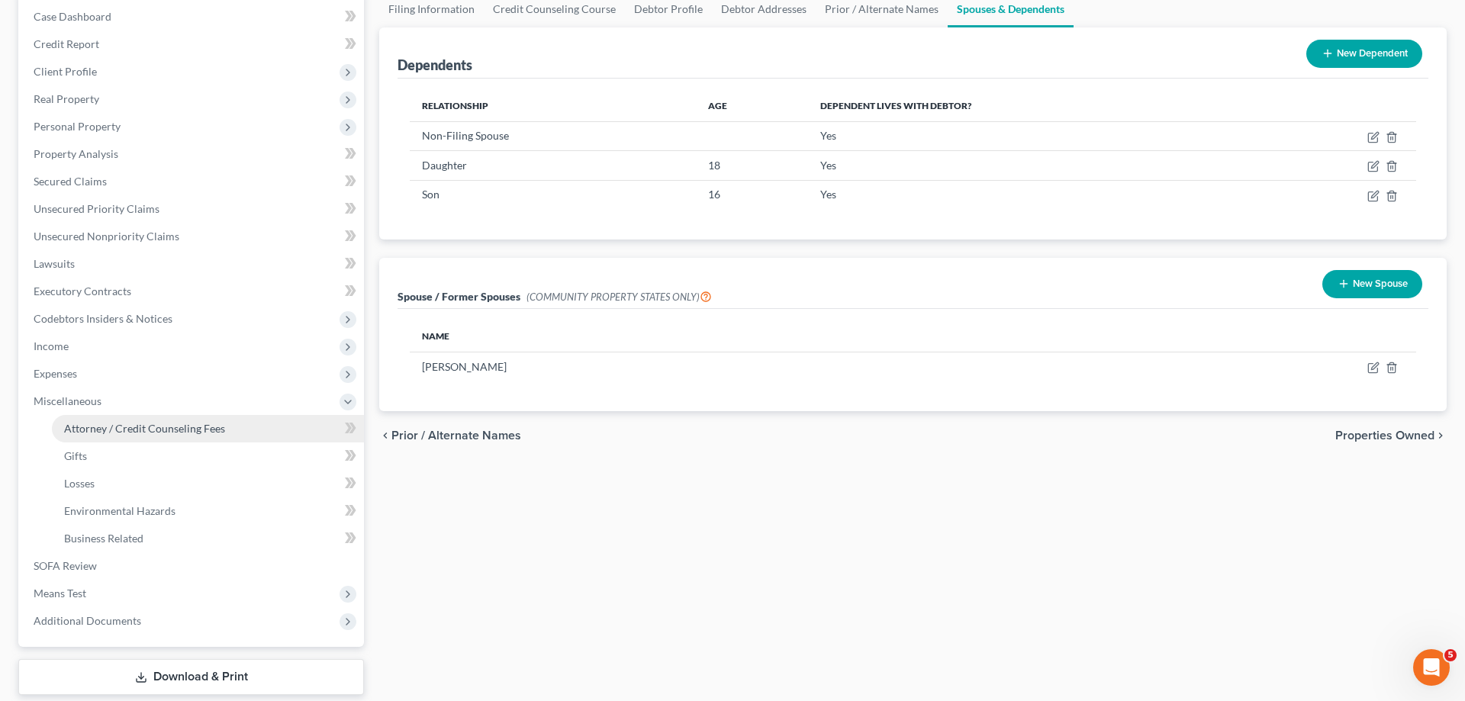
click at [191, 431] on span "Attorney / Credit Counseling Fees" at bounding box center [144, 428] width 161 height 13
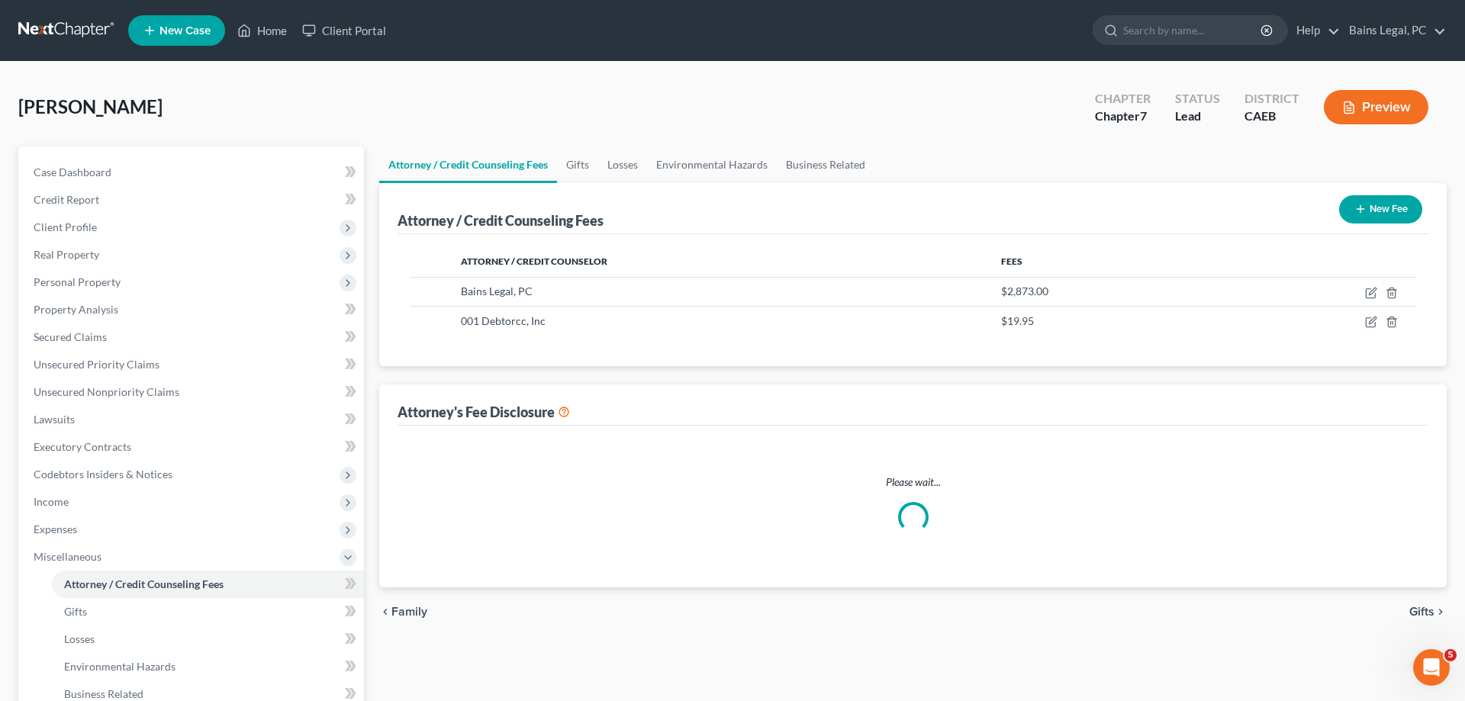
select select "0"
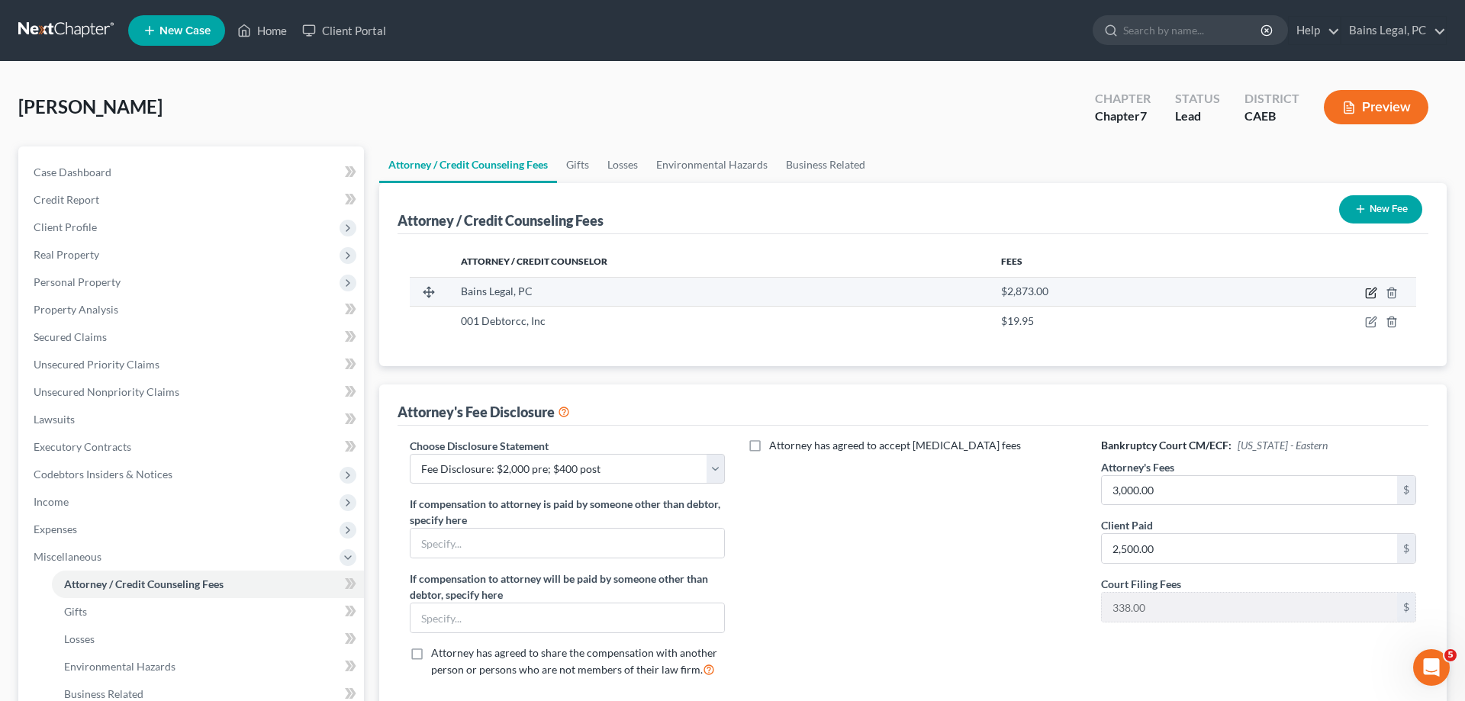
click at [1371, 291] on icon "button" at bounding box center [1371, 293] width 12 height 12
select select "4"
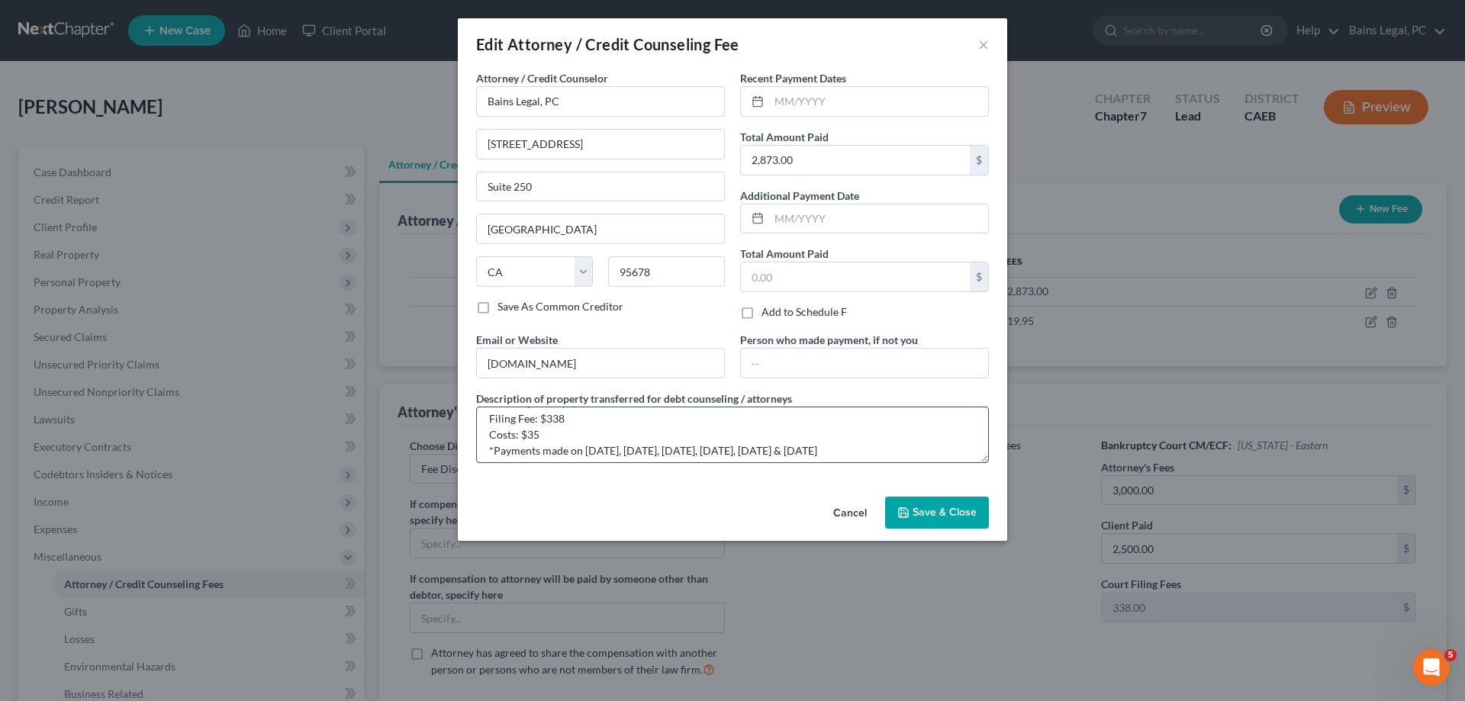
scroll to position [32, 0]
click at [923, 498] on button "Save & Close" at bounding box center [937, 513] width 104 height 32
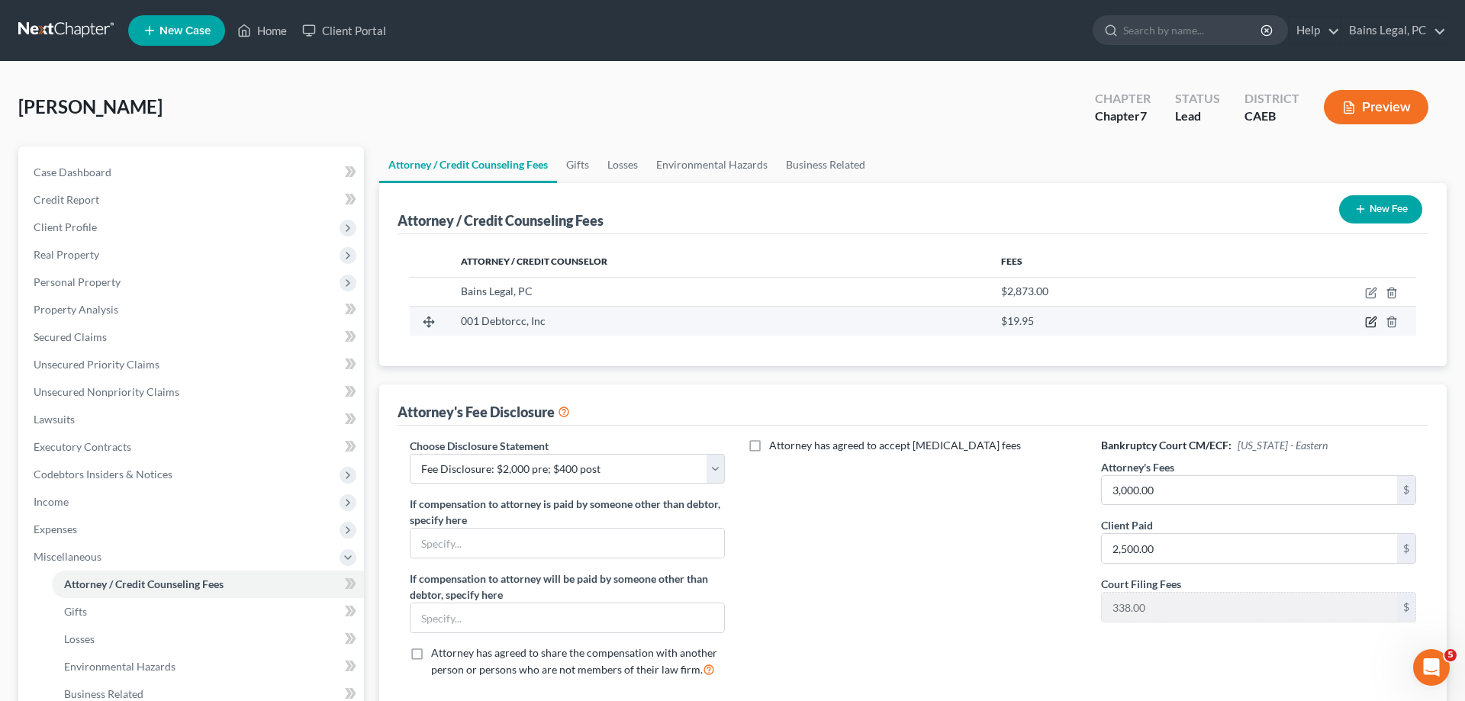
click at [1372, 322] on icon "button" at bounding box center [1371, 322] width 12 height 12
select select "33"
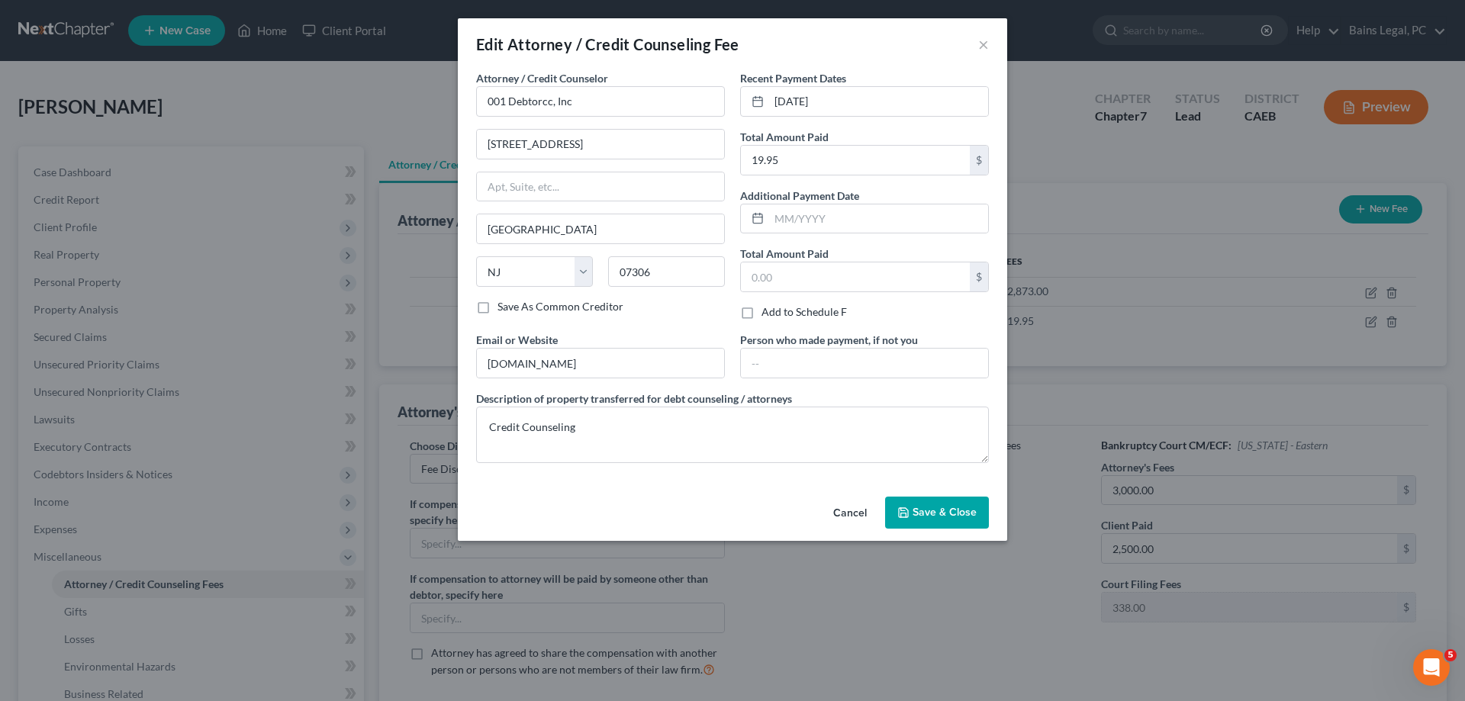
click at [956, 522] on button "Save & Close" at bounding box center [937, 513] width 104 height 32
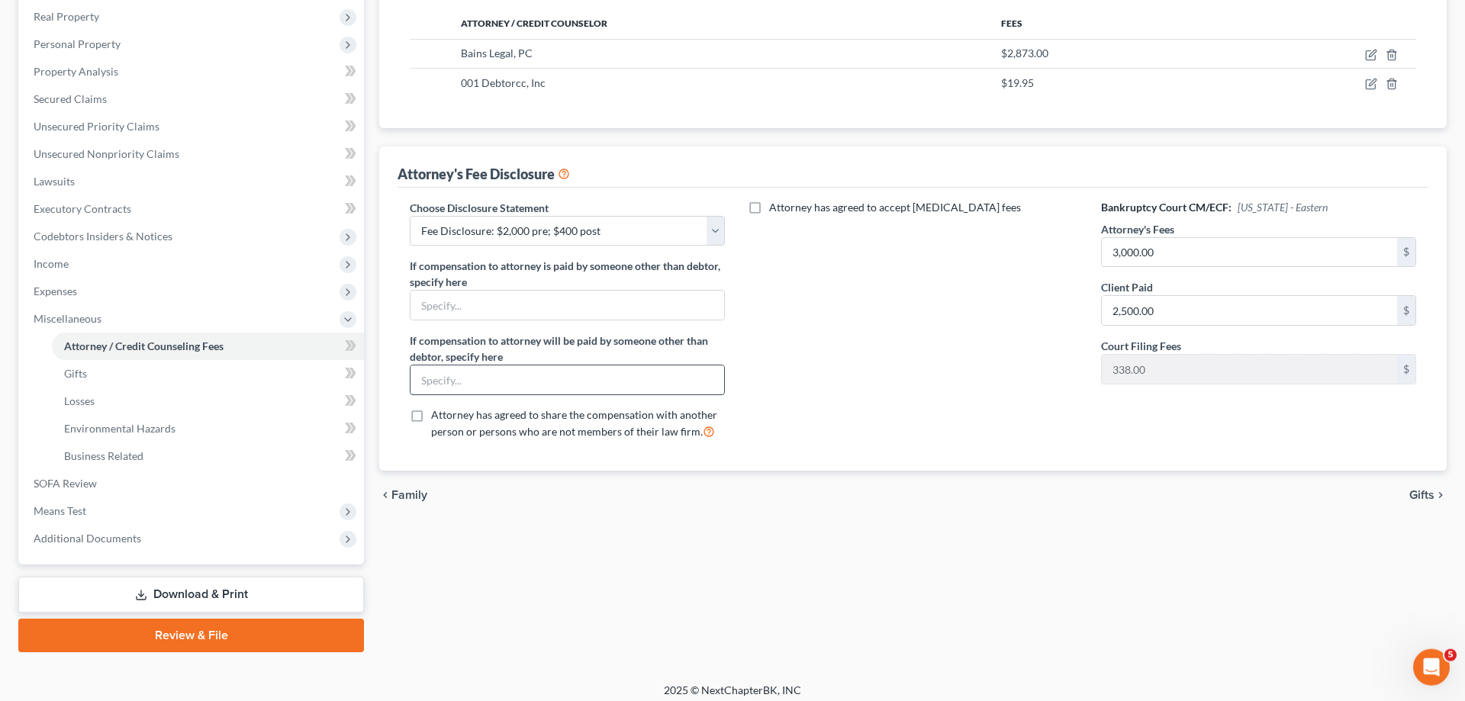
scroll to position [246, 0]
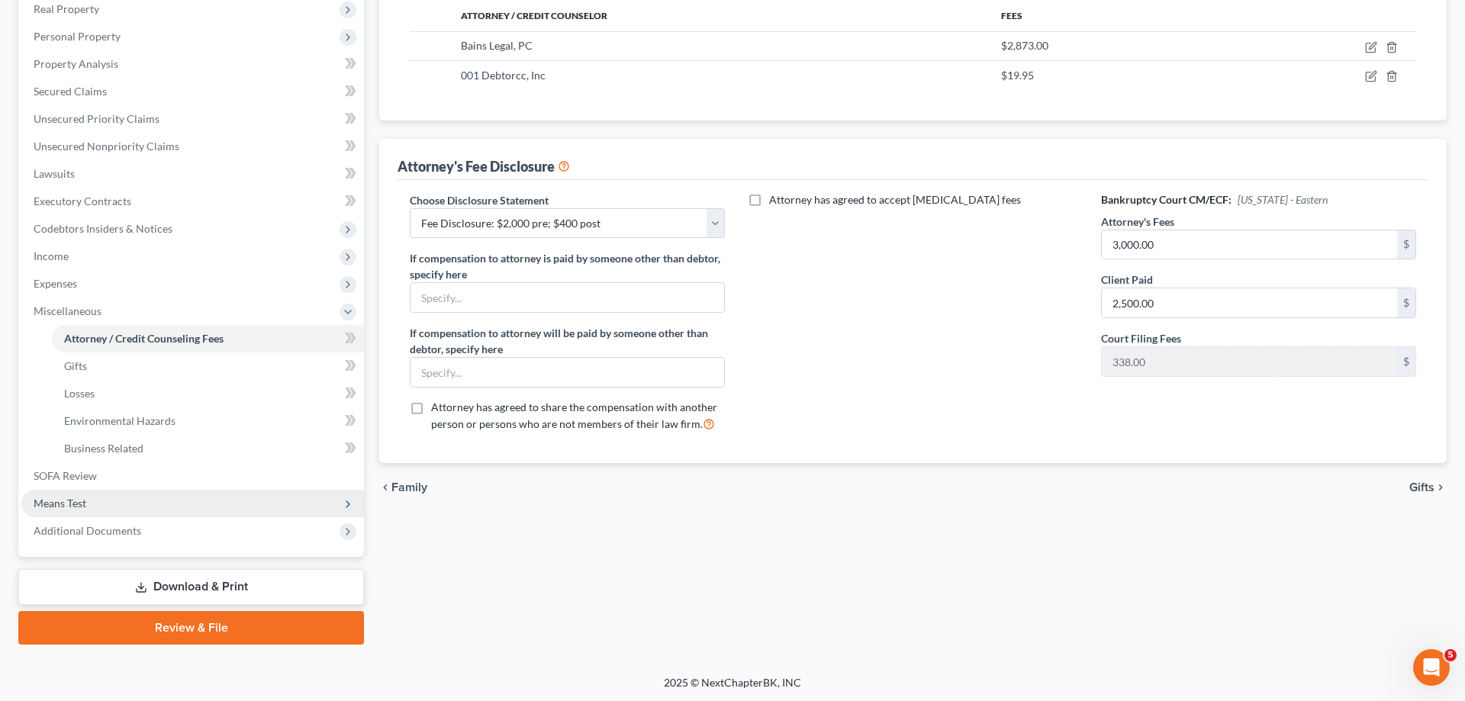
click at [170, 507] on span "Means Test" at bounding box center [192, 503] width 343 height 27
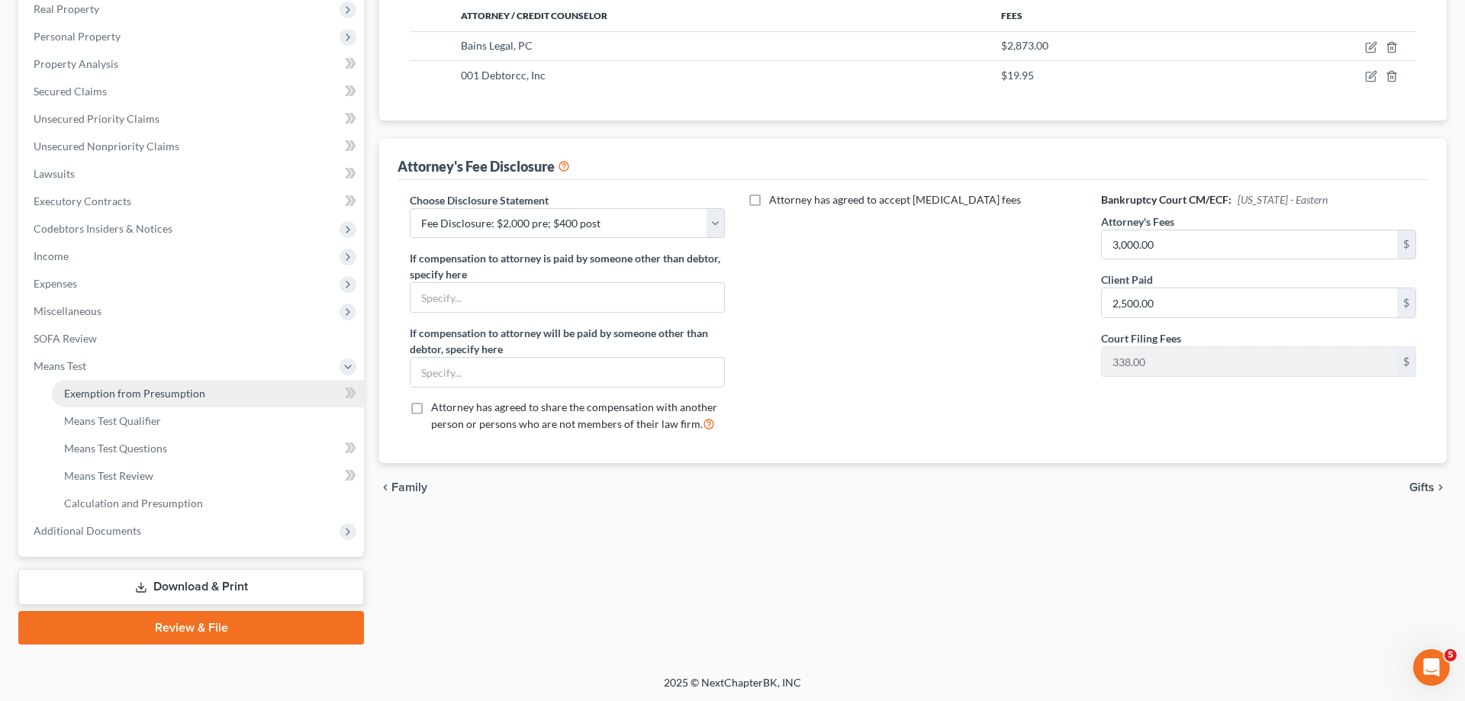
click at [196, 392] on span "Exemption from Presumption" at bounding box center [134, 393] width 141 height 13
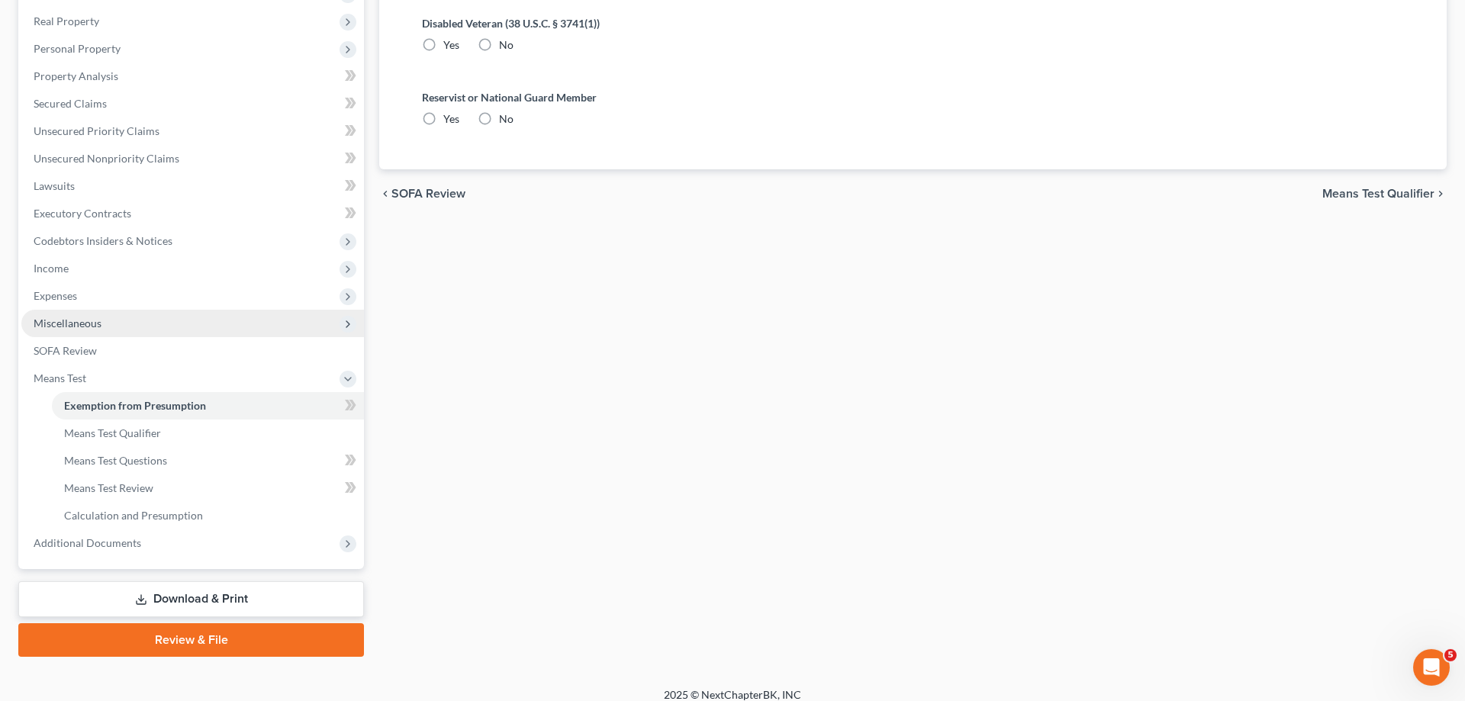
radio input "true"
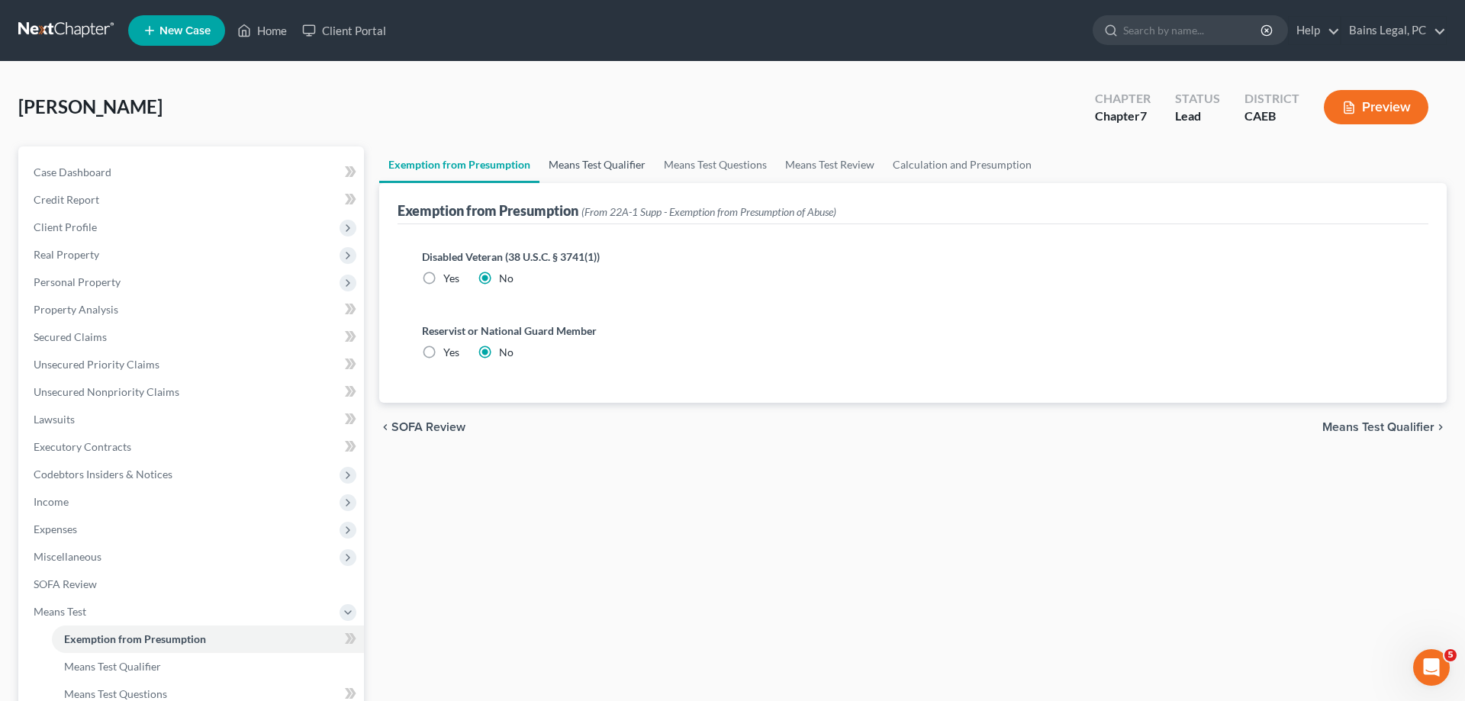
click at [613, 149] on link "Means Test Qualifier" at bounding box center [596, 165] width 115 height 37
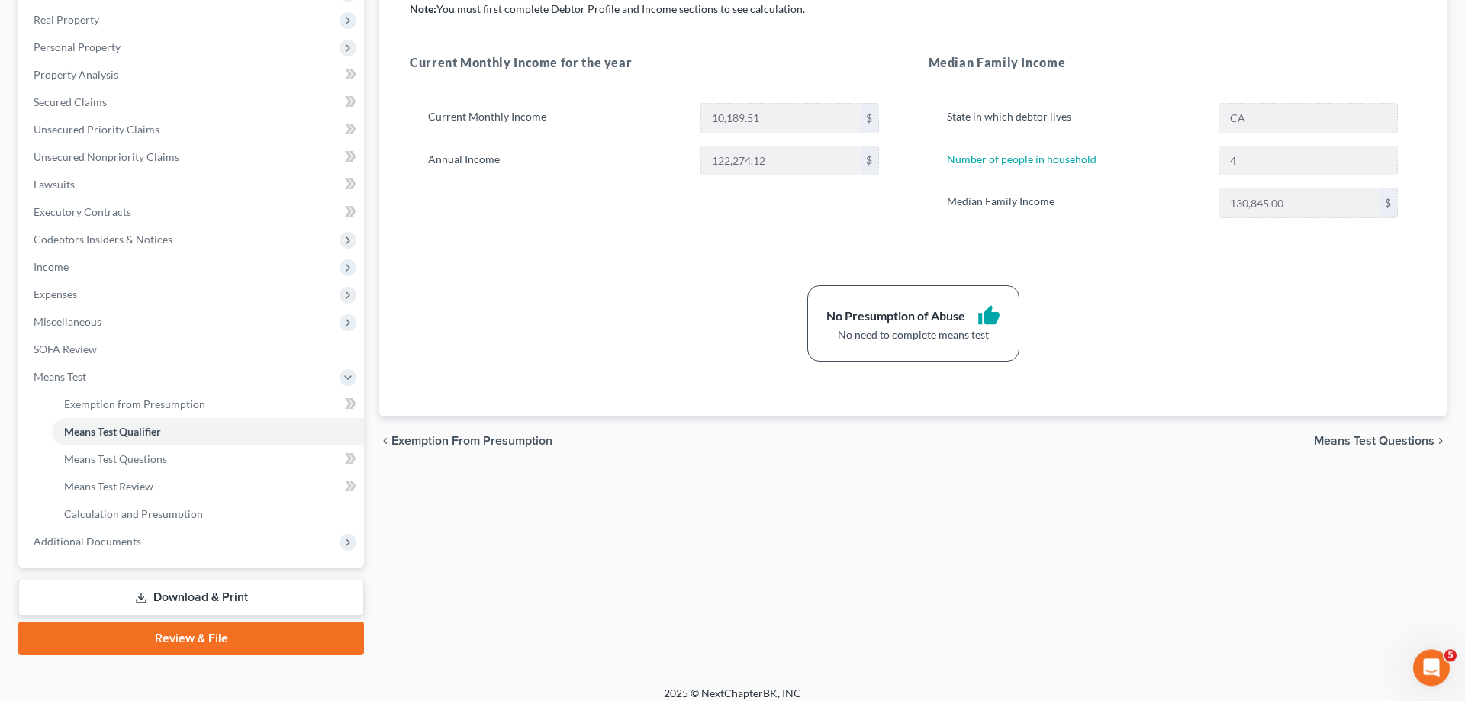
scroll to position [246, 0]
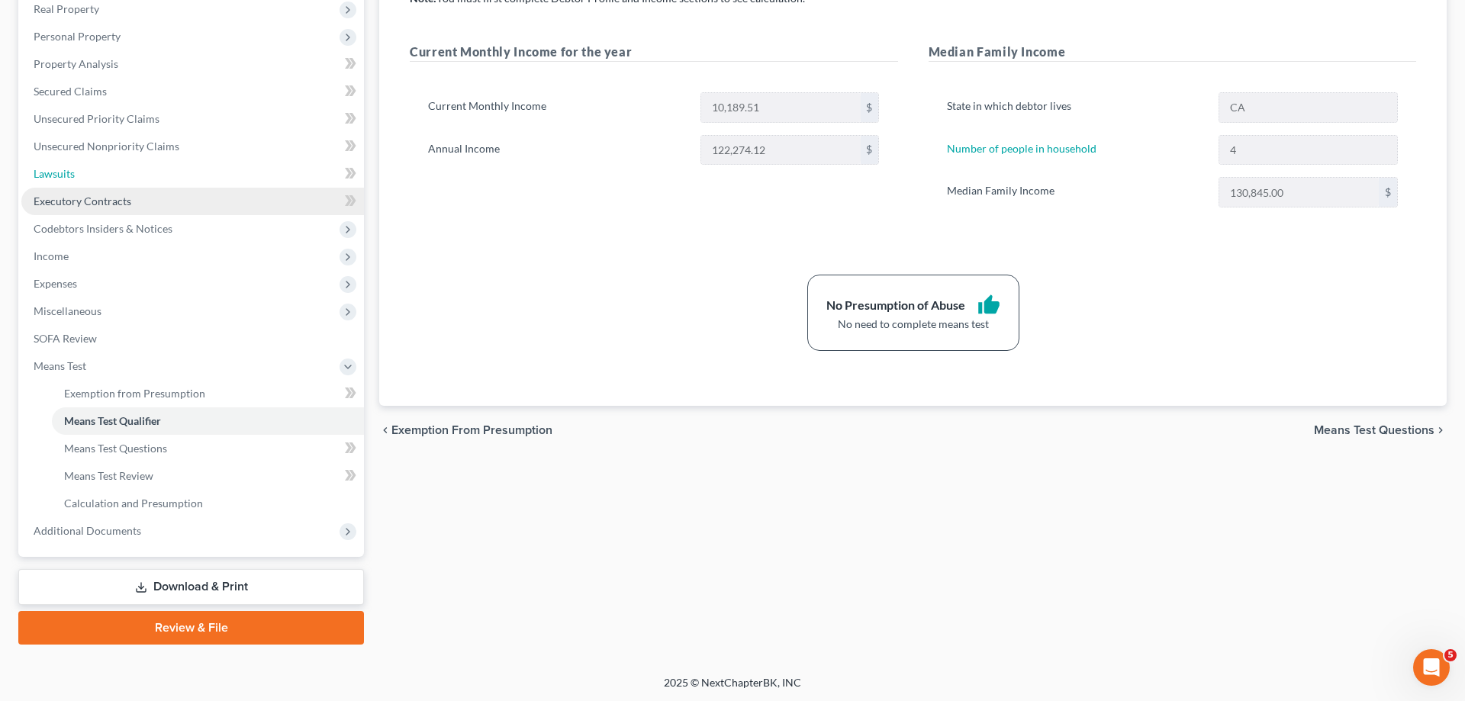
drag, startPoint x: 121, startPoint y: 176, endPoint x: 139, endPoint y: 191, distance: 23.4
click at [121, 175] on link "Lawsuits" at bounding box center [192, 173] width 343 height 27
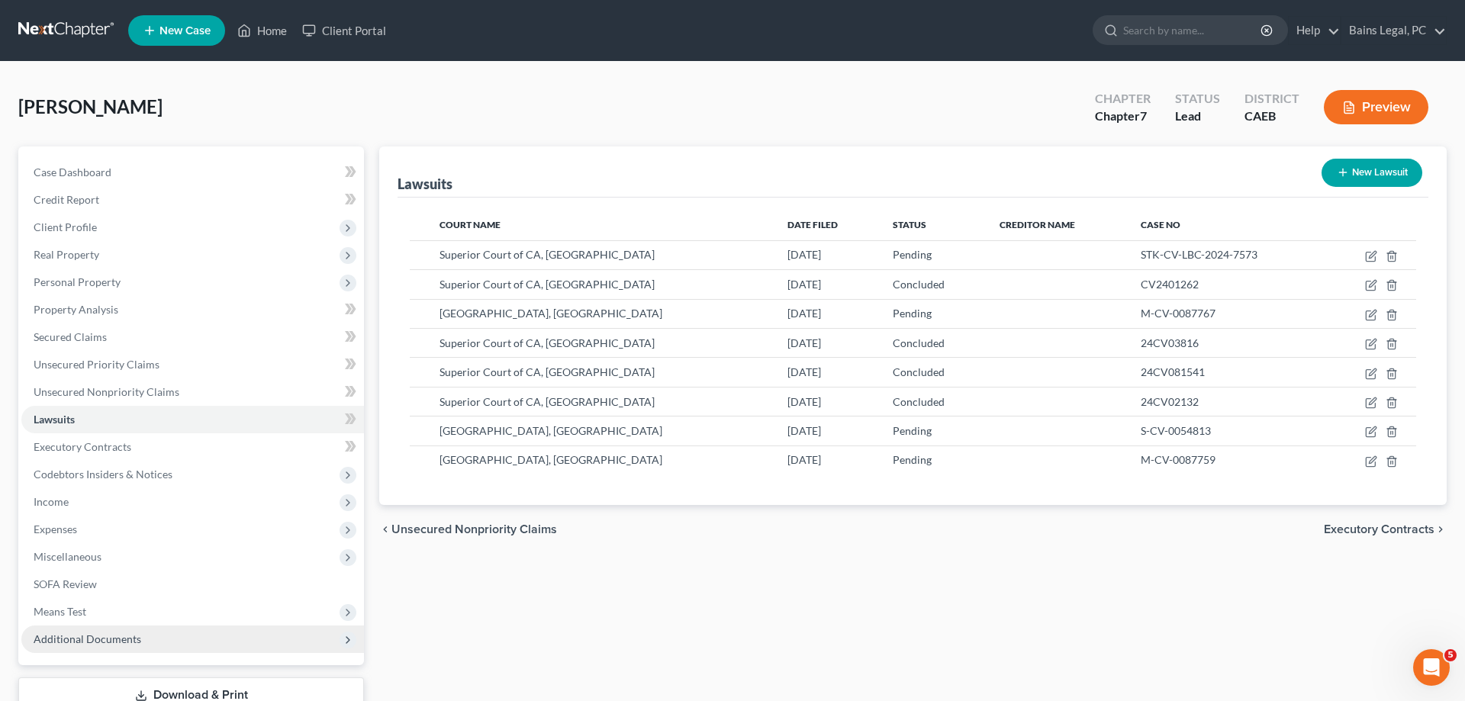
click at [124, 631] on span "Additional Documents" at bounding box center [192, 639] width 343 height 27
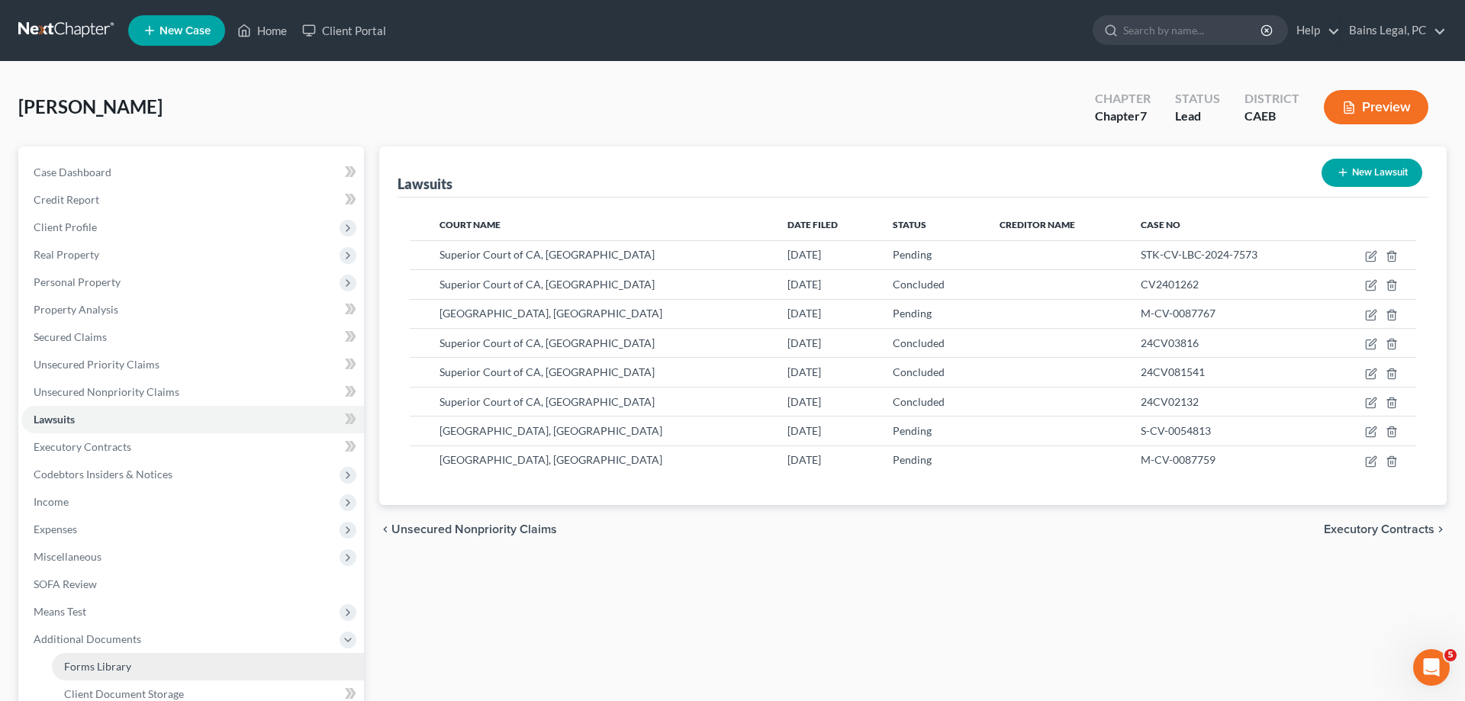
click at [156, 662] on link "Forms Library" at bounding box center [208, 666] width 312 height 27
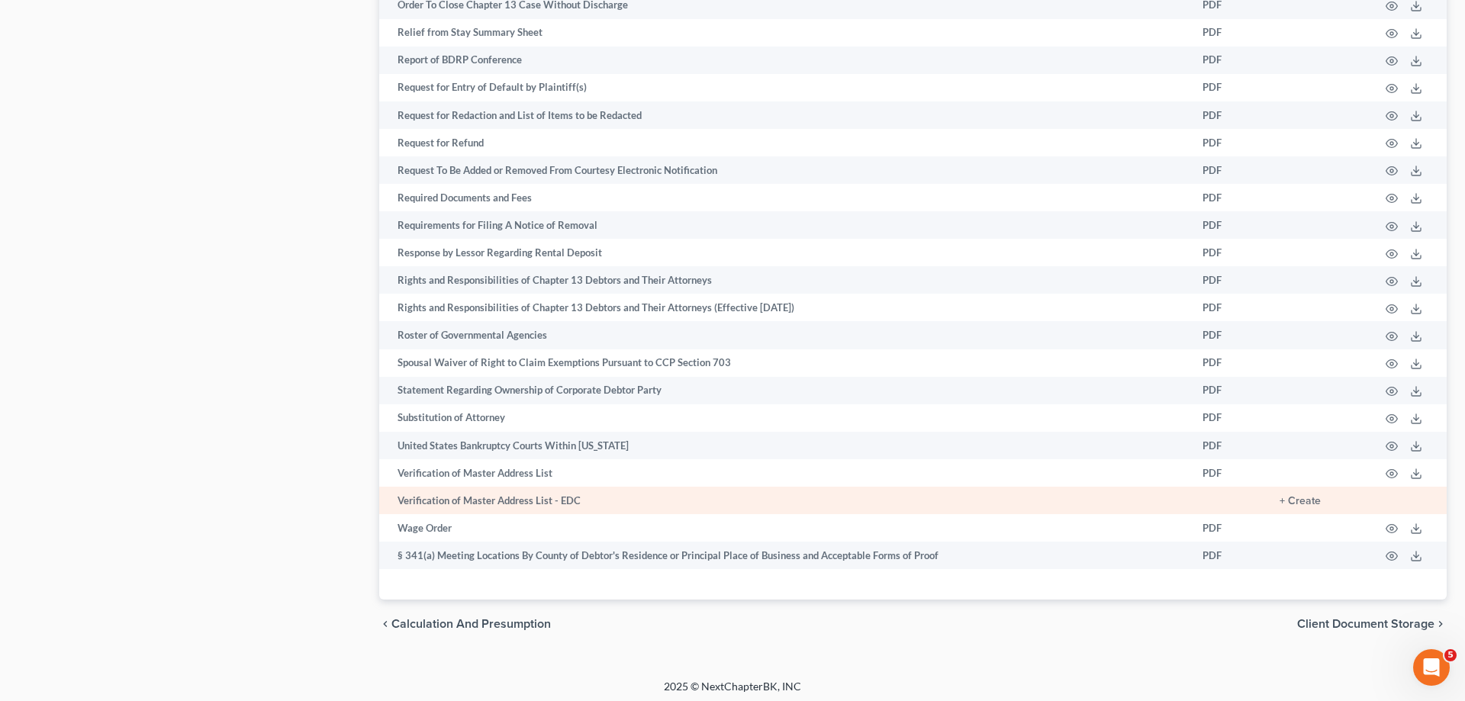
scroll to position [2216, 0]
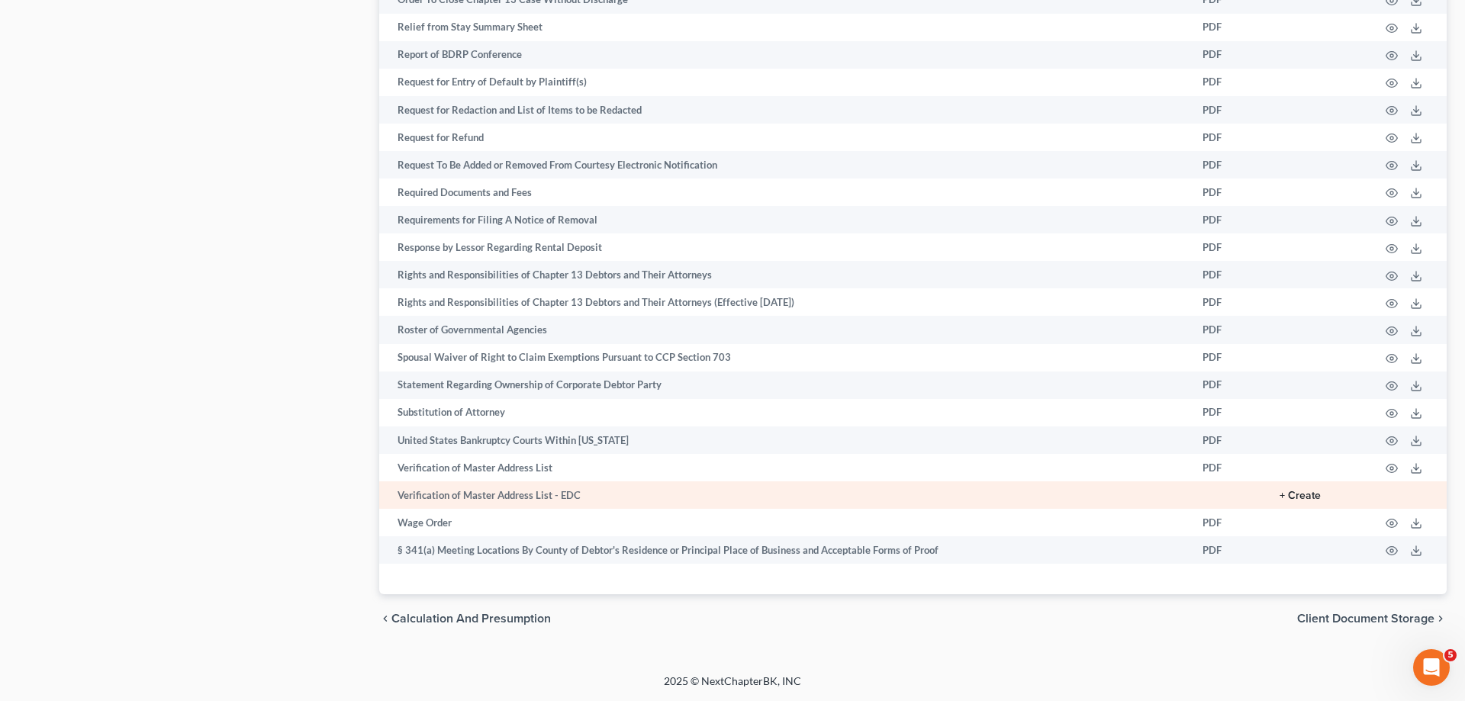
click at [1302, 493] on button "+ Create" at bounding box center [1300, 496] width 41 height 11
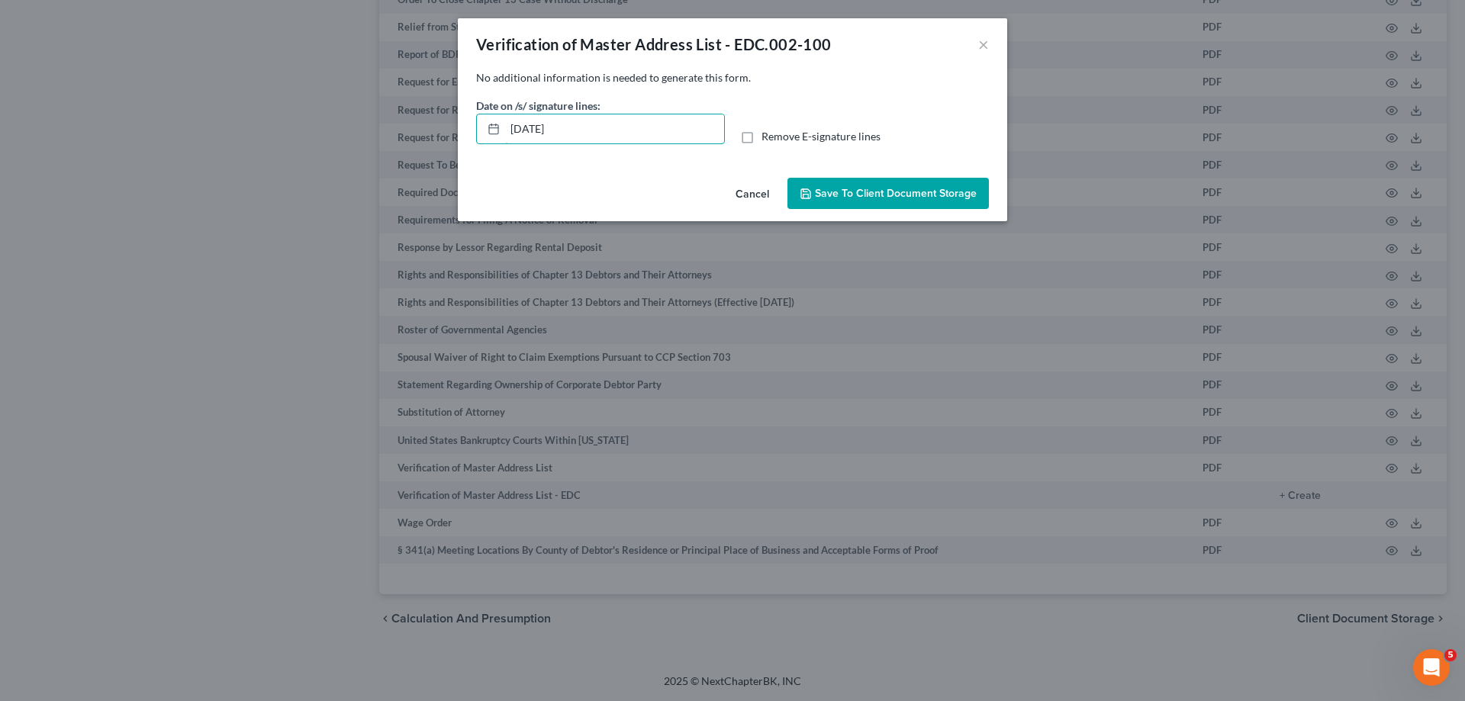
drag, startPoint x: 564, startPoint y: 141, endPoint x: 890, endPoint y: 140, distance: 326.6
click at [505, 143] on input "[DATE]" at bounding box center [614, 128] width 219 height 29
drag, startPoint x: 748, startPoint y: 141, endPoint x: 898, endPoint y: 214, distance: 166.9
click at [762, 140] on label "Remove E-signature lines" at bounding box center [821, 136] width 119 height 15
click at [768, 139] on input "Remove E-signature lines" at bounding box center [773, 134] width 10 height 10
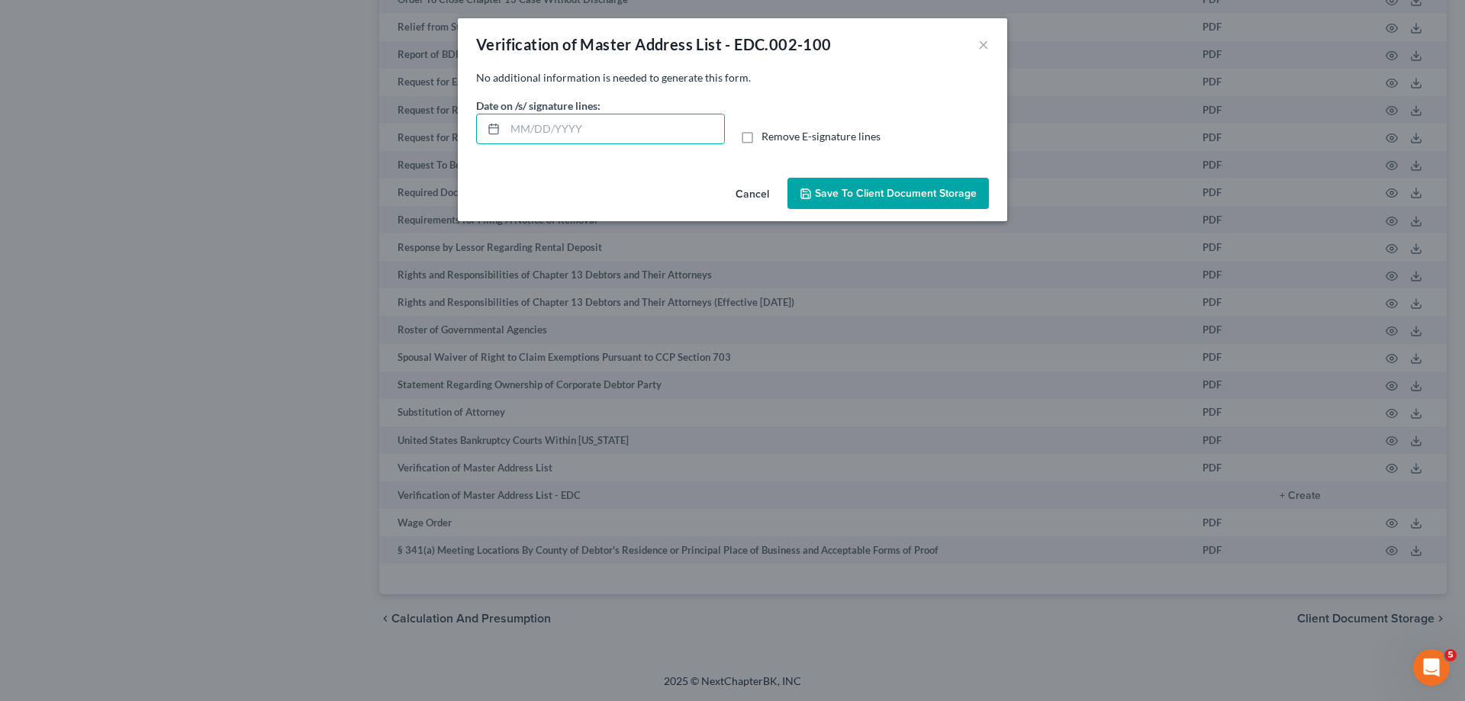
checkbox input "true"
click at [901, 211] on div "Cancel Save to Client Document Storage" at bounding box center [732, 197] width 549 height 50
click at [836, 193] on span "Save to Client Document Storage" at bounding box center [896, 193] width 162 height 13
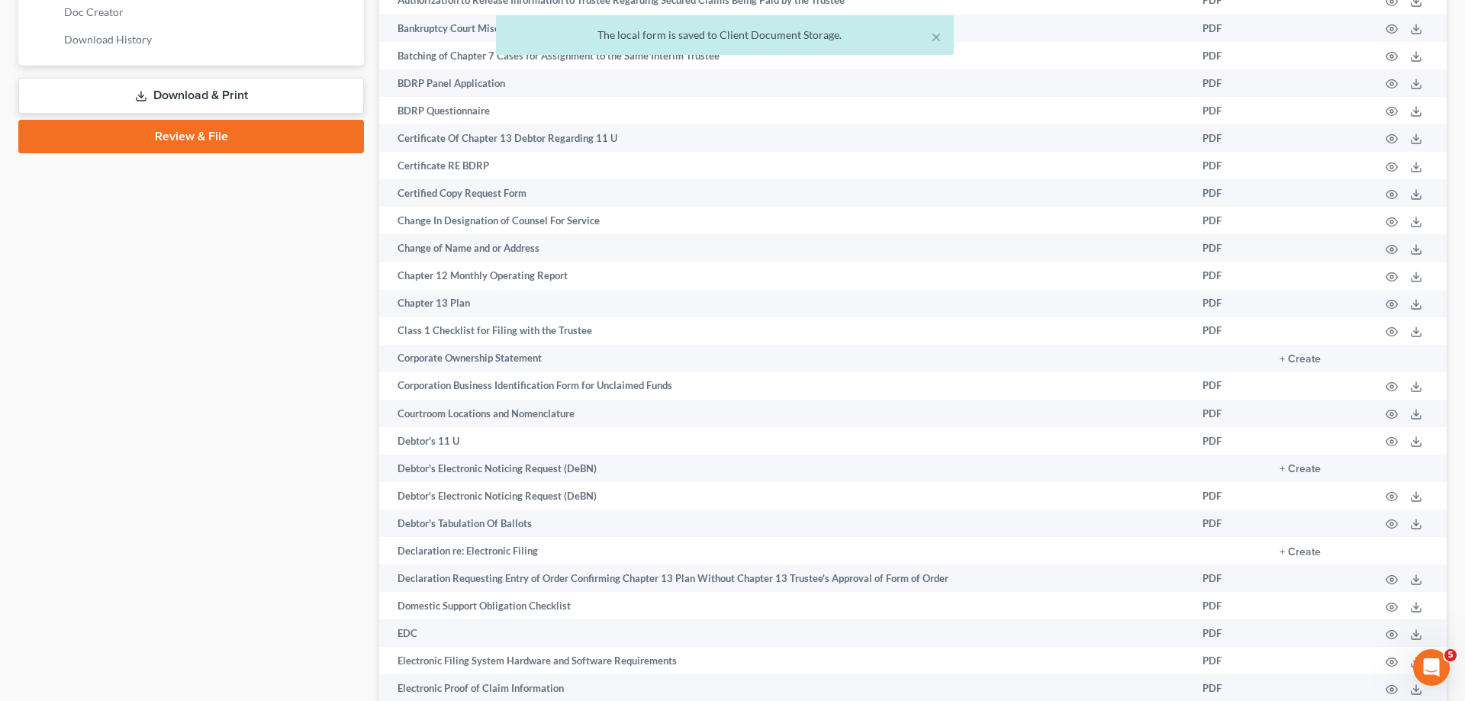
scroll to position [426, 0]
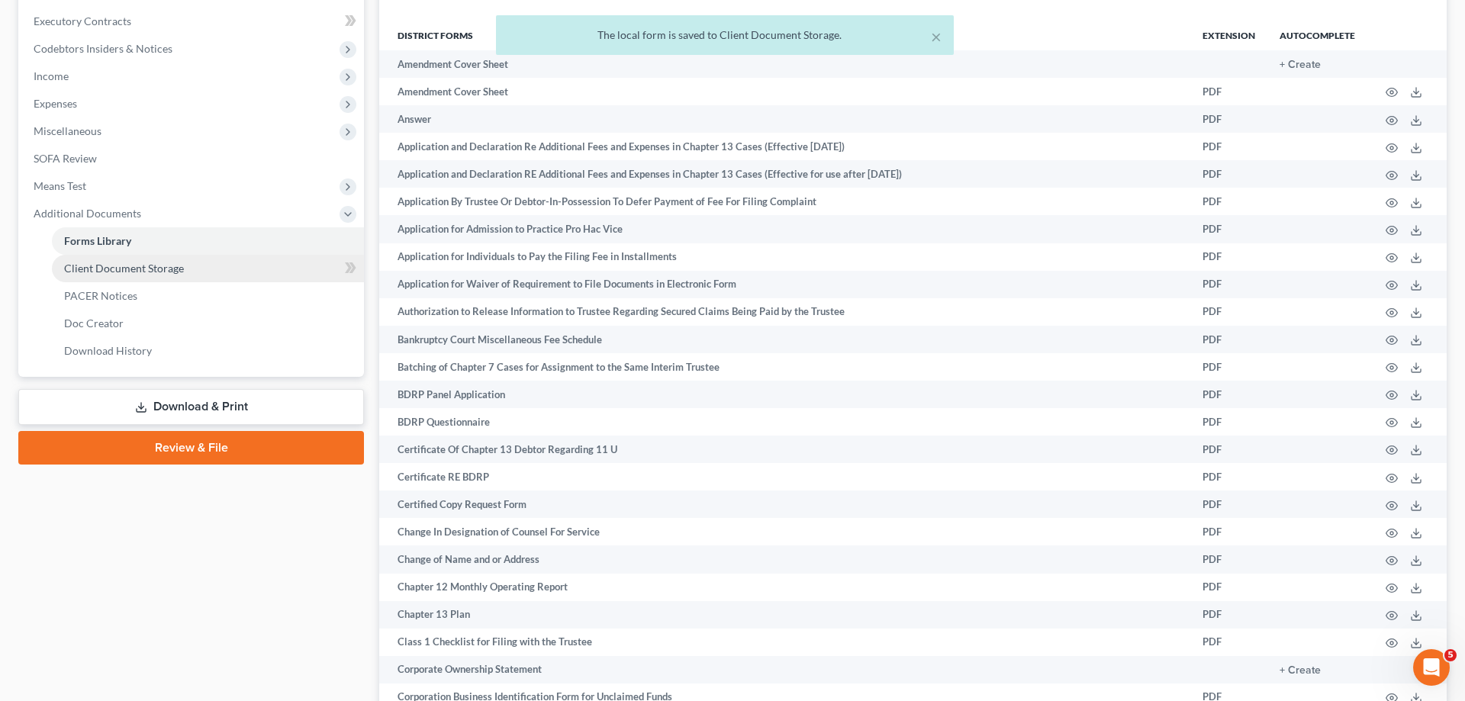
click at [212, 269] on link "Client Document Storage" at bounding box center [208, 268] width 312 height 27
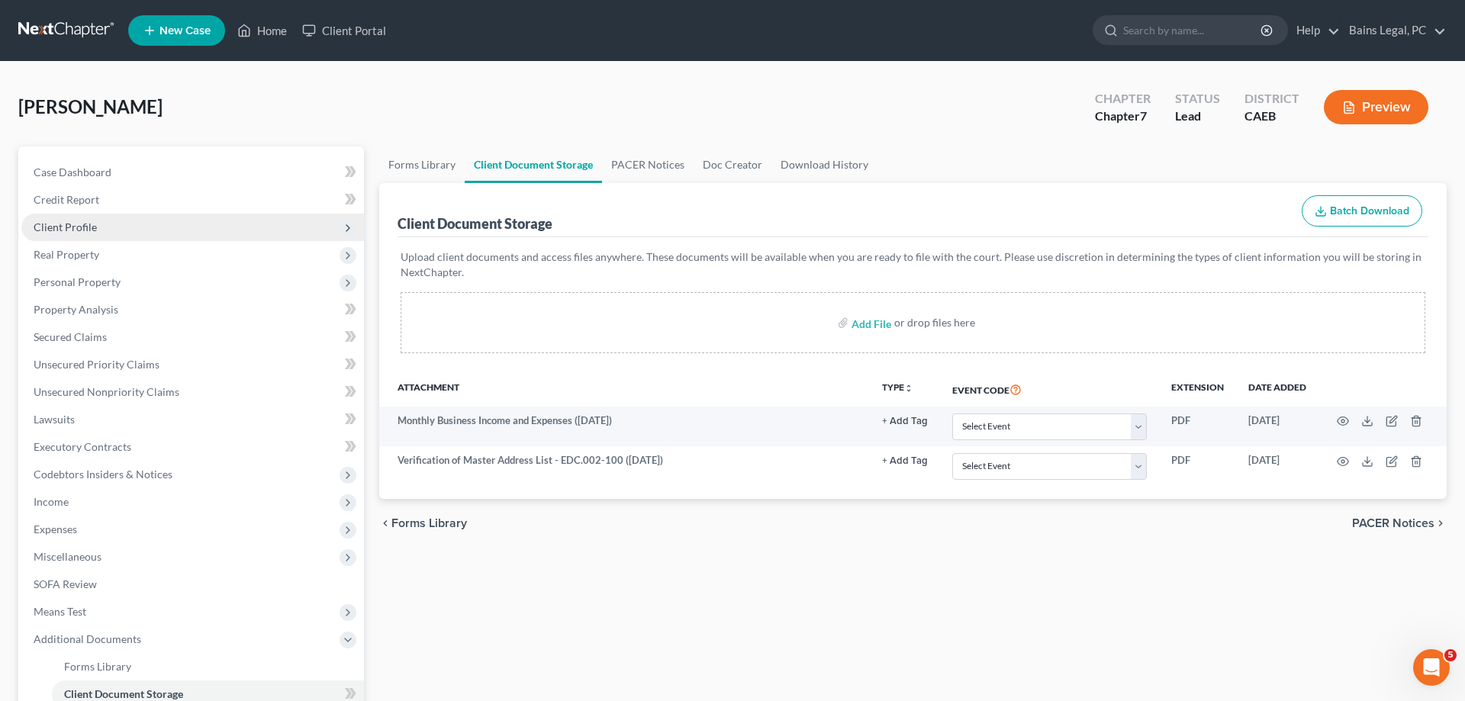
click at [99, 227] on span "Client Profile" at bounding box center [192, 227] width 343 height 27
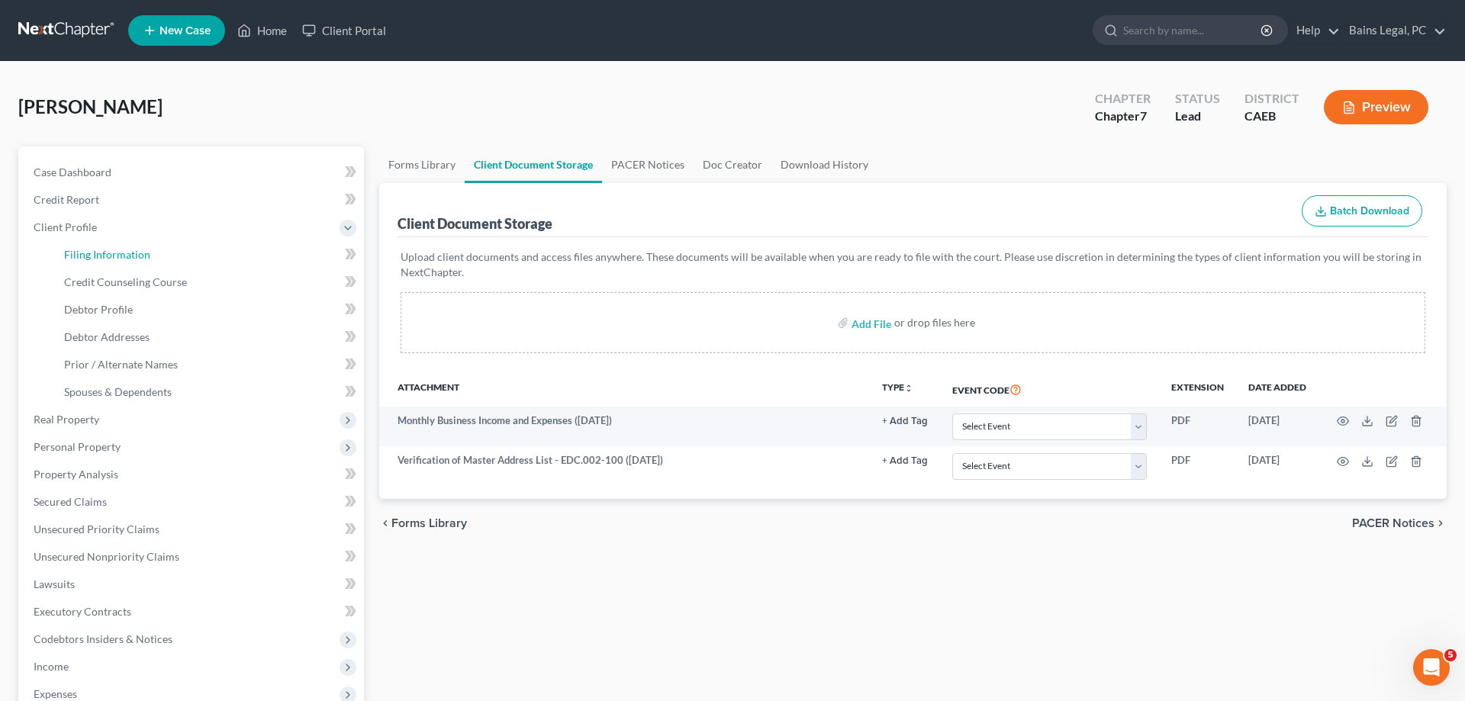
drag, startPoint x: 180, startPoint y: 253, endPoint x: 745, endPoint y: 275, distance: 565.1
click at [182, 253] on link "Filing Information" at bounding box center [208, 254] width 312 height 27
select select "1"
select select "0"
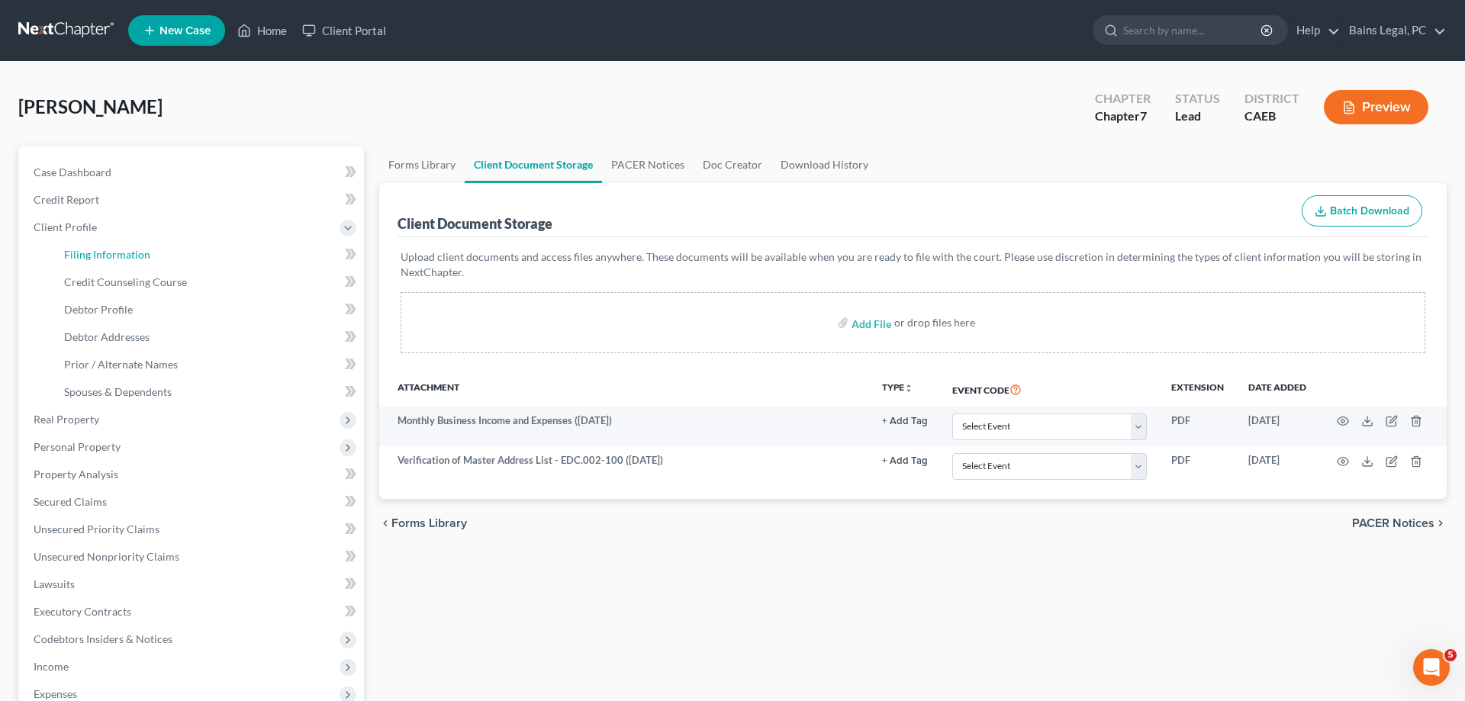
select select "8"
select select "0"
select select "4"
select select "1"
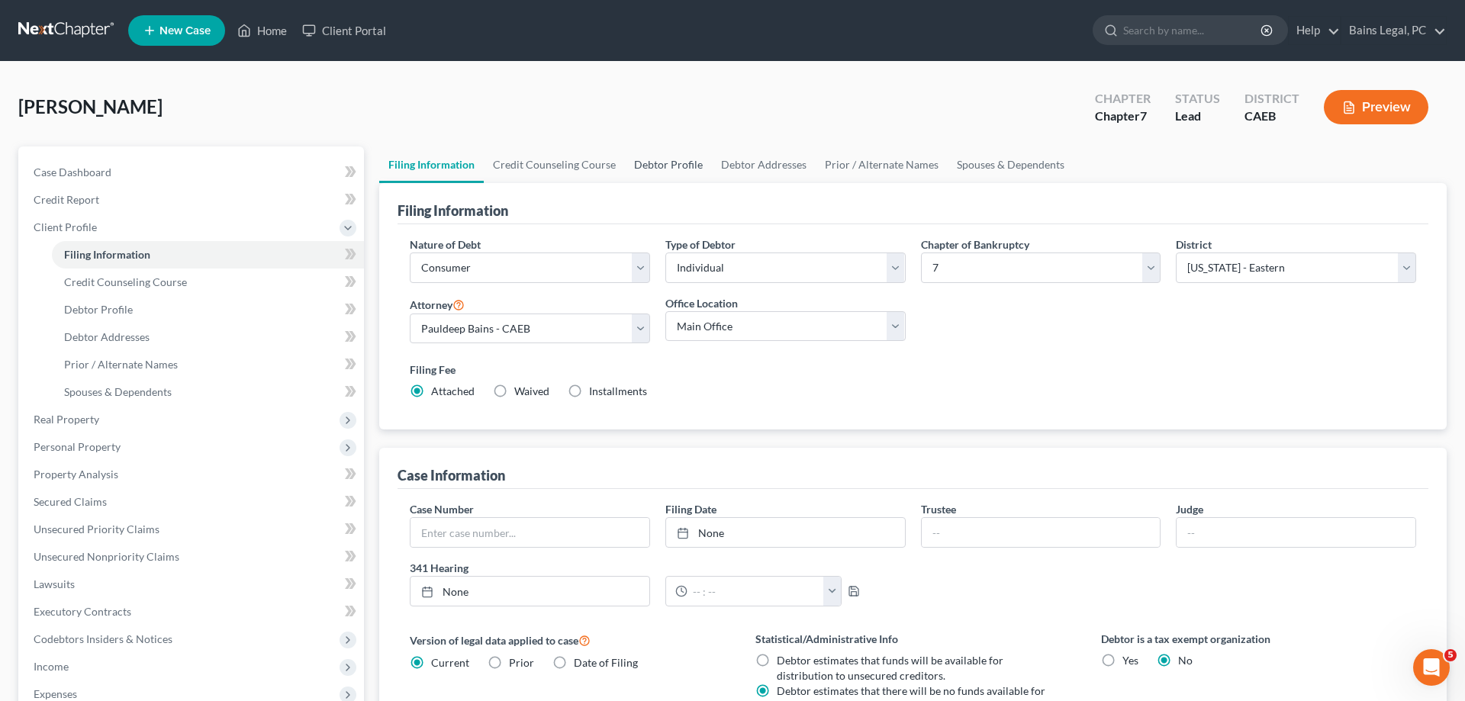
click at [663, 179] on link "Debtor Profile" at bounding box center [668, 165] width 87 height 37
click at [665, 172] on link "Debtor Profile" at bounding box center [668, 165] width 87 height 37
select select "1"
select select "3"
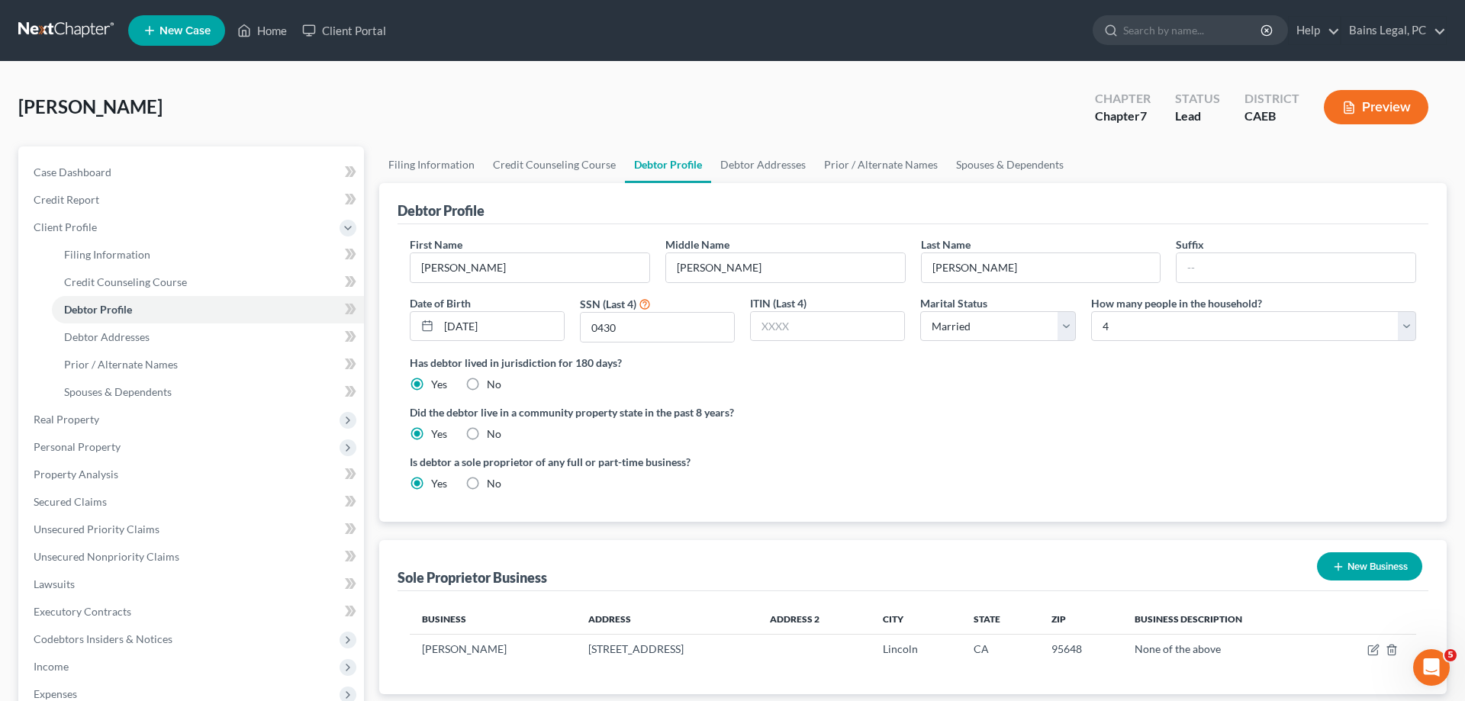
scroll to position [273, 0]
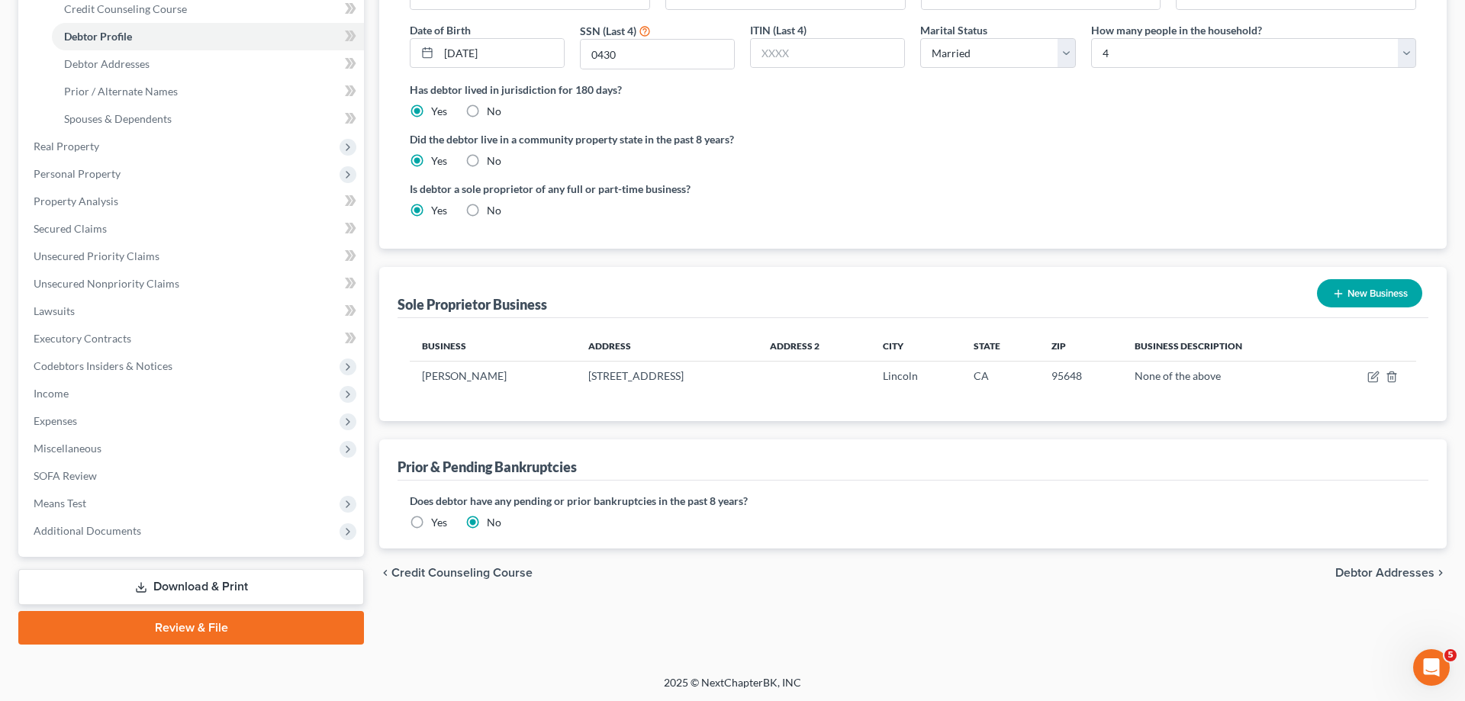
drag, startPoint x: 172, startPoint y: 533, endPoint x: 208, endPoint y: 565, distance: 48.7
click at [172, 535] on span "Additional Documents" at bounding box center [192, 530] width 343 height 27
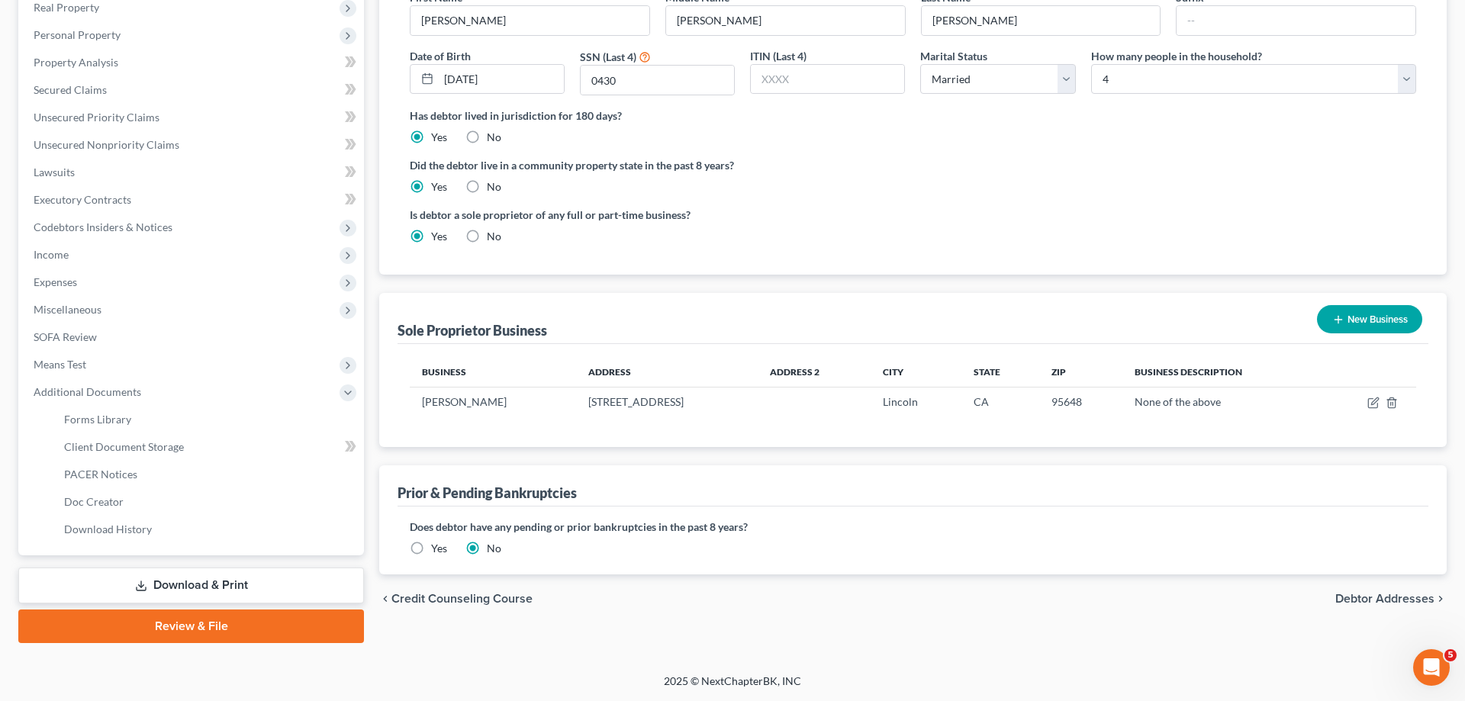
scroll to position [245, 0]
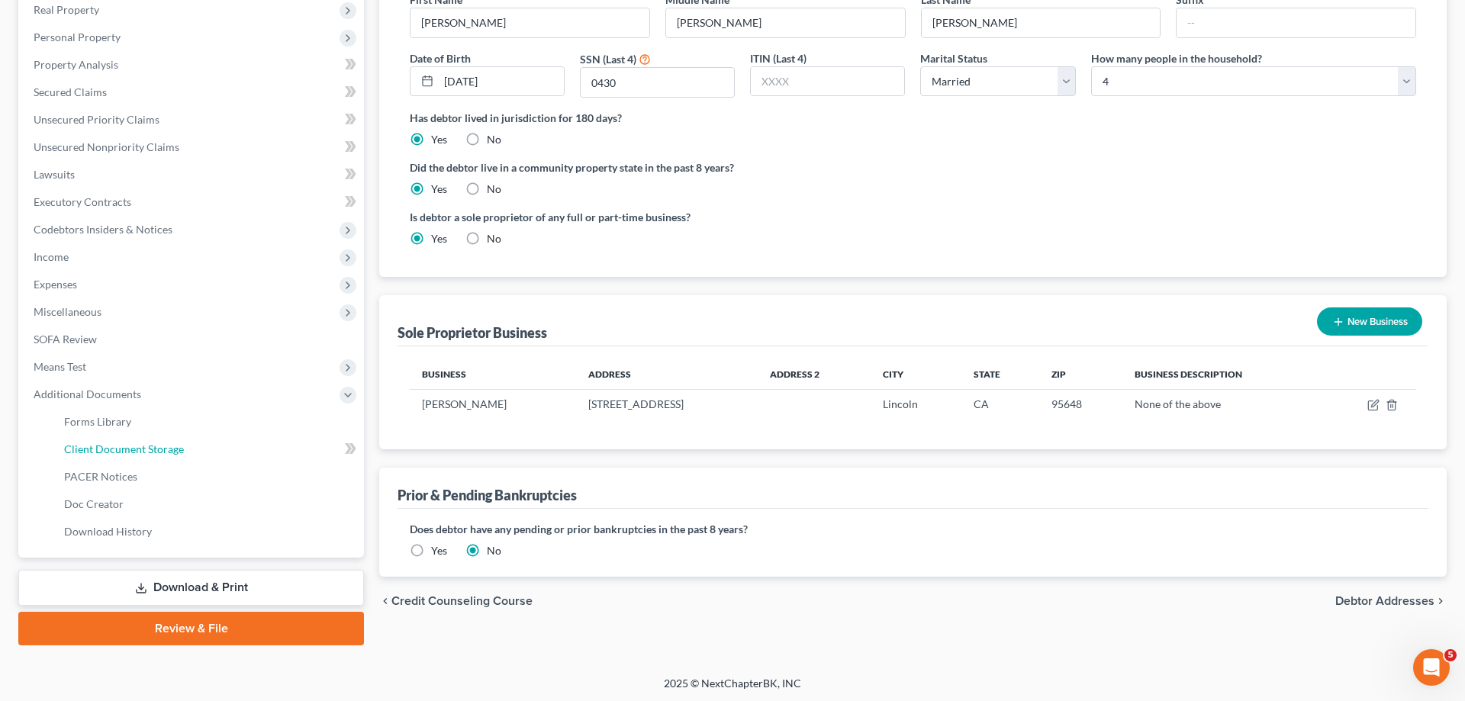
drag, startPoint x: 150, startPoint y: 449, endPoint x: 1066, endPoint y: 217, distance: 944.4
click at [151, 448] on span "Client Document Storage" at bounding box center [124, 449] width 120 height 13
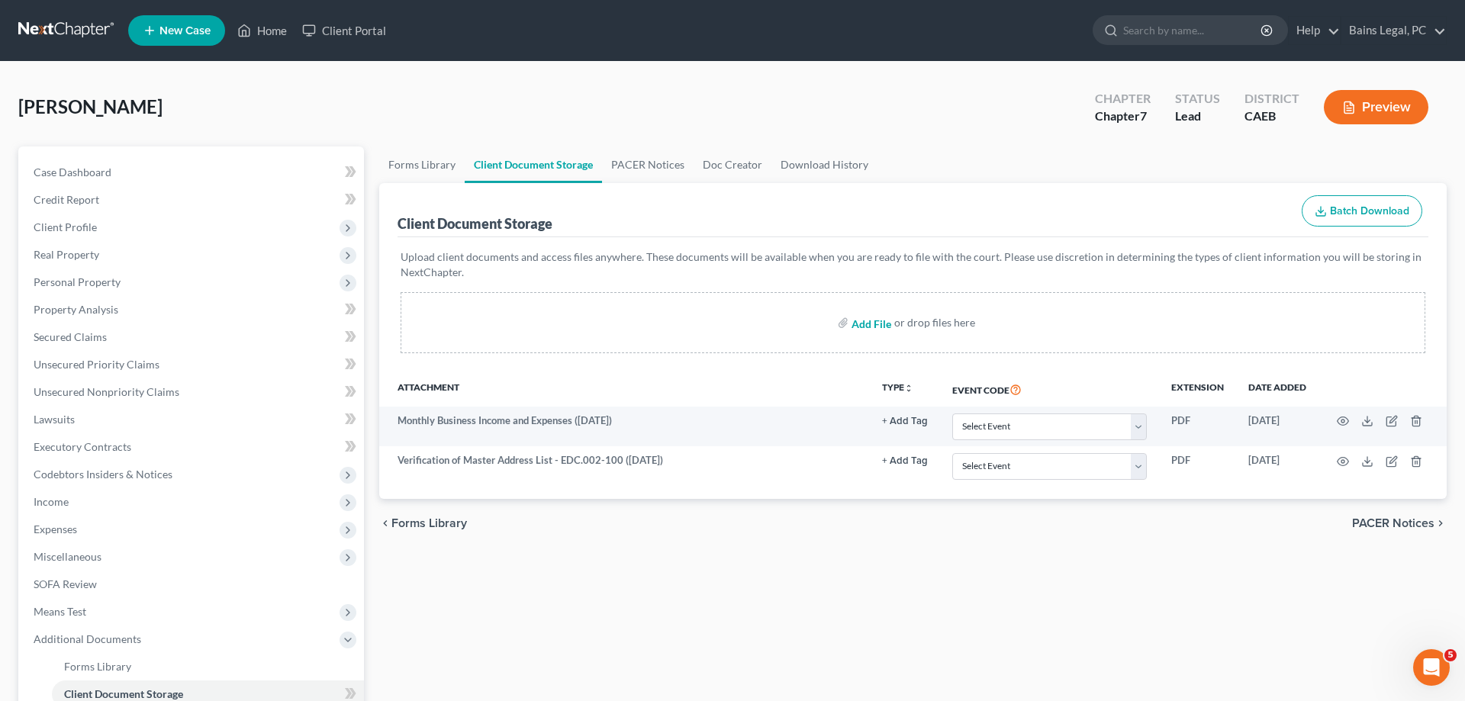
click at [854, 319] on input "file" at bounding box center [870, 322] width 37 height 27
type input "C:\fakepath\15725-CAE-CC-039617607.pdf"
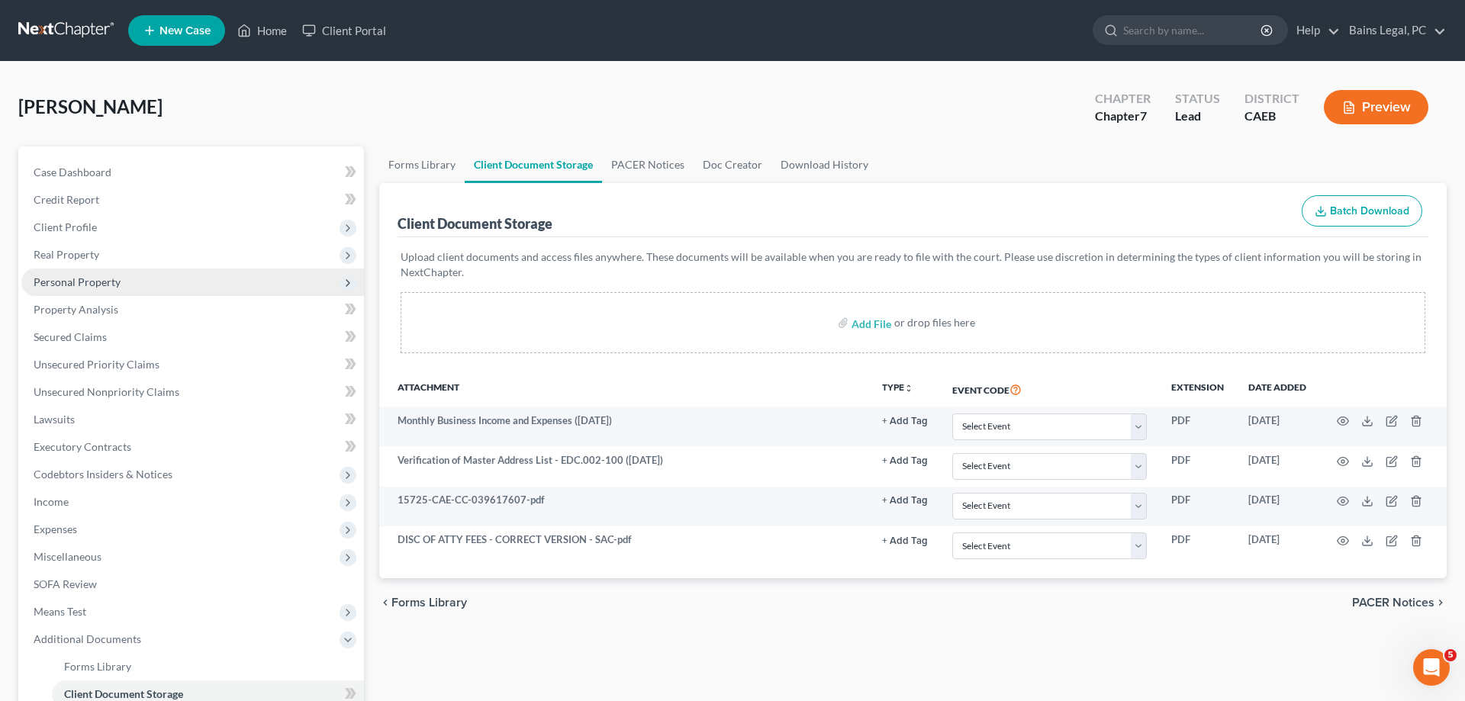
click at [124, 283] on span "Personal Property" at bounding box center [192, 282] width 343 height 27
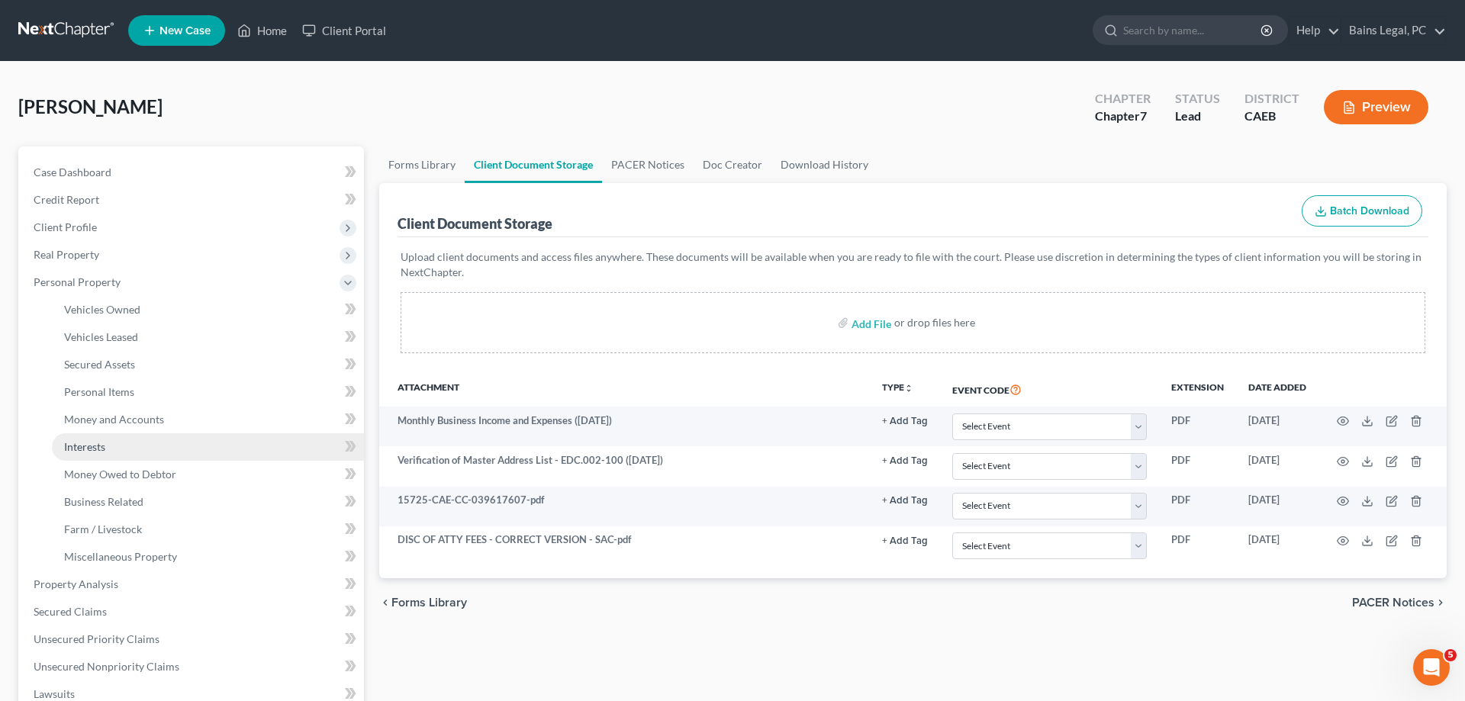
click at [139, 445] on link "Interests" at bounding box center [208, 446] width 312 height 27
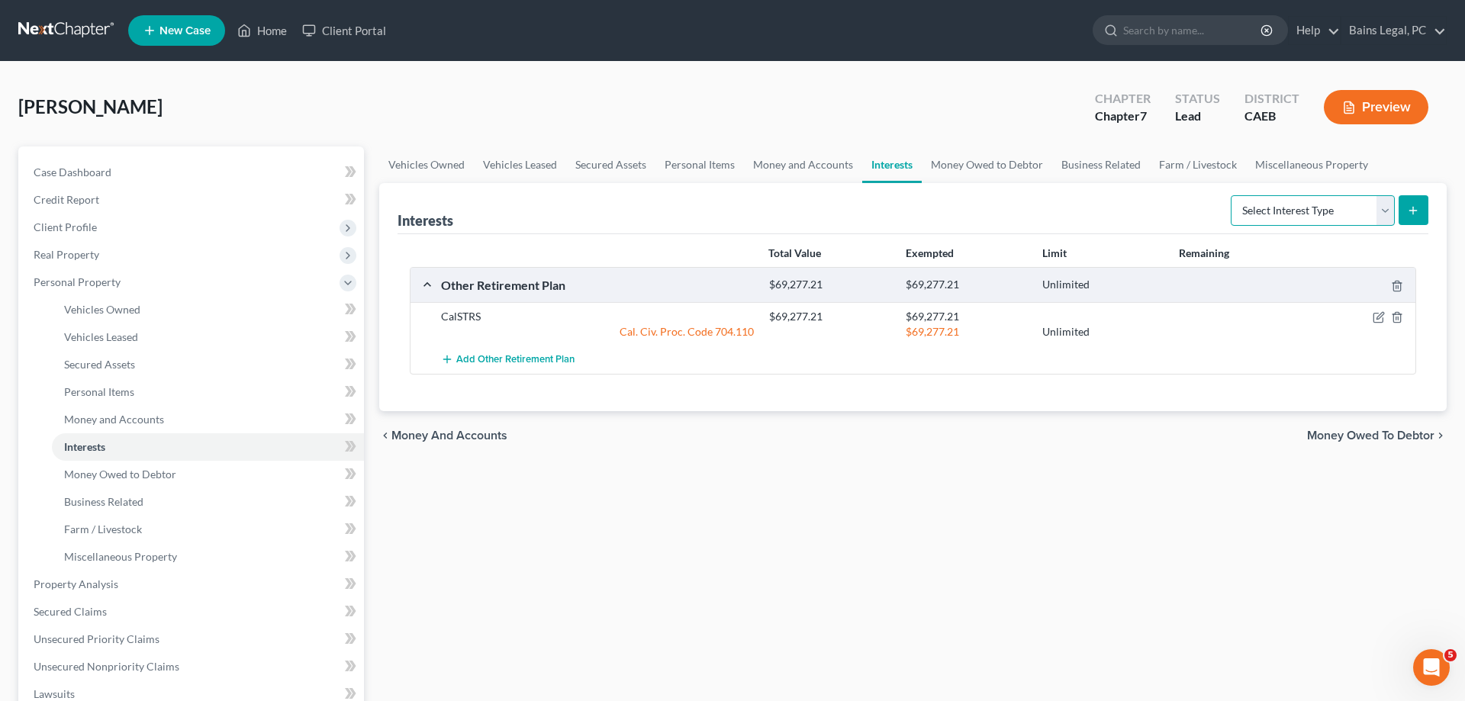
select select "term_life_insurance"
click option "Term Life Insurance" at bounding box center [0, 0] width 0 height 0
click at [1416, 206] on icon "submit" at bounding box center [1413, 210] width 12 height 12
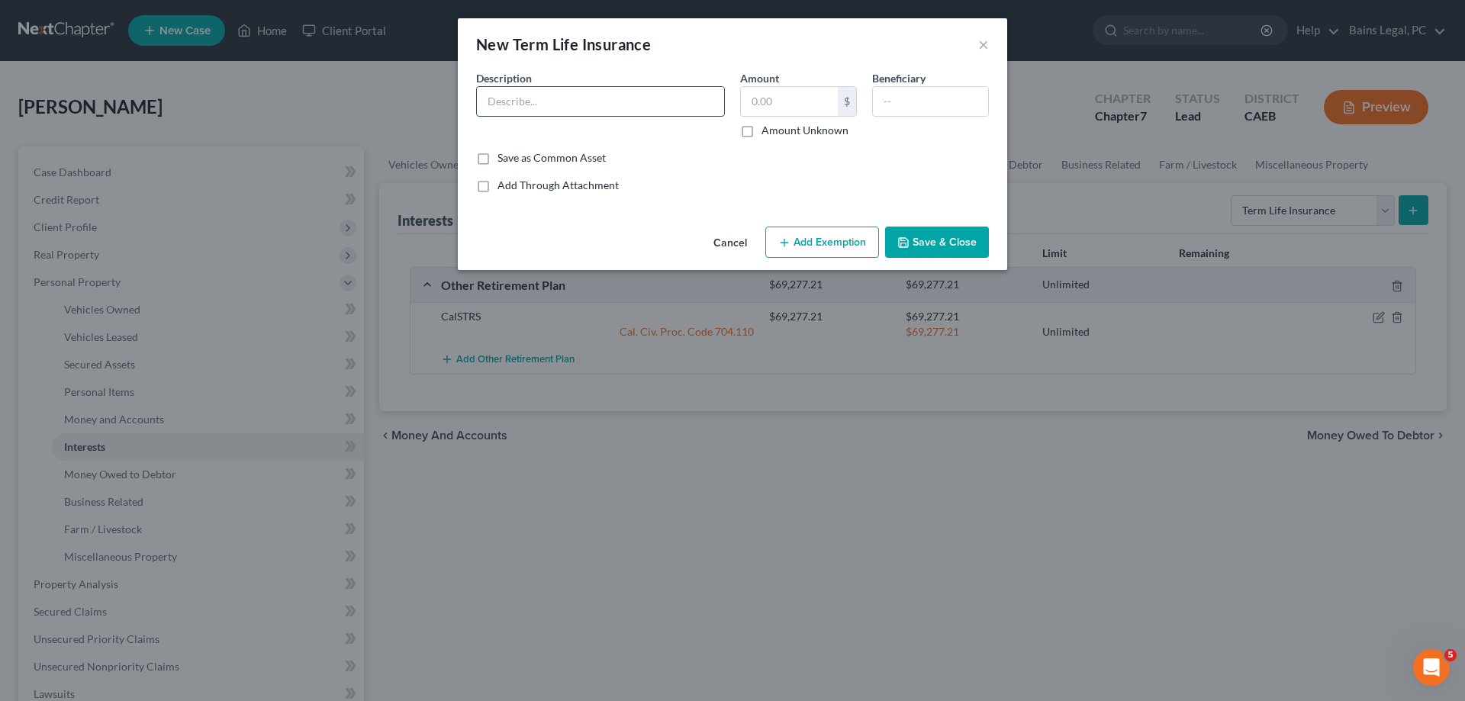
click at [679, 105] on input "text" at bounding box center [600, 101] width 247 height 29
drag, startPoint x: 533, startPoint y: 105, endPoint x: 806, endPoint y: 138, distance: 274.5
click at [724, 114] on input "Disability Insurance through Employer" at bounding box center [600, 101] width 247 height 29
type input "Disability Insurance through Employer"
click at [952, 248] on button "Save & Close" at bounding box center [937, 243] width 104 height 32
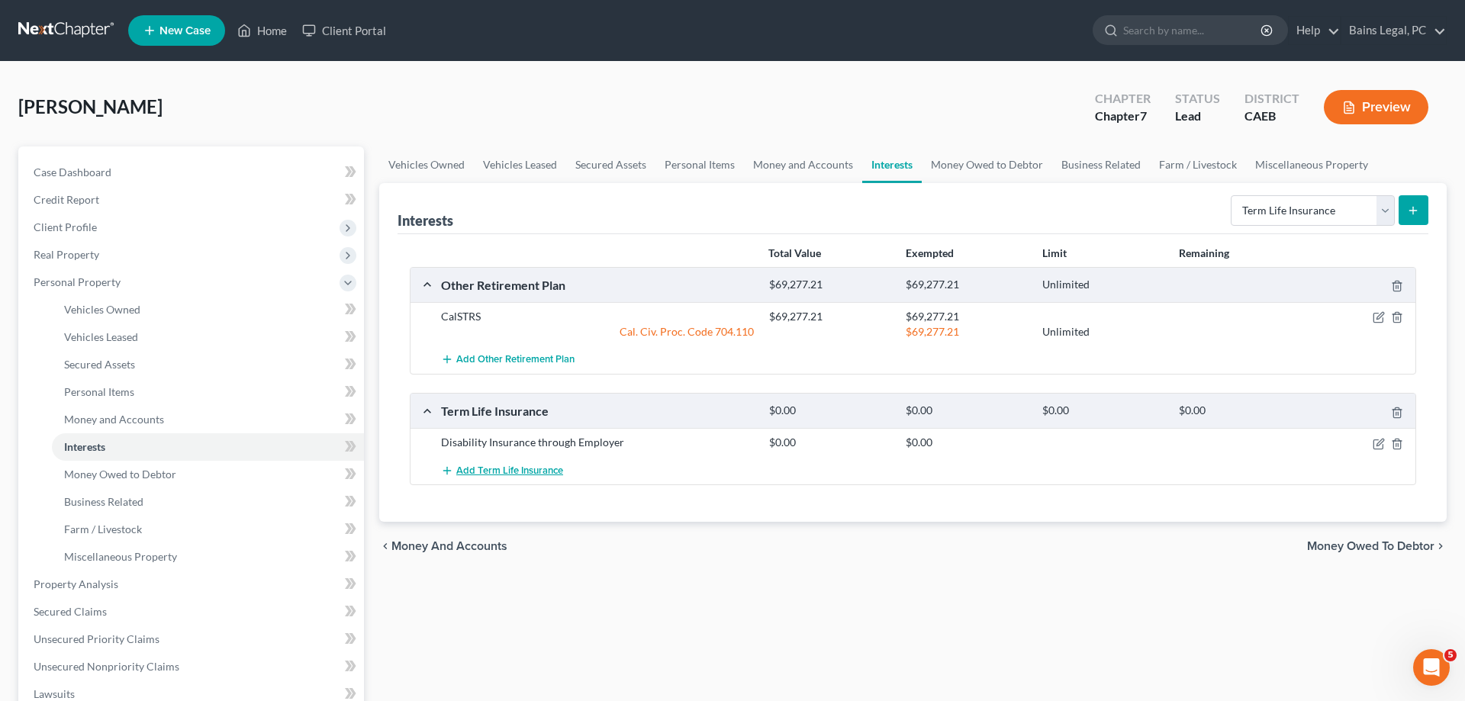
click at [507, 478] on button "Add Term Life Insurance" at bounding box center [502, 470] width 122 height 28
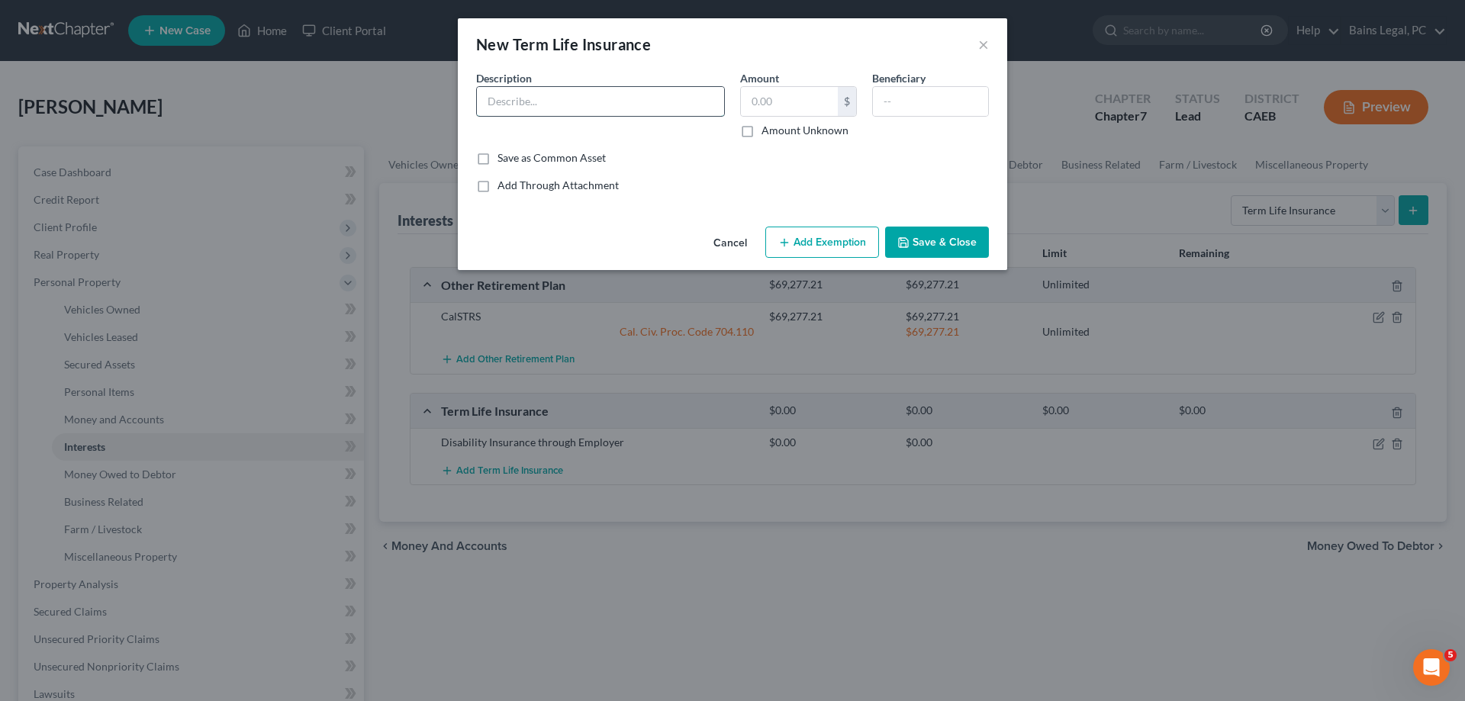
click at [572, 105] on input "text" at bounding box center [600, 101] width 247 height 29
paste input "Insurance through Employer"
type input "Term Life Insurance through Employer"
click at [951, 250] on button "Save & Close" at bounding box center [937, 243] width 104 height 32
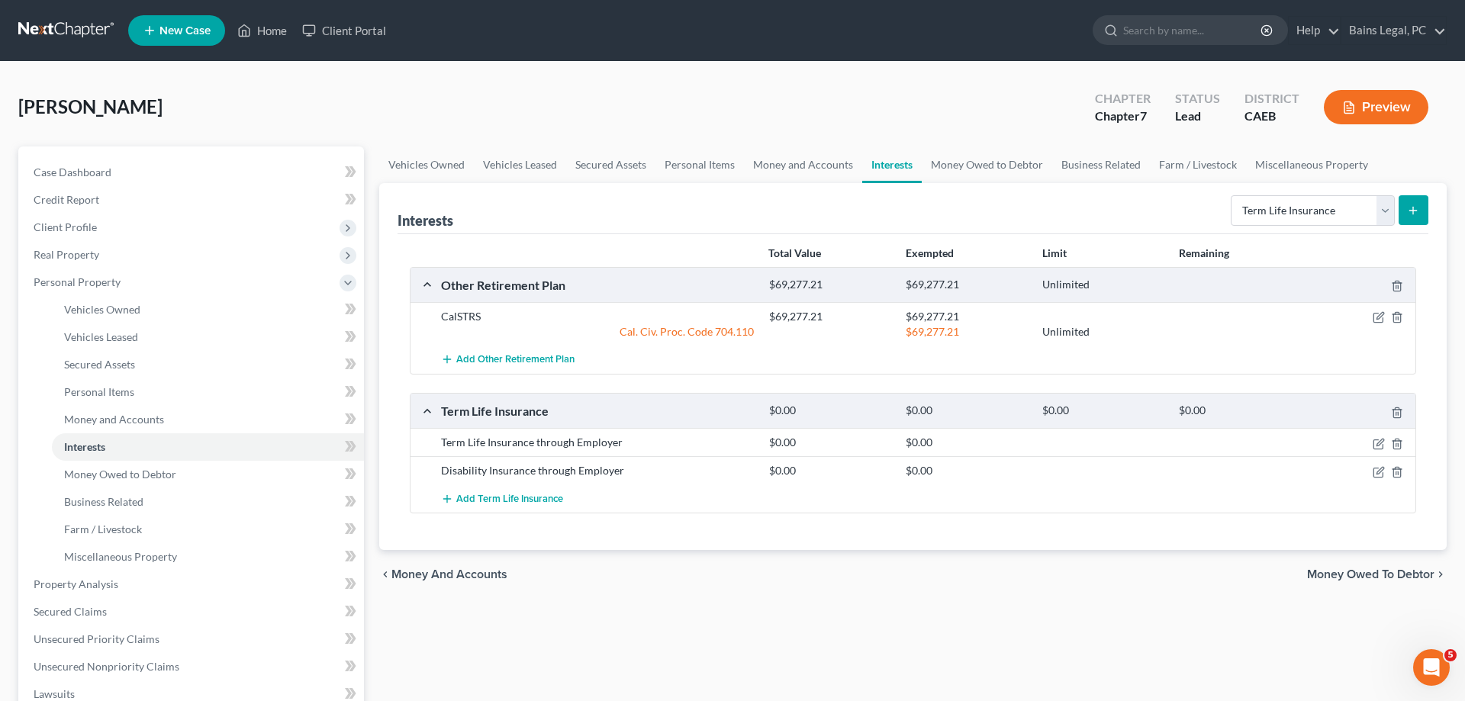
scroll to position [383, 0]
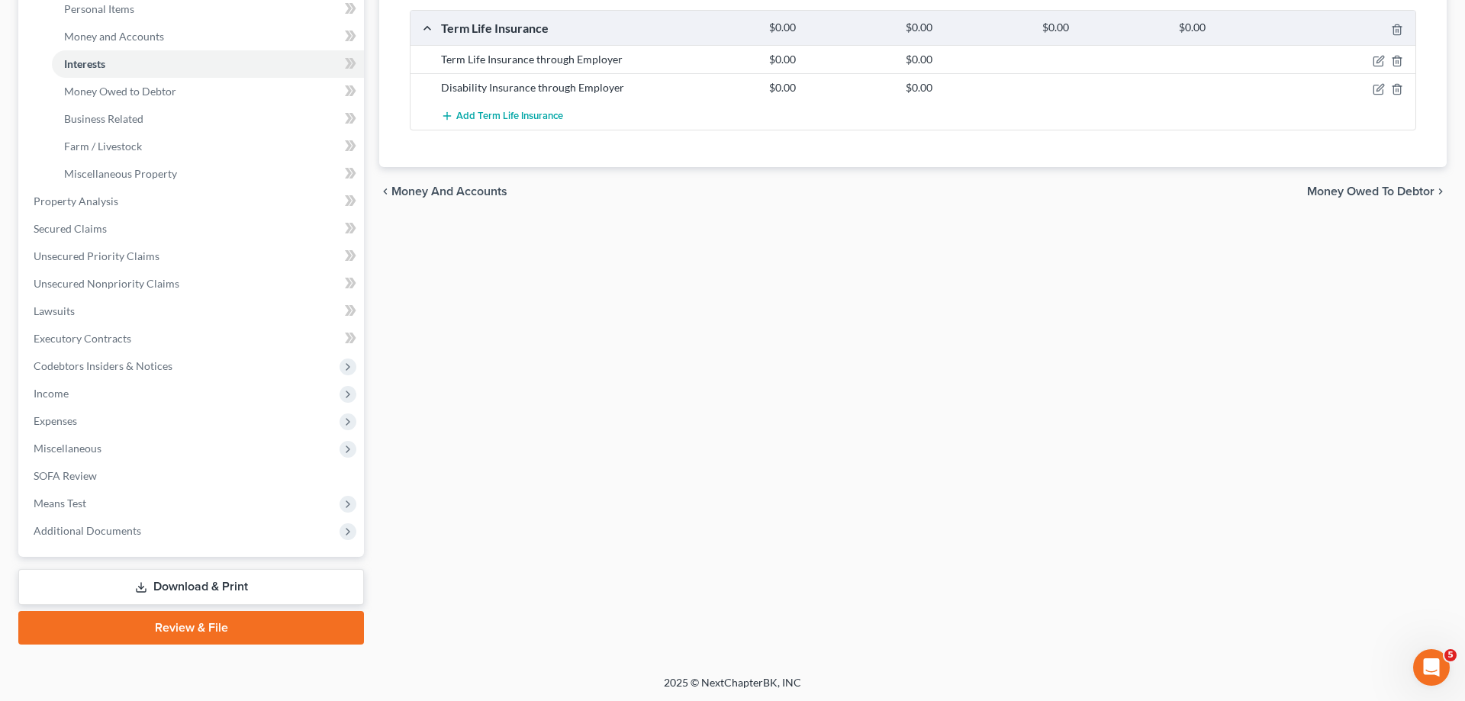
click at [213, 584] on link "Download & Print" at bounding box center [191, 587] width 346 height 36
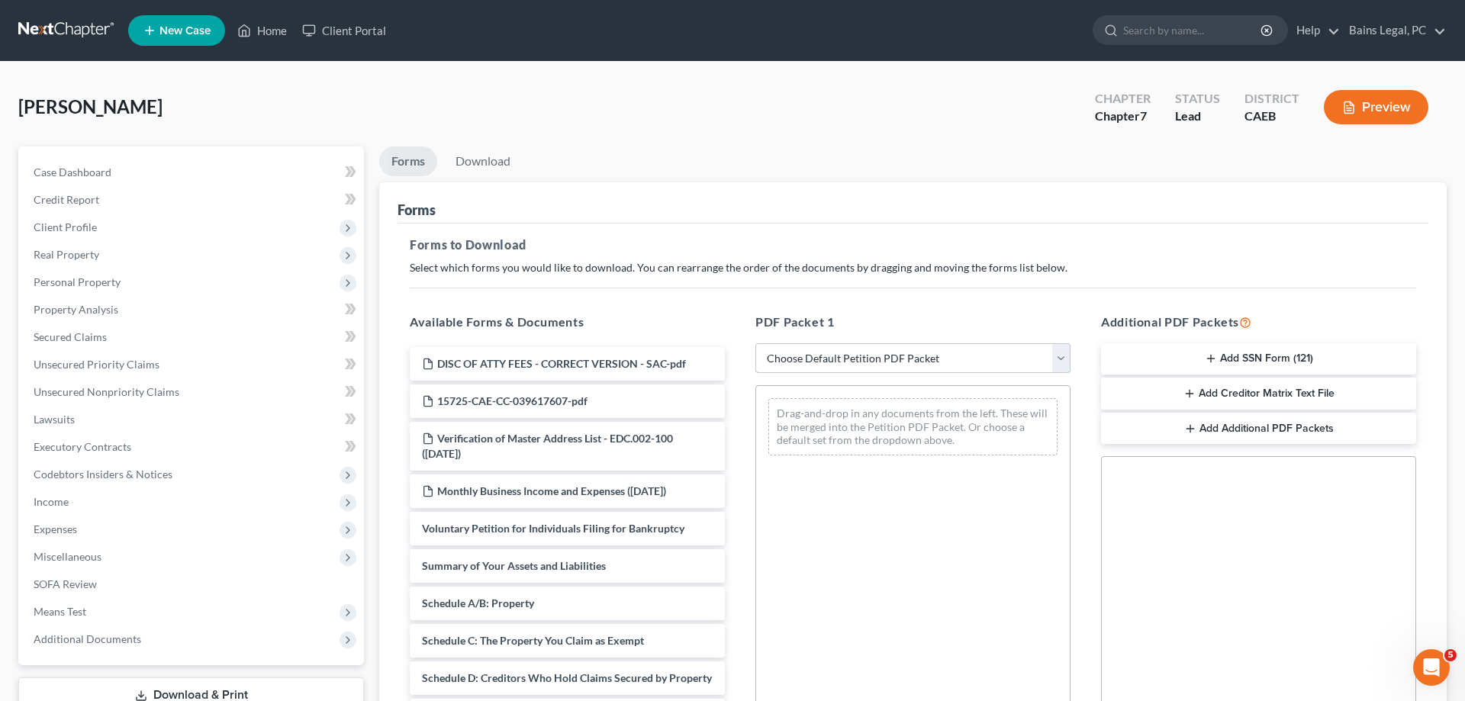
click at [755, 343] on select "Choose Default Petition PDF Packet Complete Bankruptcy Petition (all forms and …" at bounding box center [912, 358] width 315 height 31
select select "0"
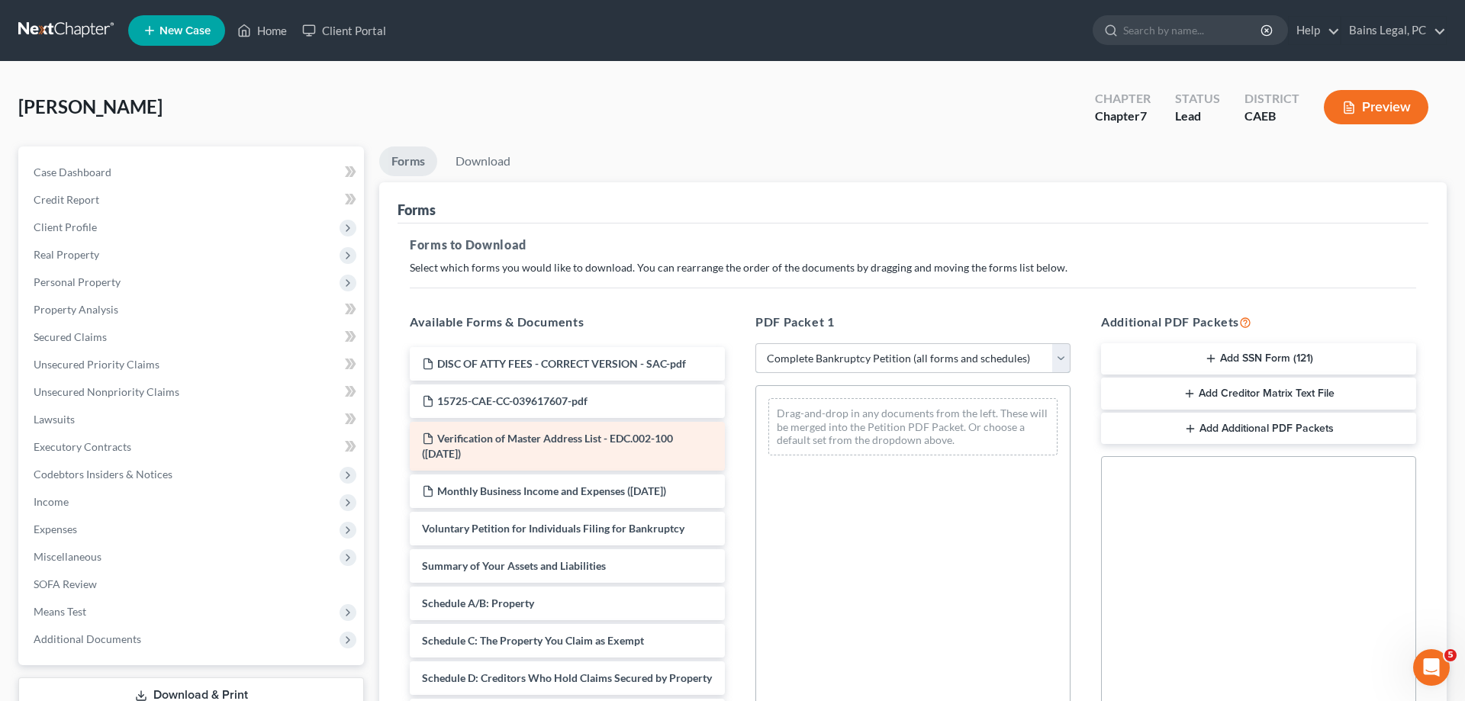
click option "Complete Bankruptcy Petition (all forms and schedules)" at bounding box center [0, 0] width 0 height 0
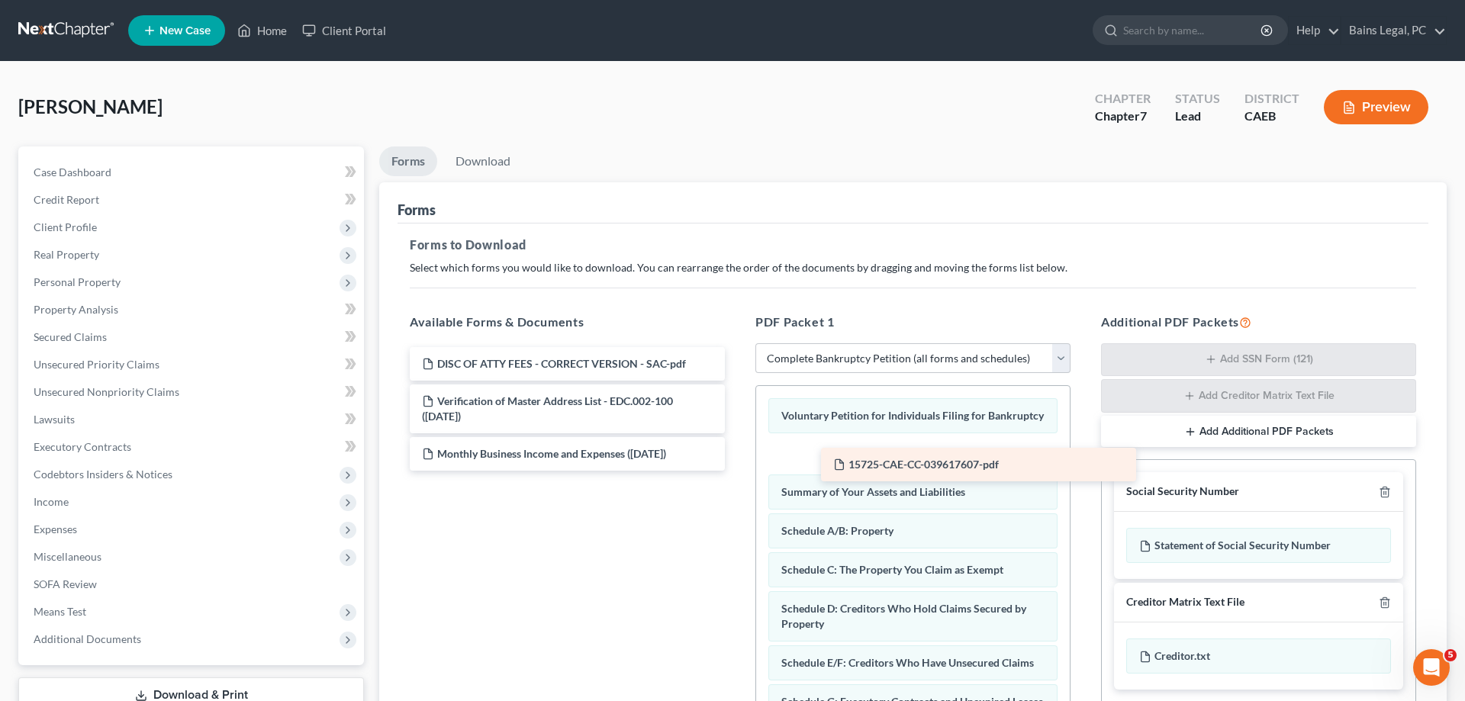
drag, startPoint x: 512, startPoint y: 402, endPoint x: 928, endPoint y: 470, distance: 421.4
click at [737, 466] on div "15725-CAE-CC-039617607-pdf DISC OF ATTY FEES - CORRECT VERSION - SAC-pdf 15725-…" at bounding box center [568, 409] width 340 height 124
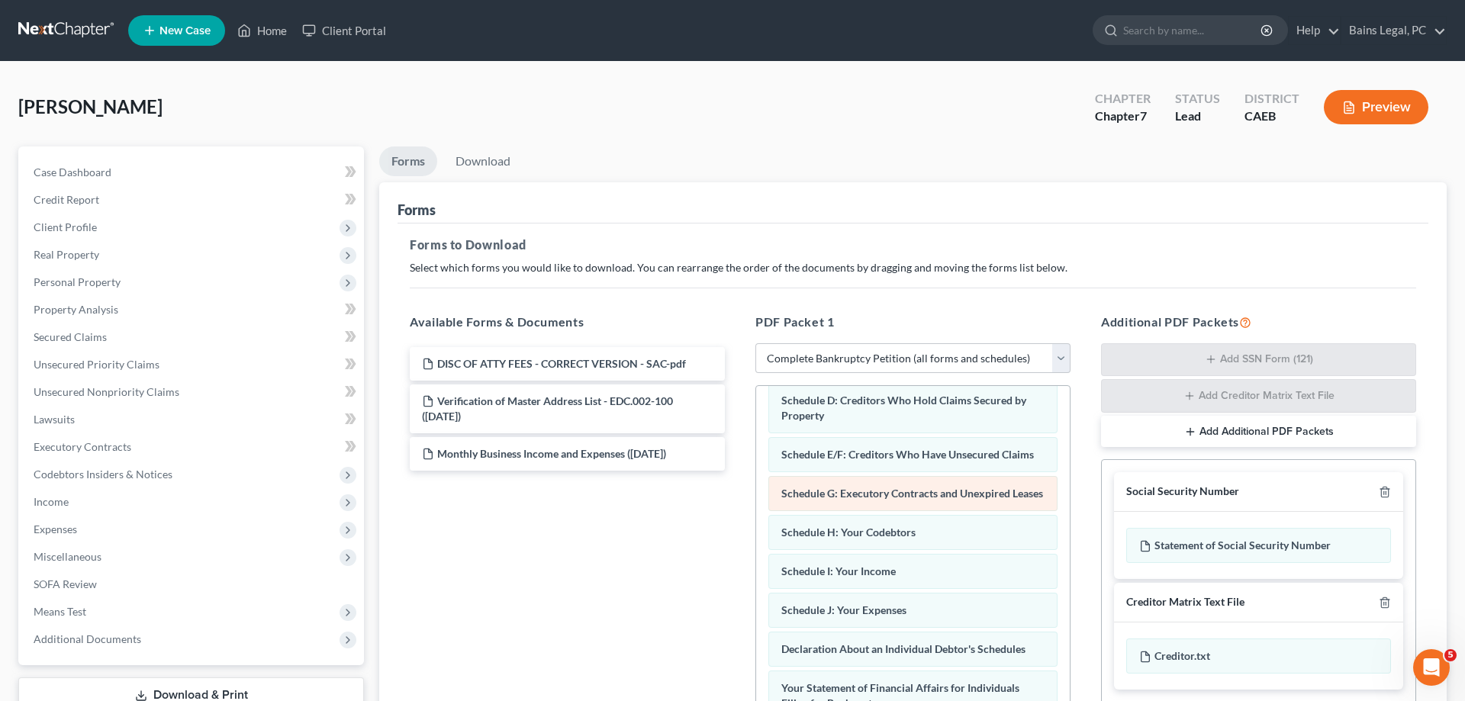
scroll to position [233, 0]
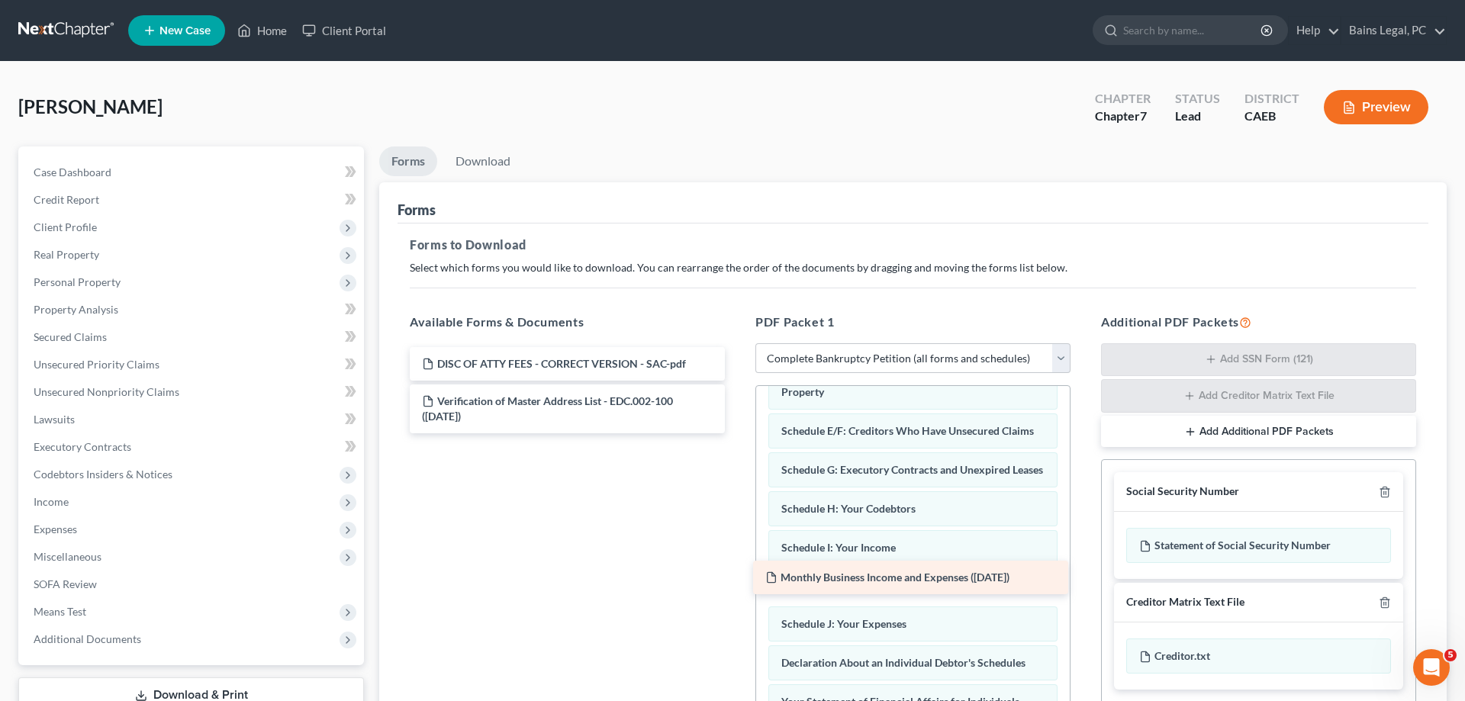
drag, startPoint x: 533, startPoint y: 461, endPoint x: 876, endPoint y: 585, distance: 365.2
click at [737, 433] on div "Monthly Business Income and Expenses ([DATE]) DISC OF ATTY FEES - CORRECT VERSI…" at bounding box center [568, 390] width 340 height 86
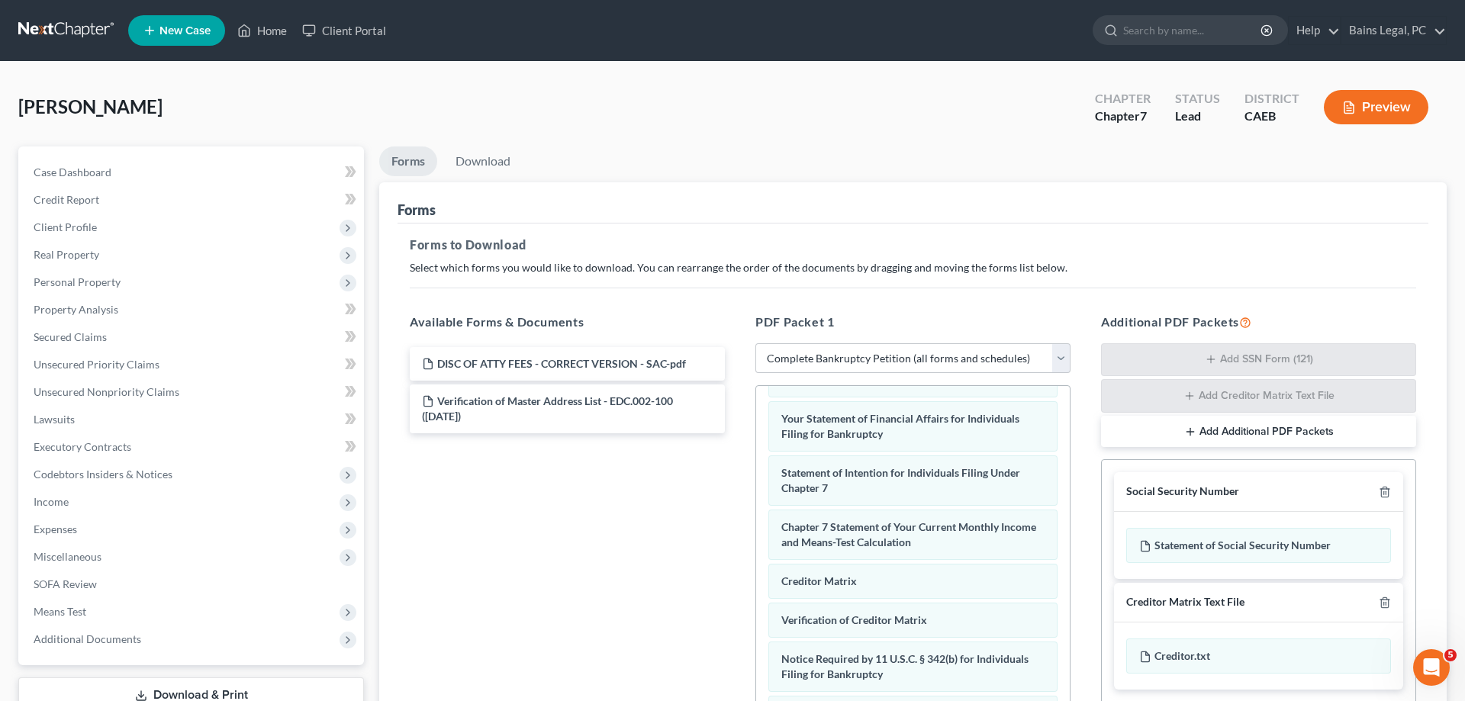
scroll to position [242, 0]
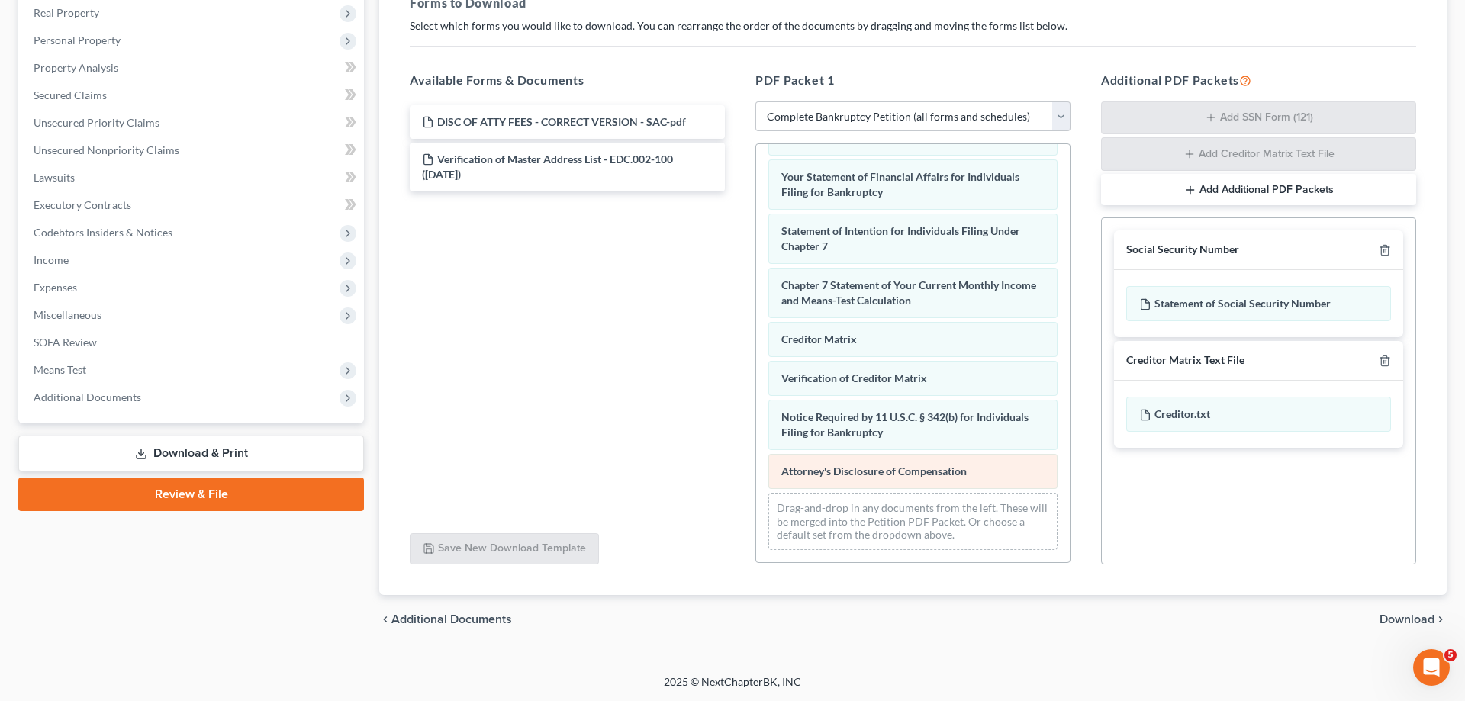
click at [756, 472] on div "Voluntary Petition for Individuals Filing for Bankruptcy 15725-CAE-CC-039617607…" at bounding box center [913, 94] width 314 height 936
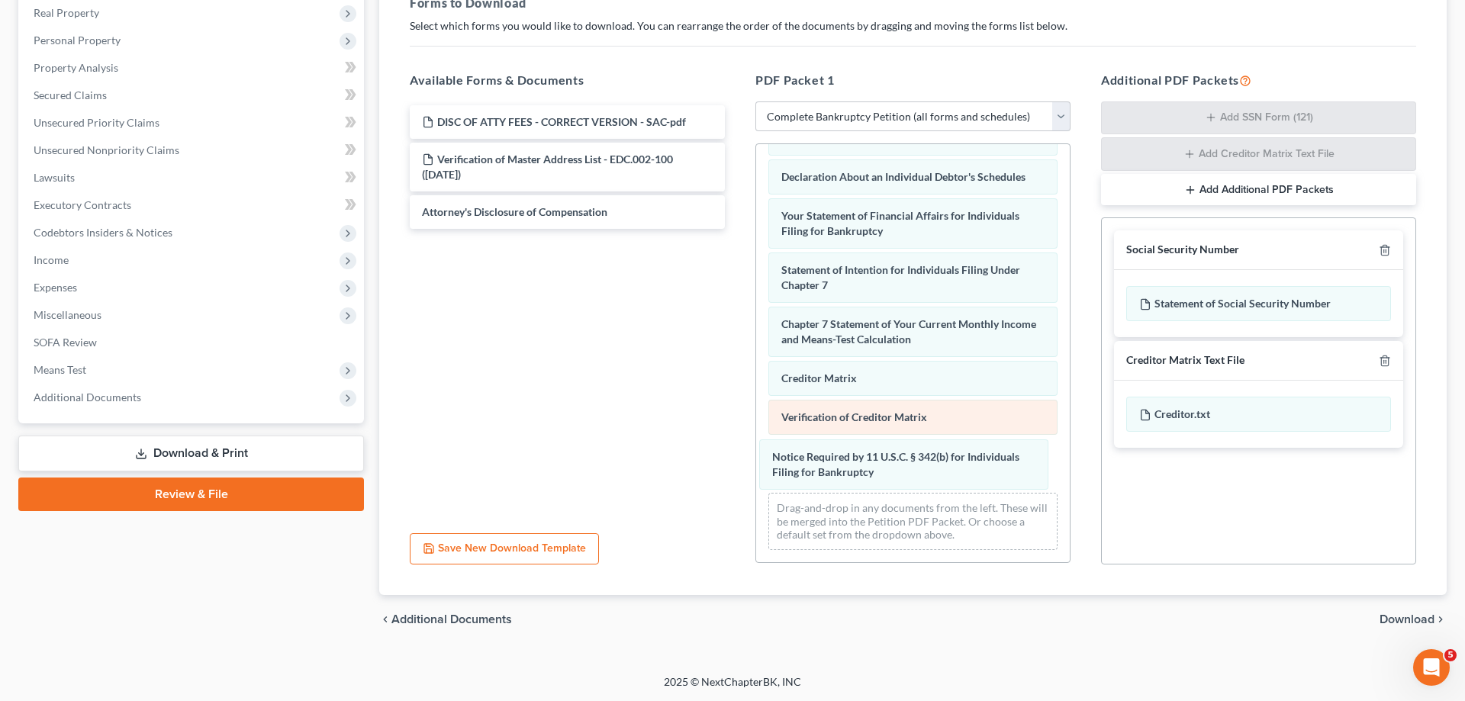
drag, startPoint x: 875, startPoint y: 475, endPoint x: 858, endPoint y: 460, distance: 22.7
click at [756, 480] on div "Notice Required by 11 U.S.C. § 342(b) for Individuals Filing for Bankruptcy Vol…" at bounding box center [913, 113] width 314 height 897
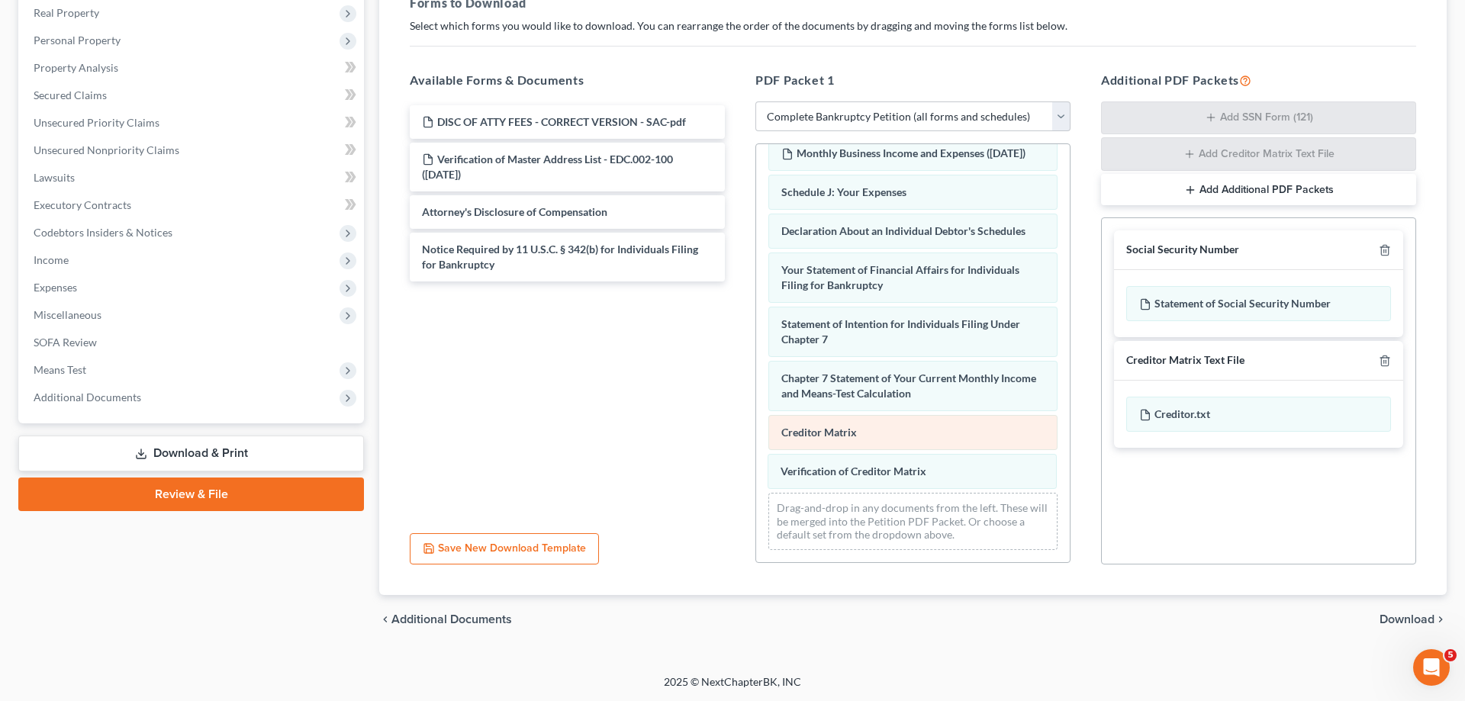
drag, startPoint x: 900, startPoint y: 466, endPoint x: 924, endPoint y: 485, distance: 30.4
click at [756, 460] on div "Verification of Creditor Matrix Voluntary Petition for Individuals Filing for B…" at bounding box center [913, 140] width 314 height 843
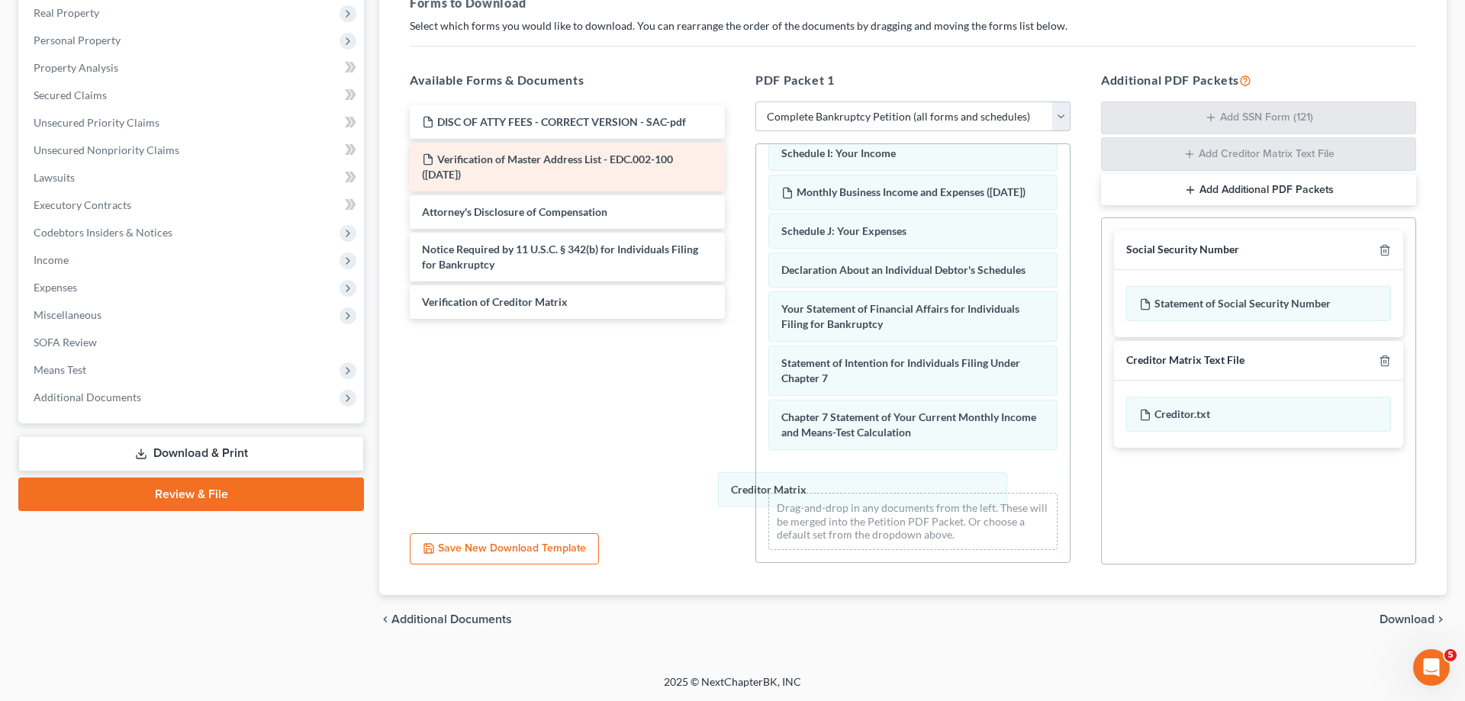
drag, startPoint x: 971, startPoint y: 472, endPoint x: 456, endPoint y: 155, distance: 604.6
click at [756, 388] on div "Creditor Matrix Voluntary Petition for Individuals Filing for Bankruptcy 15725-…" at bounding box center [913, 160] width 314 height 804
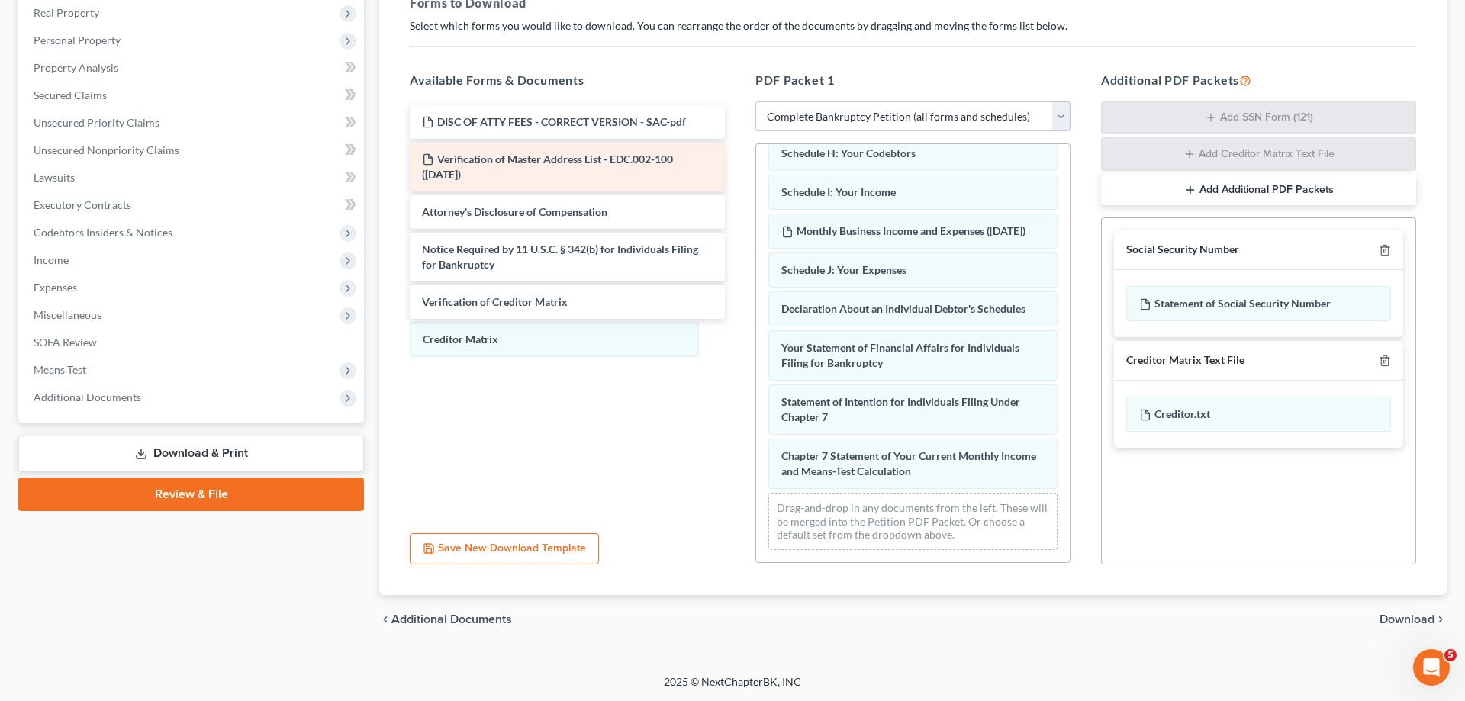
scroll to position [362, 0]
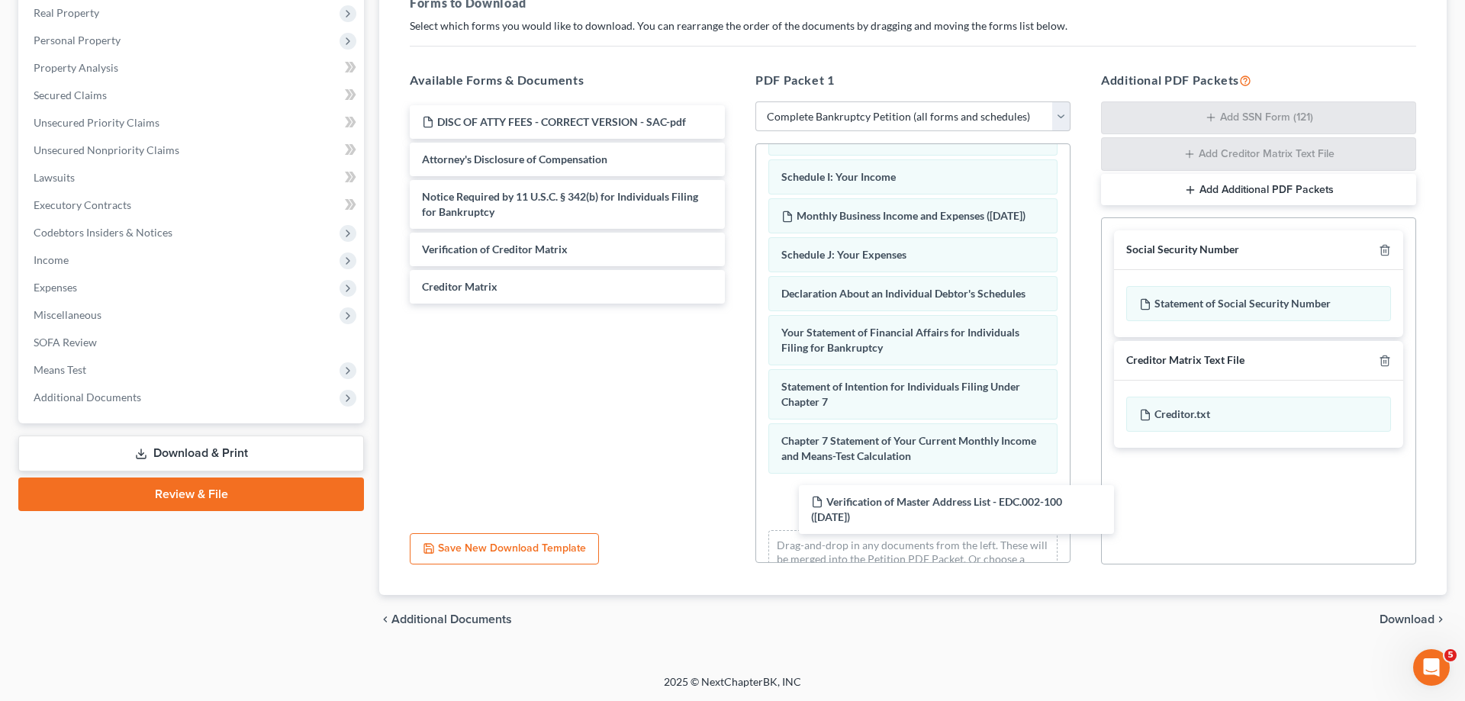
drag, startPoint x: 843, startPoint y: 242, endPoint x: 903, endPoint y: 436, distance: 203.0
click at [737, 304] on div "Verification of Master Address List - EDC.002-100 ([DATE]) DISC OF ATTY FEES - …" at bounding box center [568, 204] width 340 height 198
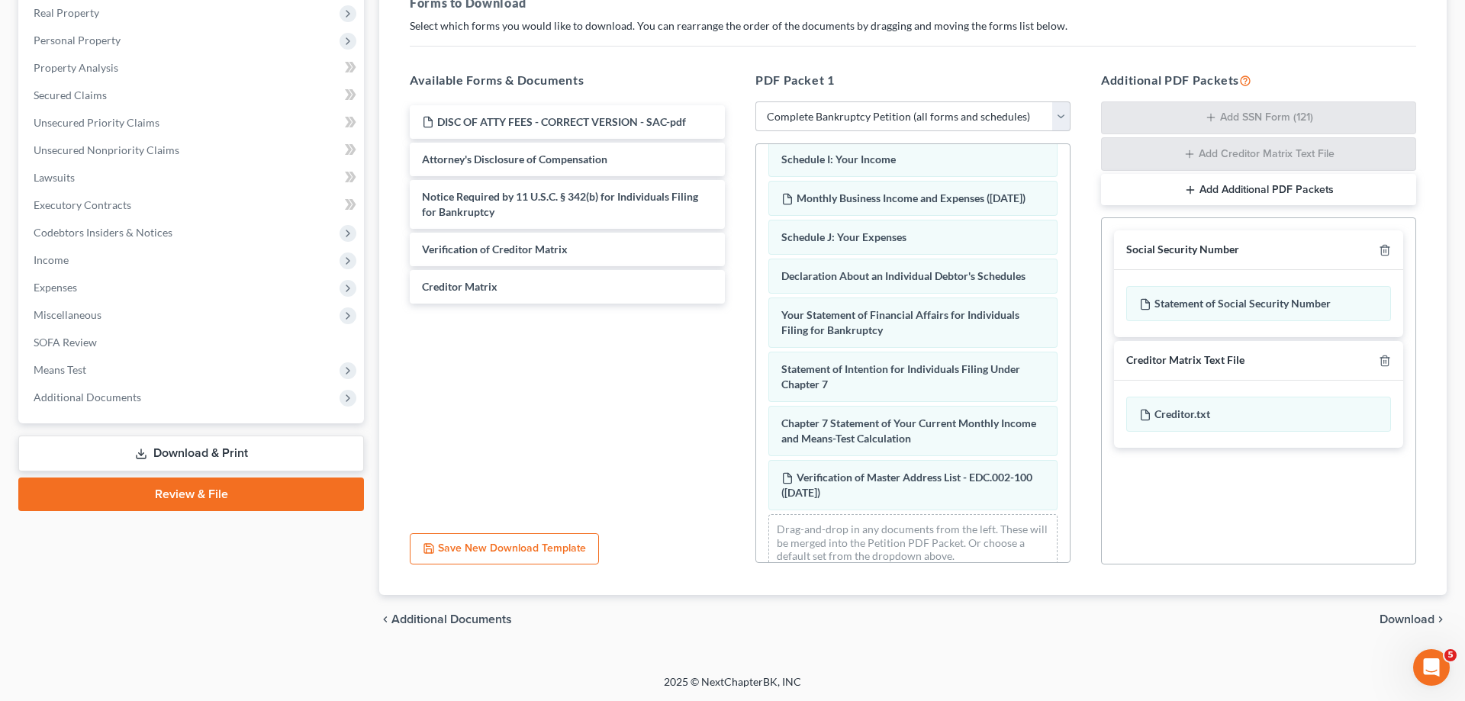
scroll to position [417, 0]
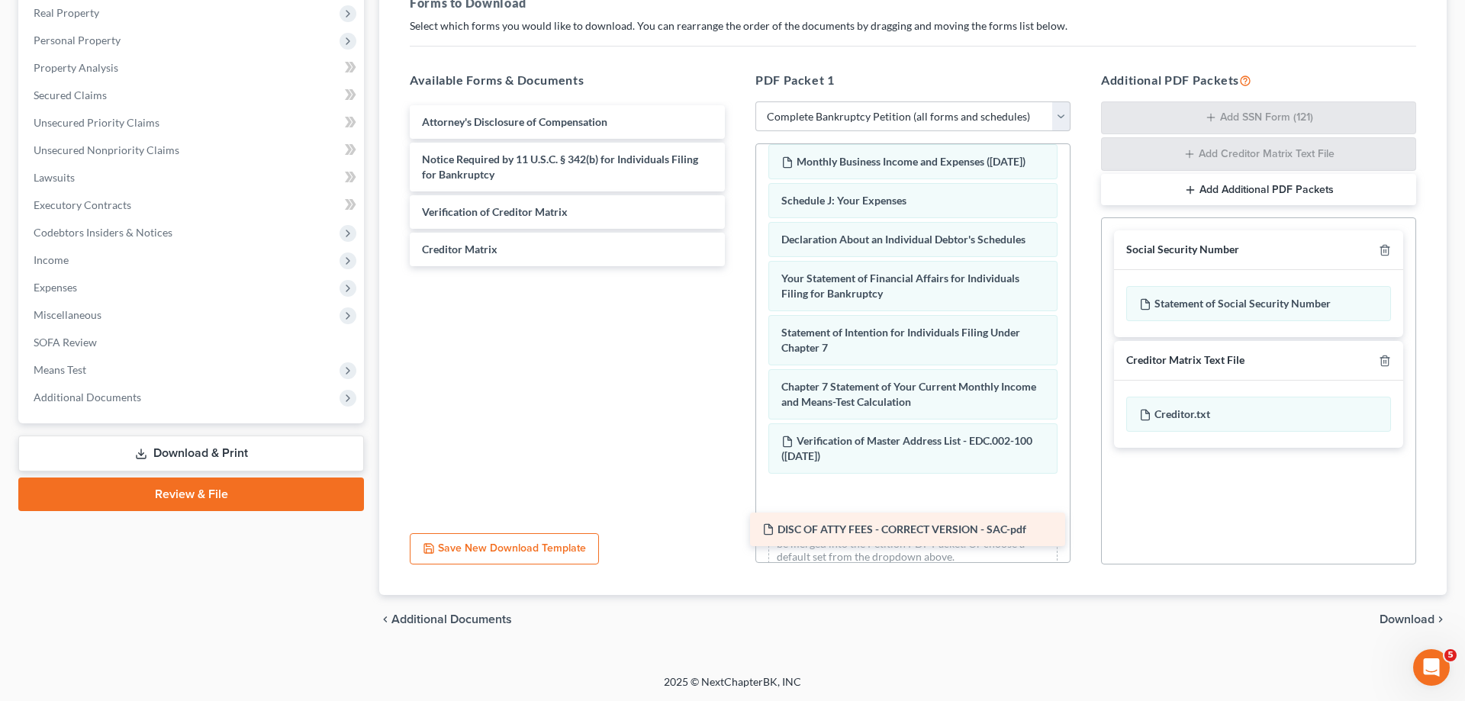
drag, startPoint x: 542, startPoint y: 125, endPoint x: 916, endPoint y: 511, distance: 537.5
click at [737, 266] on div "DISC OF ATTY FEES - CORRECT VERSION - SAC-pdf DISC OF ATTY FEES - CORRECT VERSI…" at bounding box center [568, 185] width 340 height 161
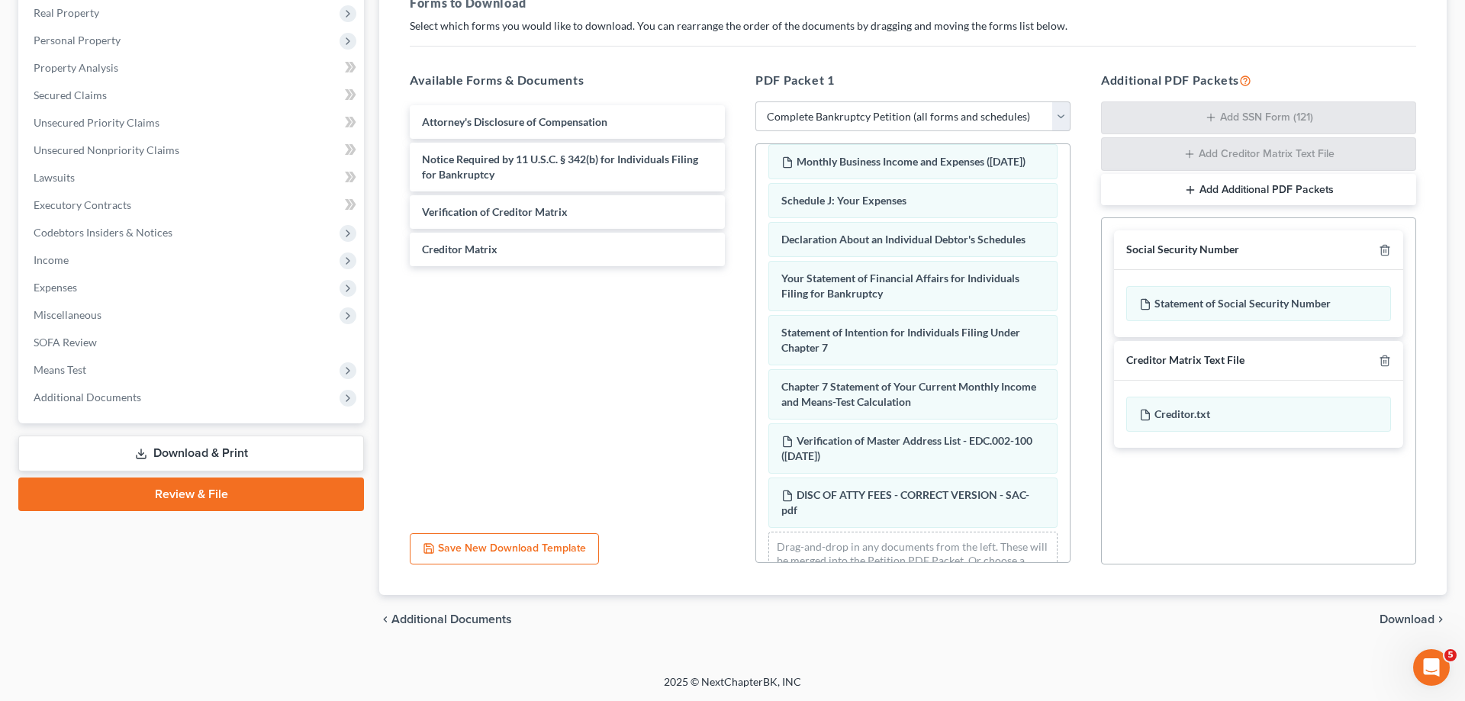
scroll to position [471, 0]
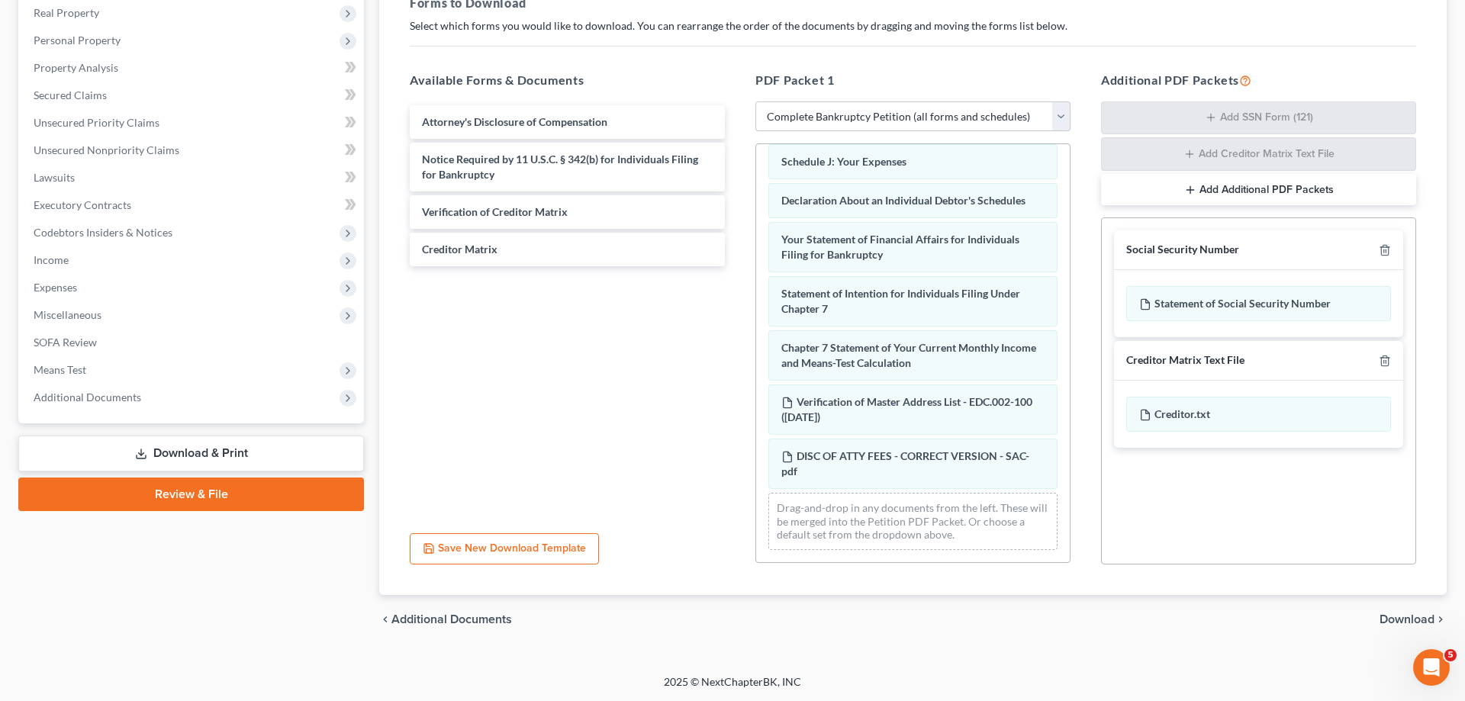
click at [1405, 621] on span "Download" at bounding box center [1407, 619] width 55 height 12
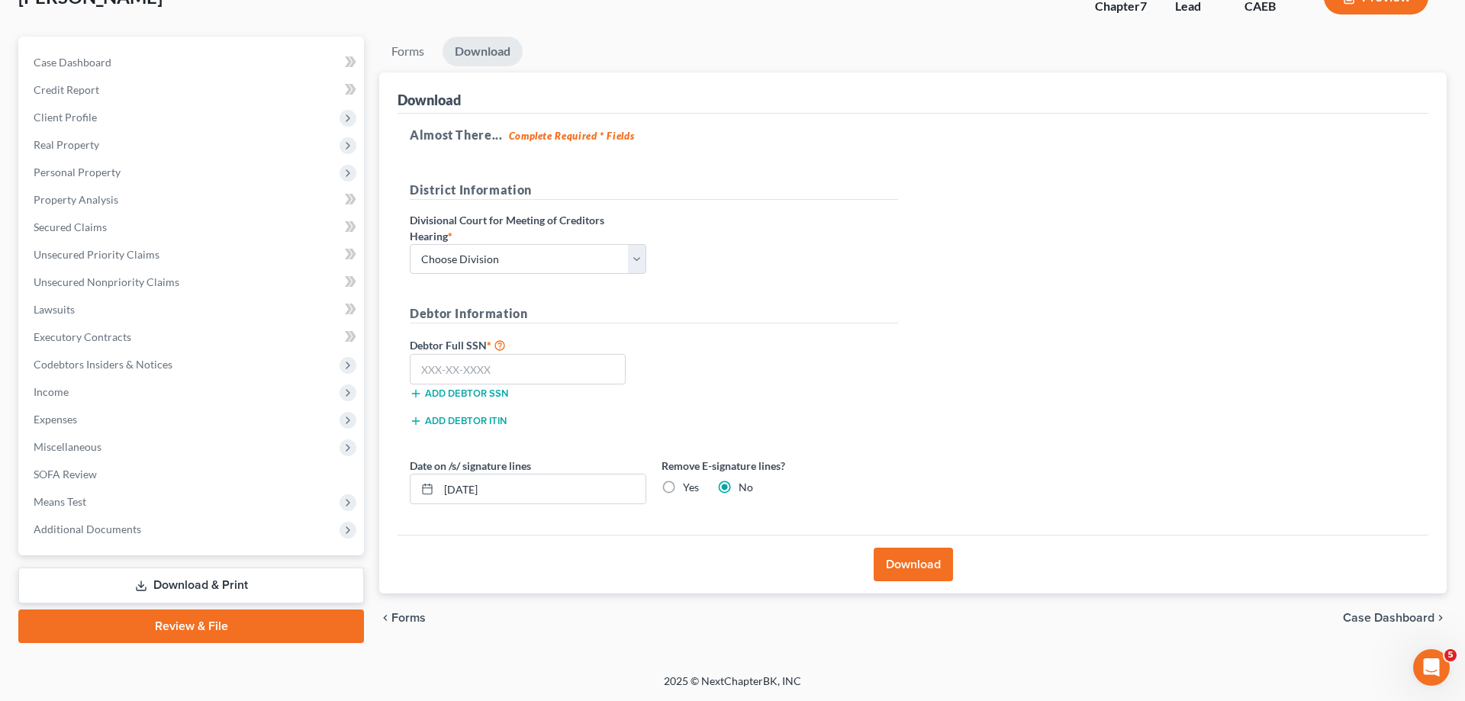
scroll to position [108, 0]
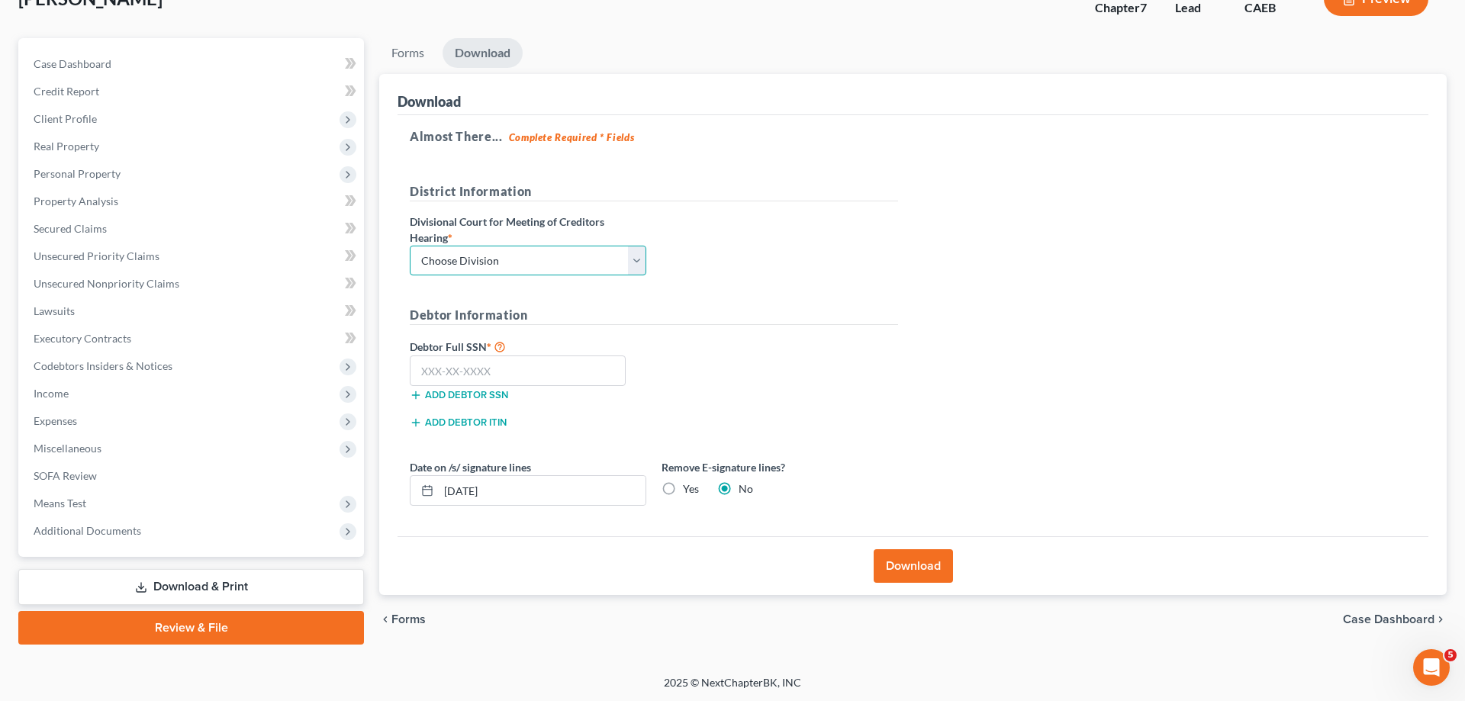
click at [410, 246] on select "Choose Division Fresno Modesto [GEOGRAPHIC_DATA]" at bounding box center [528, 261] width 237 height 31
select select "2"
click option "[GEOGRAPHIC_DATA]" at bounding box center [0, 0] width 0 height 0
click at [472, 375] on input "text" at bounding box center [518, 371] width 216 height 31
type input "623-22-0430"
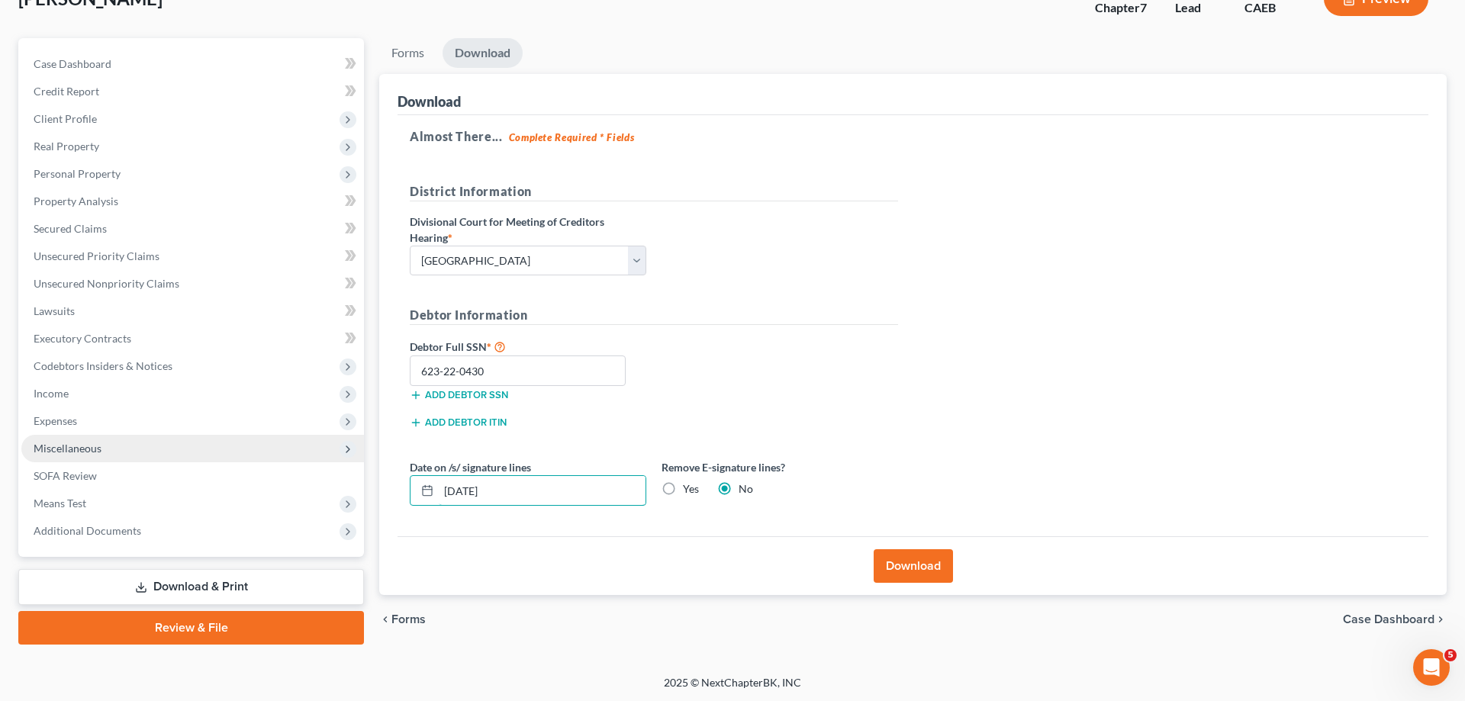
drag, startPoint x: 531, startPoint y: 491, endPoint x: 331, endPoint y: 455, distance: 203.1
click at [439, 476] on input "[DATE]" at bounding box center [542, 490] width 207 height 29
click at [687, 492] on label "Yes" at bounding box center [691, 488] width 16 height 15
click at [689, 491] on input "Yes" at bounding box center [694, 486] width 10 height 10
radio input "true"
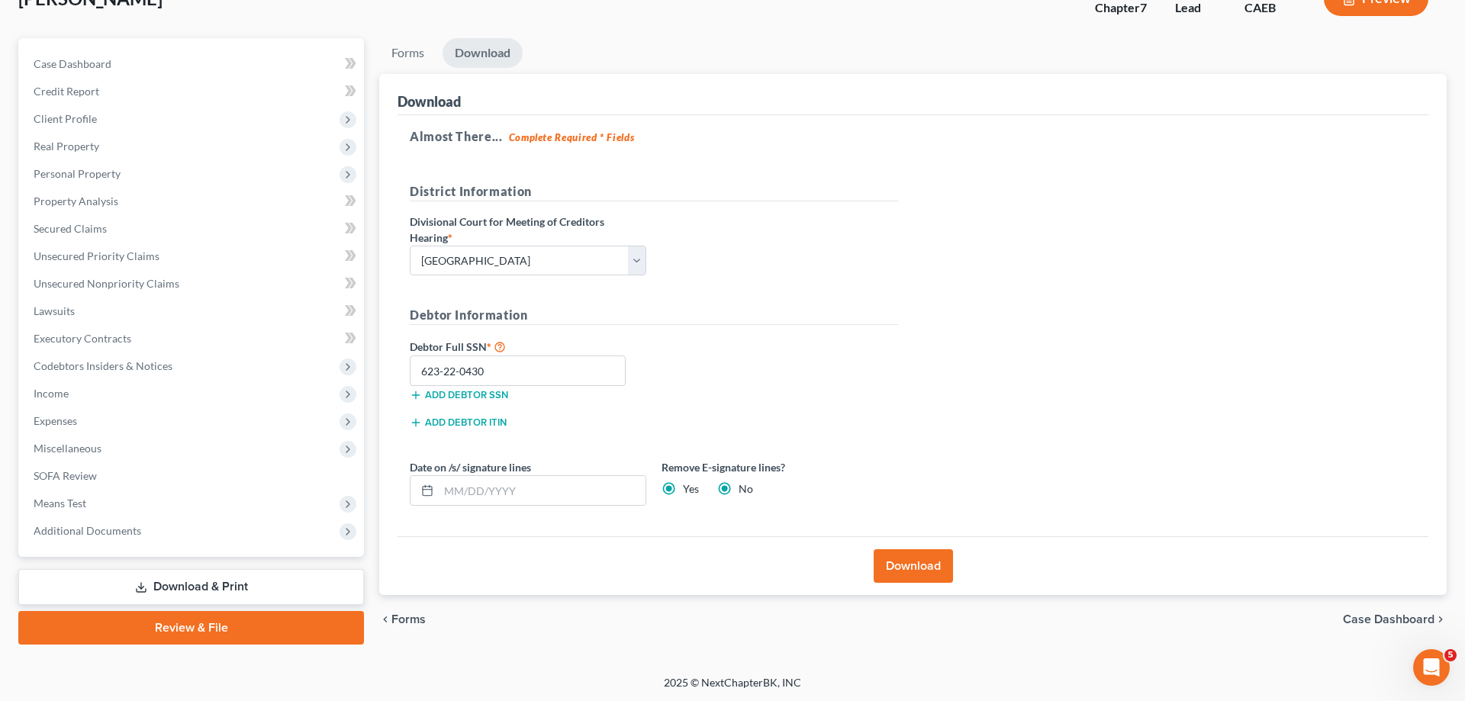
radio input "false"
click at [917, 569] on button "Download" at bounding box center [913, 566] width 79 height 34
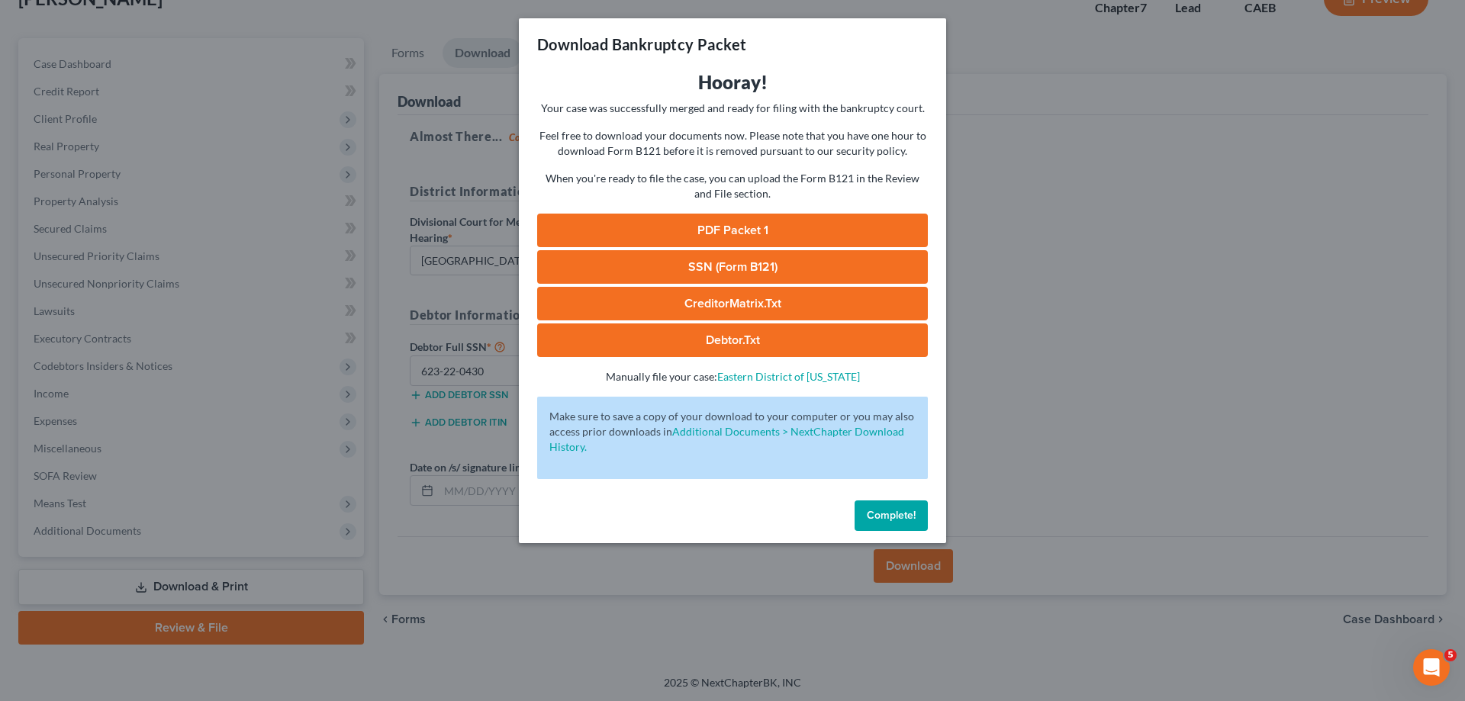
drag, startPoint x: 736, startPoint y: 223, endPoint x: 785, endPoint y: 230, distance: 50.1
click at [736, 222] on link "PDF Packet 1" at bounding box center [732, 231] width 391 height 34
click at [836, 272] on link "SSN (Form B121)" at bounding box center [732, 267] width 391 height 34
click at [887, 516] on span "Complete!" at bounding box center [891, 515] width 49 height 13
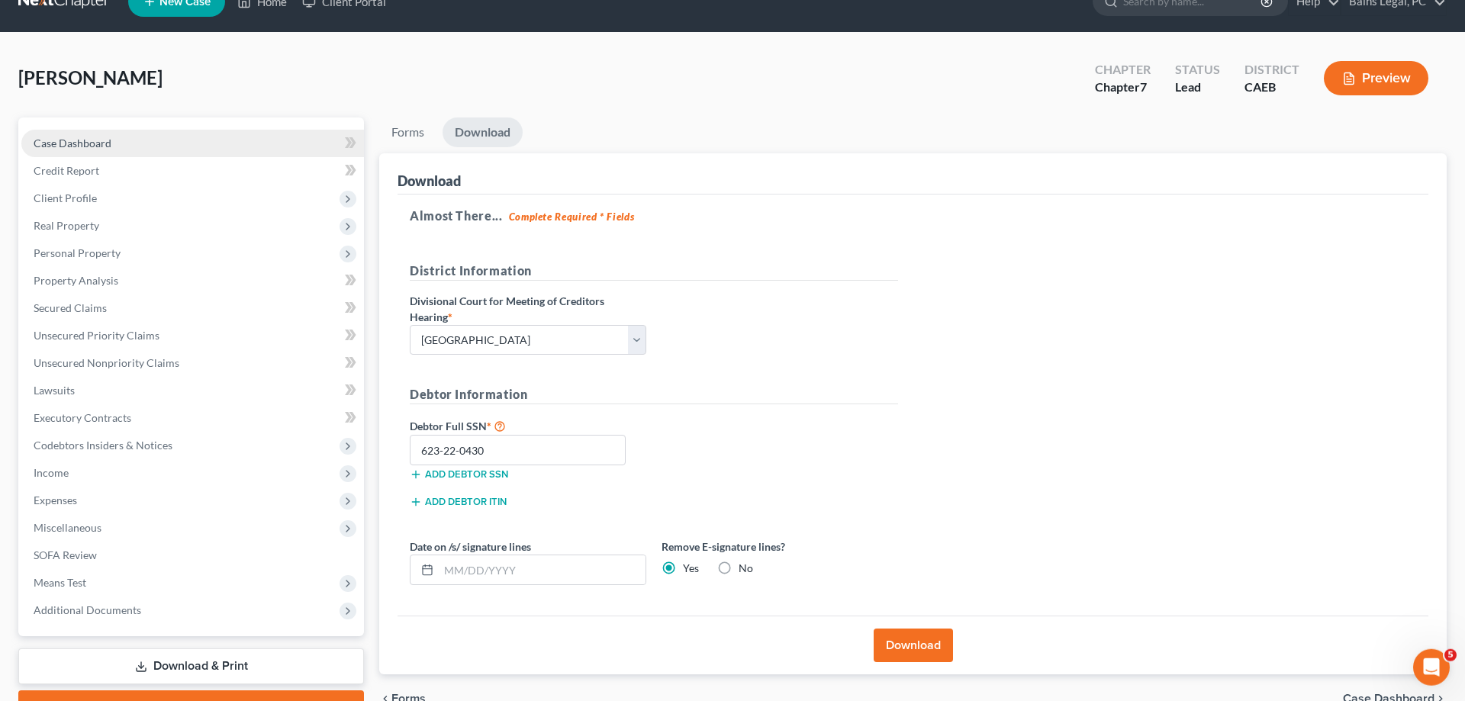
scroll to position [0, 0]
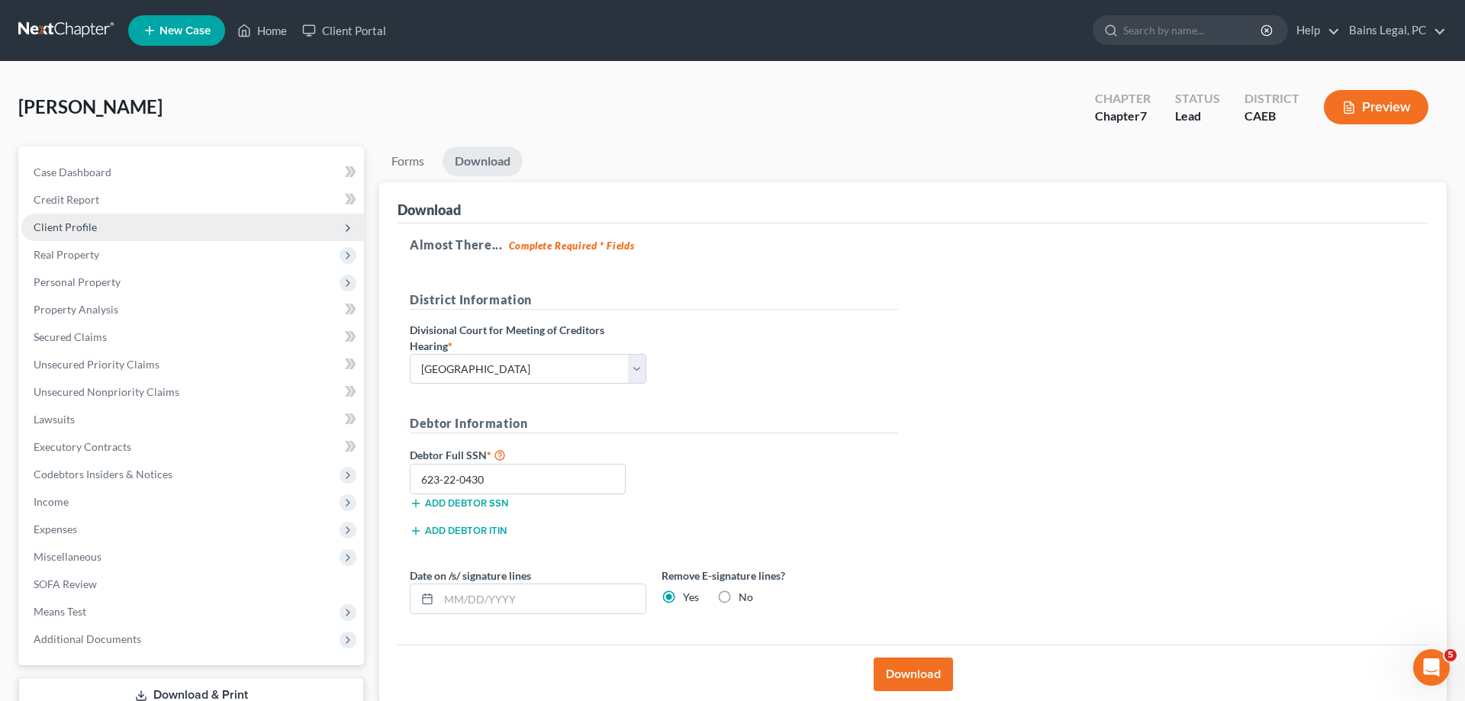
click at [112, 229] on span "Client Profile" at bounding box center [192, 227] width 343 height 27
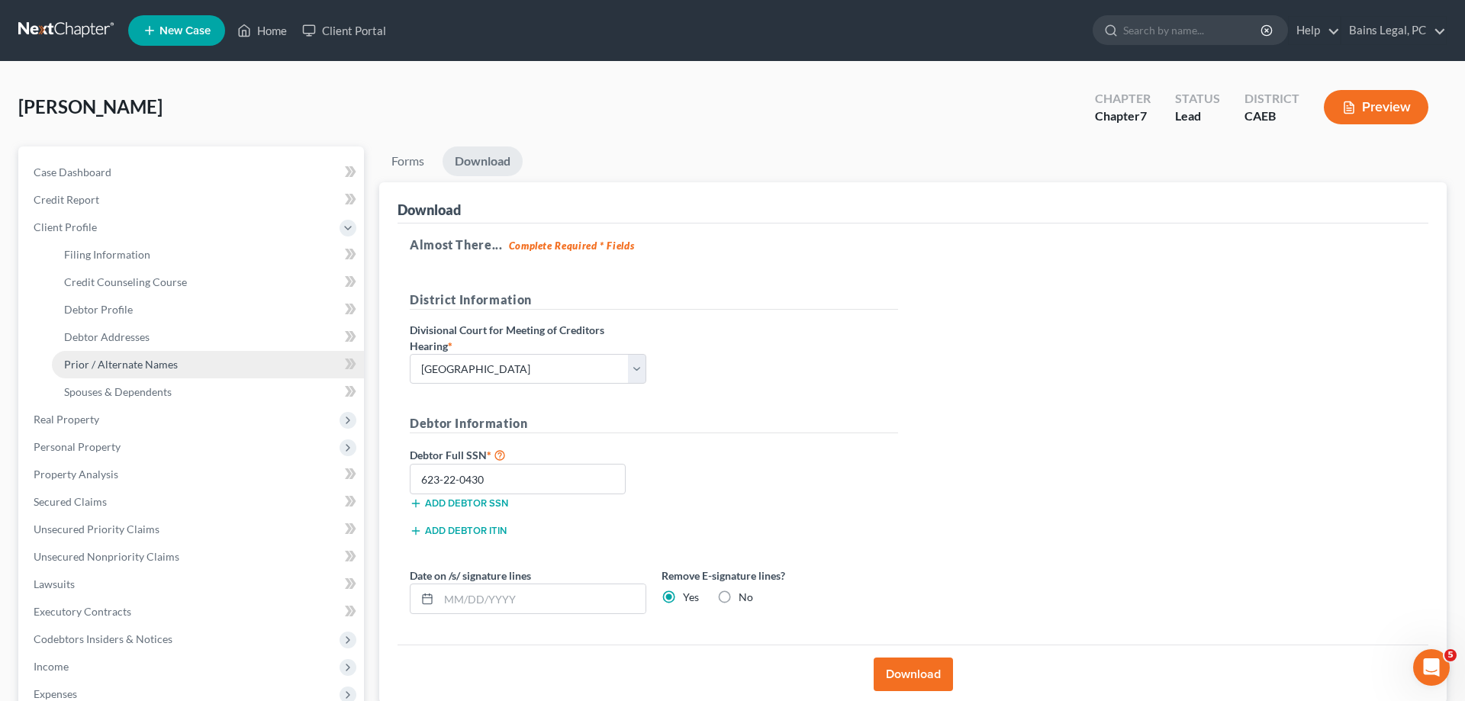
click at [156, 359] on span "Prior / Alternate Names" at bounding box center [121, 364] width 114 height 13
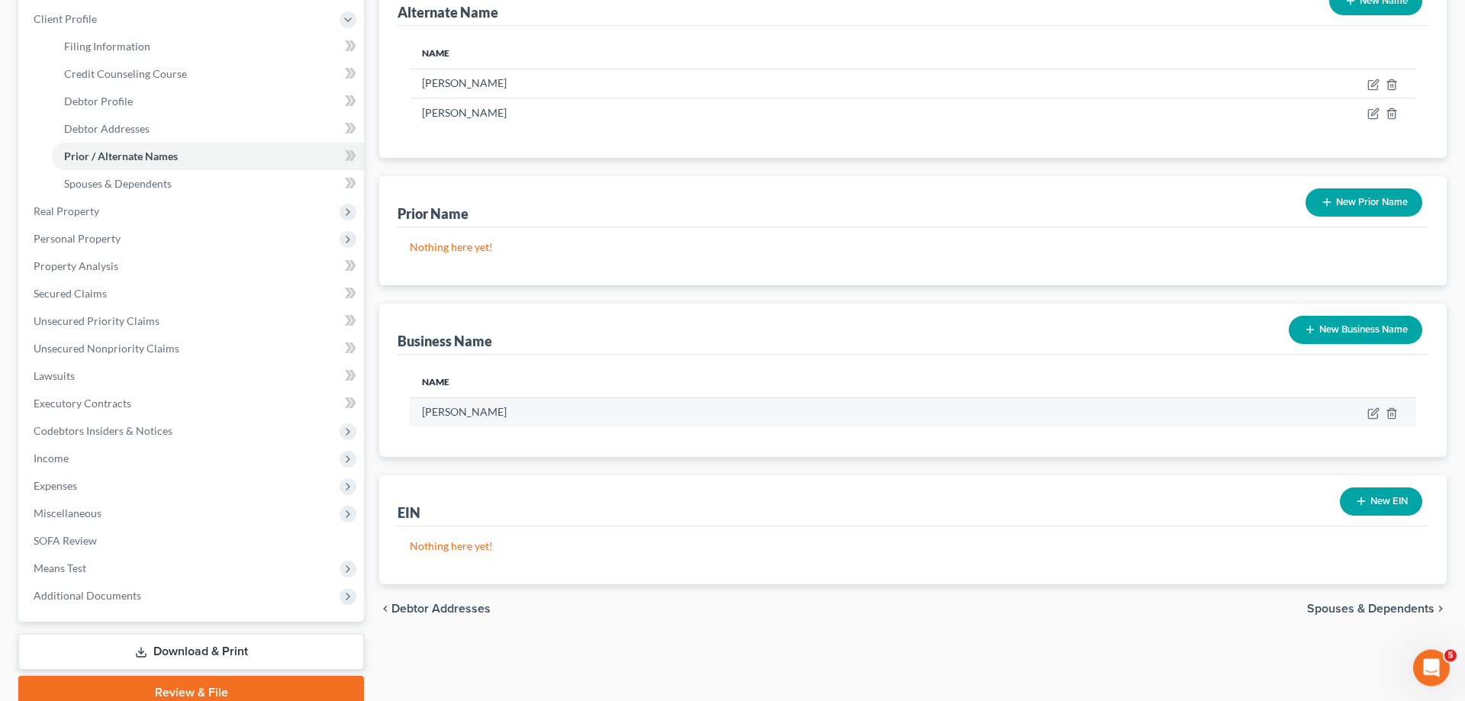
scroll to position [273, 0]
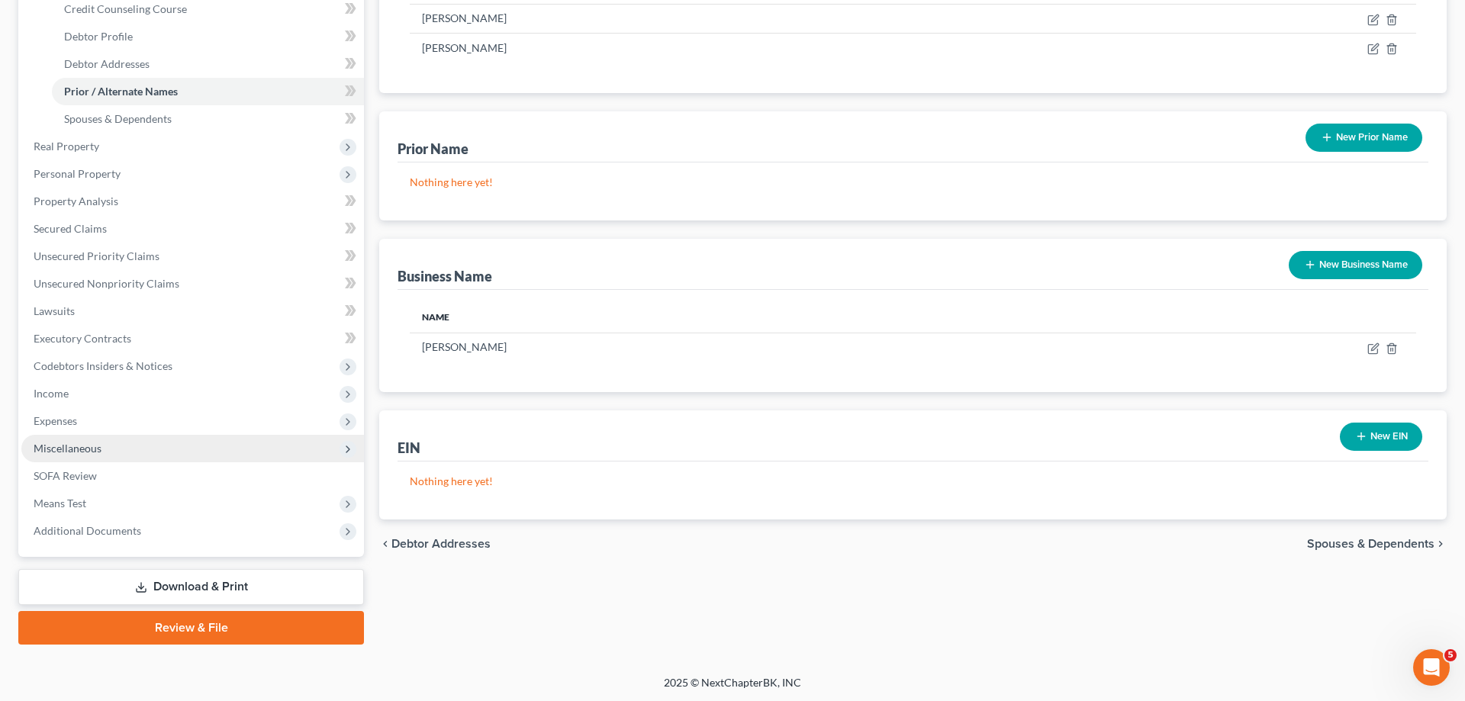
click at [102, 446] on span "Miscellaneous" at bounding box center [192, 448] width 343 height 27
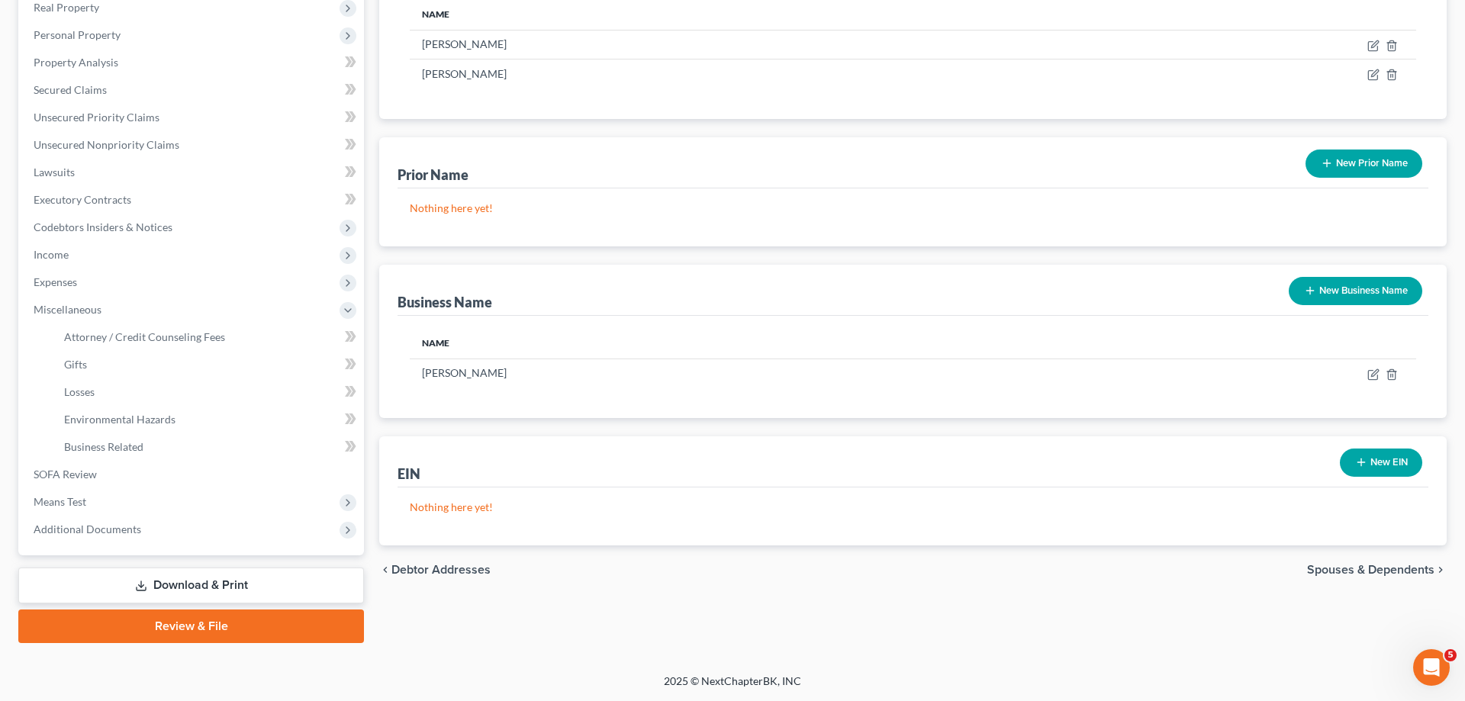
scroll to position [245, 0]
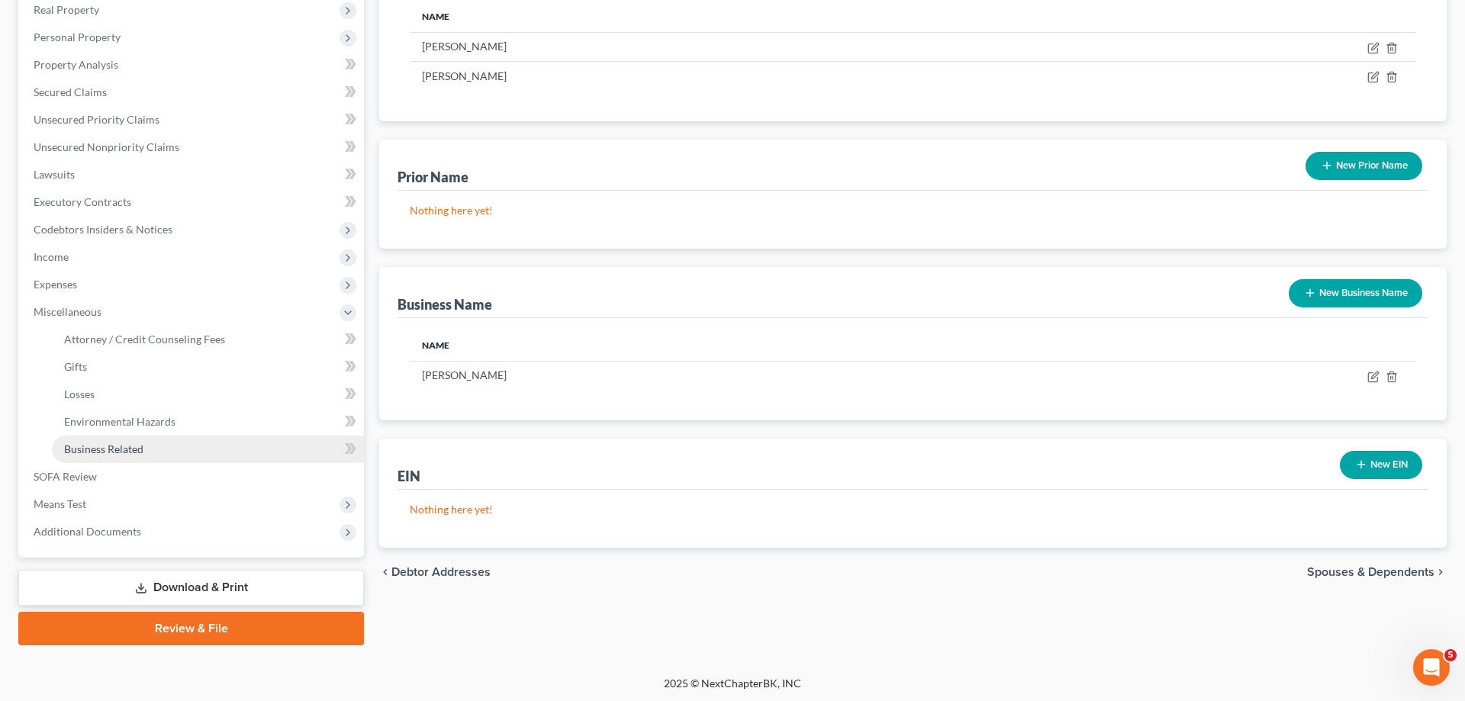
click at [145, 446] on link "Business Related" at bounding box center [208, 449] width 312 height 27
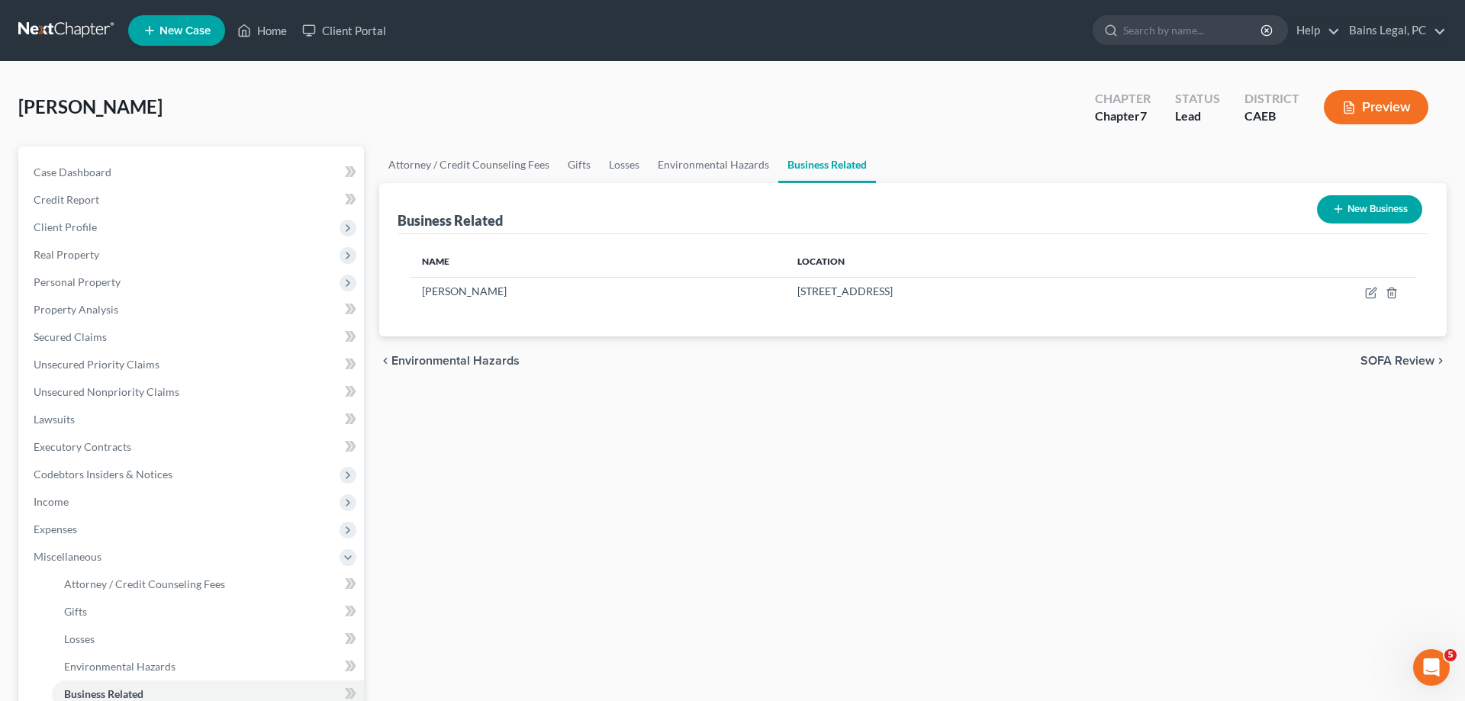
click at [269, 16] on ul "New Case Home Client Portal - No Result - See all results Or Press Enter... Hel…" at bounding box center [787, 31] width 1319 height 40
click at [263, 21] on link "Home" at bounding box center [262, 30] width 65 height 27
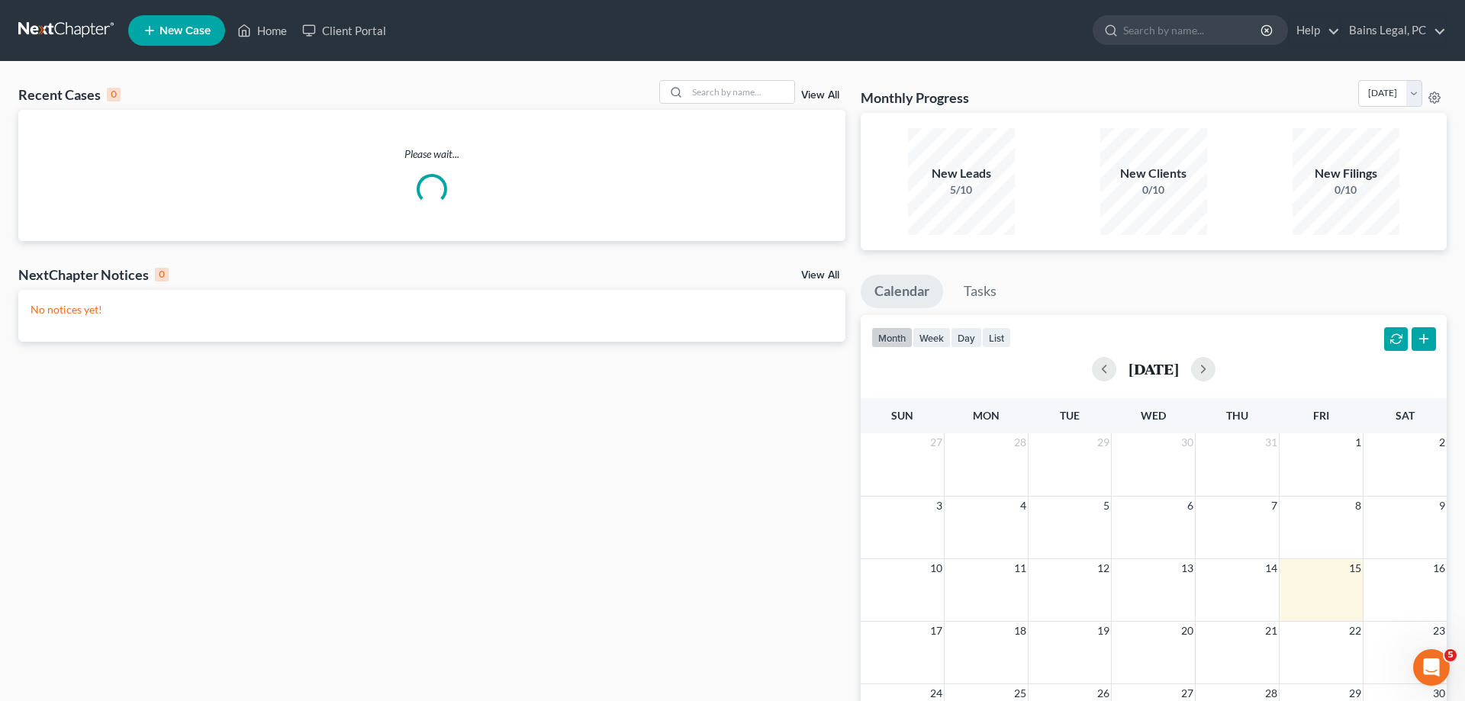
click at [728, 105] on div "Recent Cases 0 View All" at bounding box center [431, 95] width 827 height 30
click at [726, 96] on input "search" at bounding box center [740, 92] width 107 height 22
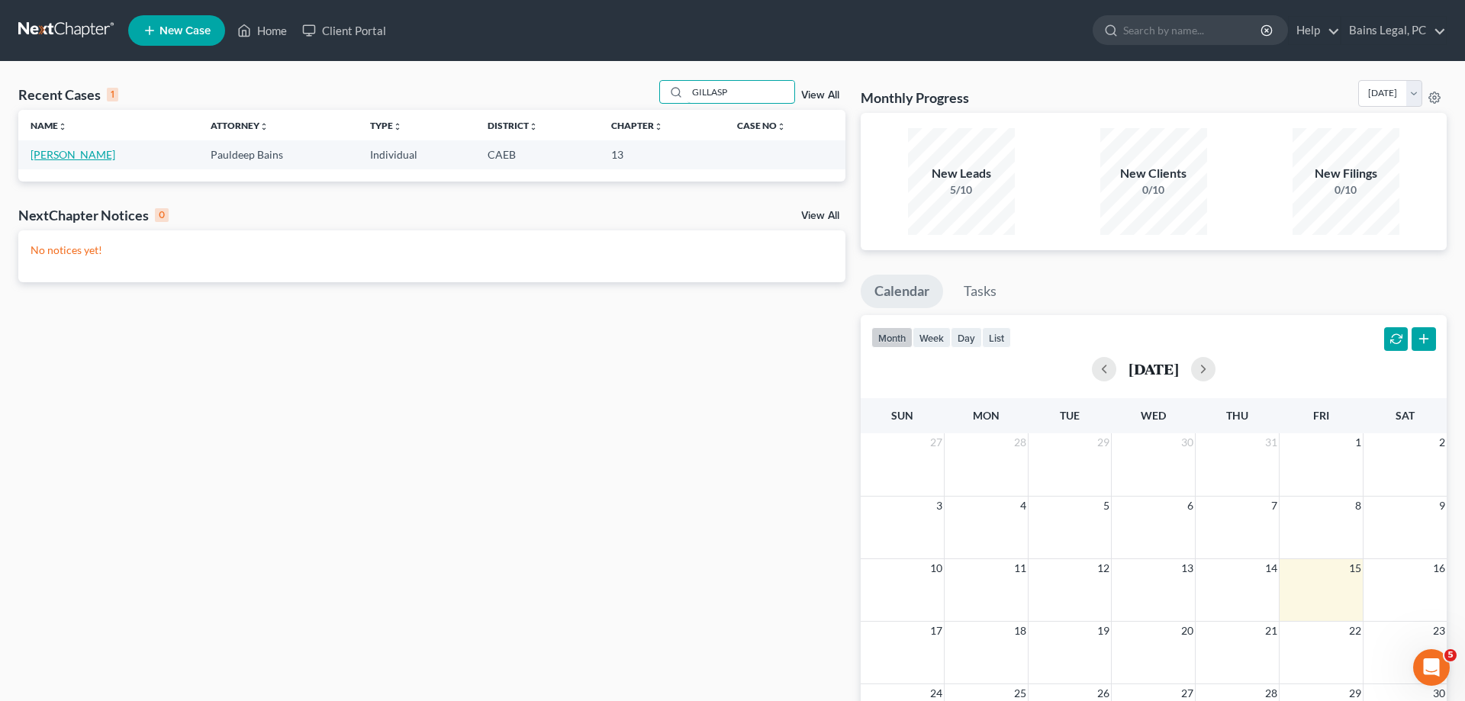
type input "GILLASP"
click at [76, 153] on link "[PERSON_NAME]" at bounding box center [73, 154] width 85 height 13
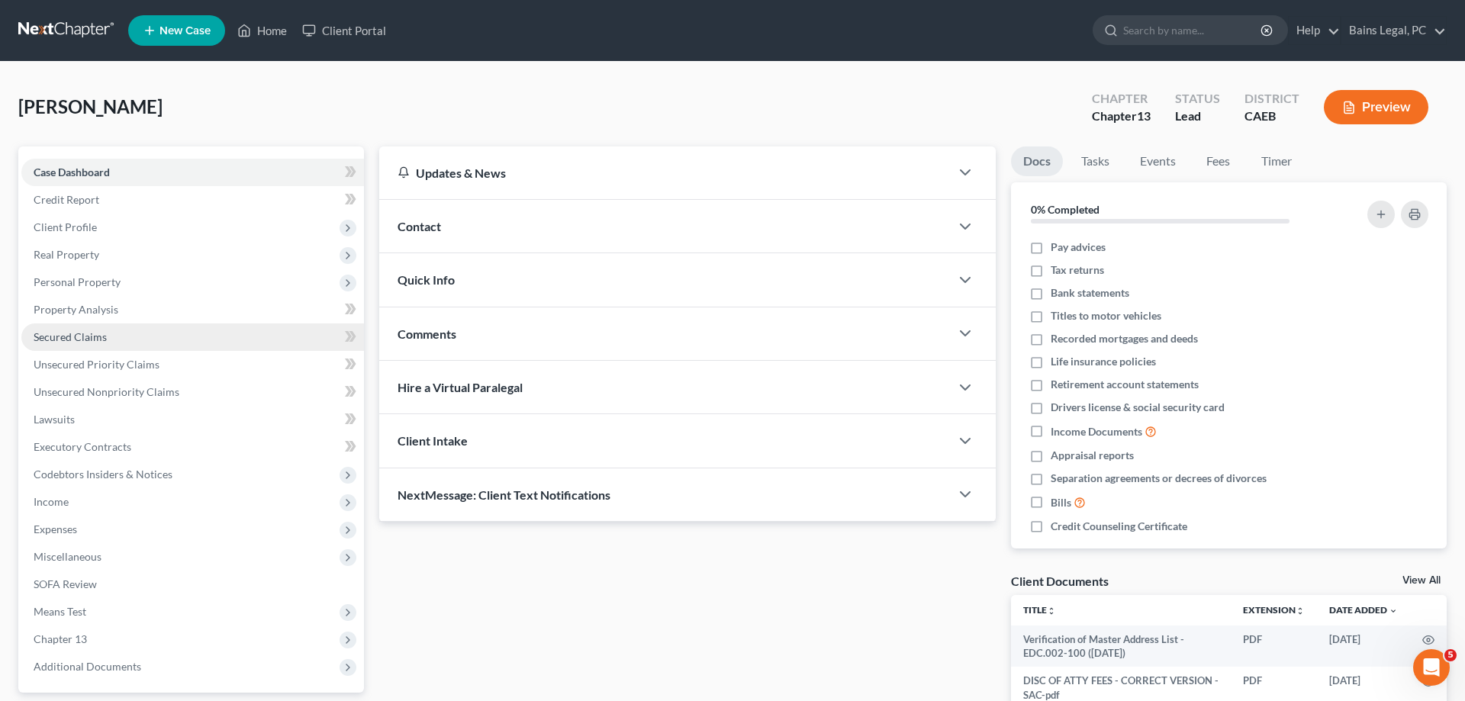
click at [99, 336] on span "Secured Claims" at bounding box center [70, 336] width 73 height 13
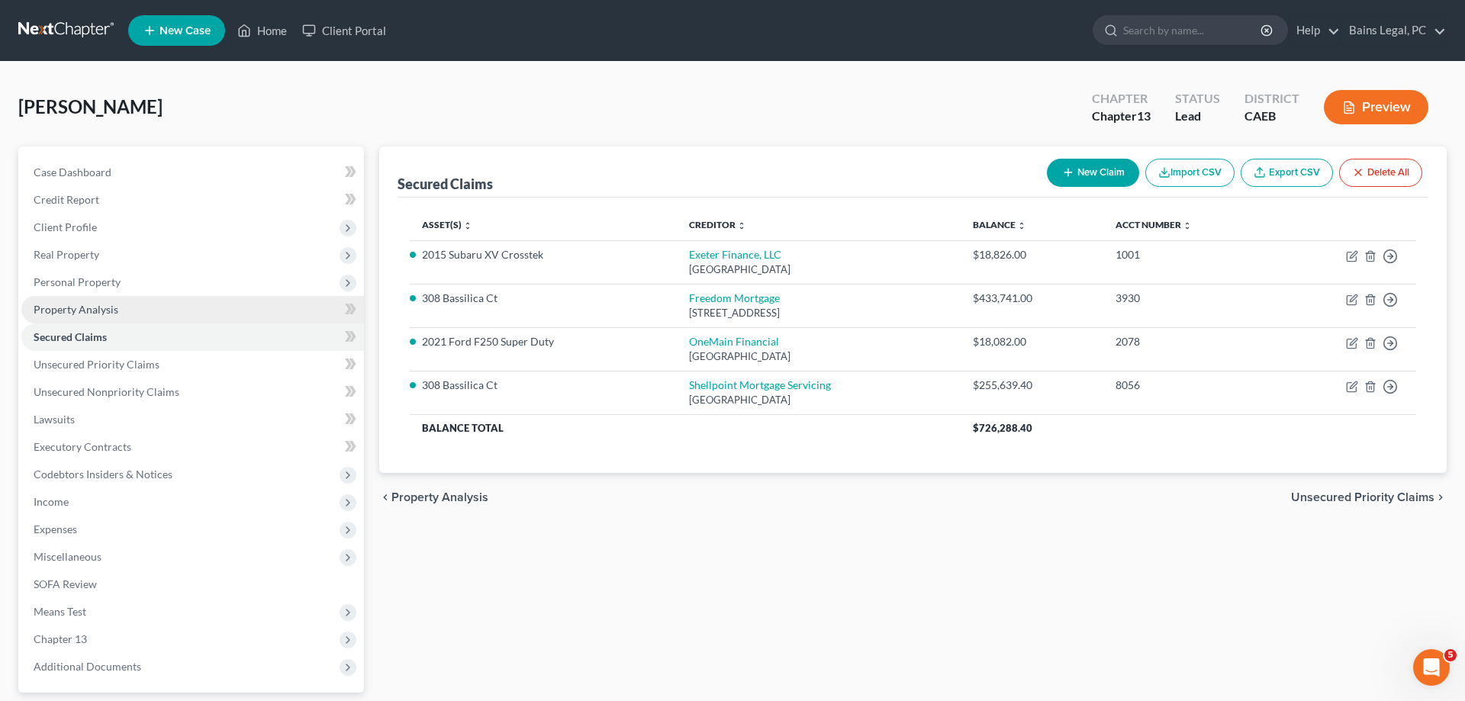
drag, startPoint x: 87, startPoint y: 275, endPoint x: 116, endPoint y: 301, distance: 38.4
click at [88, 278] on span "Personal Property" at bounding box center [77, 281] width 87 height 13
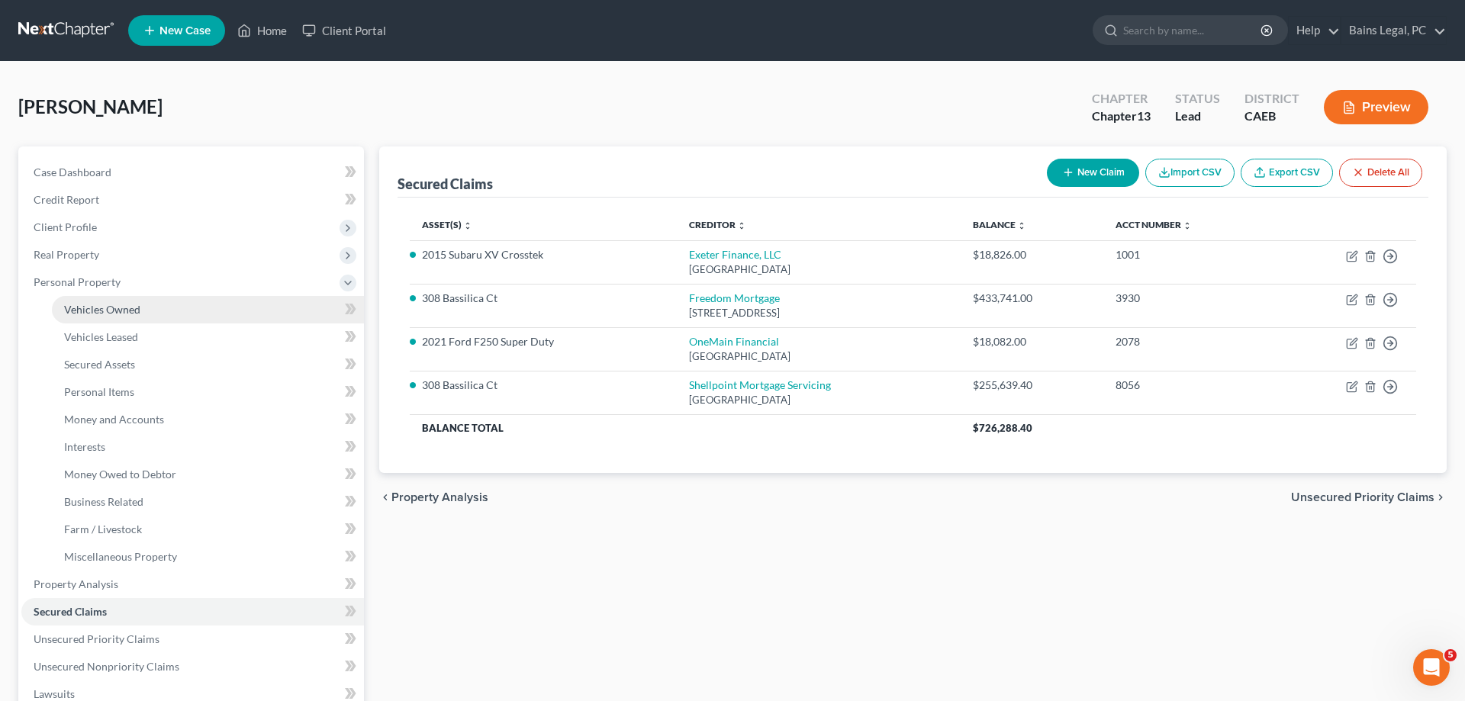
click at [148, 314] on link "Vehicles Owned" at bounding box center [208, 309] width 312 height 27
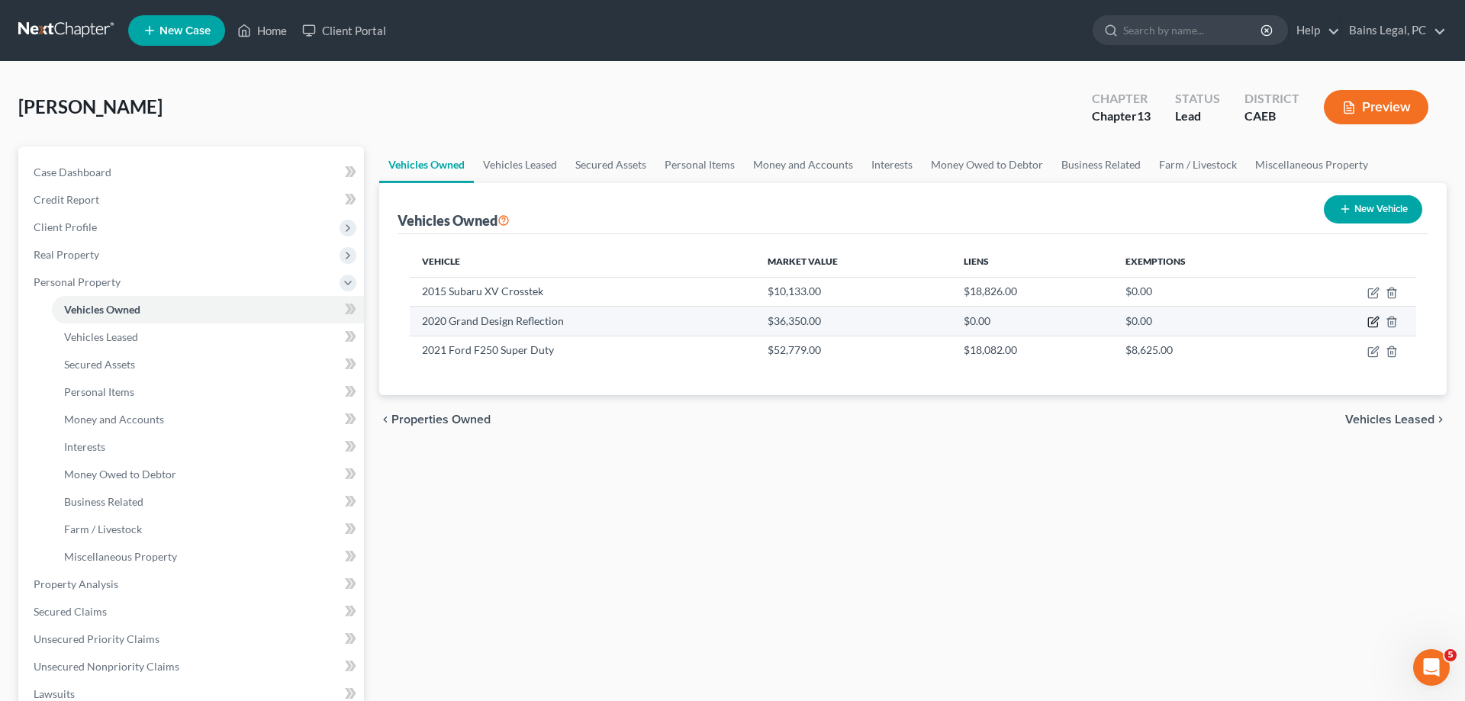
click at [1374, 324] on icon "button" at bounding box center [1373, 322] width 12 height 12
select select "2"
select select "6"
select select "2"
select select "0"
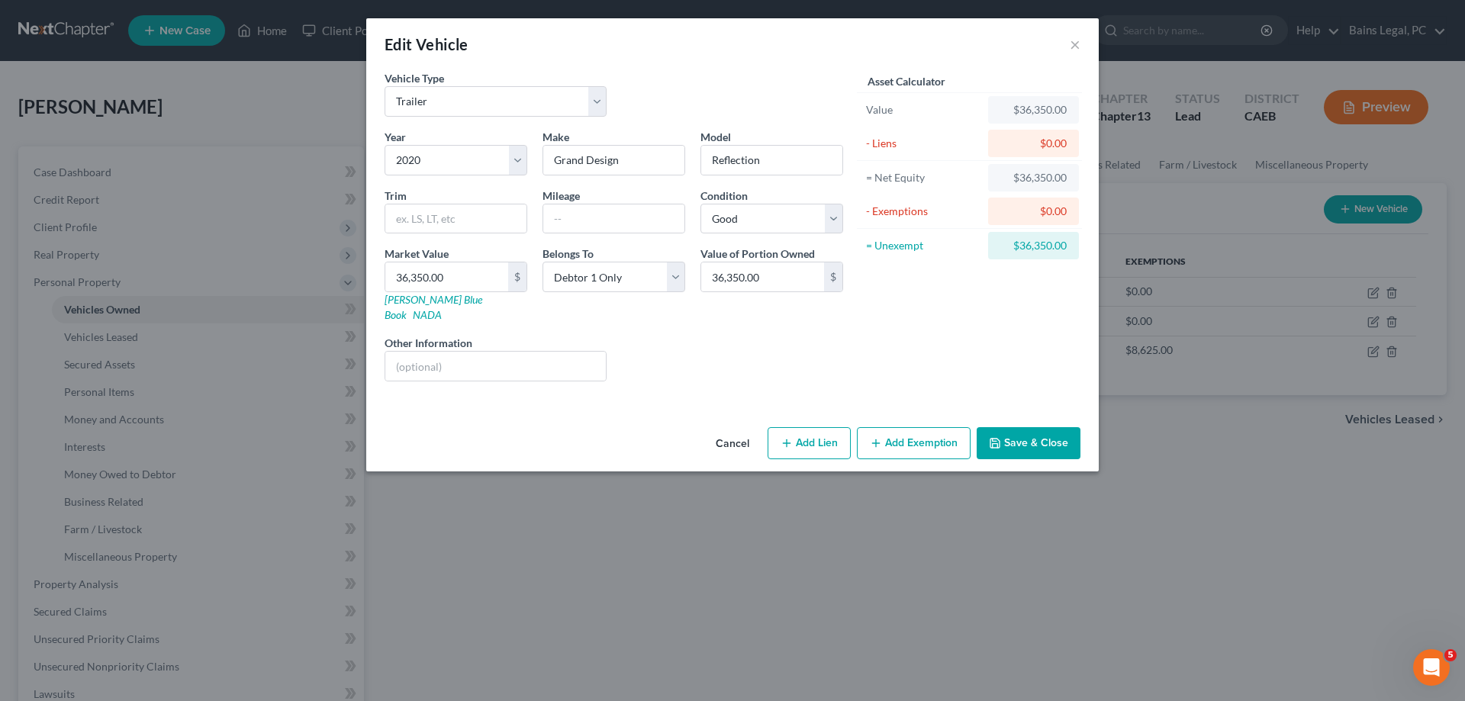
click at [1037, 433] on button "Save & Close" at bounding box center [1029, 443] width 104 height 32
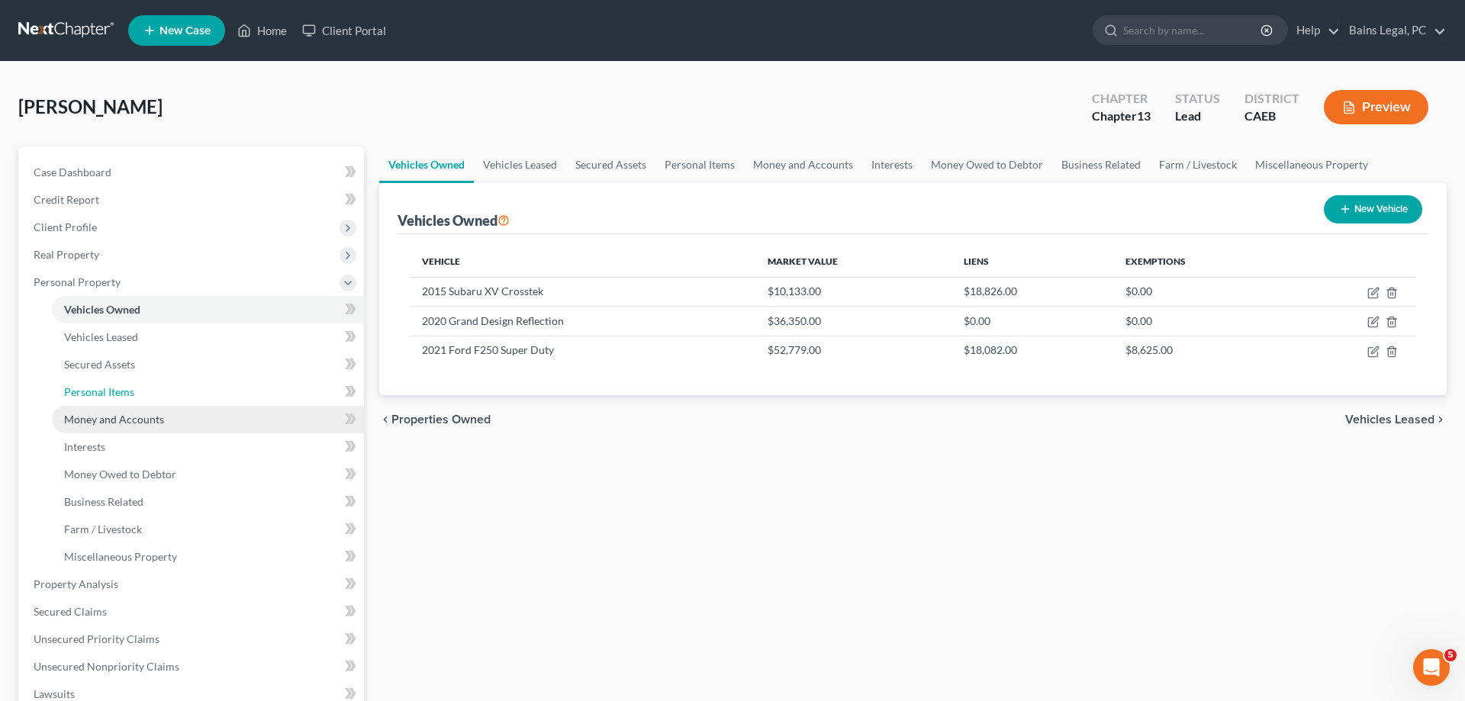
drag, startPoint x: 103, startPoint y: 393, endPoint x: 137, endPoint y: 422, distance: 44.4
click at [104, 393] on span "Personal Items" at bounding box center [99, 391] width 70 height 13
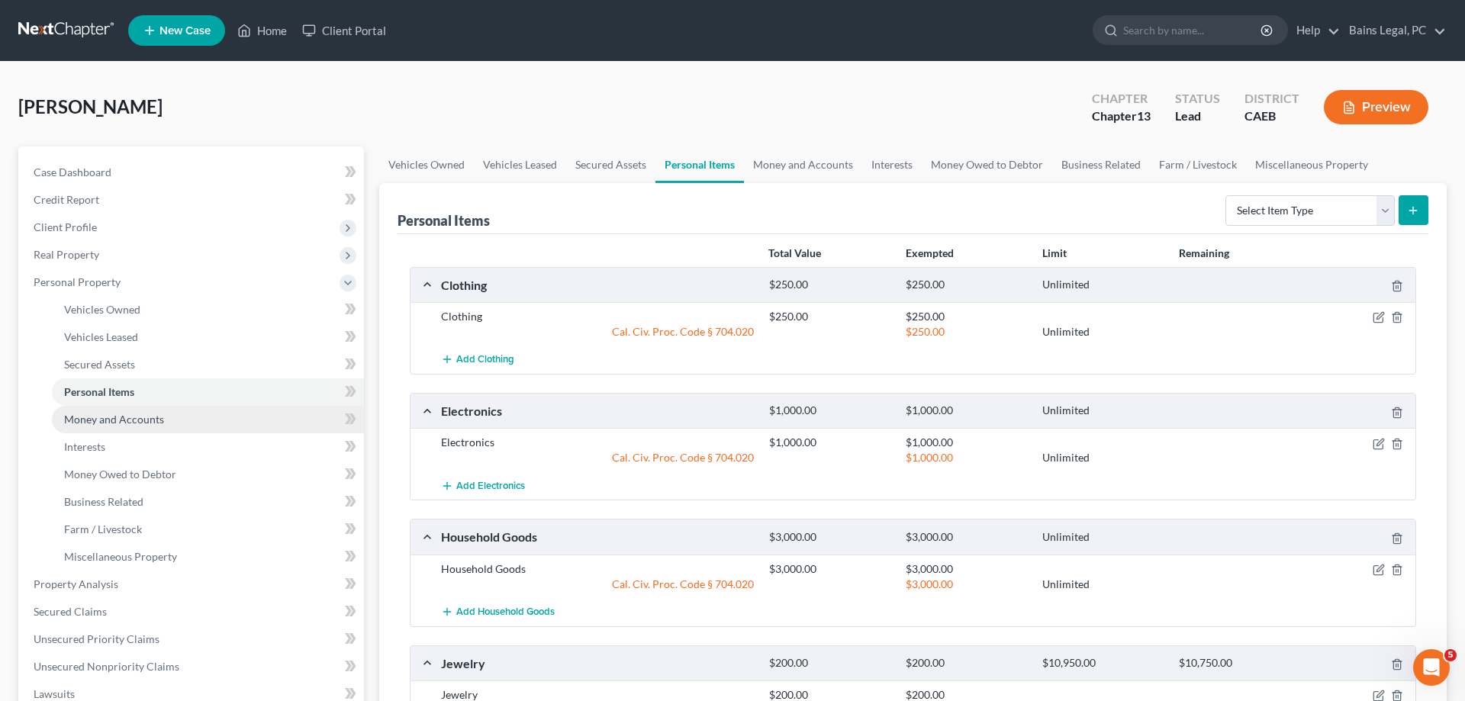
click at [137, 423] on span "Money and Accounts" at bounding box center [114, 419] width 100 height 13
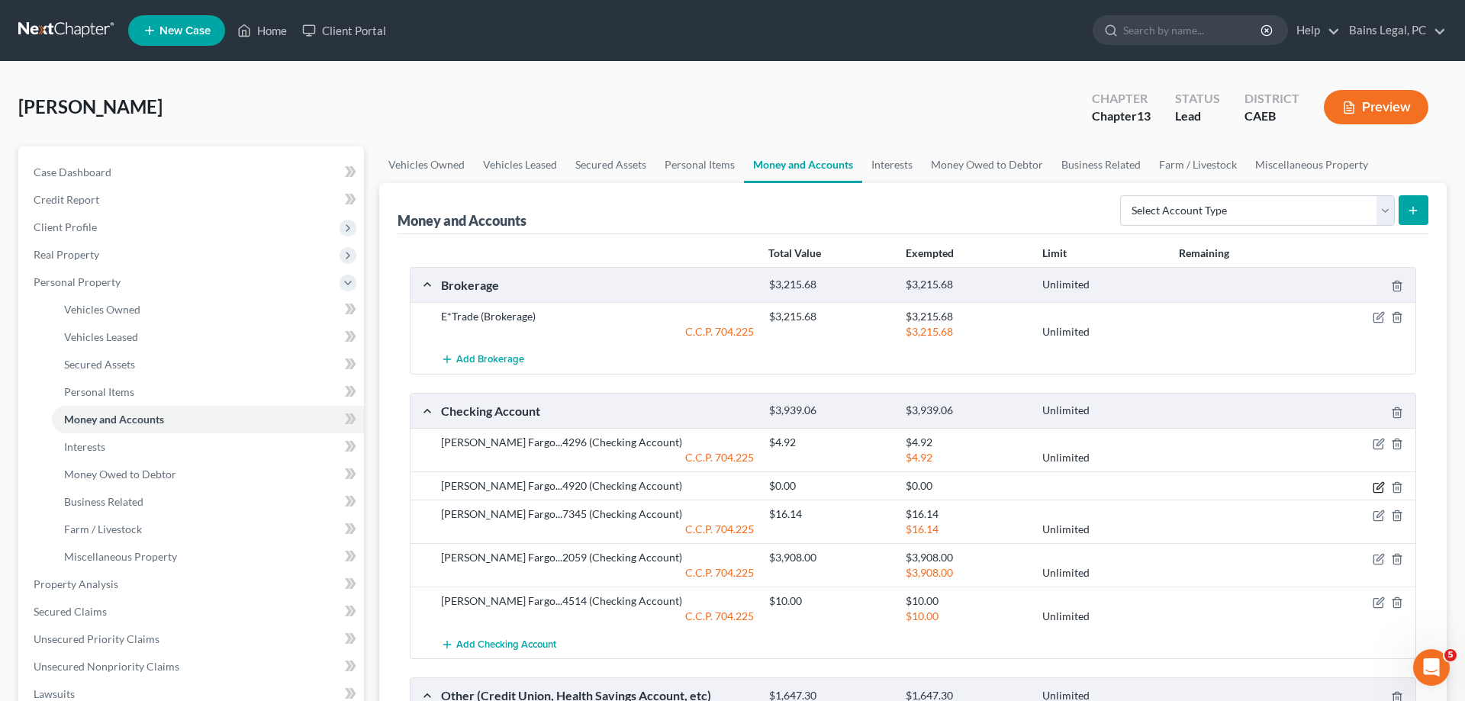
click at [1380, 488] on icon "button" at bounding box center [1379, 487] width 12 height 12
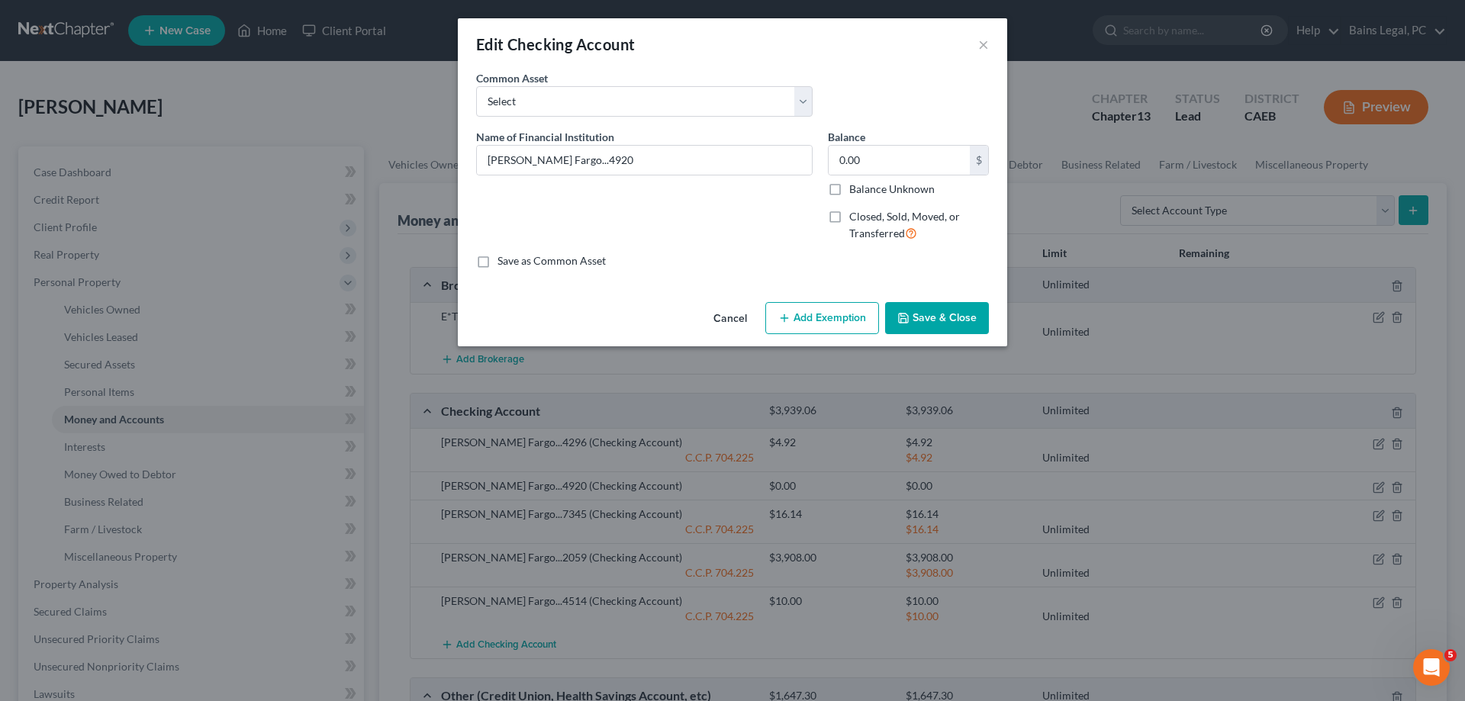
click at [957, 343] on div "Cancel Add Exemption Save & Close" at bounding box center [732, 321] width 549 height 50
click at [961, 331] on button "Save & Close" at bounding box center [937, 318] width 104 height 32
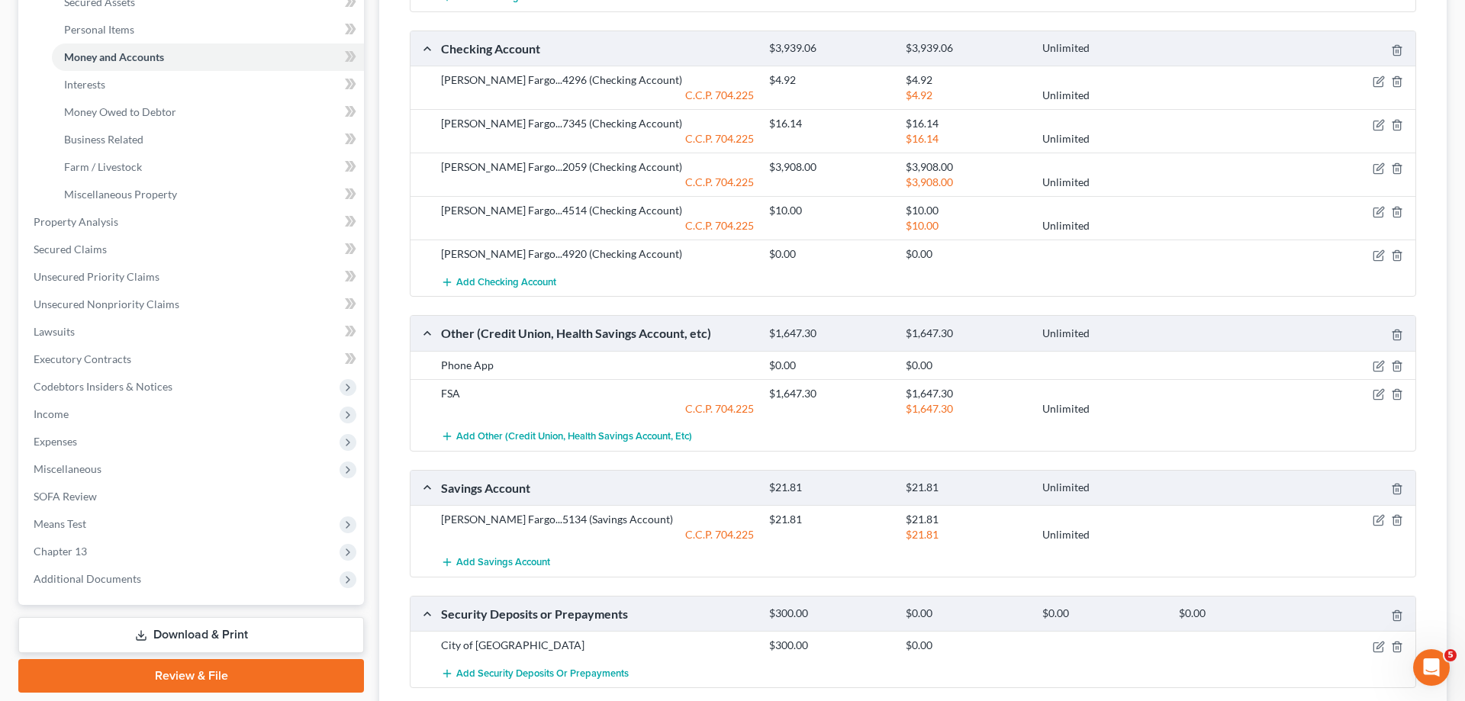
scroll to position [389, 0]
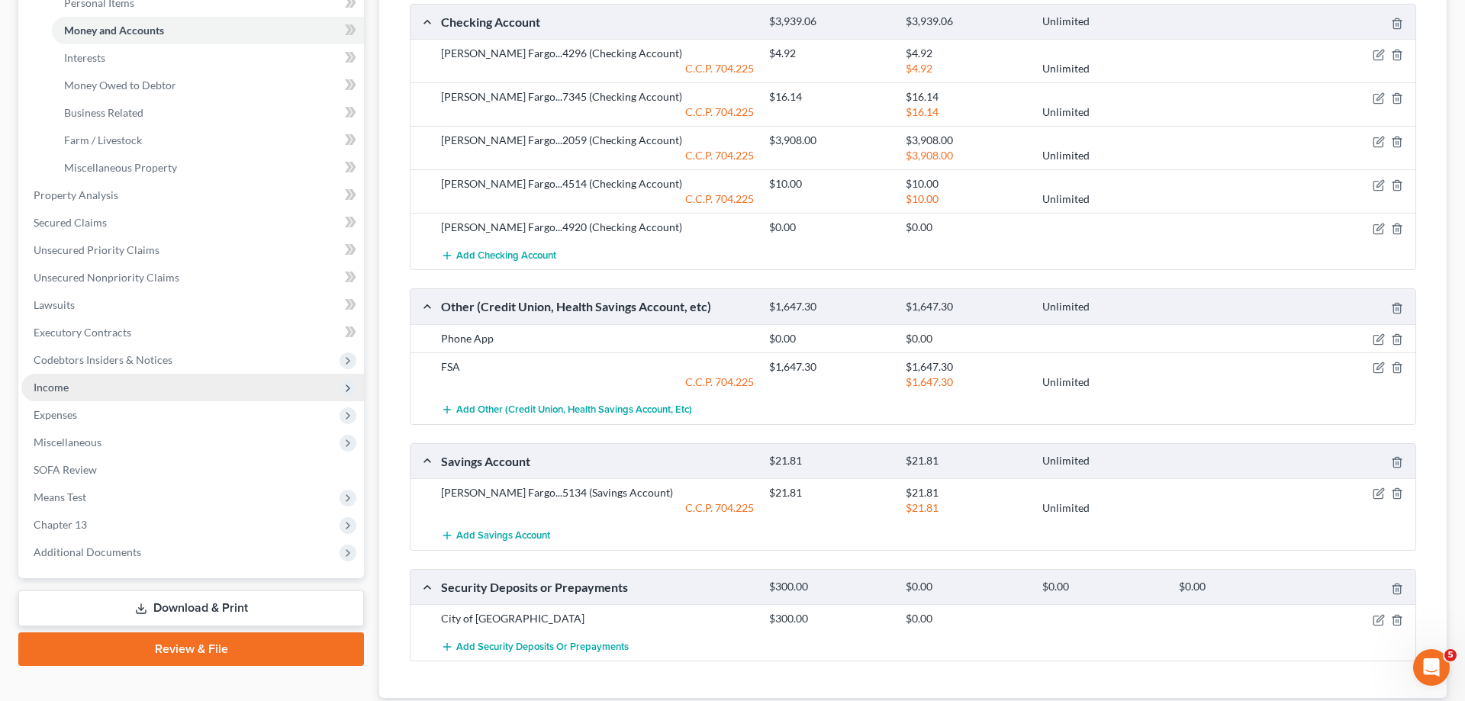
click at [102, 387] on span "Income" at bounding box center [192, 387] width 343 height 27
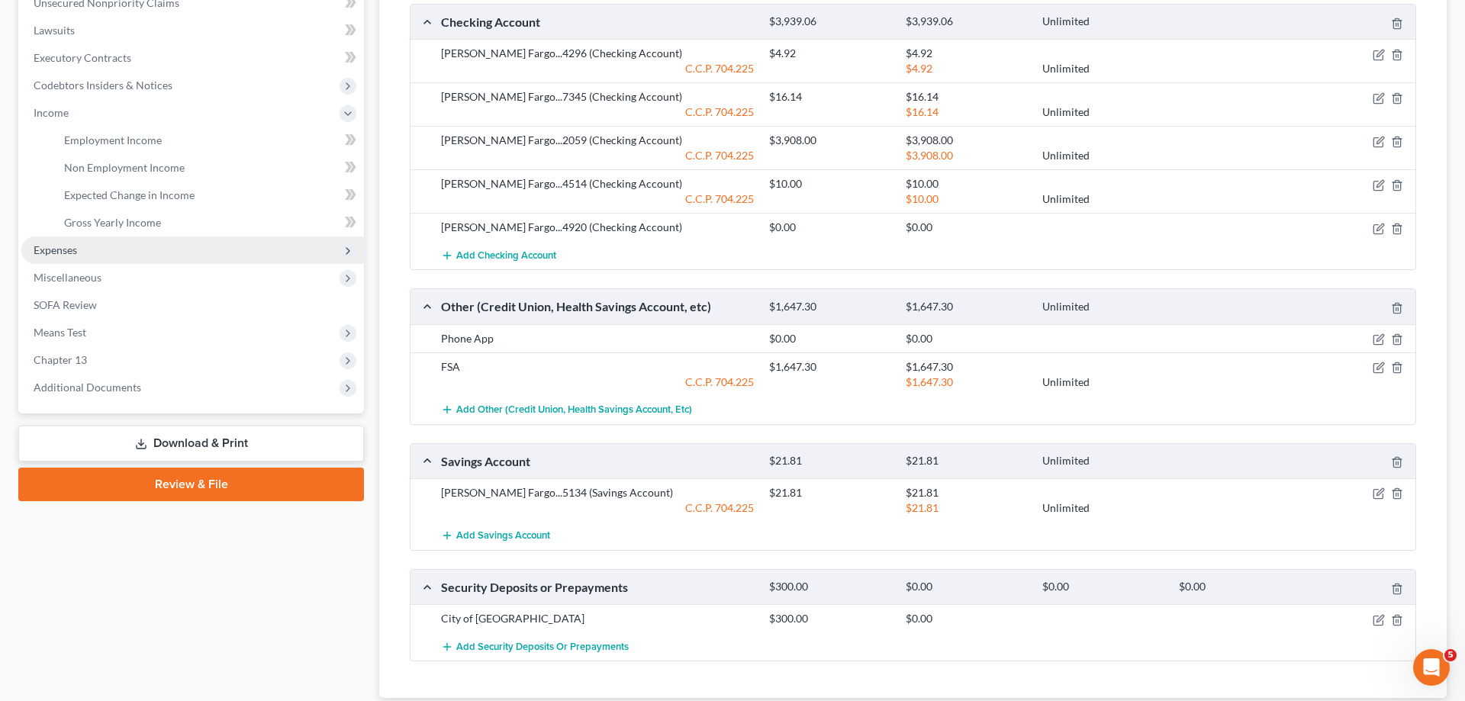
click at [101, 249] on span "Expenses" at bounding box center [192, 250] width 343 height 27
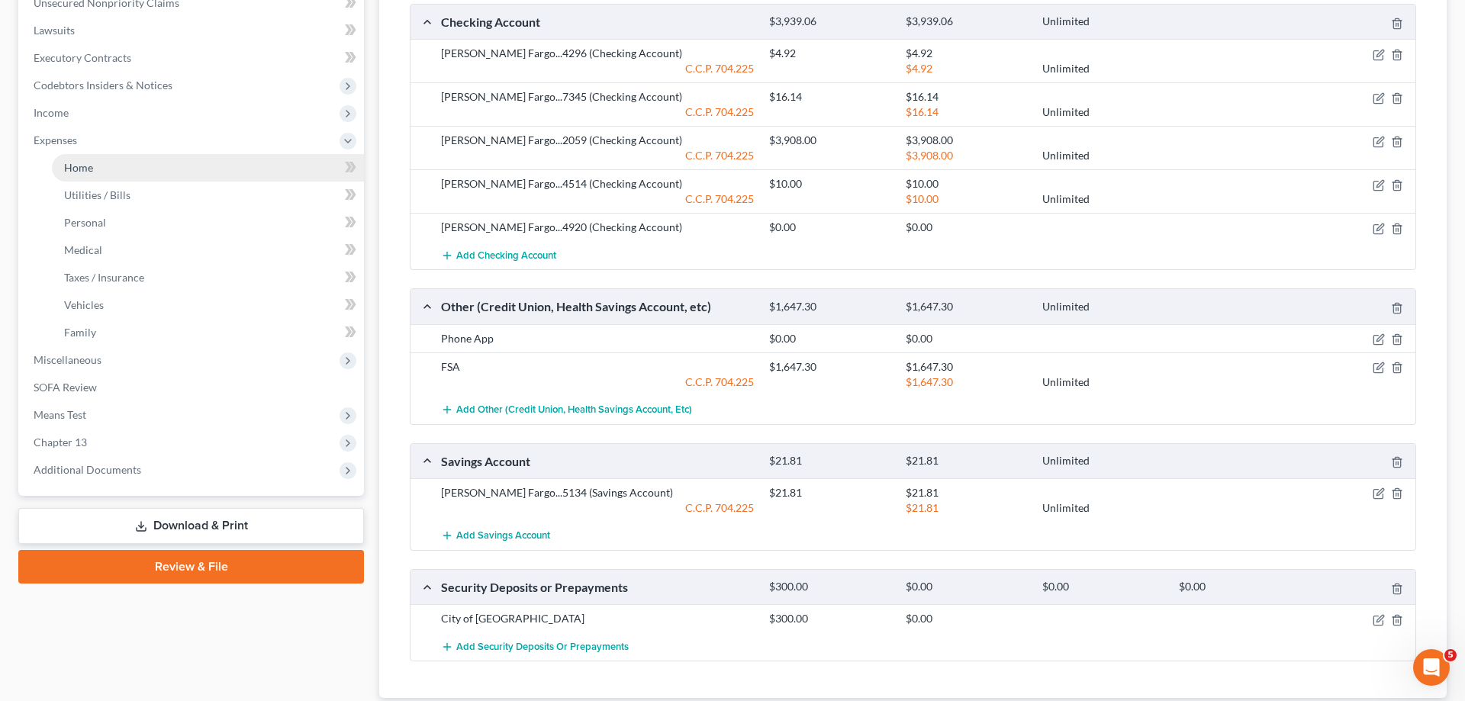
click at [113, 179] on link "Home" at bounding box center [208, 167] width 312 height 27
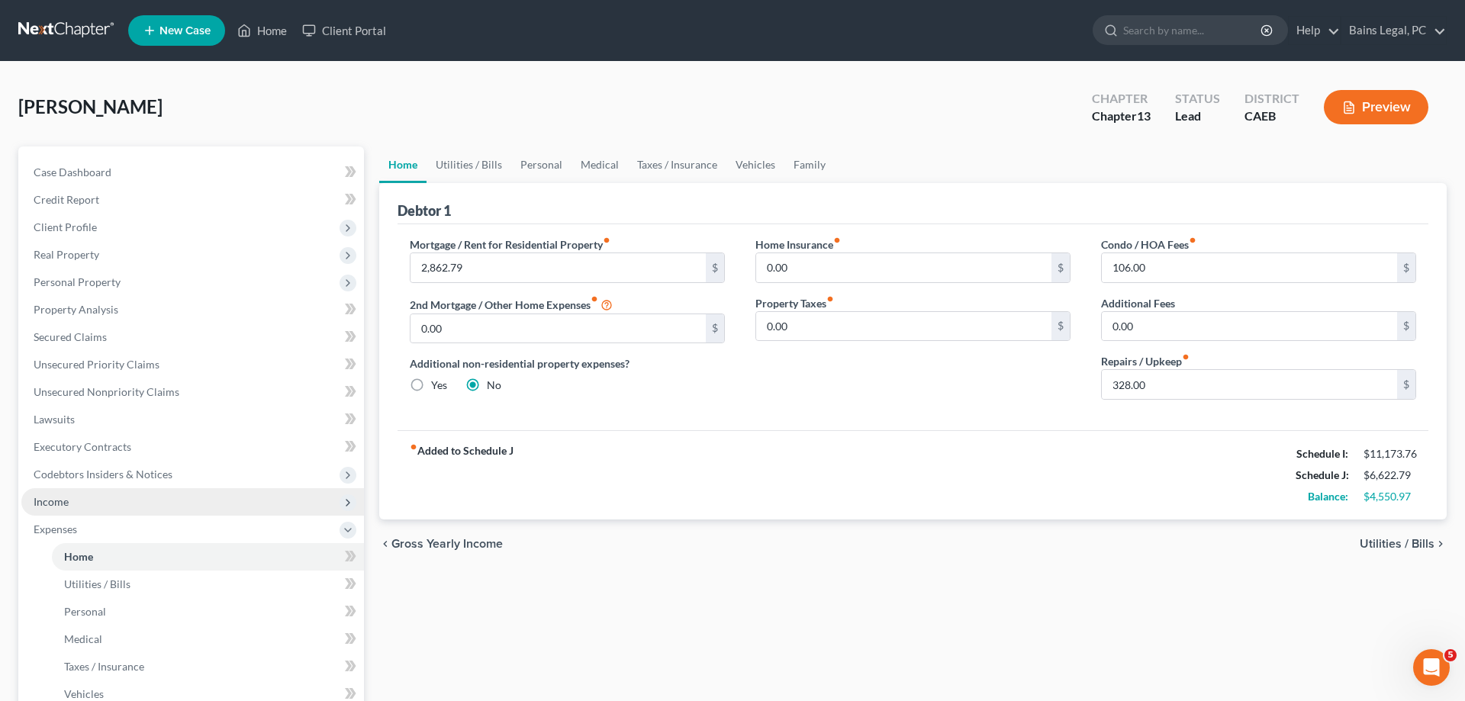
drag, startPoint x: 123, startPoint y: 503, endPoint x: 121, endPoint y: 511, distance: 8.5
click at [123, 504] on span "Income" at bounding box center [192, 501] width 343 height 27
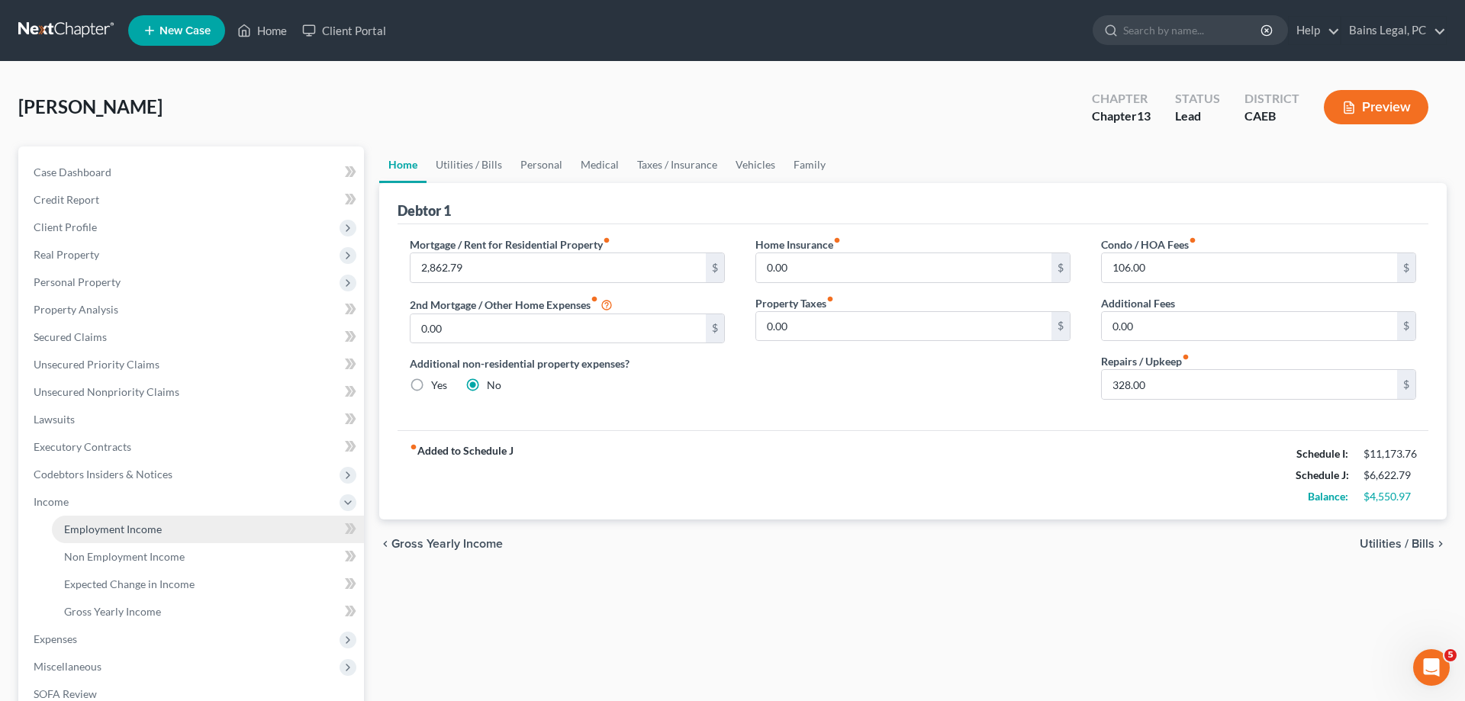
click at [121, 520] on link "Employment Income" at bounding box center [208, 529] width 312 height 27
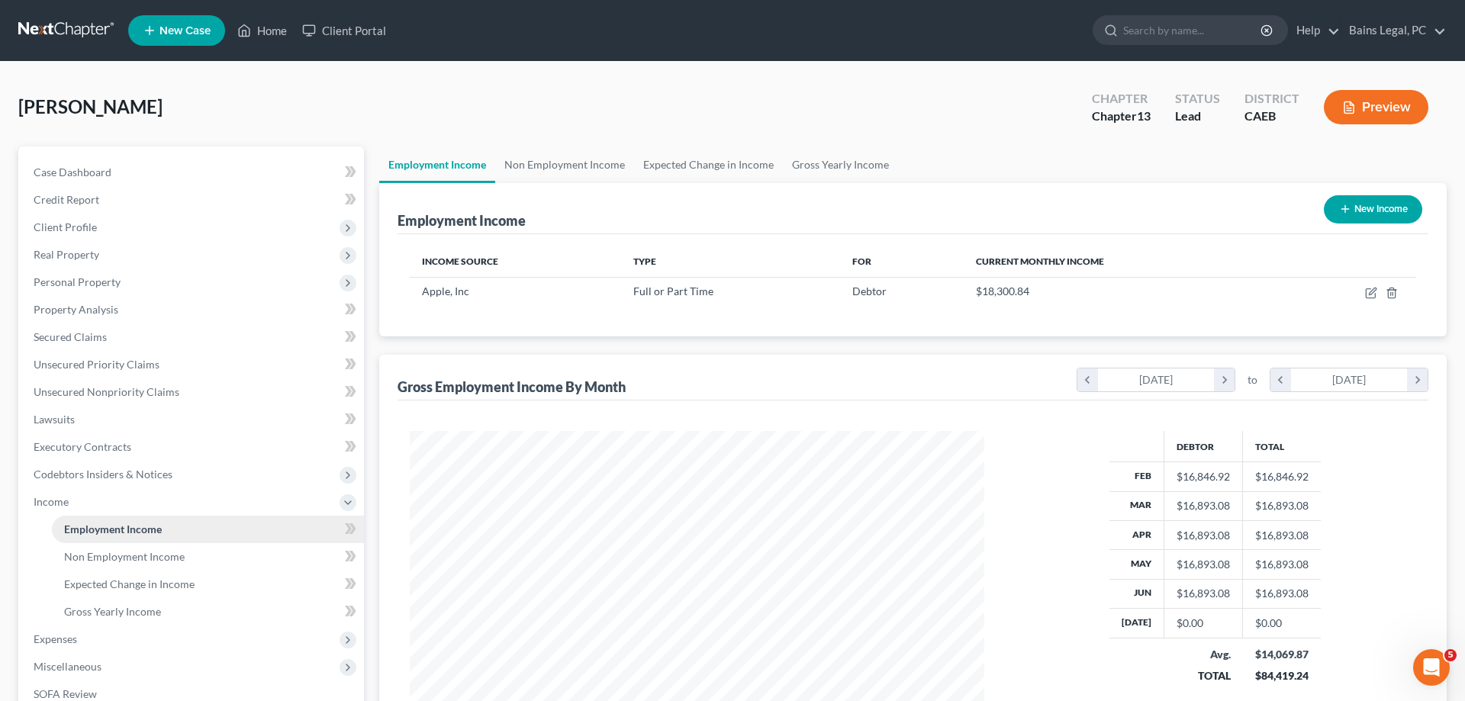
scroll to position [287, 605]
click at [1370, 292] on icon "button" at bounding box center [1371, 293] width 12 height 12
select select "0"
select select "4"
select select "2"
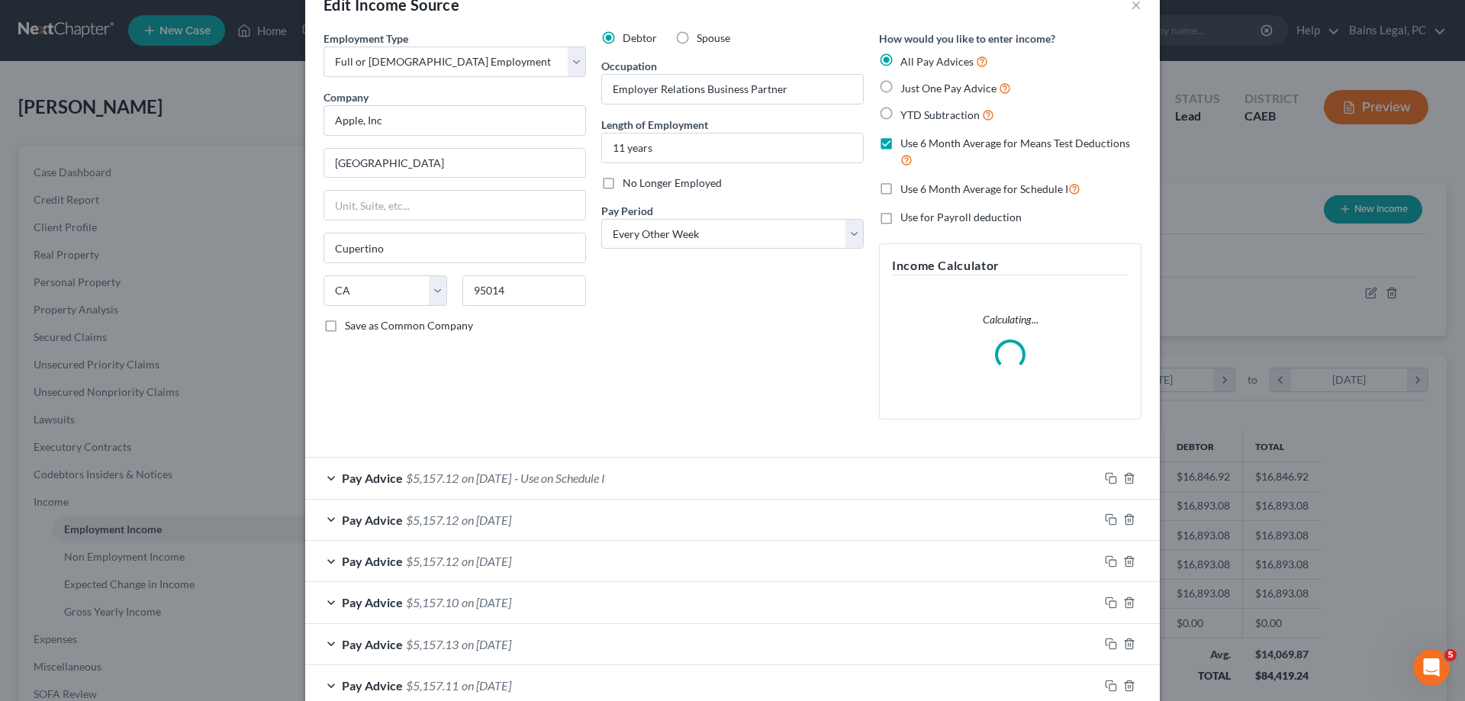
scroll to position [78, 0]
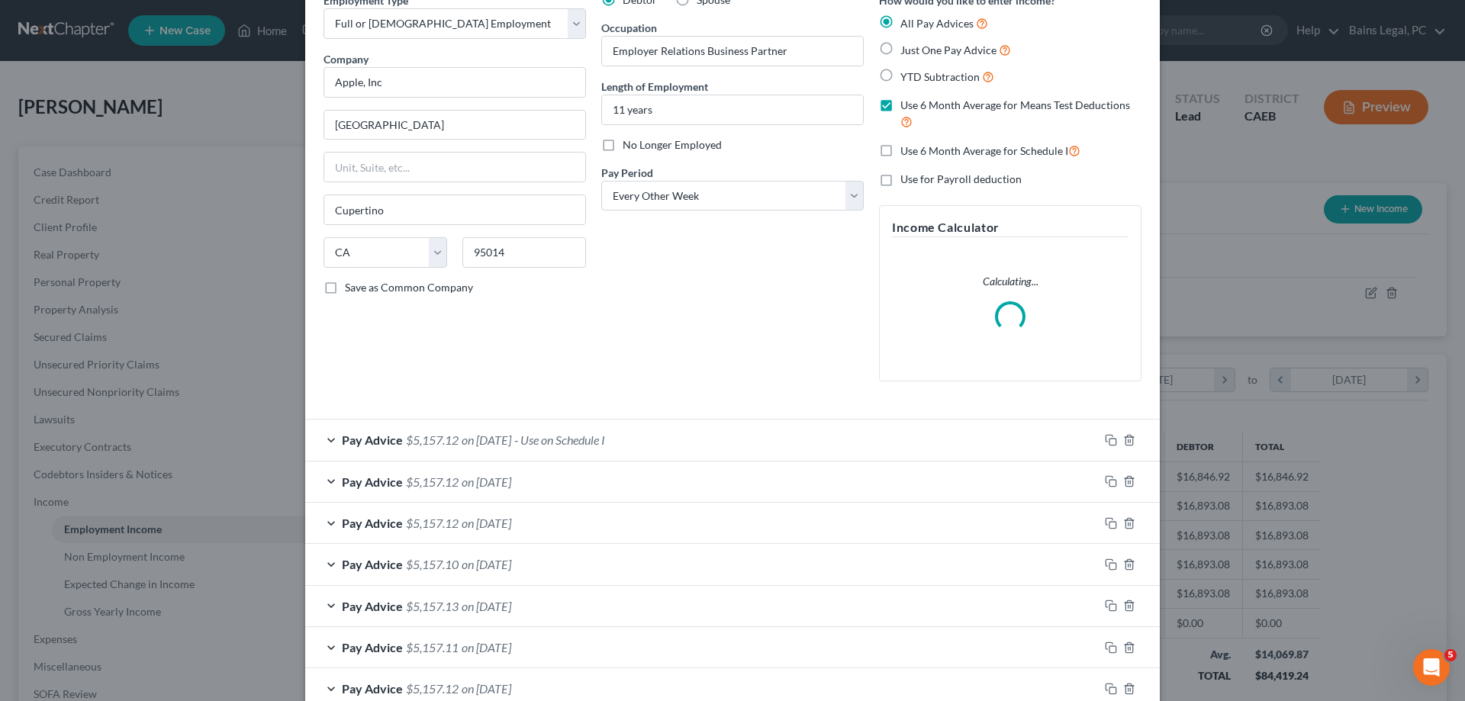
click at [702, 433] on div "Pay Advice $5,157.12 on [DATE] - Use on Schedule I" at bounding box center [702, 440] width 794 height 40
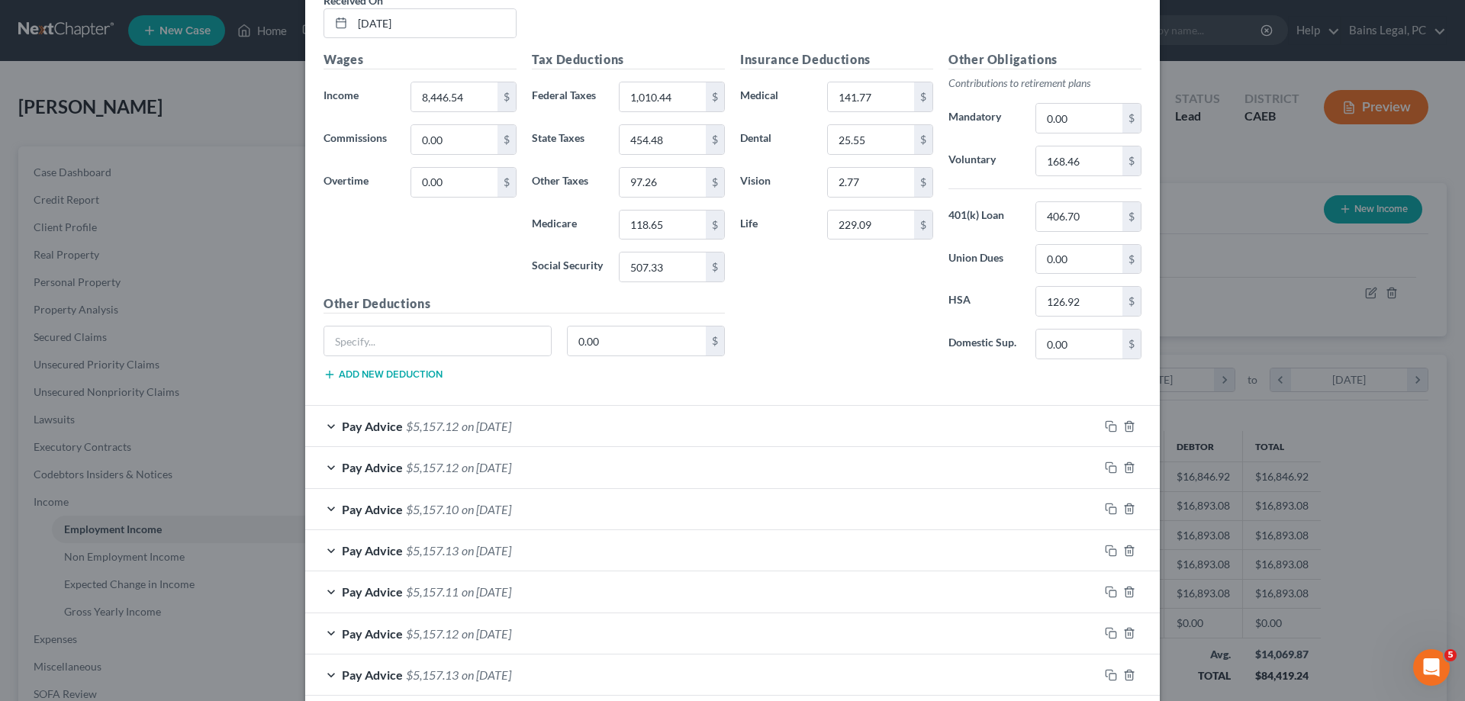
scroll to position [928, 0]
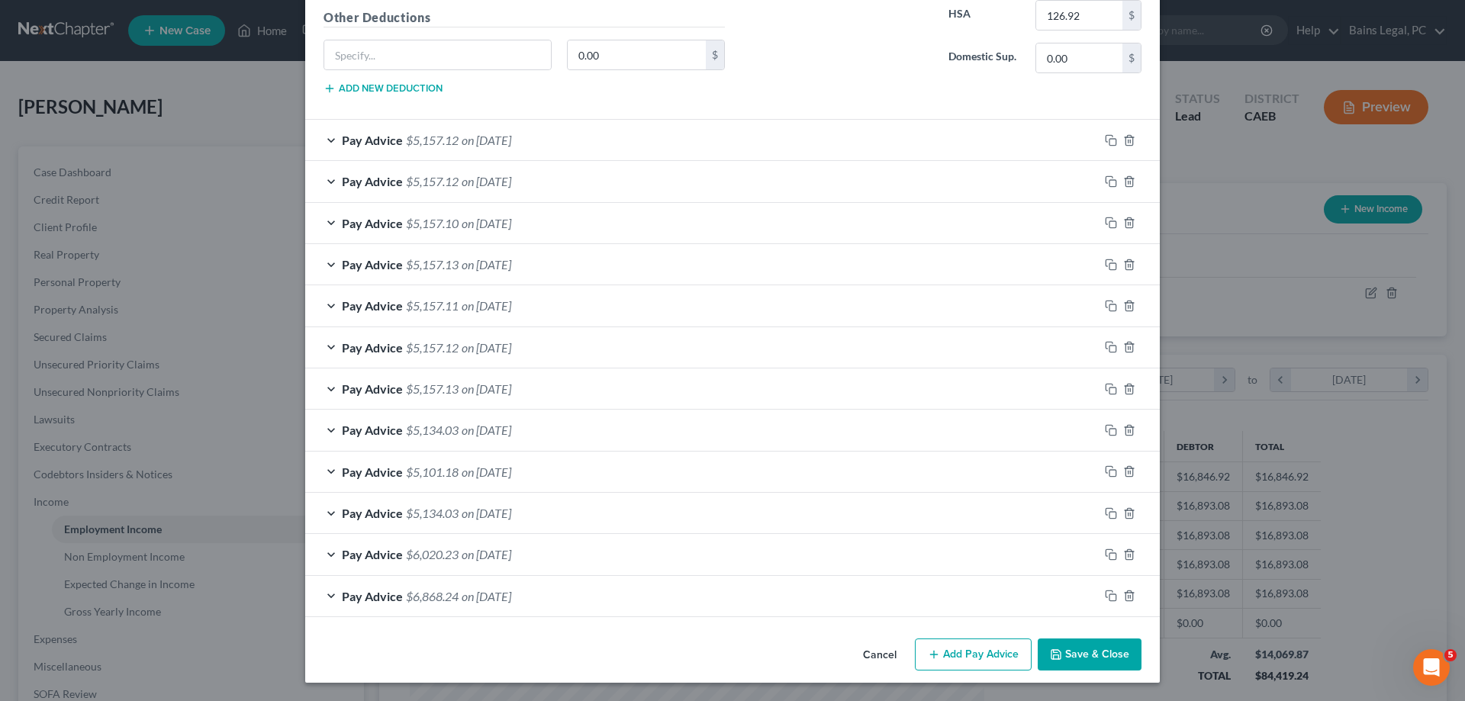
drag, startPoint x: 1087, startPoint y: 658, endPoint x: 488, endPoint y: 31, distance: 867.3
click at [1087, 659] on button "Save & Close" at bounding box center [1090, 655] width 104 height 32
